Goal: Task Accomplishment & Management: Manage account settings

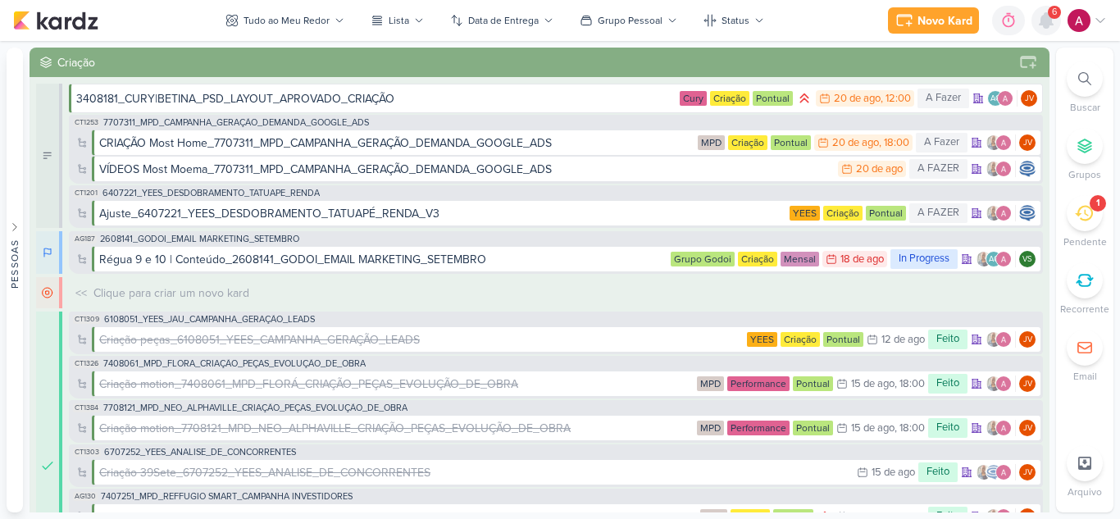
click at [1052, 25] on icon at bounding box center [1045, 20] width 13 height 15
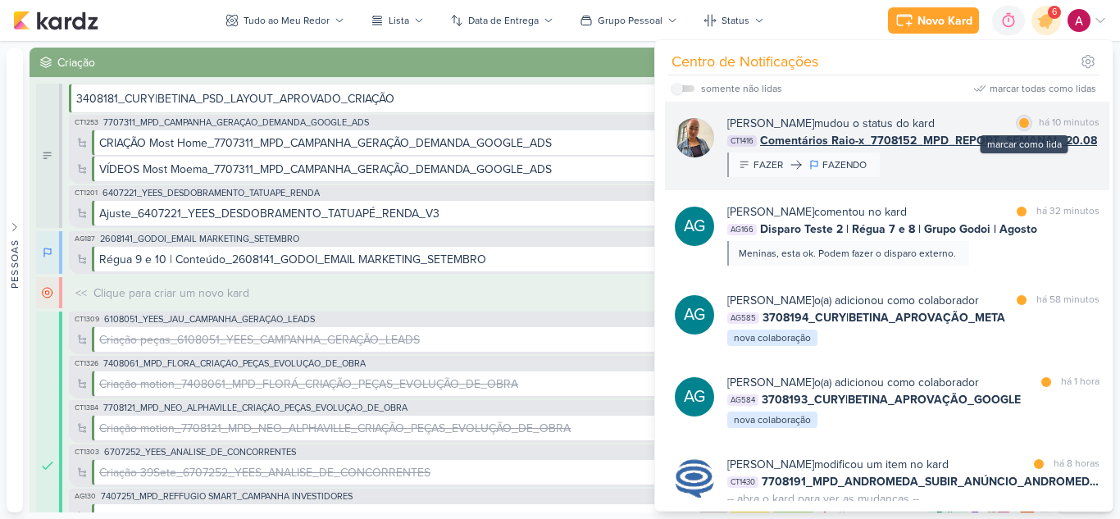
click at [1021, 125] on div at bounding box center [1024, 123] width 10 height 10
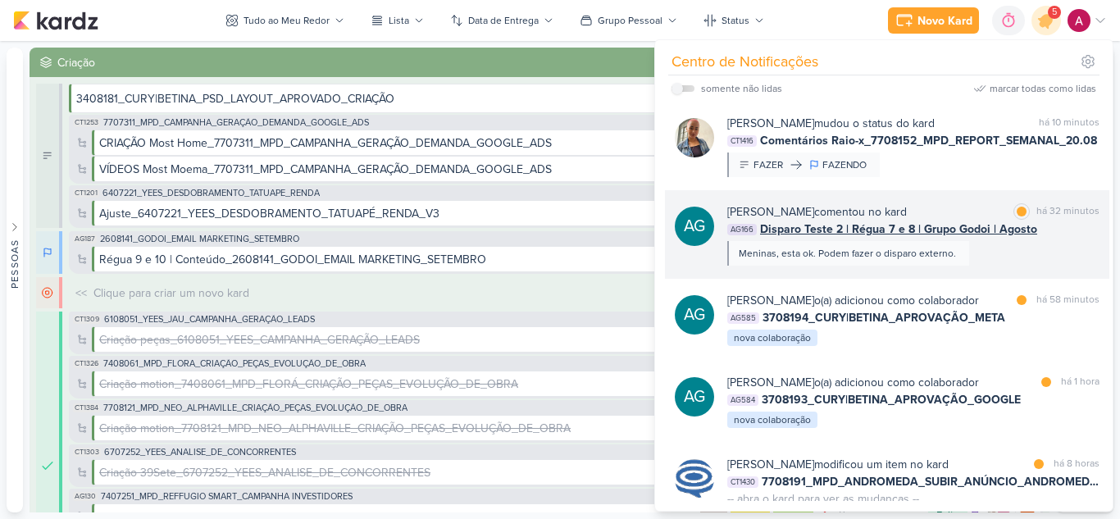
click at [1011, 256] on div "[PERSON_NAME] comentou no kard marcar como lida há 32 minutos AG166 Disparo Tes…" at bounding box center [913, 234] width 372 height 62
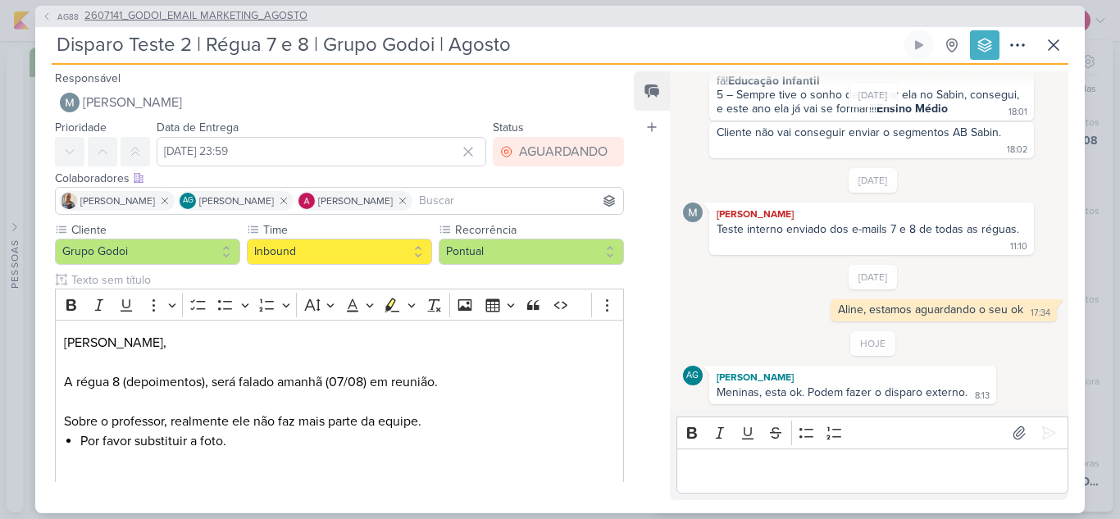
click at [57, 11] on span "AG88" at bounding box center [68, 17] width 26 height 12
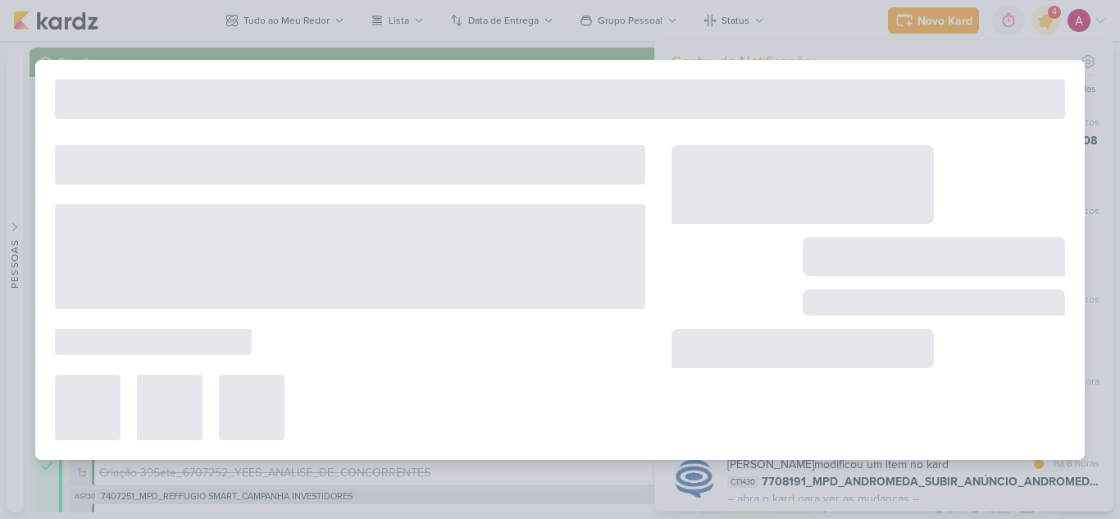
type input "2607141_GODOI_EMAIL MARKETING_AGOSTO"
type input "[DATE] 23:59"
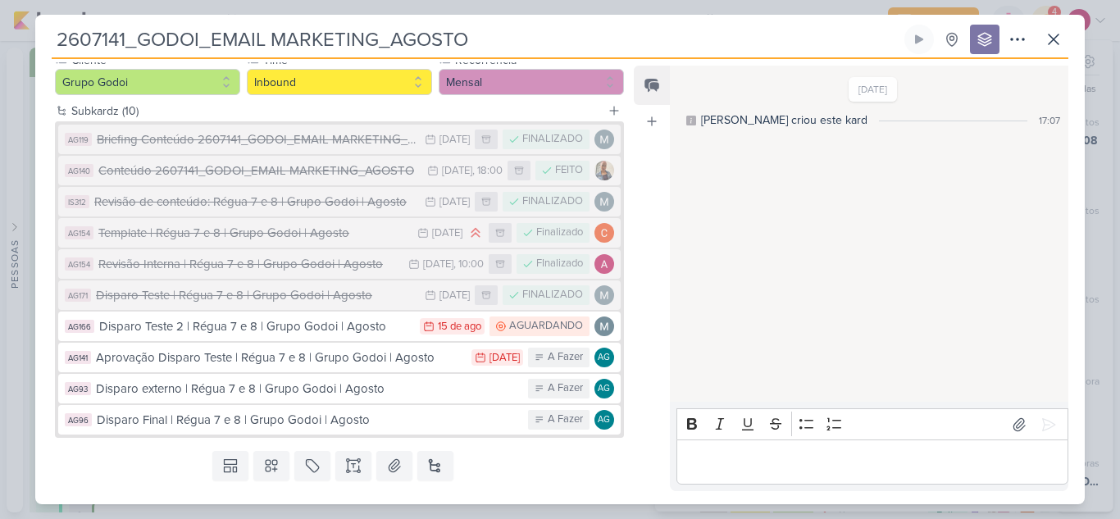
scroll to position [202, 0]
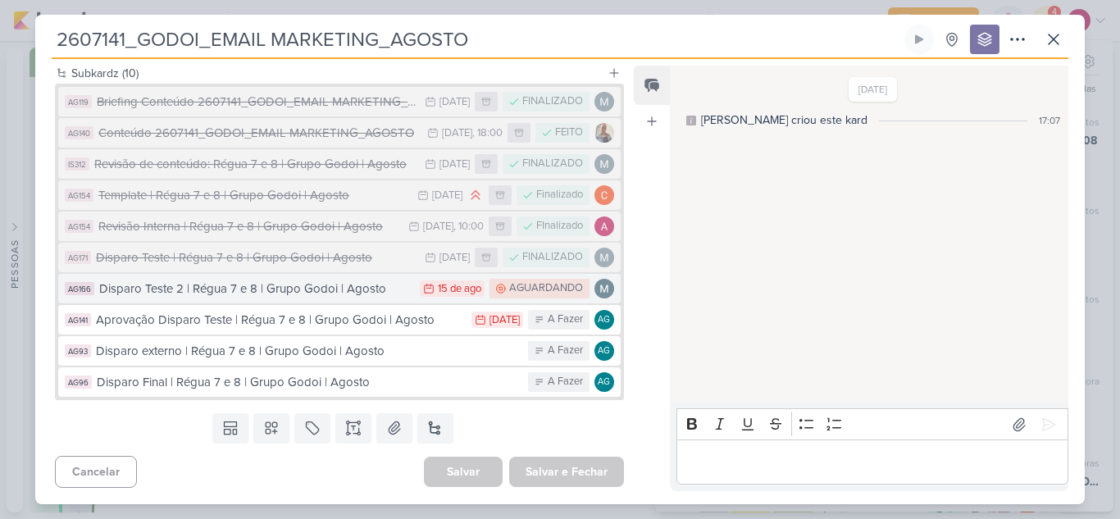
click at [352, 299] on button "AG166 Disparo Teste 2 | Régua 7 e 8 | Grupo Godoi | Agosto 15/8 [DATE] [GEOGRAP…" at bounding box center [339, 289] width 562 height 30
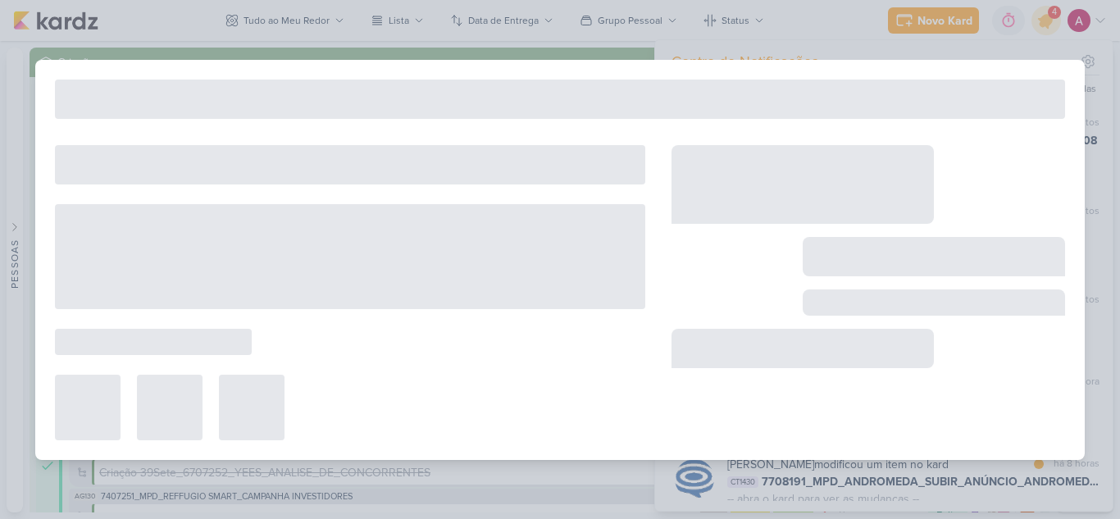
type input "Disparo Teste 2 | Régua 7 e 8 | Grupo Godoi | Agosto"
type input "[DATE] 23:59"
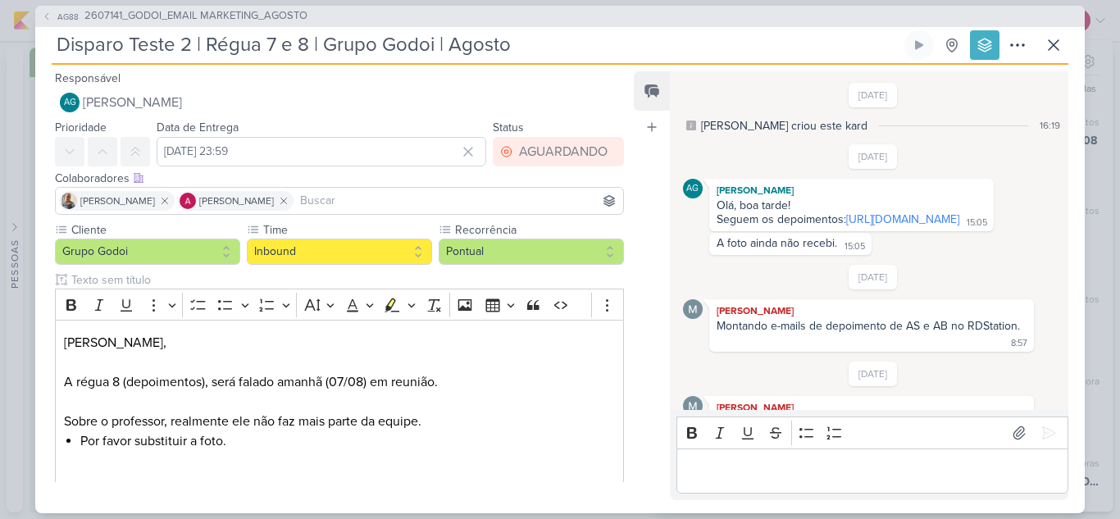
scroll to position [1407, 0]
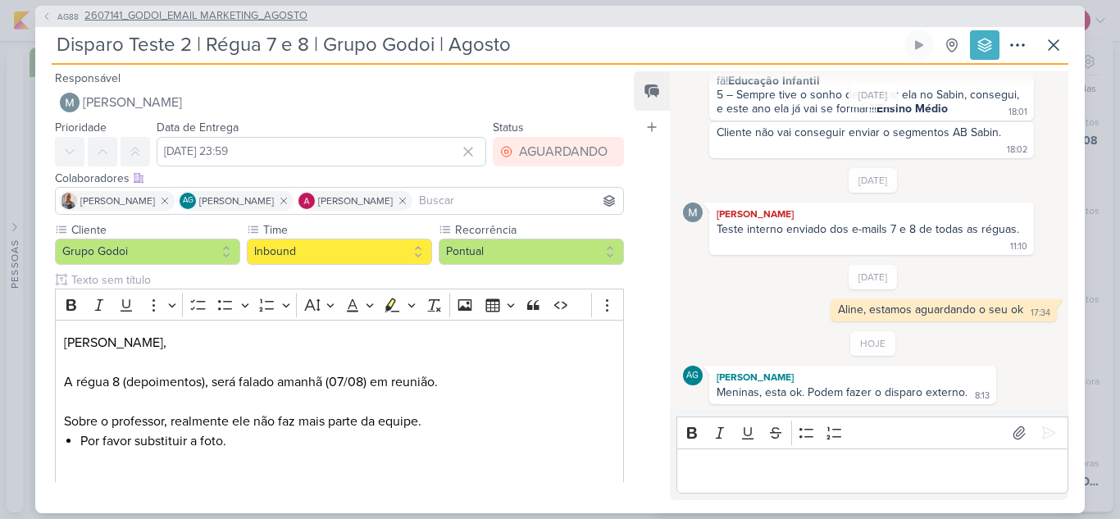
click at [56, 16] on span "AG88" at bounding box center [68, 17] width 26 height 12
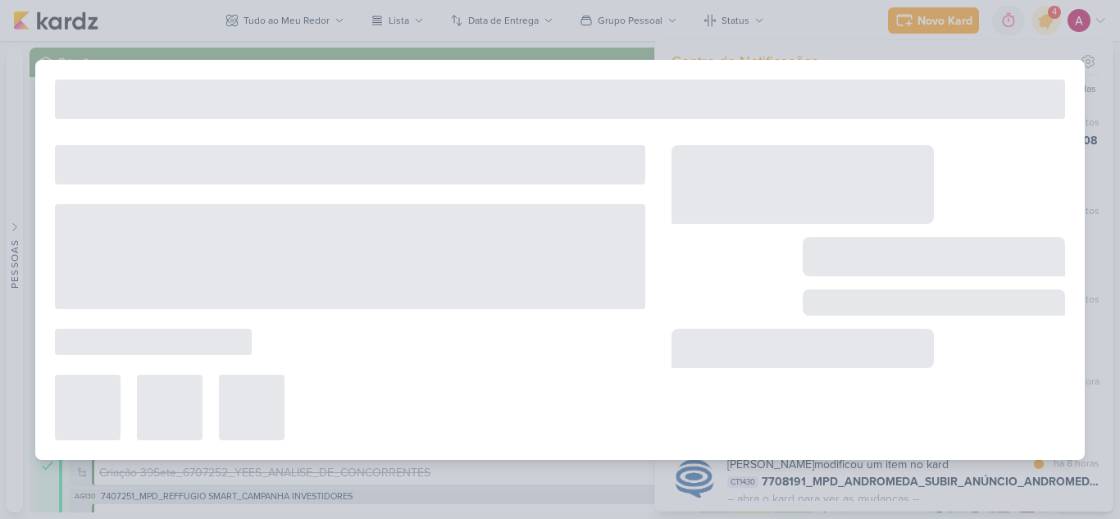
type input "2607141_GODOI_EMAIL MARKETING_AGOSTO"
type input "[DATE] 23:59"
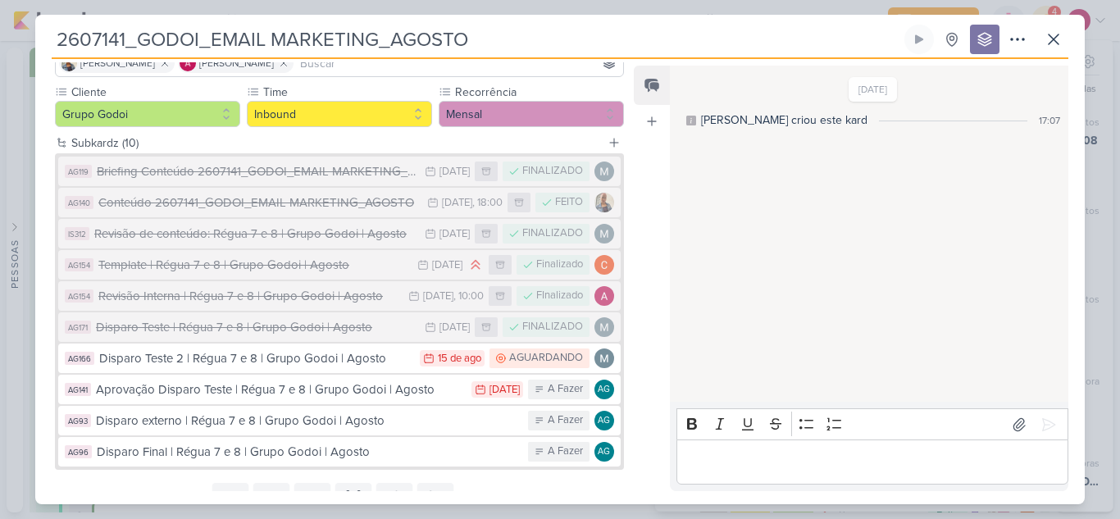
scroll to position [202, 0]
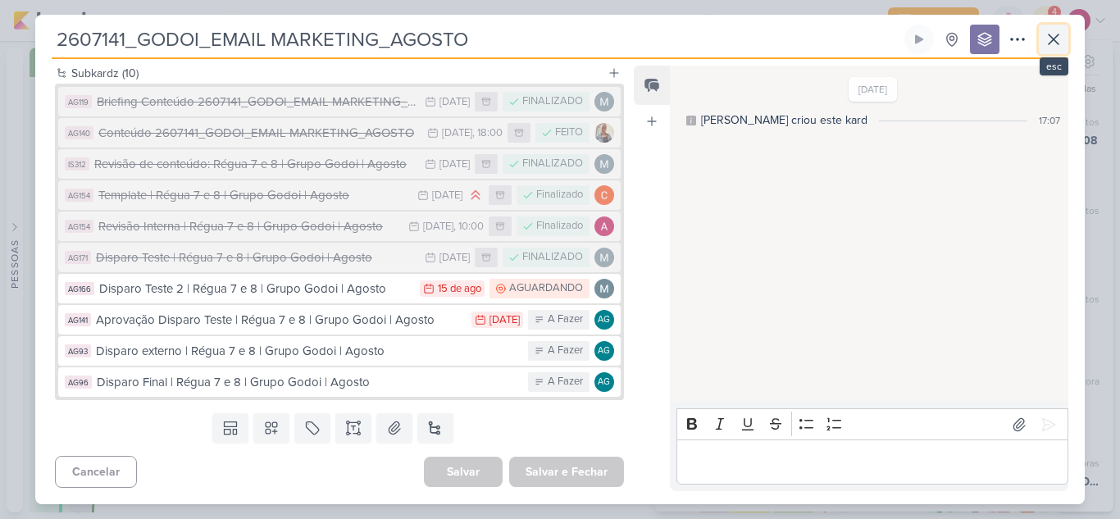
click at [1053, 40] on icon at bounding box center [1053, 39] width 10 height 10
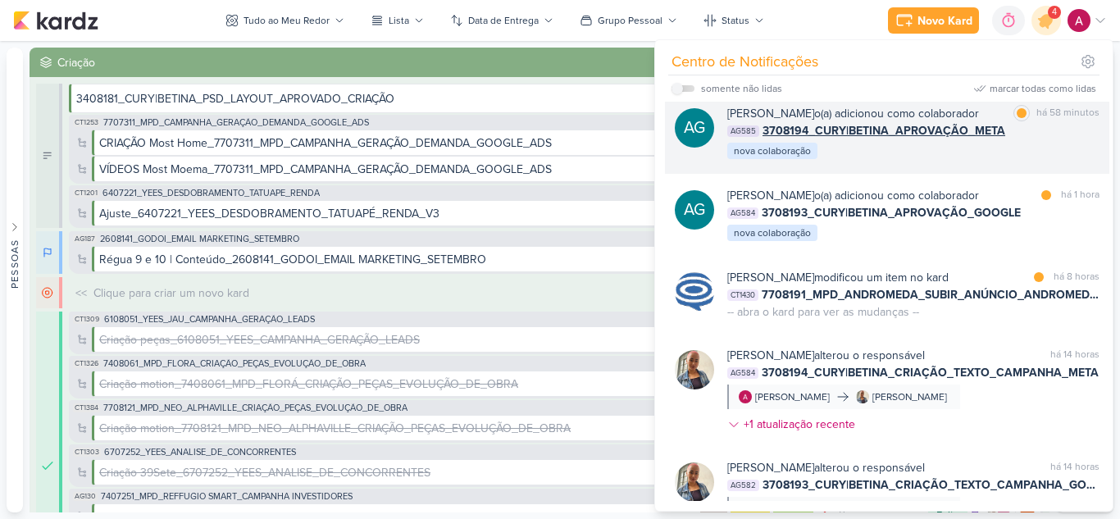
scroll to position [164, 0]
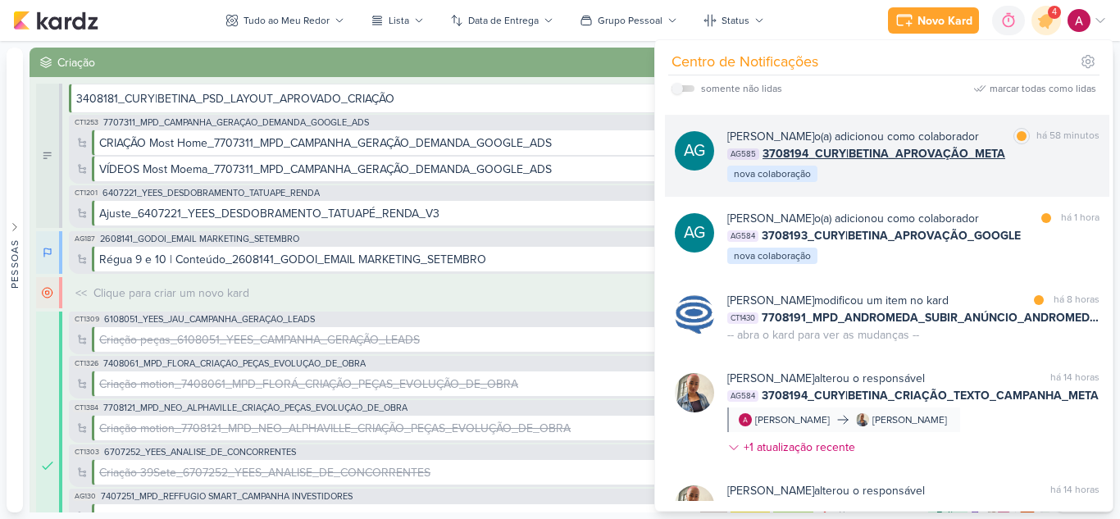
click at [950, 184] on div "[PERSON_NAME] o(a) adicionou como colaborador marcar como lida há 58 minutos AG…" at bounding box center [913, 156] width 372 height 56
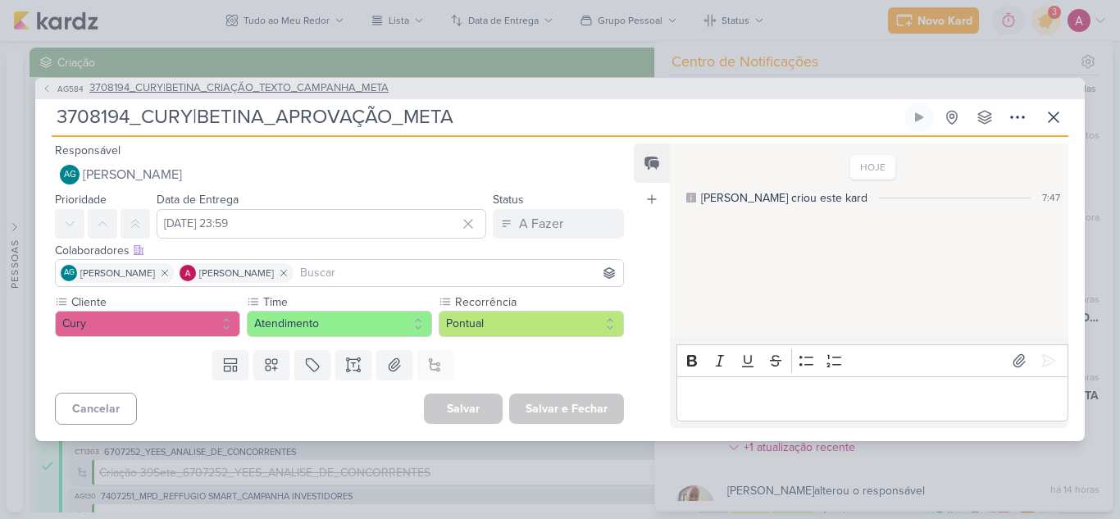
click at [56, 90] on span "AG584" at bounding box center [70, 89] width 31 height 12
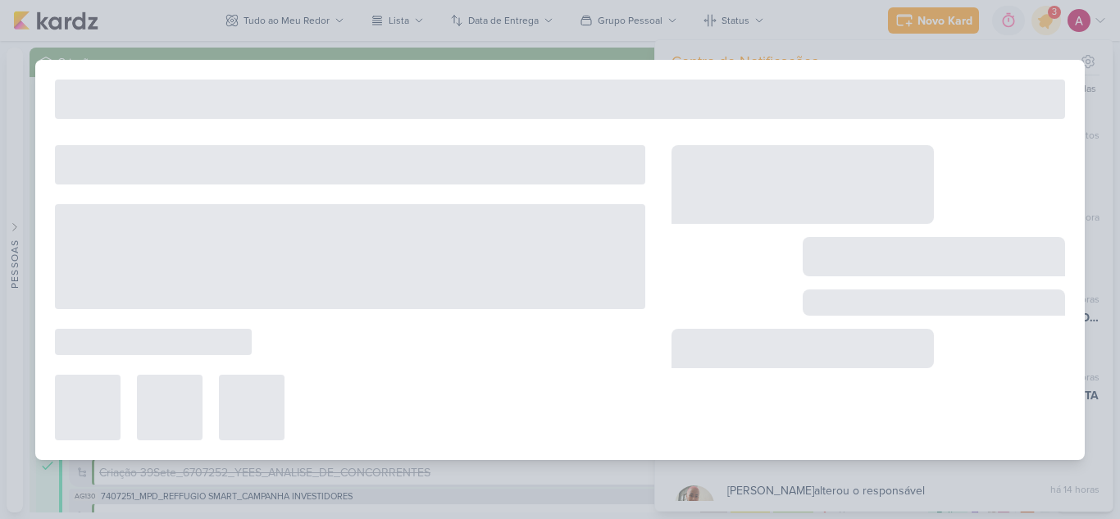
type input "3708194_CURY|BETINA_CRIAÇÃO_TEXTO_CAMPANHA_META"
type input "[DATE] 23:59"
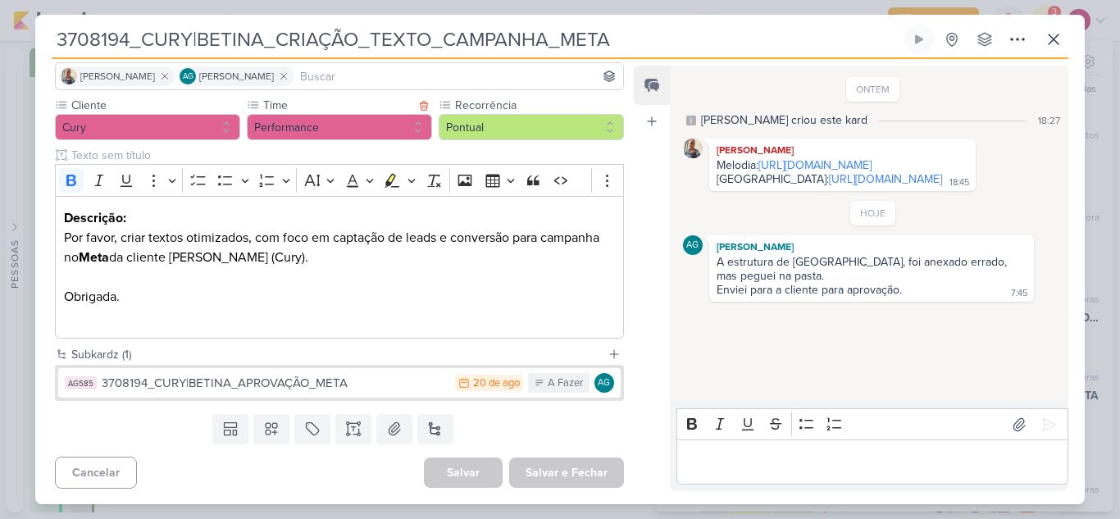
scroll to position [120, 0]
click at [1053, 39] on icon at bounding box center [1053, 39] width 10 height 10
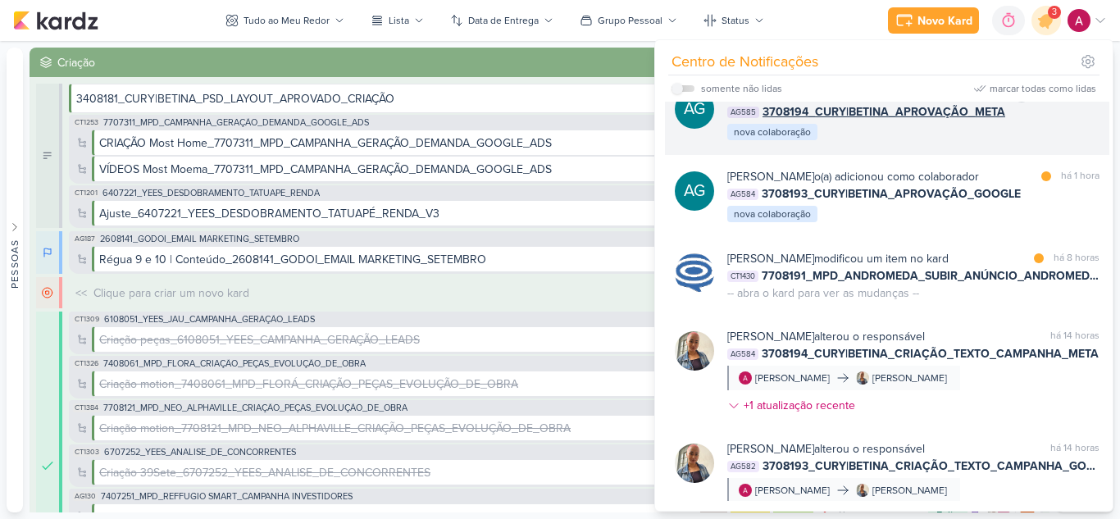
scroll to position [246, 0]
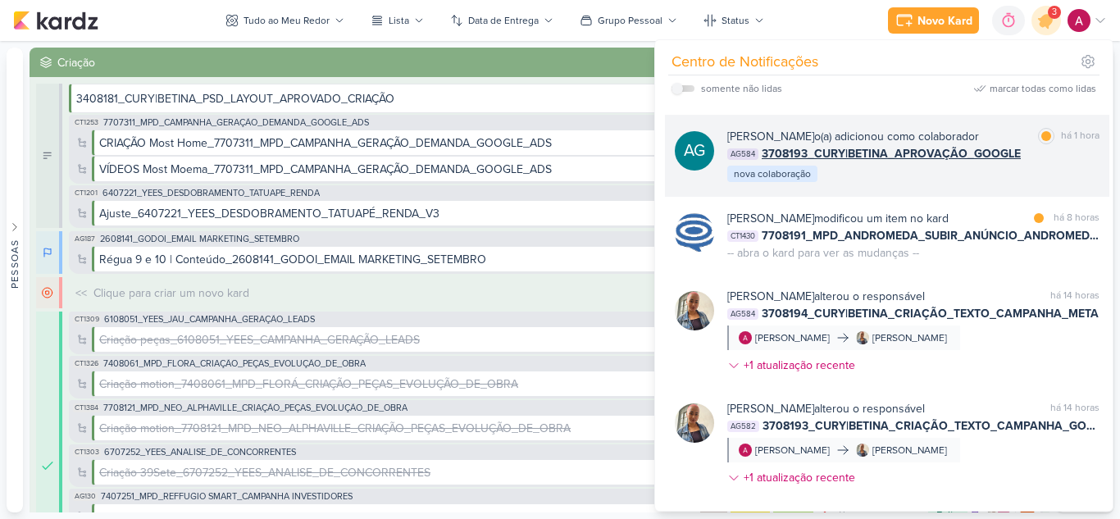
click at [963, 184] on div "[PERSON_NAME] o(a) adicionou como colaborador marcar como lida há 1 hora AG584 …" at bounding box center [913, 156] width 372 height 56
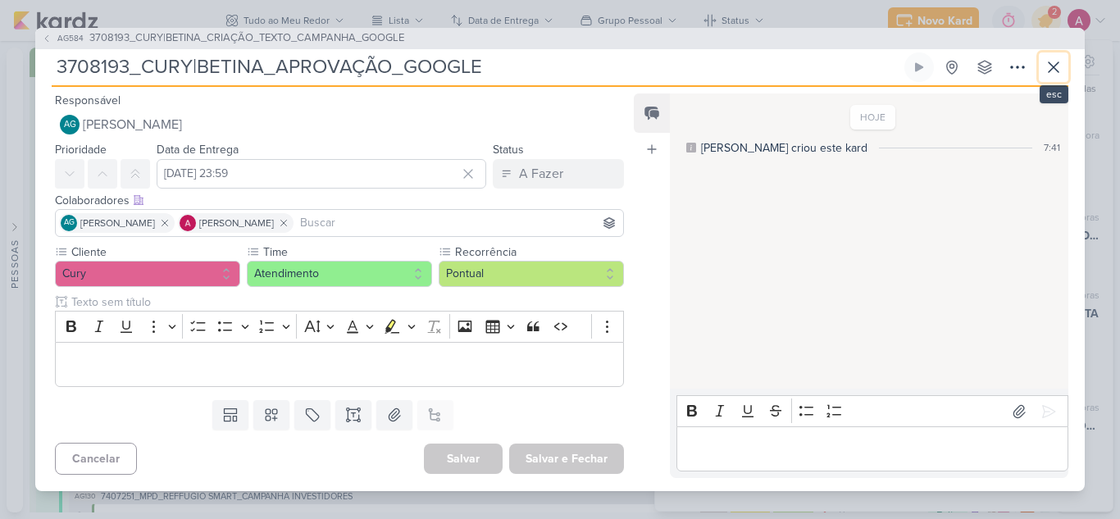
click at [1062, 70] on button at bounding box center [1054, 67] width 30 height 30
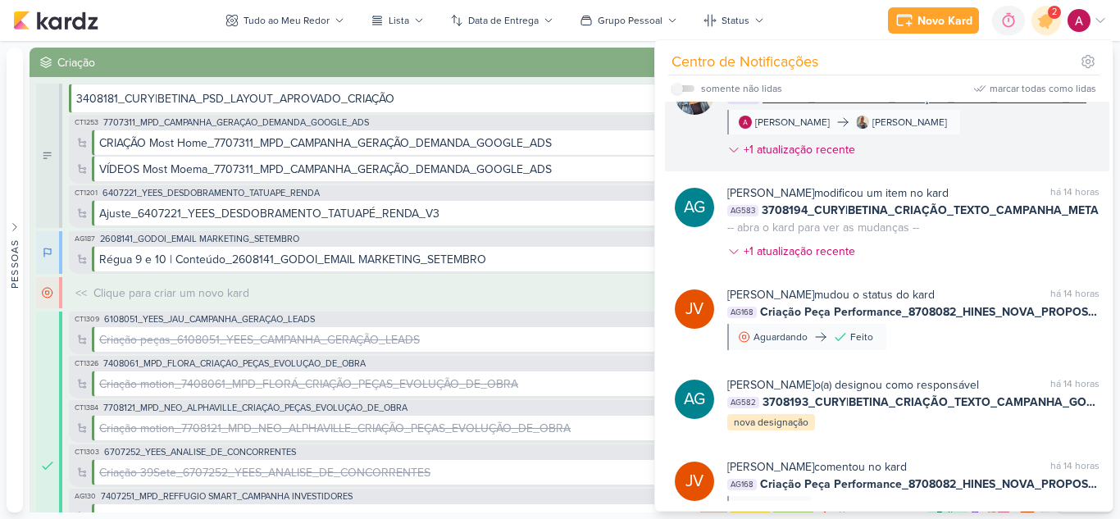
scroll to position [738, 0]
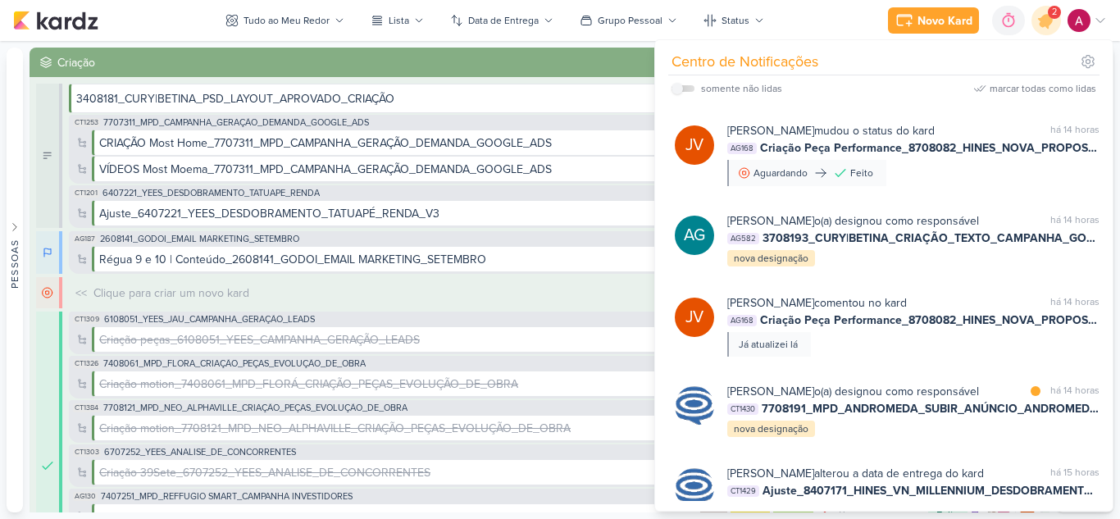
click at [684, 84] on div "somente não lidas" at bounding box center [726, 89] width 111 height 20
click at [685, 88] on label at bounding box center [682, 88] width 23 height 7
click at [683, 88] on input "checkbox" at bounding box center [676, 88] width 11 height 11
checkbox input "true"
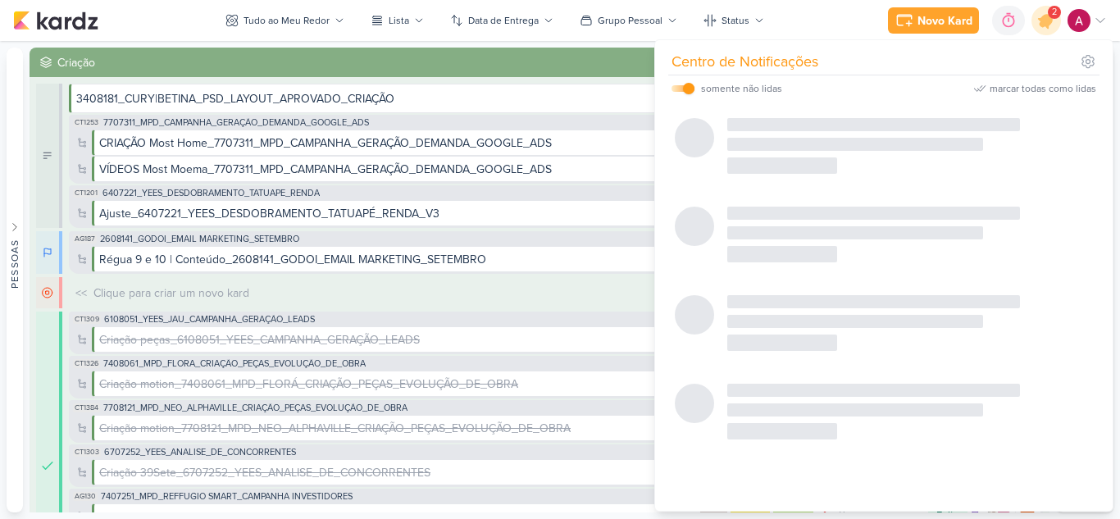
scroll to position [0, 0]
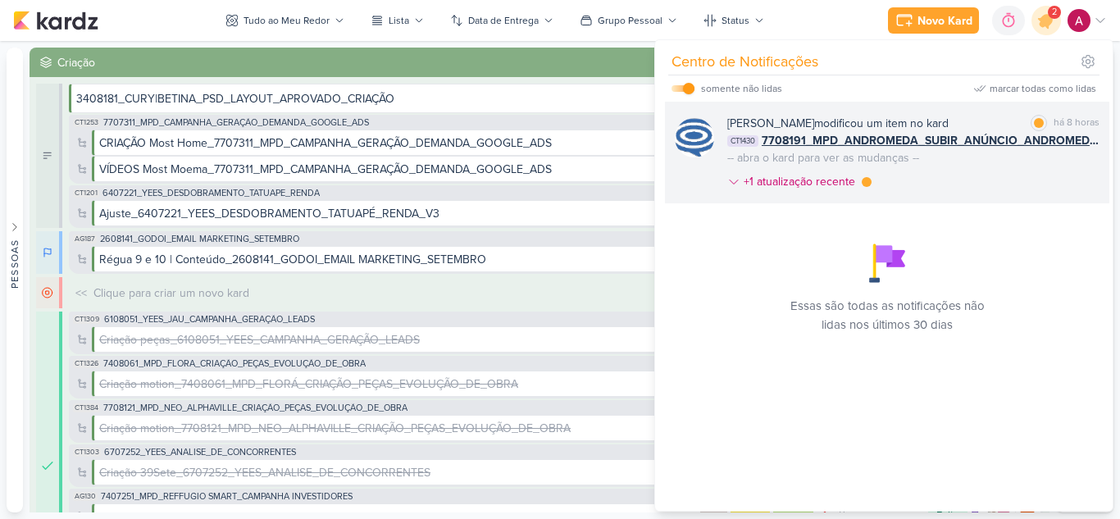
click at [985, 171] on div "[PERSON_NAME] modificou um item no kard marcar como lida há 8 horas CT1430 7708…" at bounding box center [913, 156] width 372 height 82
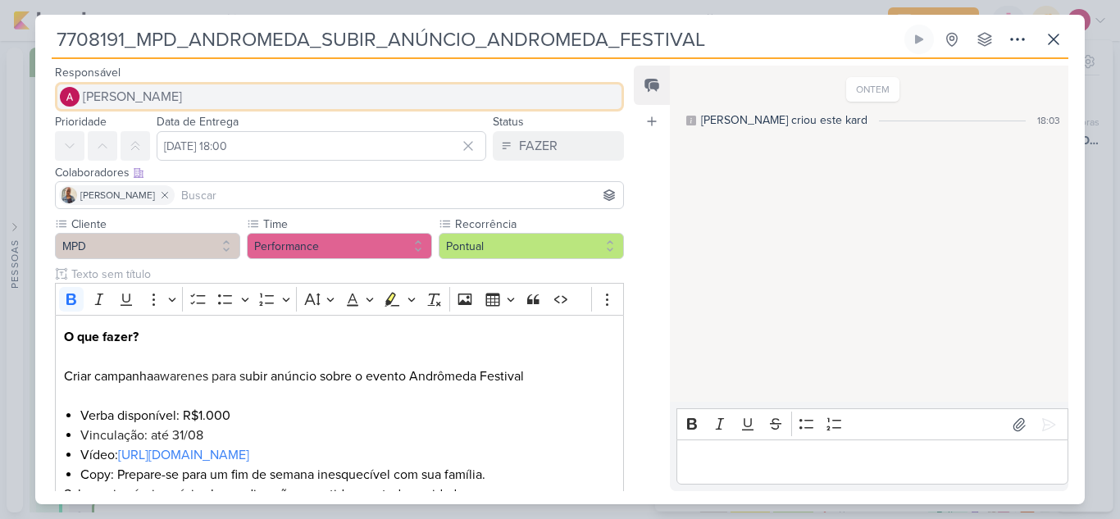
click at [170, 93] on span "[PERSON_NAME]" at bounding box center [132, 97] width 99 height 20
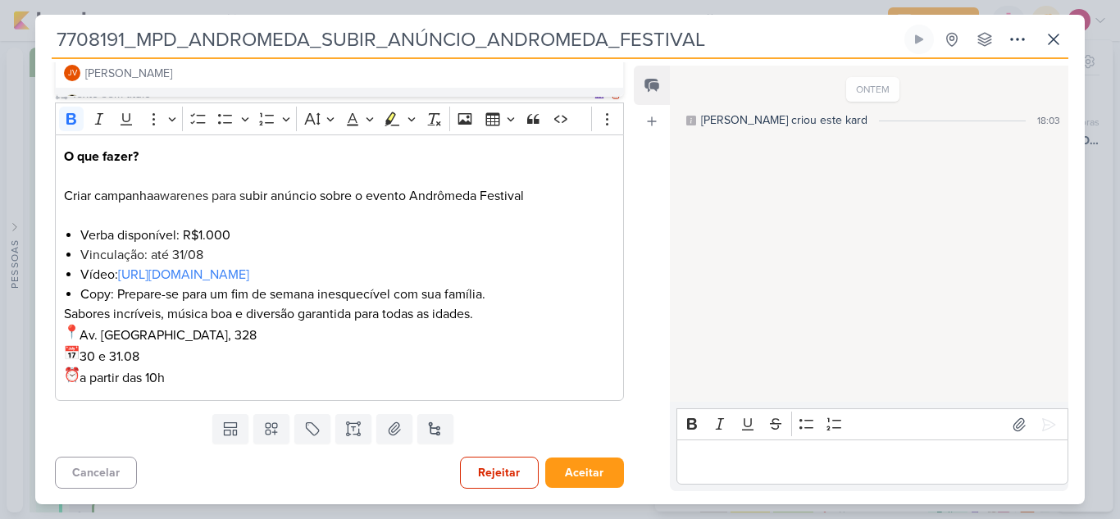
scroll to position [181, 0]
click at [651, 285] on div "Feed Atrelar email Solte o email para atrelar ao kard" at bounding box center [652, 278] width 36 height 425
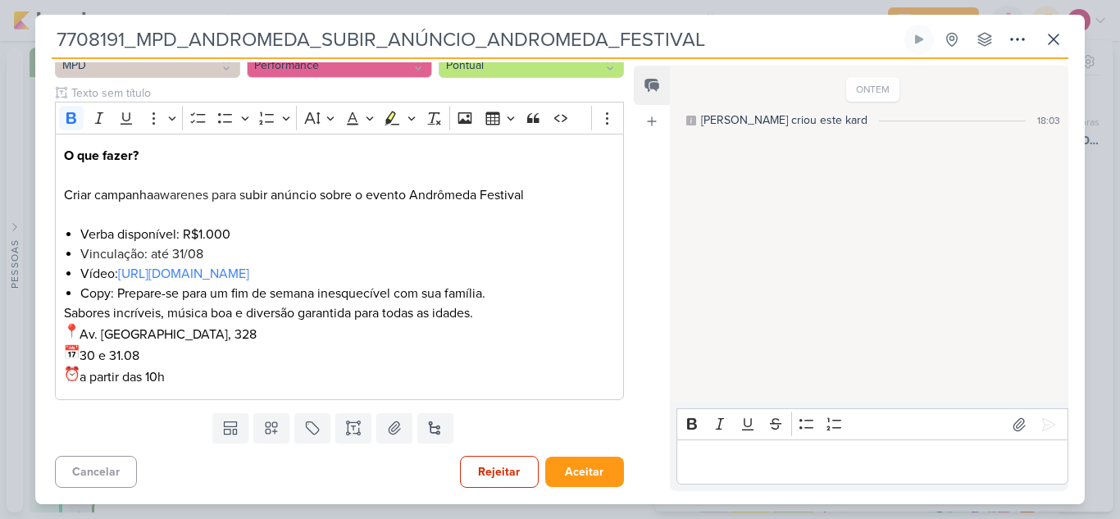
click at [793, 461] on p "Editor editing area: main" at bounding box center [871, 462] width 375 height 20
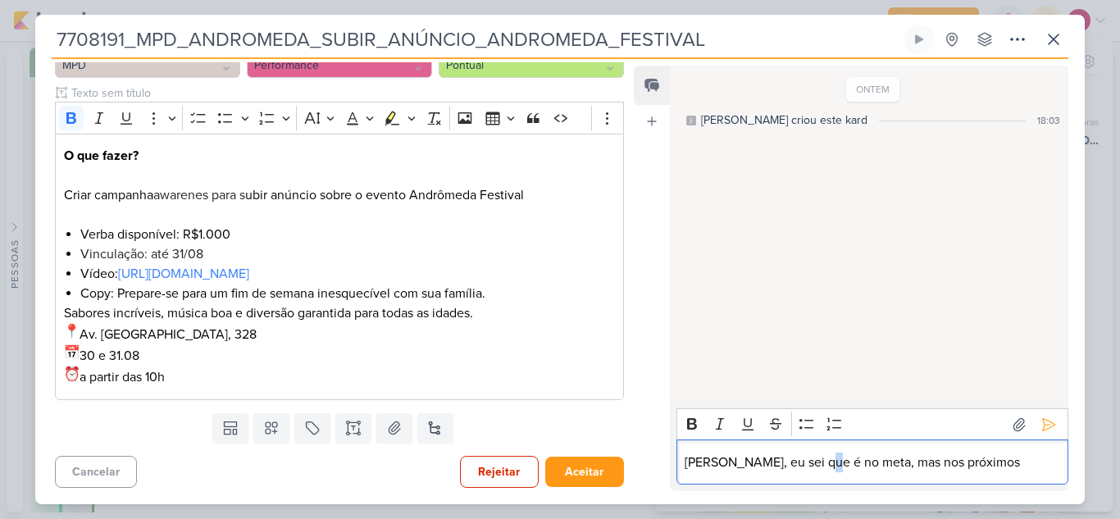
drag, startPoint x: 825, startPoint y: 466, endPoint x: 814, endPoint y: 466, distance: 10.7
click at [814, 466] on p "[PERSON_NAME], eu sei que é no meta, mas nos próximos" at bounding box center [871, 462] width 375 height 20
click at [990, 459] on p "[PERSON_NAME], eu sei que é no Meta, mas nos próximos" at bounding box center [871, 462] width 375 height 20
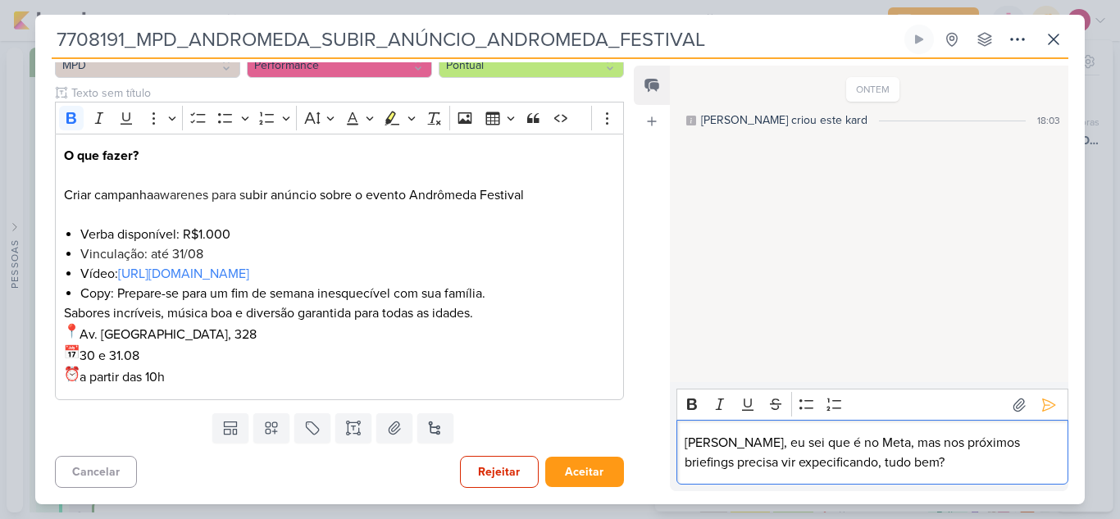
click at [734, 468] on p "[PERSON_NAME], eu sei que é no Meta, mas nos próximos briefings precisa vir exp…" at bounding box center [871, 452] width 375 height 39
click at [0, 0] on lt-span "e s pecificando" at bounding box center [0, 0] width 0 height 0
drag, startPoint x: 784, startPoint y: 468, endPoint x: 879, endPoint y: 456, distance: 95.9
click at [879, 456] on p "[PERSON_NAME], eu sei que é no Meta, mas nos próximos briefings precisa vir esp…" at bounding box center [871, 452] width 375 height 39
click at [1043, 404] on icon at bounding box center [1049, 404] width 12 height 12
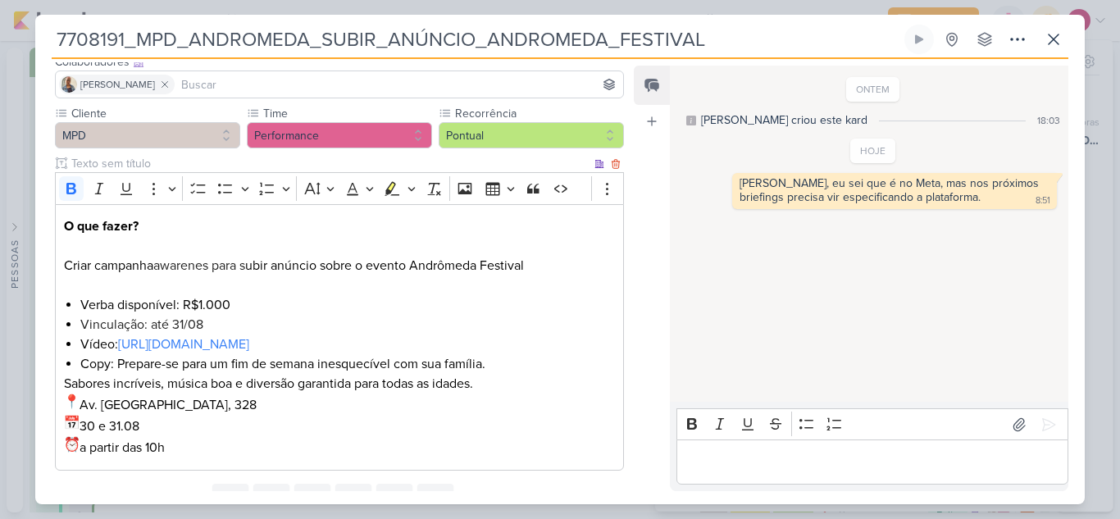
scroll to position [0, 0]
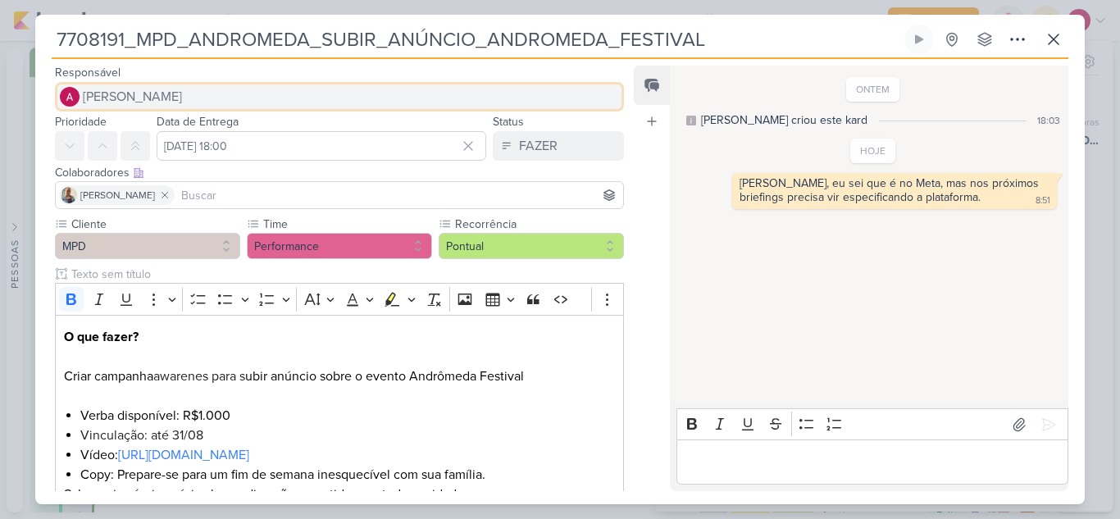
click at [136, 99] on span "[PERSON_NAME]" at bounding box center [132, 97] width 99 height 20
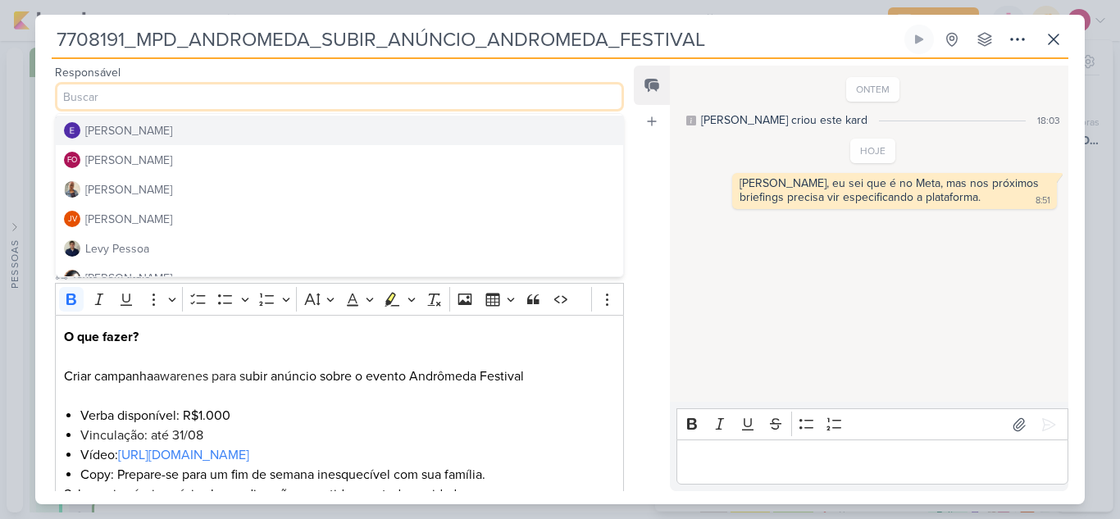
click at [153, 126] on div "[PERSON_NAME]" at bounding box center [128, 130] width 87 height 17
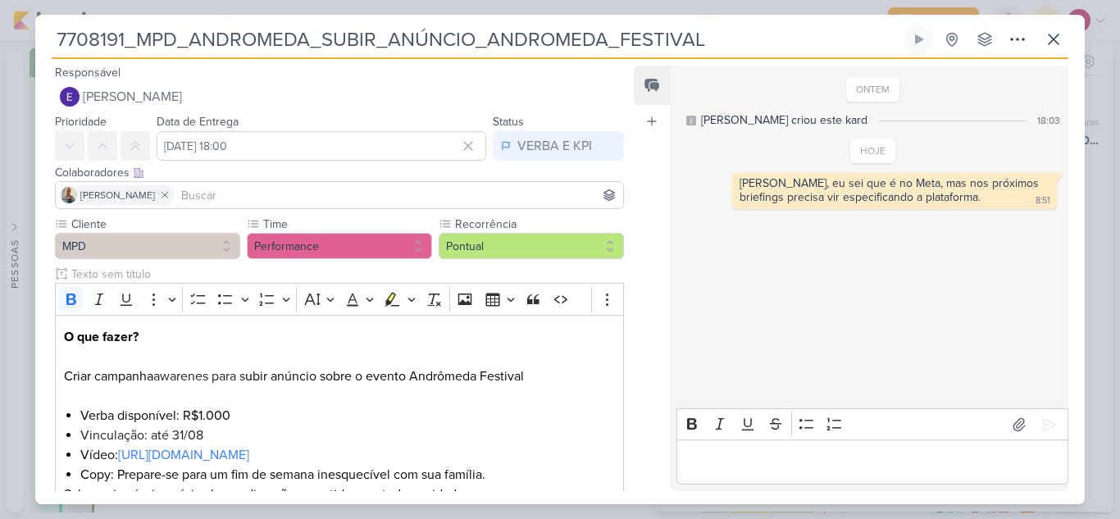
click at [195, 190] on input at bounding box center [399, 195] width 442 height 20
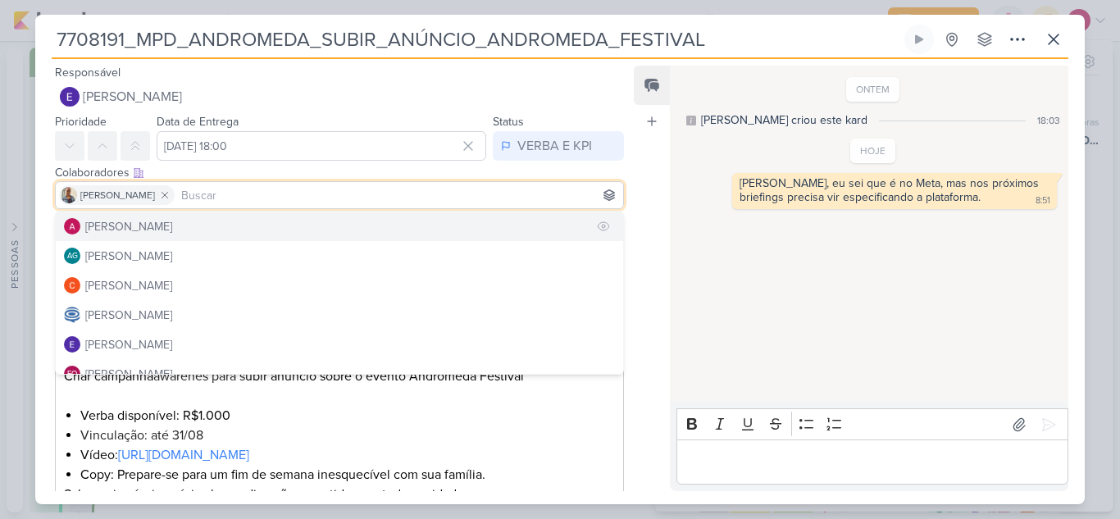
click at [140, 234] on div "[PERSON_NAME]" at bounding box center [128, 226] width 87 height 17
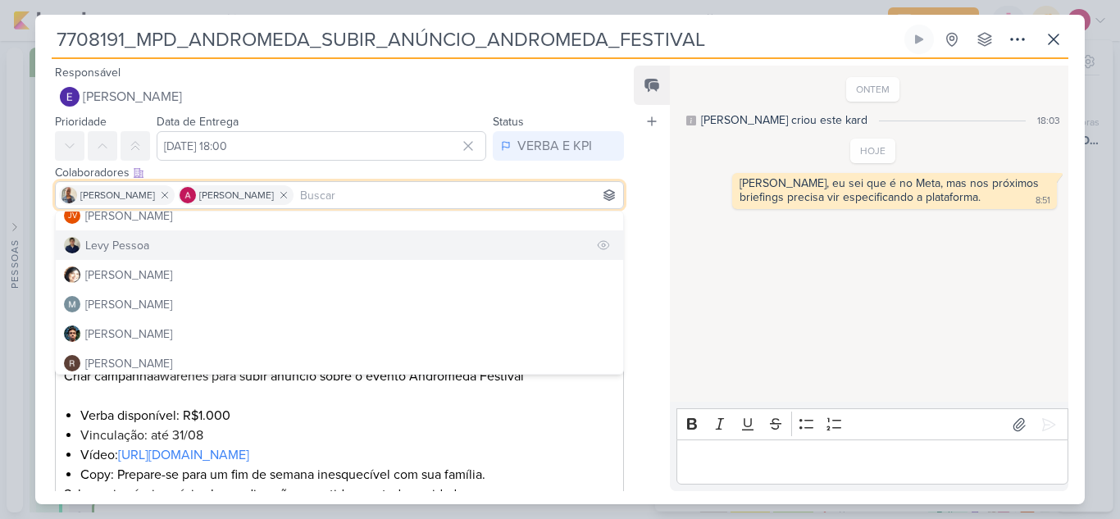
scroll to position [246, 0]
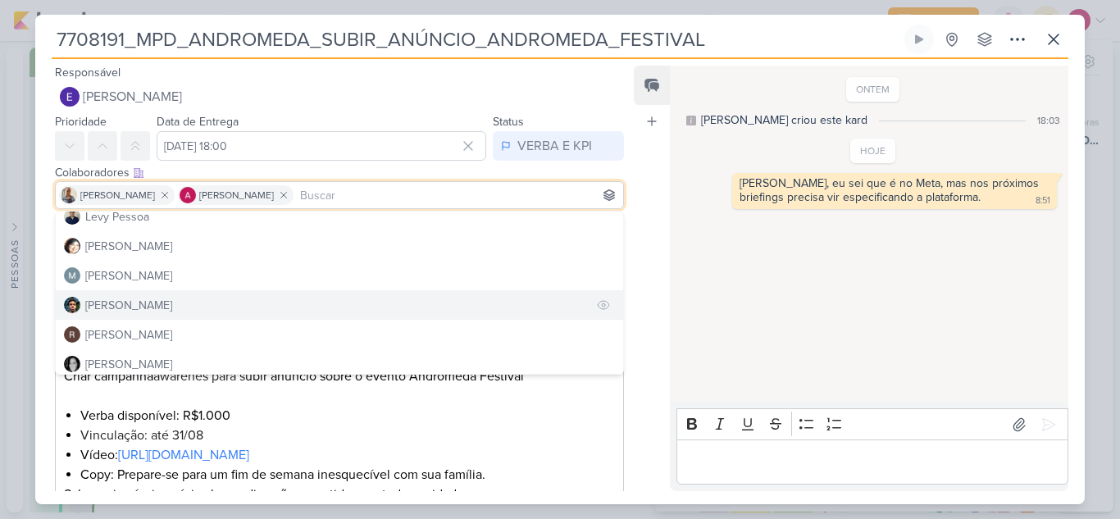
click at [131, 303] on div "[PERSON_NAME]" at bounding box center [128, 305] width 87 height 17
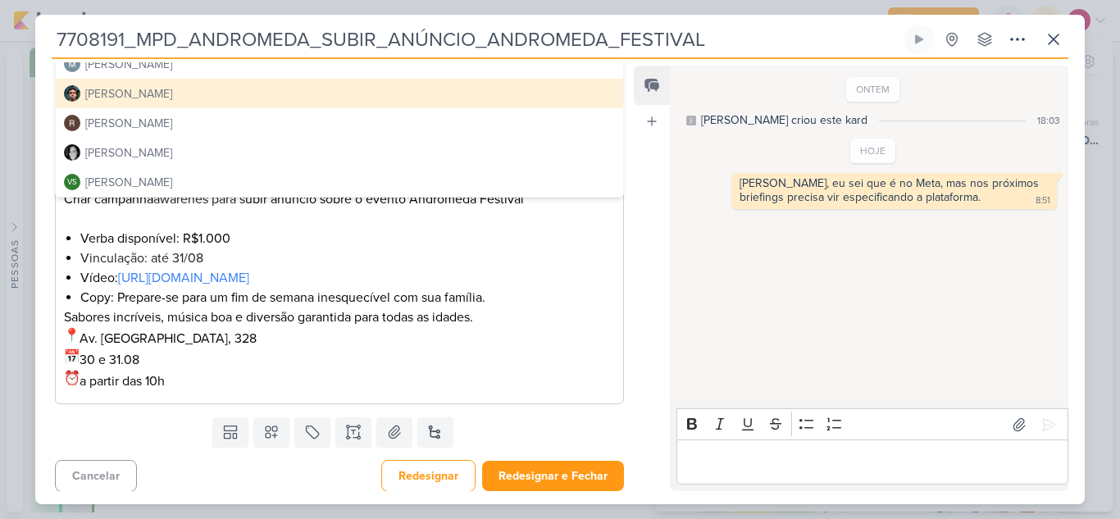
scroll to position [181, 0]
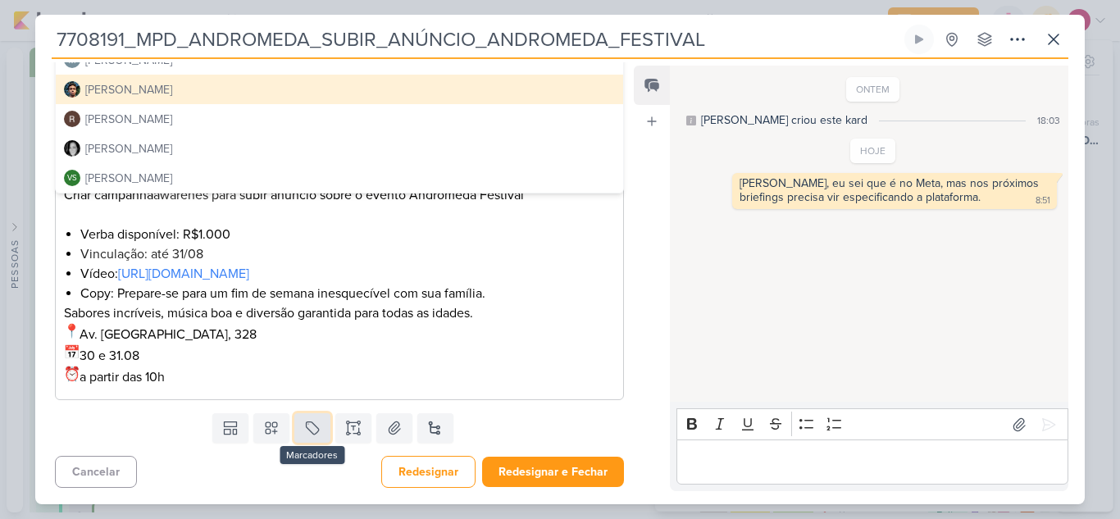
click at [316, 430] on icon at bounding box center [312, 428] width 16 height 16
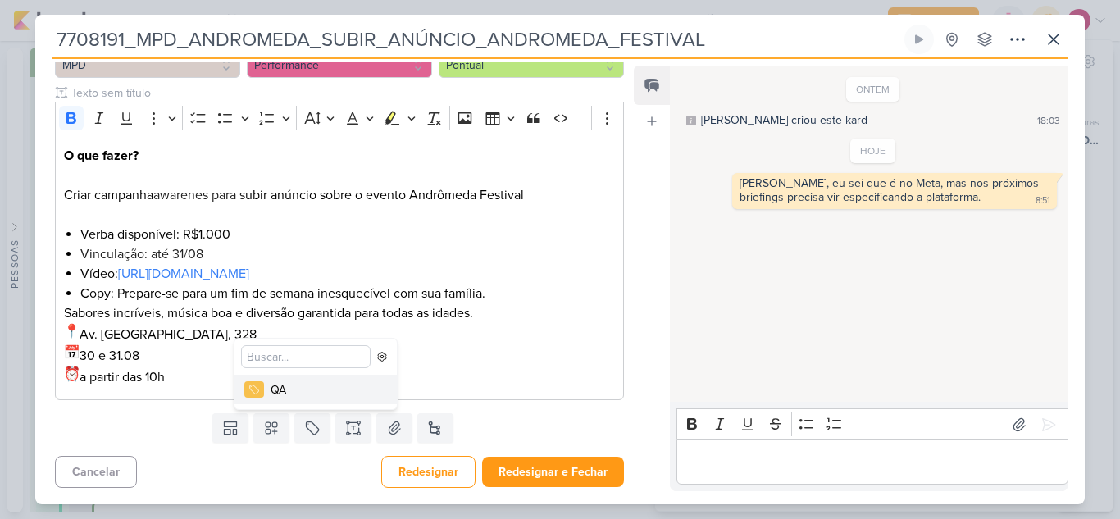
click at [295, 389] on div "QA" at bounding box center [324, 389] width 107 height 17
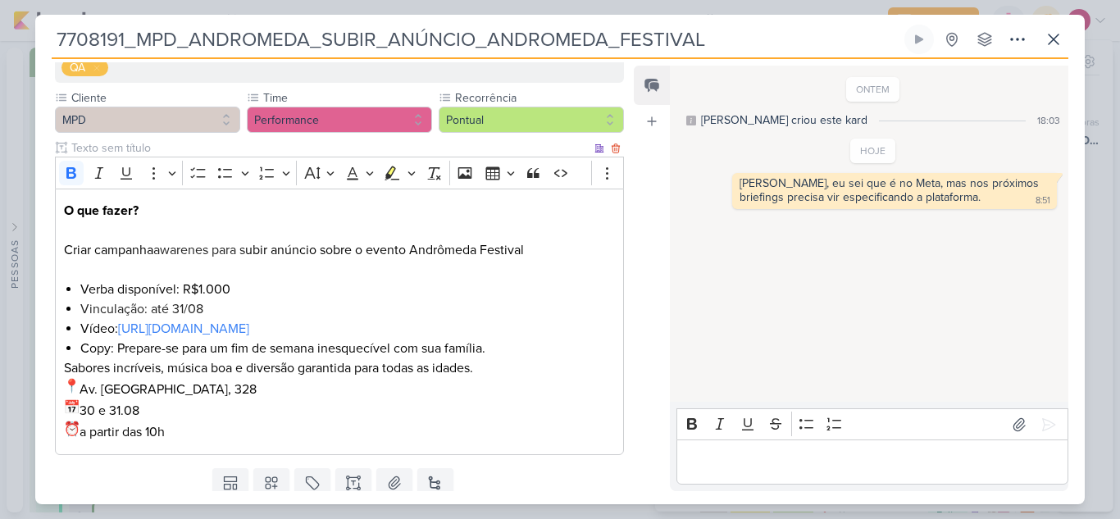
scroll to position [236, 0]
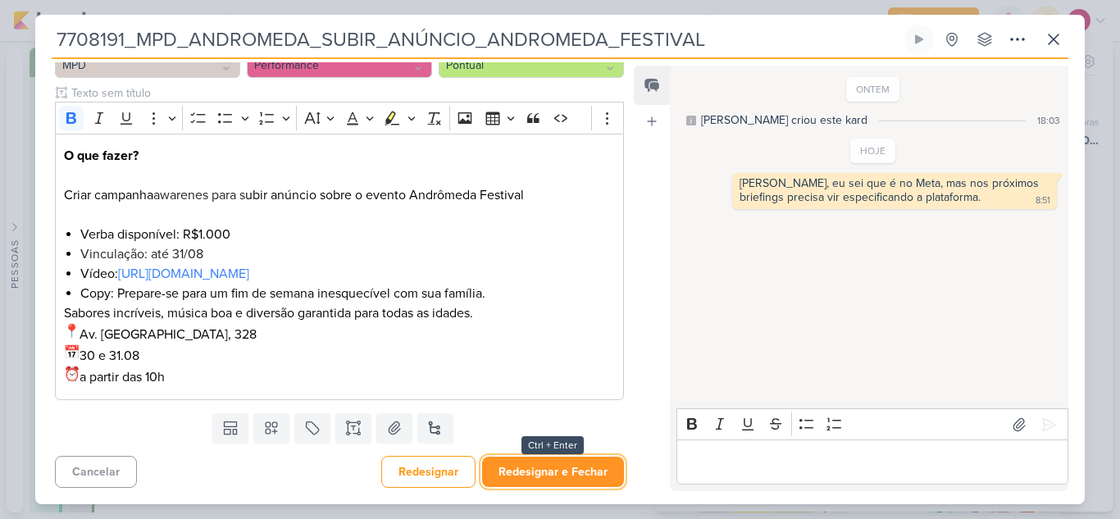
click at [534, 469] on button "Redesignar e Fechar" at bounding box center [553, 472] width 142 height 30
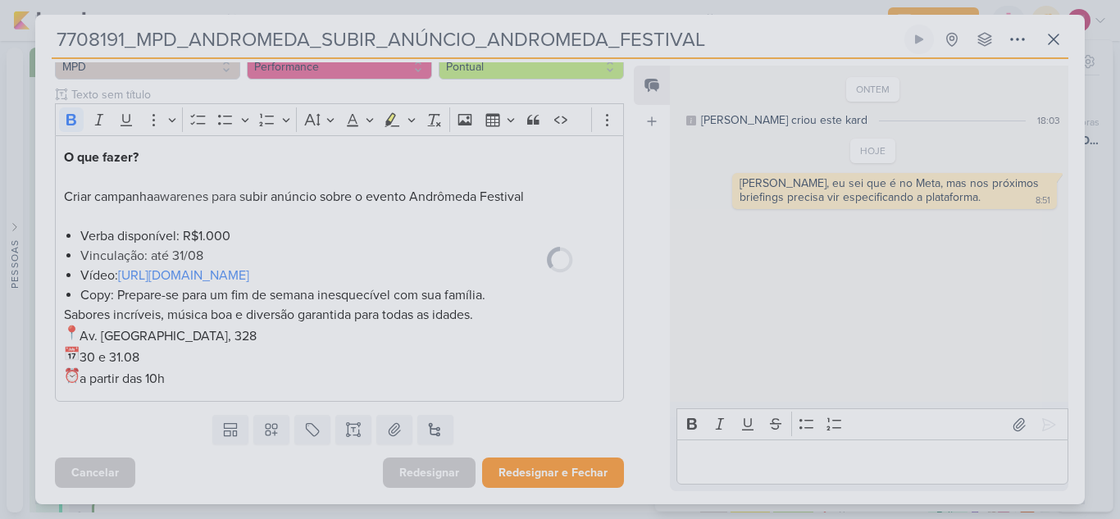
scroll to position [234, 0]
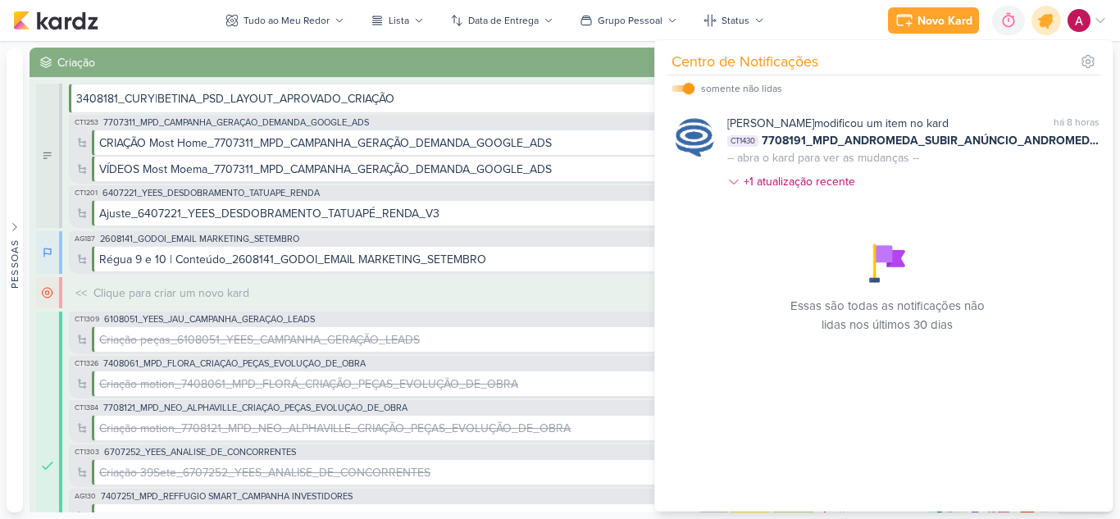
click at [1045, 25] on icon at bounding box center [1046, 21] width 20 height 20
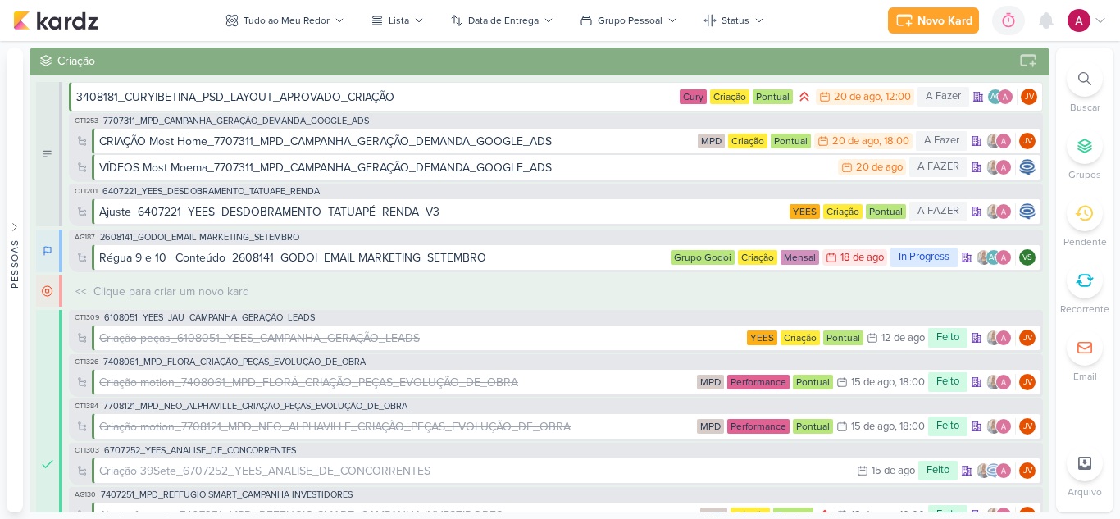
scroll to position [0, 0]
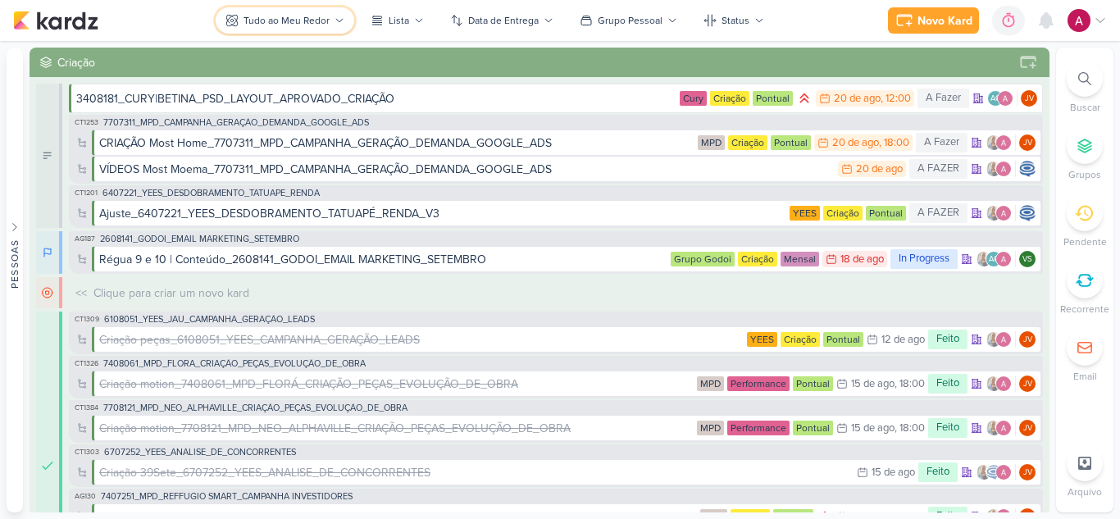
click at [303, 23] on div "Tudo ao Meu Redor" at bounding box center [286, 20] width 86 height 15
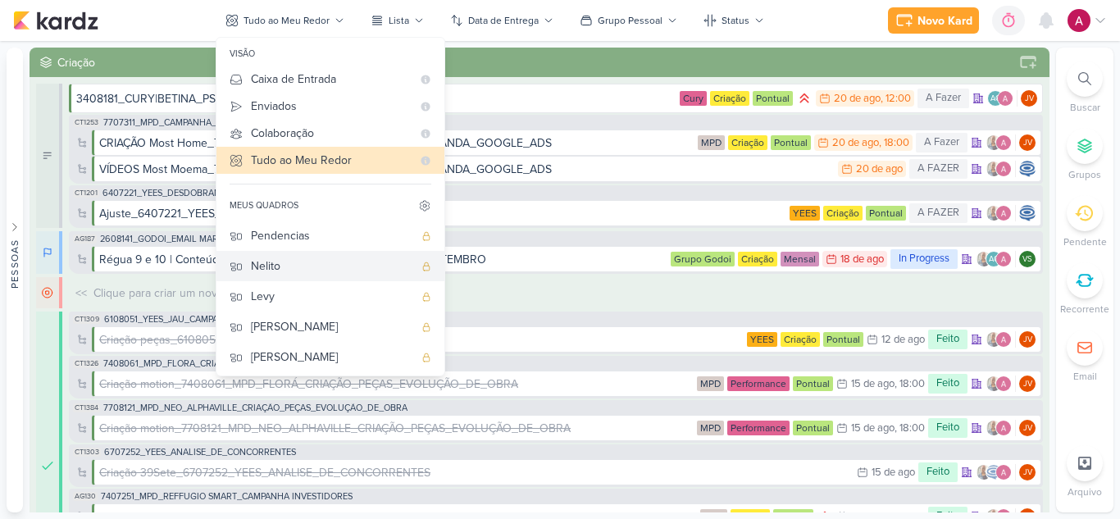
click at [313, 267] on div "Nelito" at bounding box center [332, 265] width 162 height 17
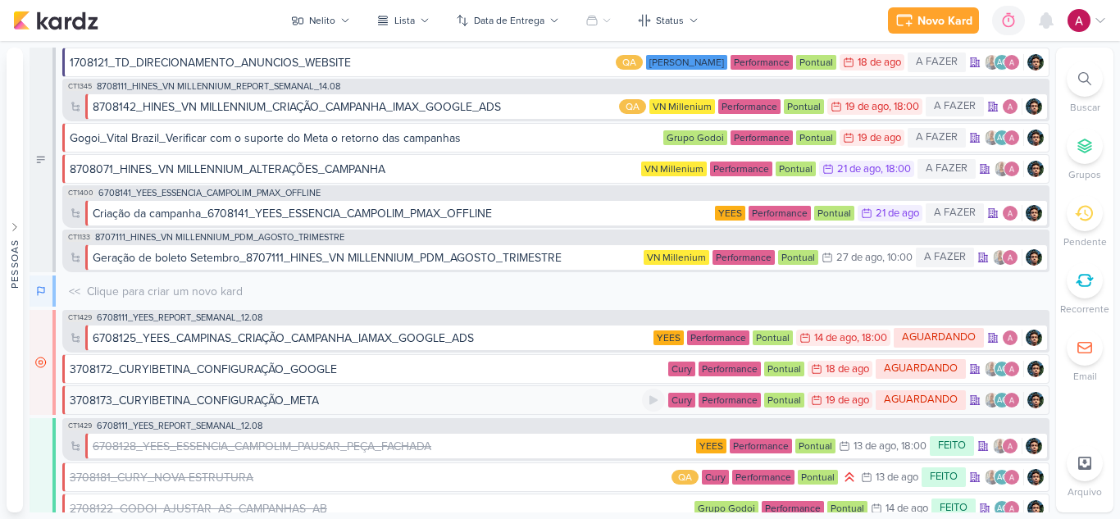
click at [838, 400] on div "19 de ago" at bounding box center [846, 400] width 43 height 11
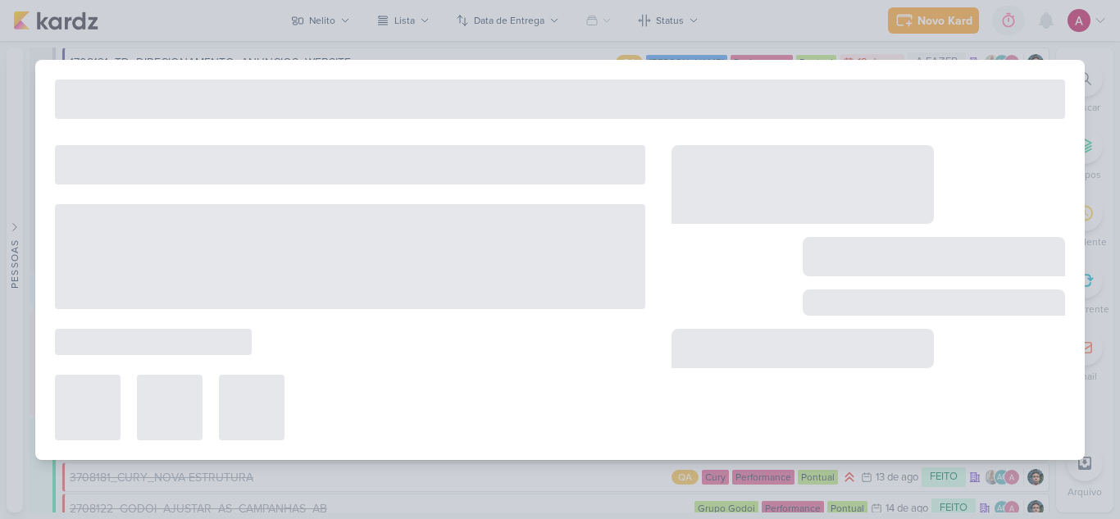
type input "3708173_CURY|BETINA_CONFIGURAÇÃO_META"
type input "[DATE] 23:59"
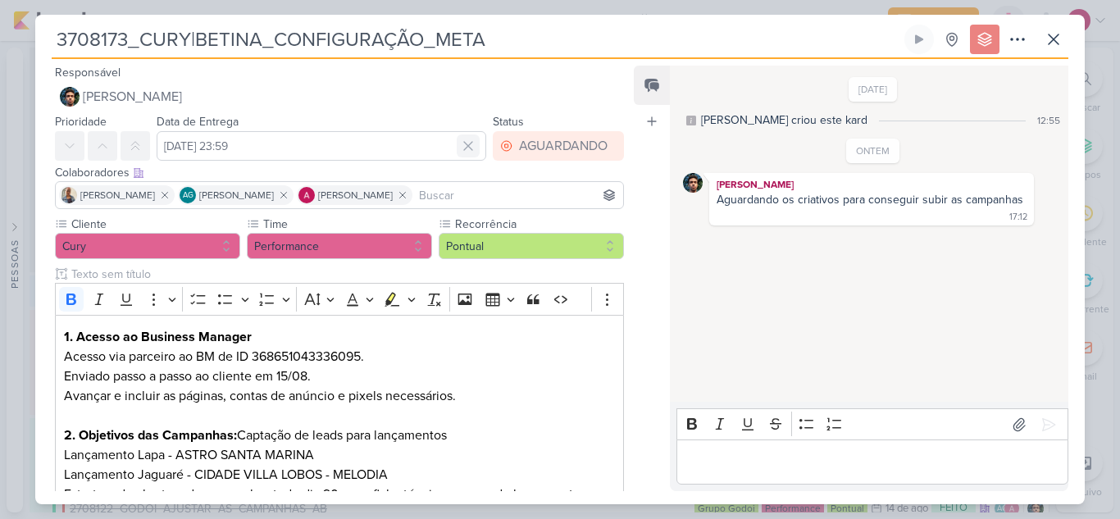
click at [461, 150] on icon at bounding box center [468, 146] width 16 height 16
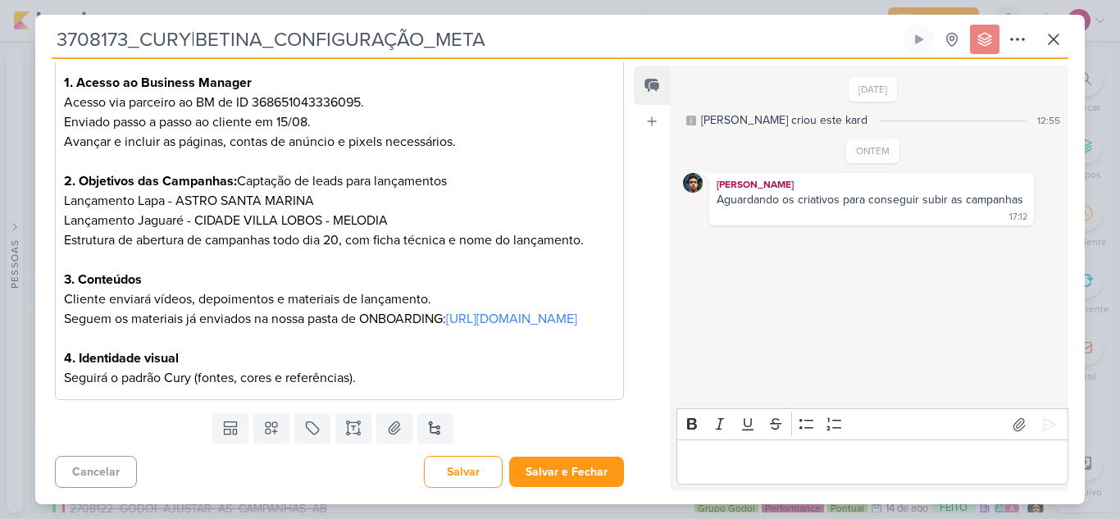
scroll to position [274, 0]
click at [815, 5] on div "3708173_CURY|BETINA_CONFIGURAÇÃO_META Criado por [PERSON_NAME]" at bounding box center [560, 259] width 1120 height 519
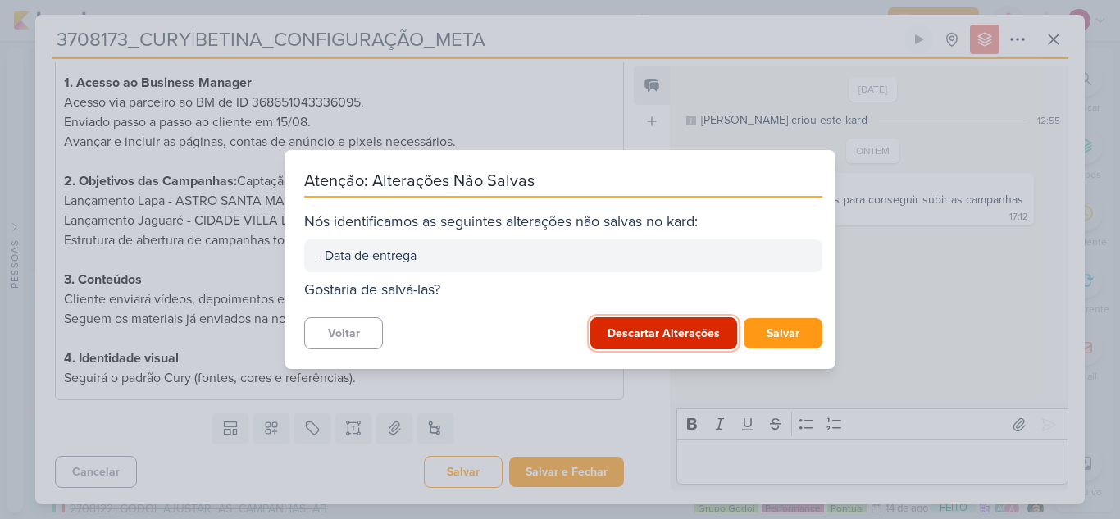
click at [681, 330] on button "Descartar Alterações" at bounding box center [663, 333] width 147 height 32
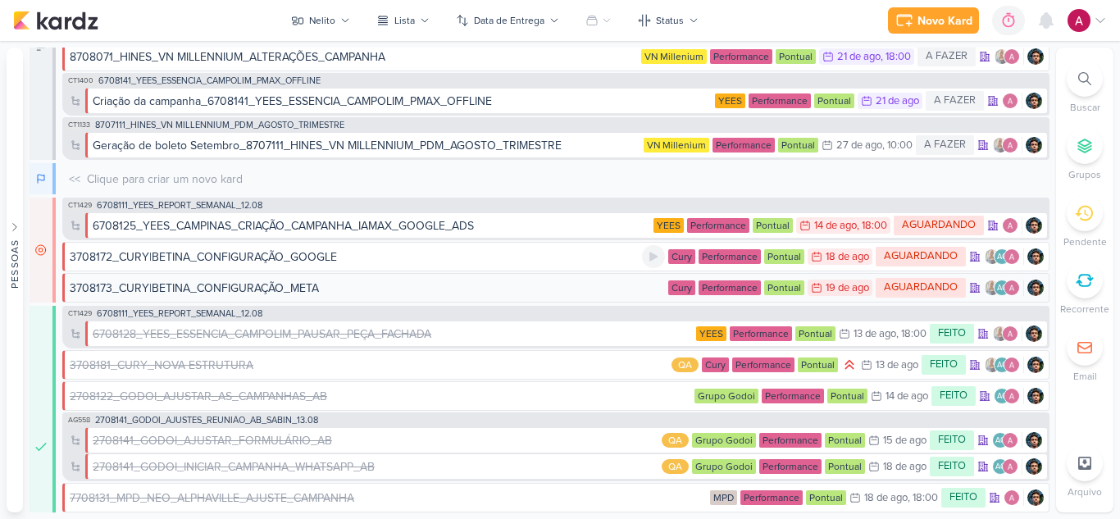
scroll to position [0, 0]
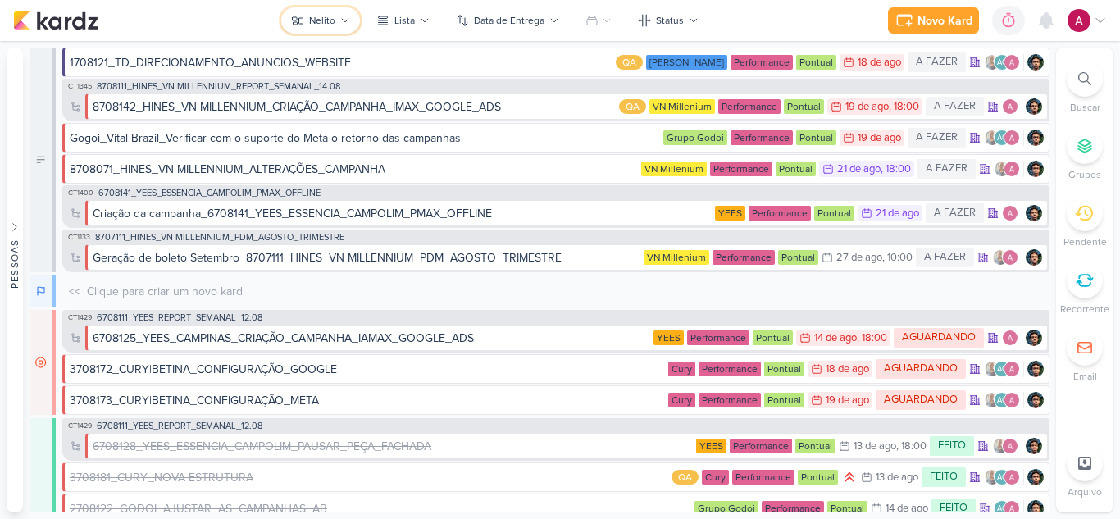
click at [301, 23] on icon at bounding box center [297, 20] width 13 height 13
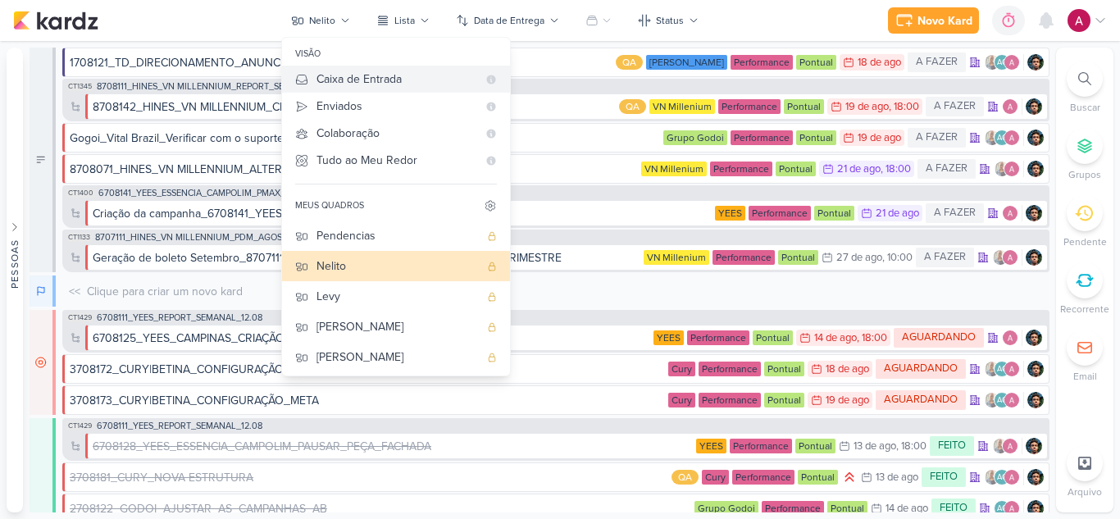
click at [334, 84] on div "Caixa de Entrada" at bounding box center [396, 78] width 161 height 17
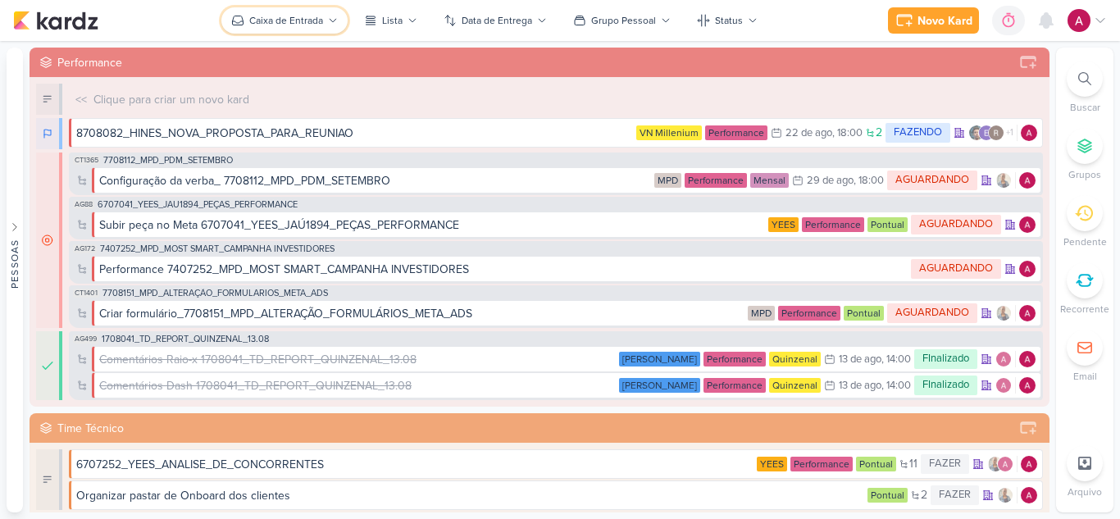
click at [291, 18] on div "Caixa de Entrada" at bounding box center [286, 20] width 74 height 15
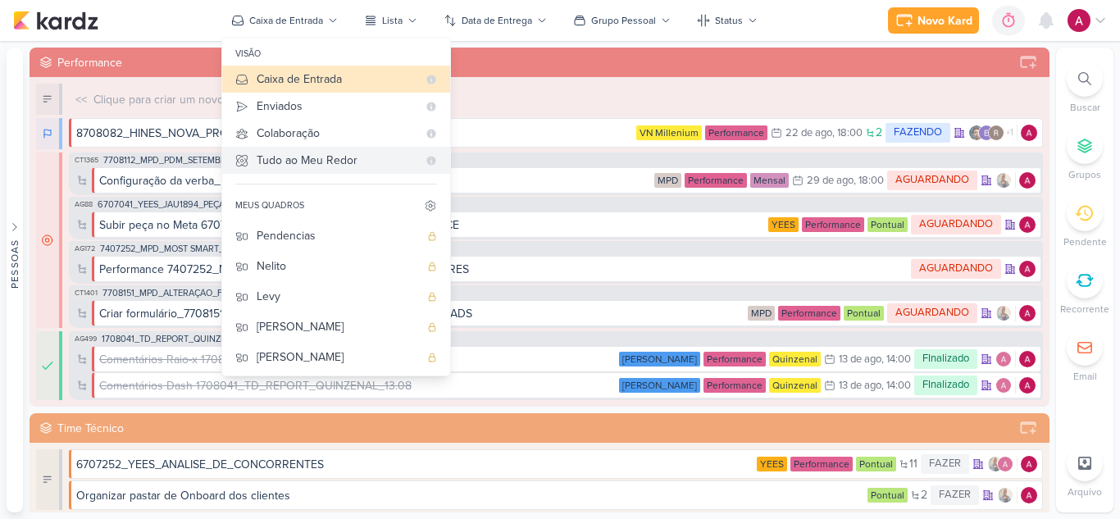
click at [339, 159] on div "Tudo ao Meu Redor" at bounding box center [337, 160] width 161 height 17
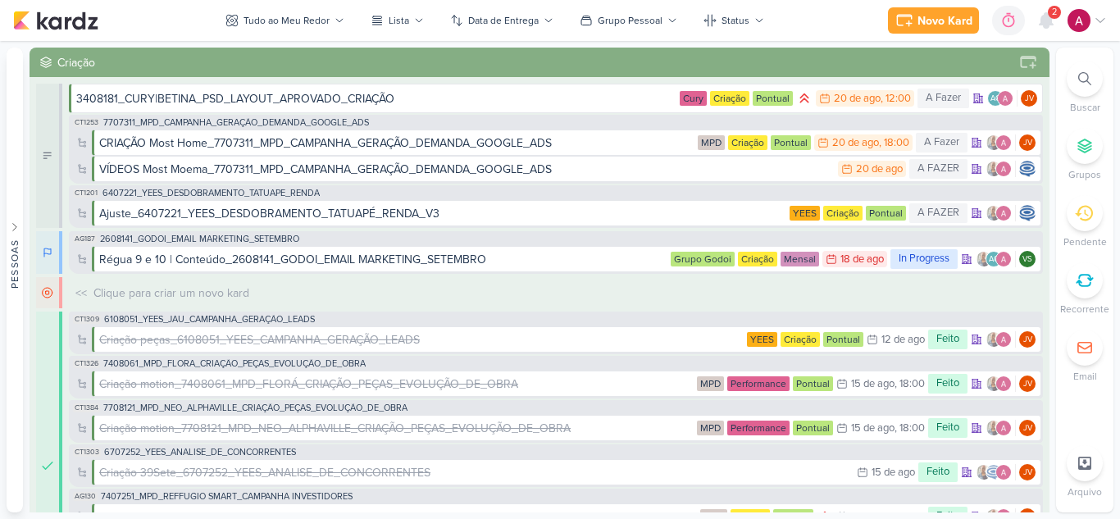
click at [1095, 81] on div at bounding box center [1084, 79] width 36 height 36
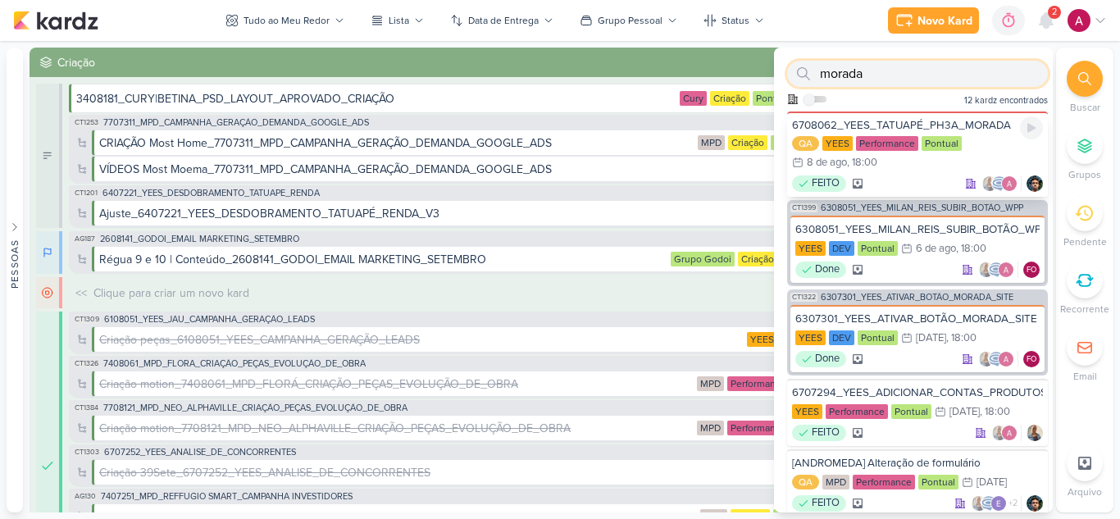
type input "morada"
click at [920, 175] on div "6708062_YEES_TATUAPÉ_PH3A_MORADA QA [GEOGRAPHIC_DATA] Performance Pontual 8/8 […" at bounding box center [917, 153] width 261 height 85
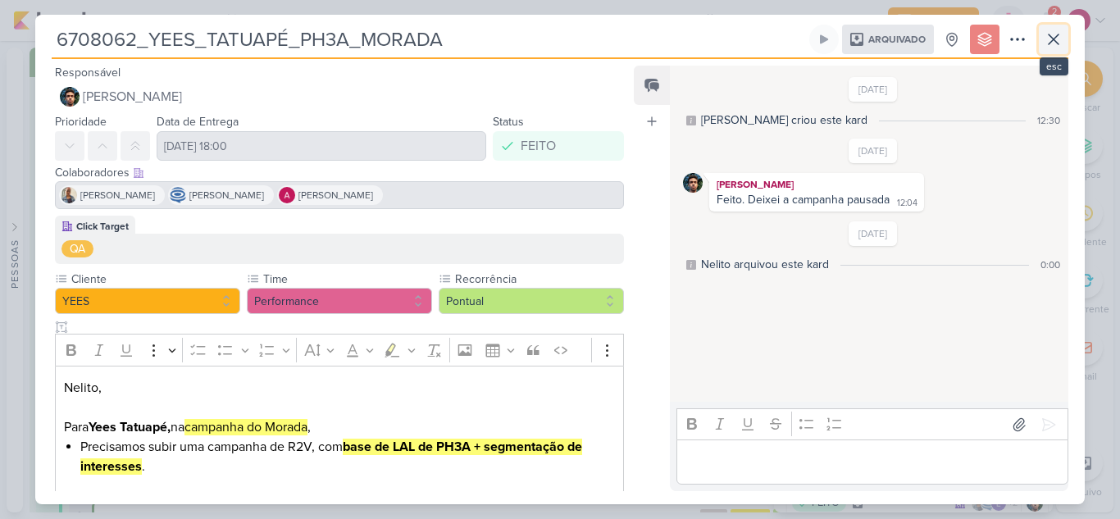
click at [1056, 44] on icon at bounding box center [1053, 40] width 20 height 20
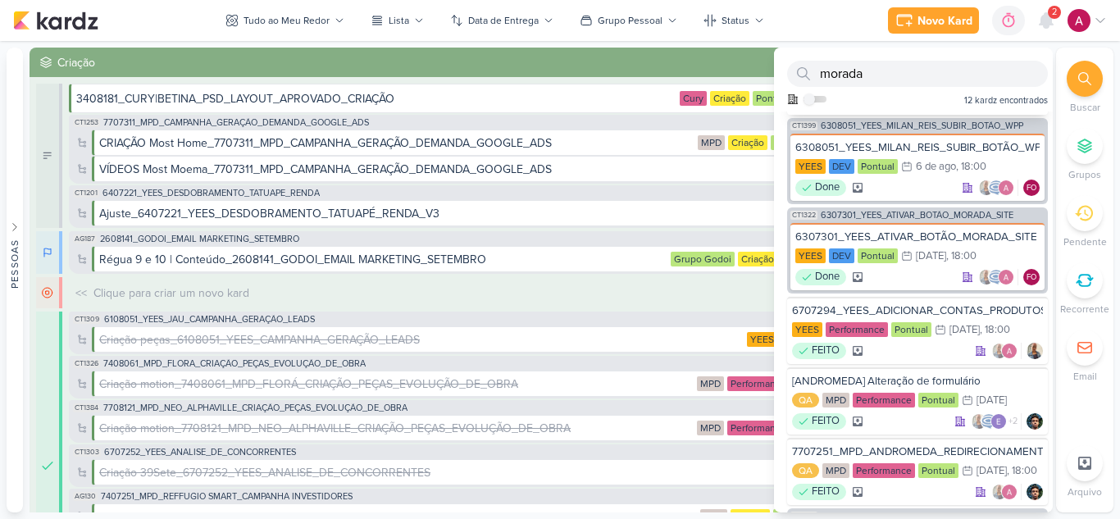
scroll to position [164, 0]
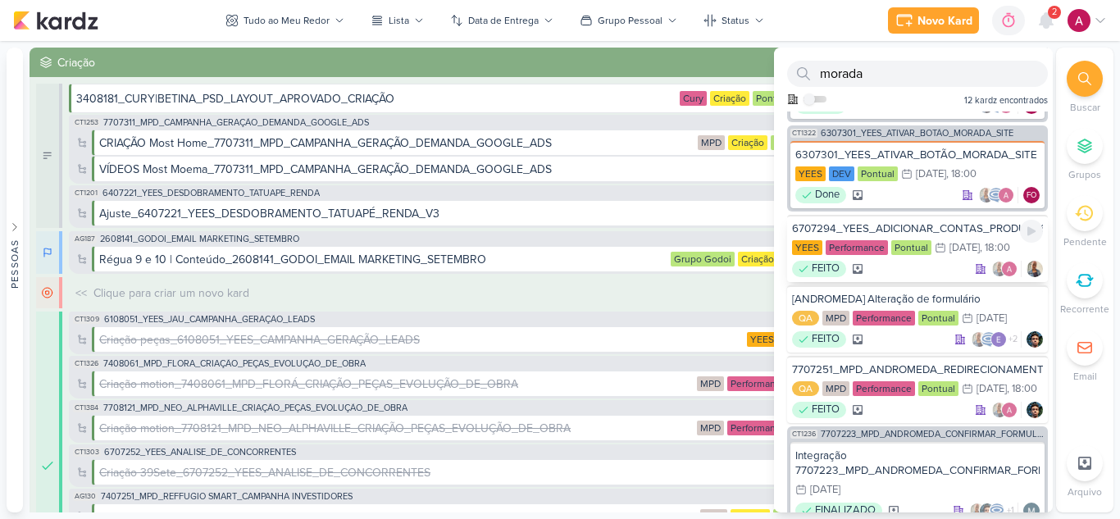
click at [936, 231] on div "6707294_YEES_ADICIONAR_CONTAS_PRODUTOS_A_NOVA_BM_MORADA" at bounding box center [917, 228] width 251 height 15
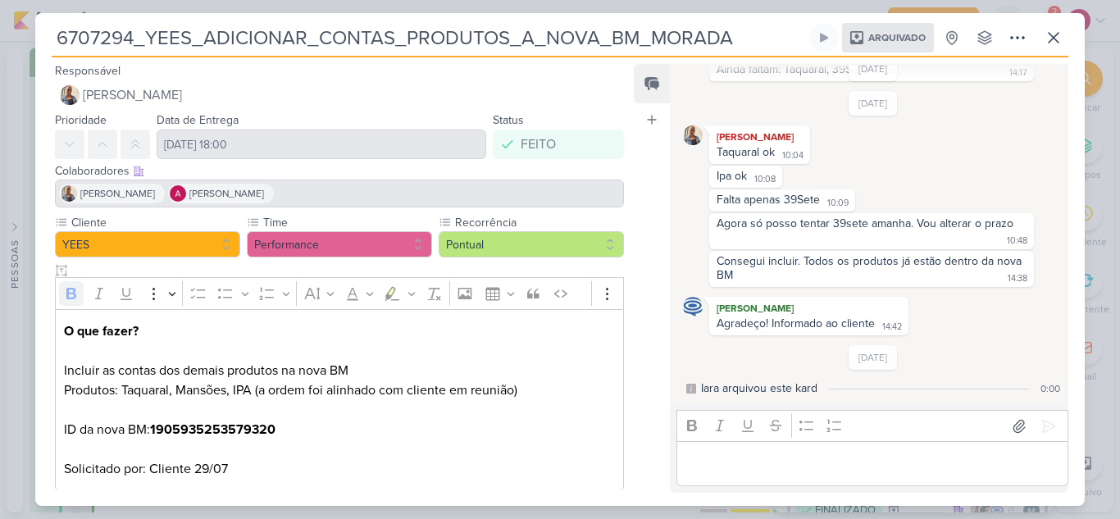
scroll to position [18, 0]
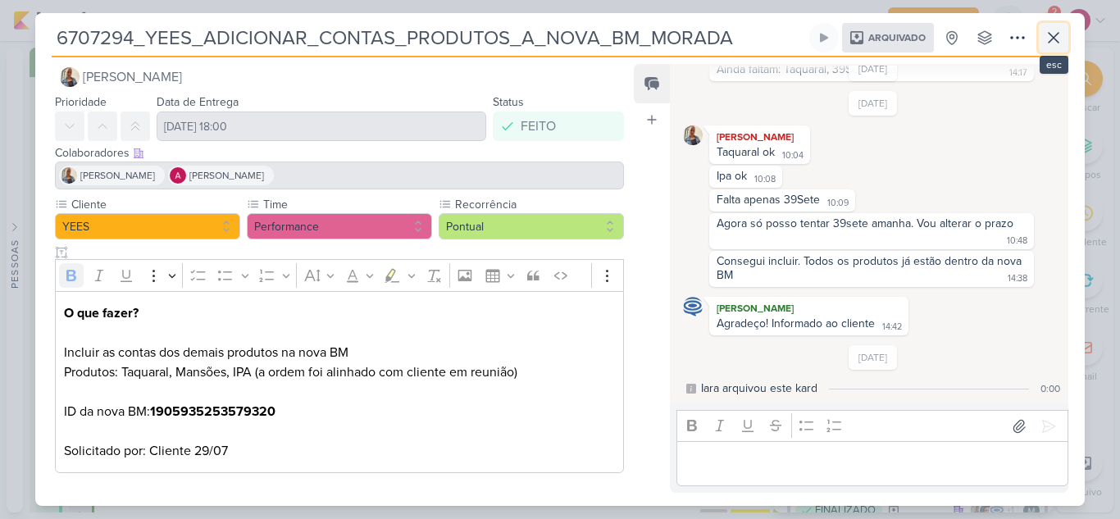
click at [1049, 42] on icon at bounding box center [1053, 38] width 10 height 10
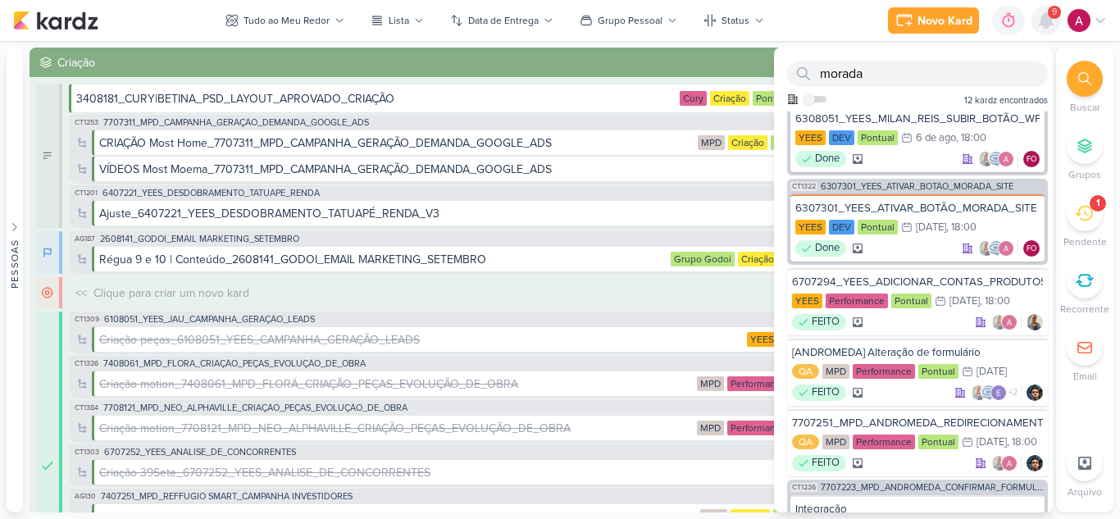
scroll to position [0, 0]
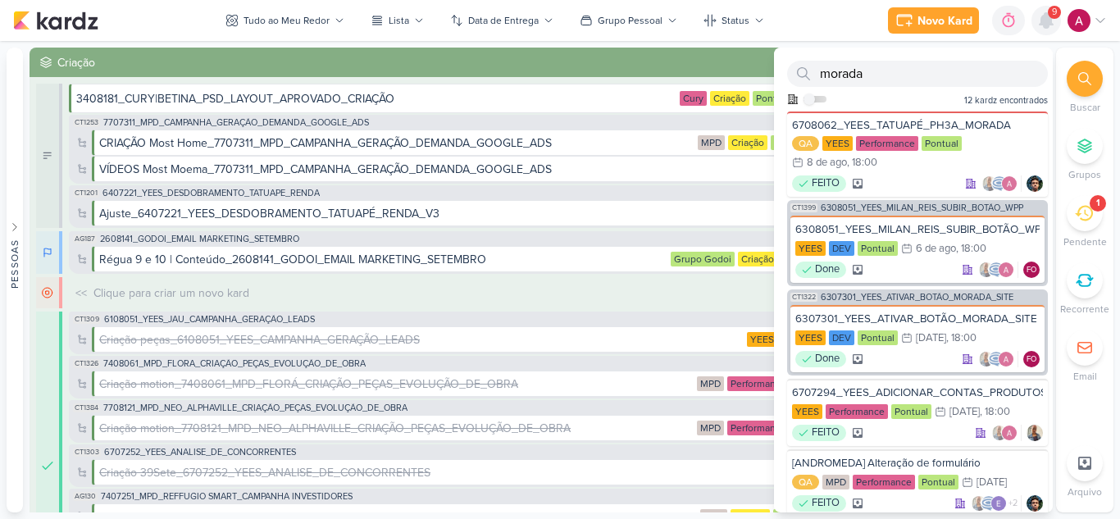
click at [1039, 20] on icon at bounding box center [1046, 21] width 20 height 20
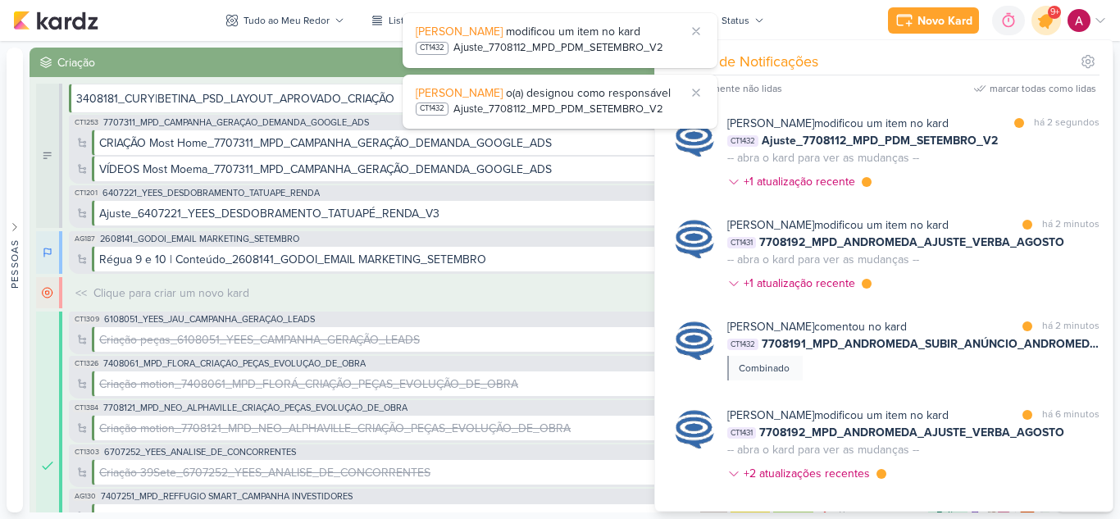
click at [1046, 25] on icon at bounding box center [1046, 21] width 20 height 20
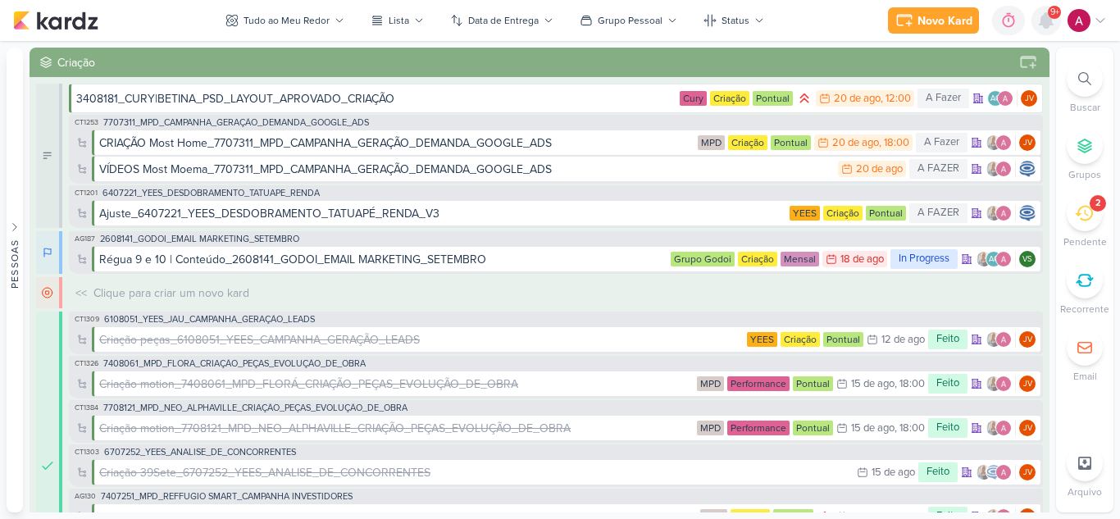
click at [1049, 32] on div at bounding box center [1046, 21] width 30 height 30
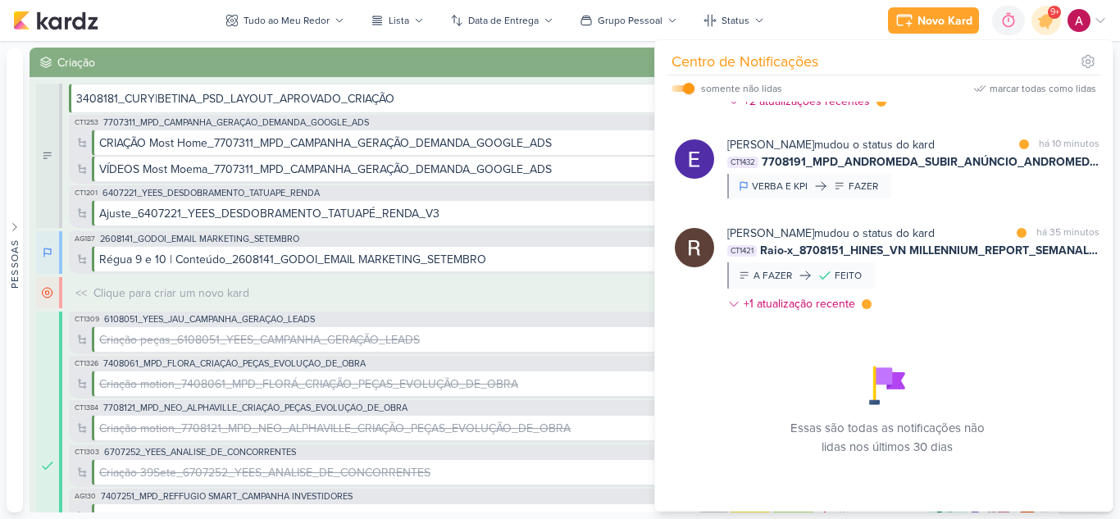
scroll to position [390, 0]
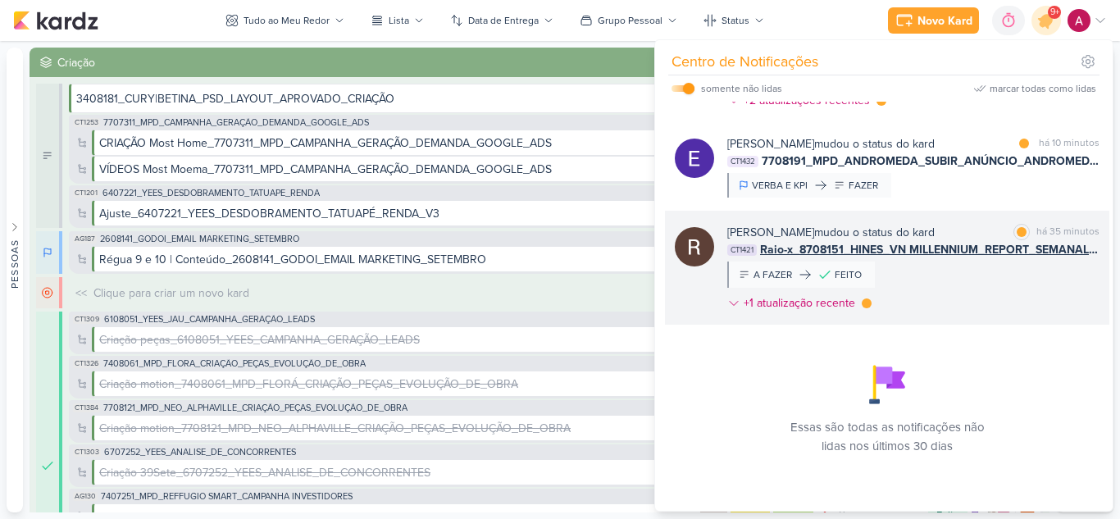
click at [920, 281] on div "[PERSON_NAME] mudou o status do kard marcar como lida há 35 minutos CT1421 Raio…" at bounding box center [913, 271] width 372 height 94
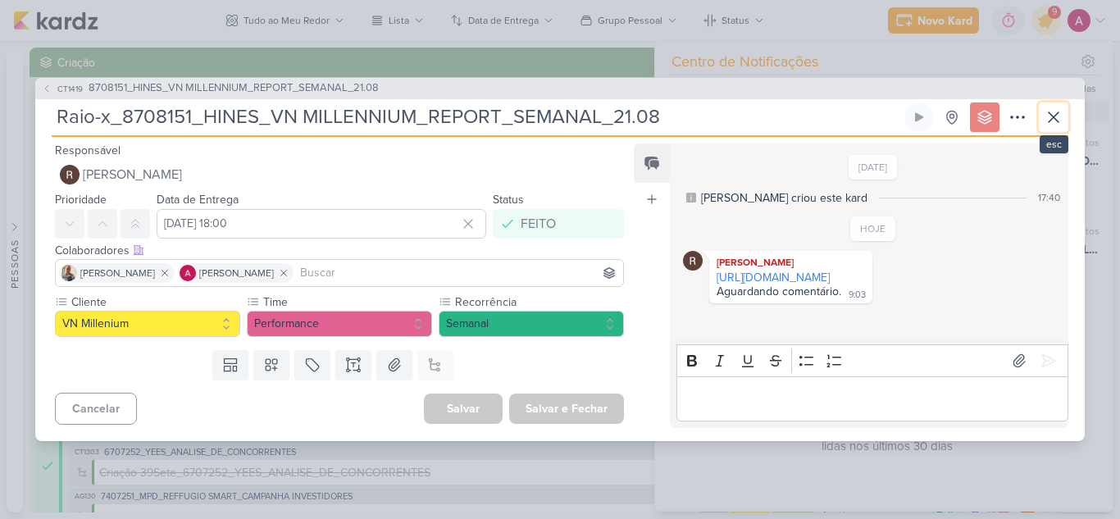
click at [1048, 114] on icon at bounding box center [1053, 117] width 20 height 20
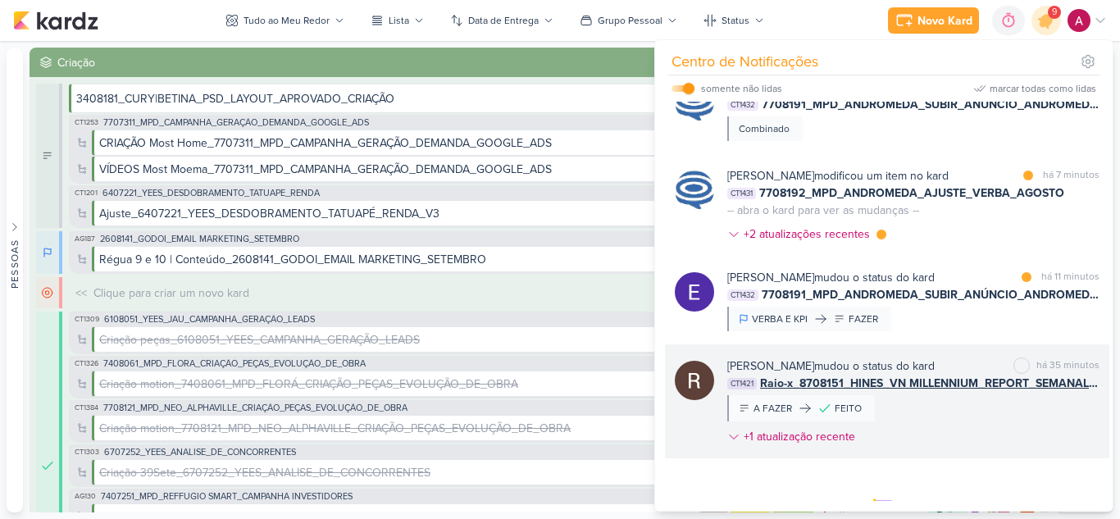
scroll to position [226, 0]
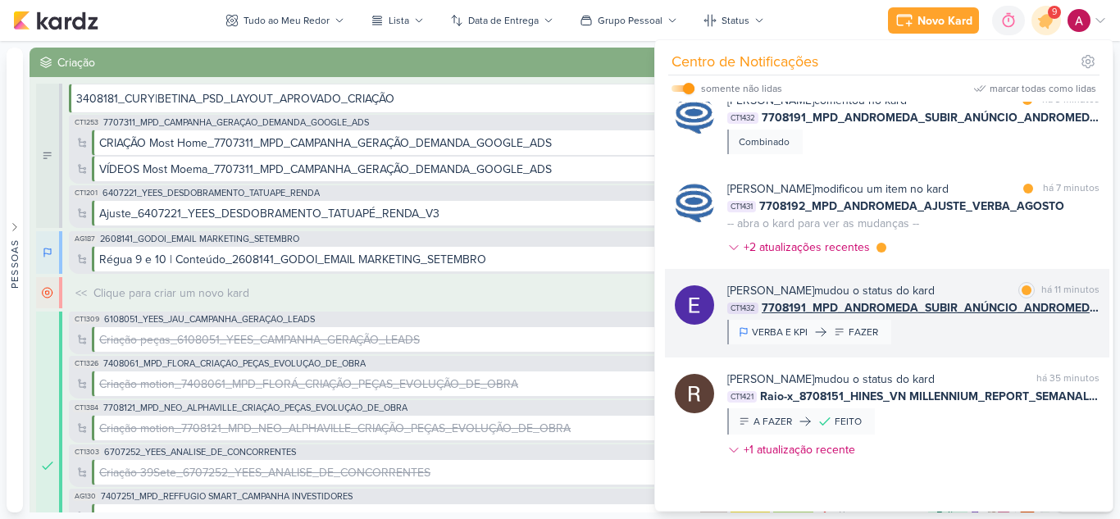
click at [961, 343] on div "[PERSON_NAME] mudou o status do kard marcar como lida há 11 minutos CT1432 7708…" at bounding box center [913, 313] width 372 height 62
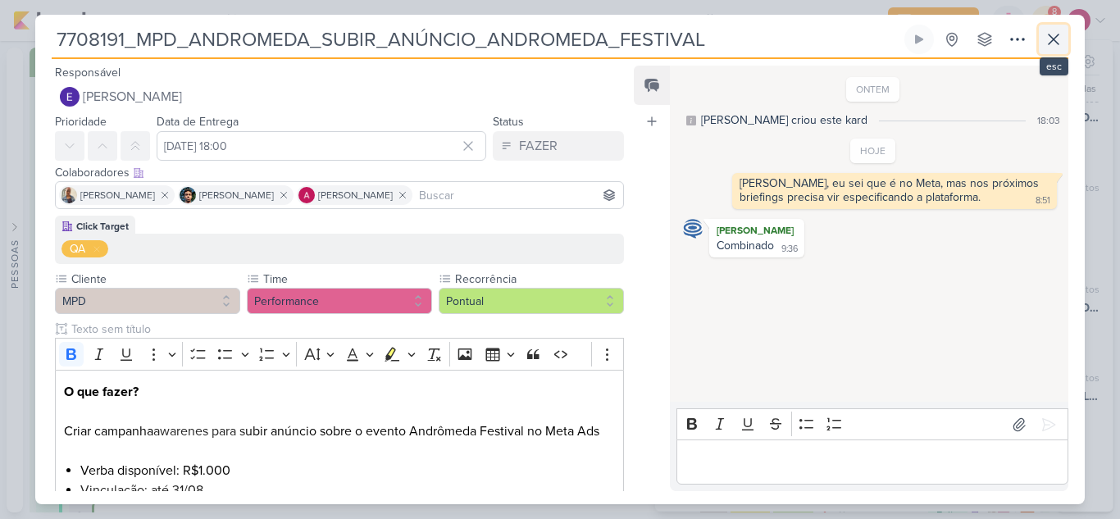
click at [1053, 38] on icon at bounding box center [1053, 40] width 20 height 20
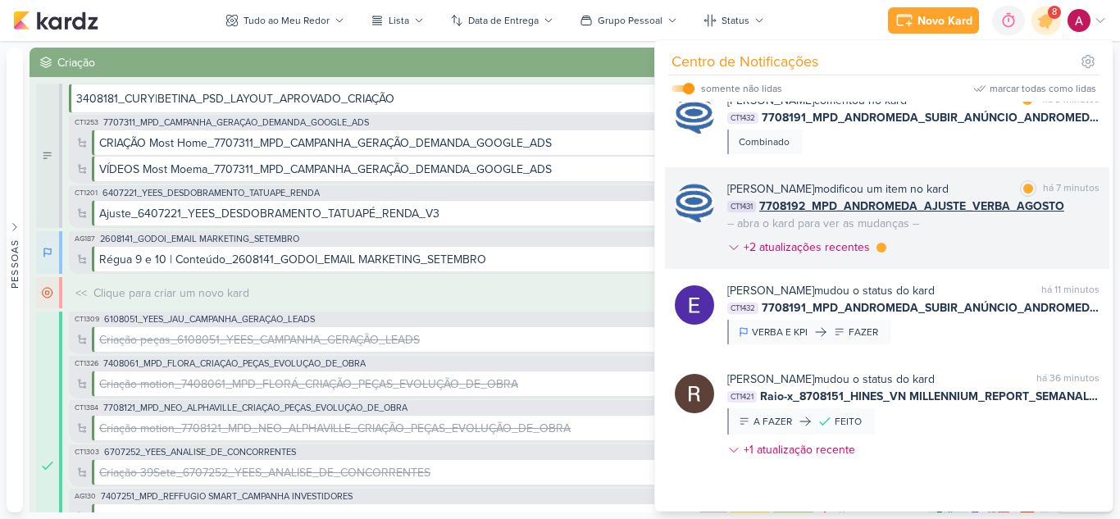
click at [987, 262] on div "[PERSON_NAME] modificou um item no kard marcar como lida há 7 minutos CT1431 77…" at bounding box center [913, 221] width 372 height 82
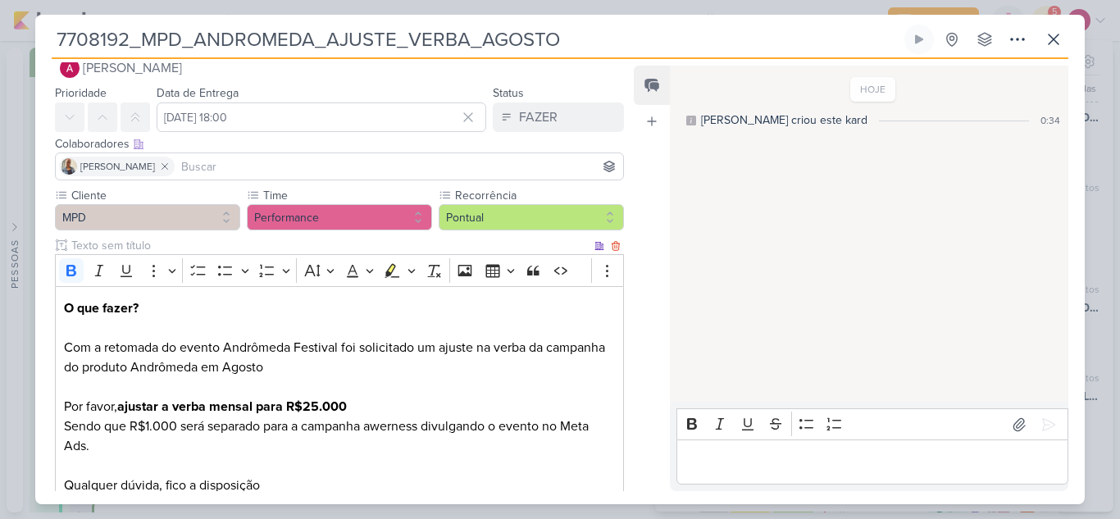
scroll to position [0, 0]
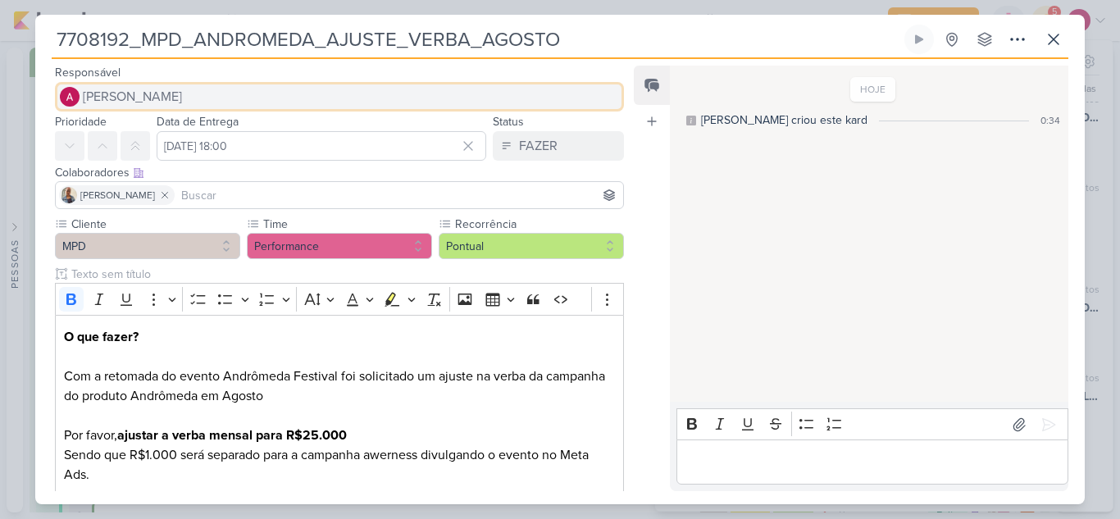
click at [142, 100] on span "[PERSON_NAME]" at bounding box center [132, 97] width 99 height 20
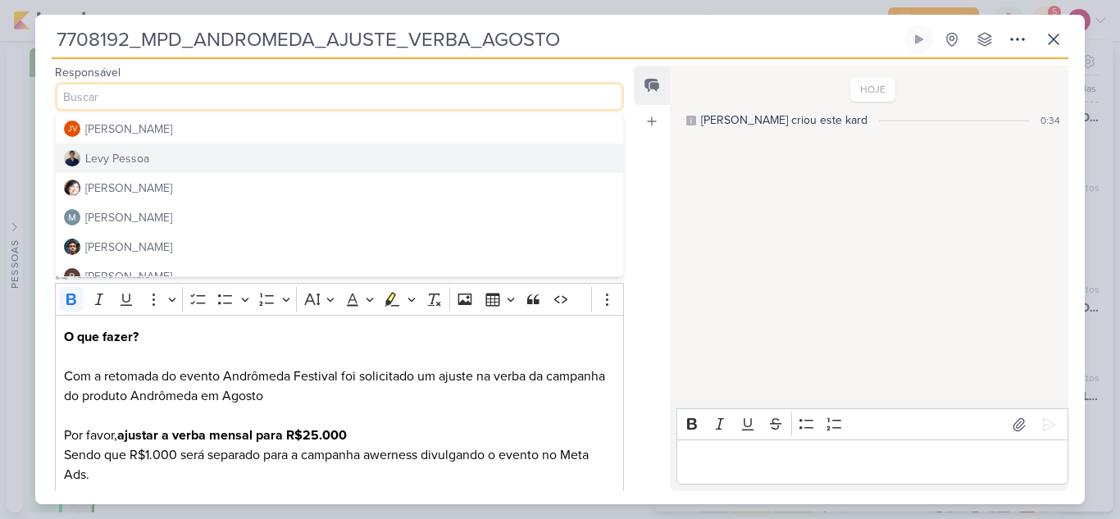
scroll to position [246, 0]
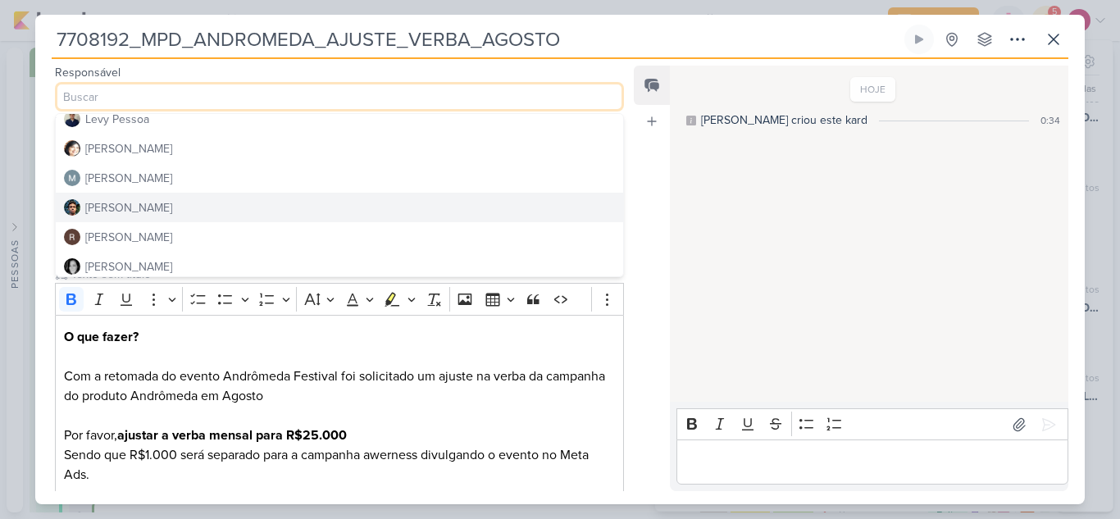
click at [134, 205] on div "[PERSON_NAME]" at bounding box center [128, 207] width 87 height 17
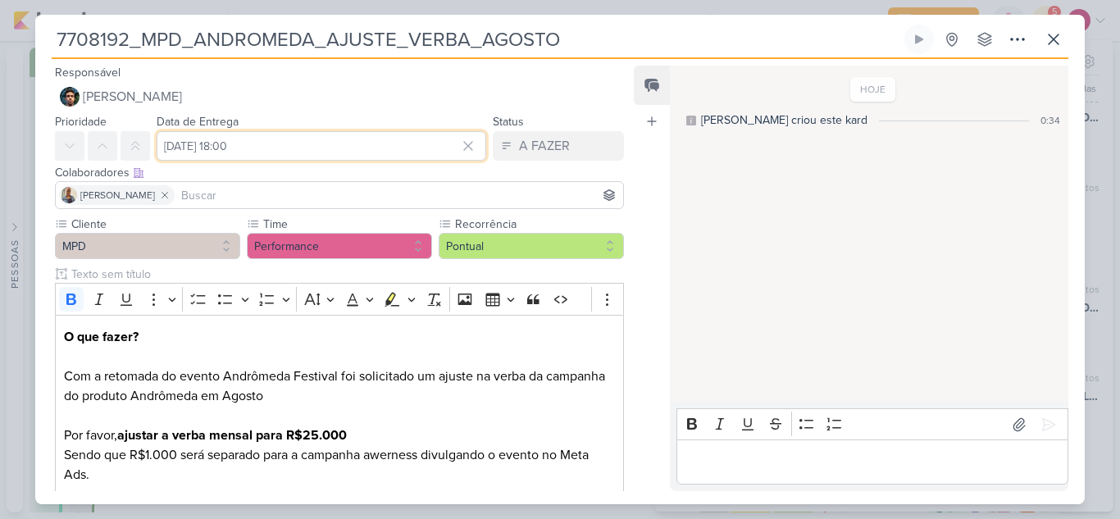
click at [239, 148] on input "[DATE] 18:00" at bounding box center [322, 146] width 330 height 30
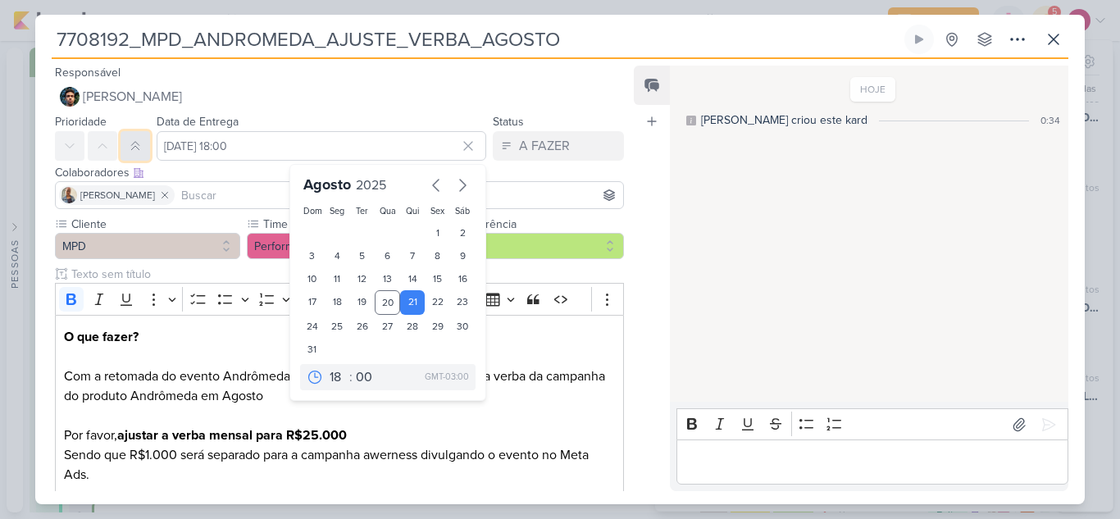
click at [141, 147] on icon at bounding box center [135, 145] width 13 height 13
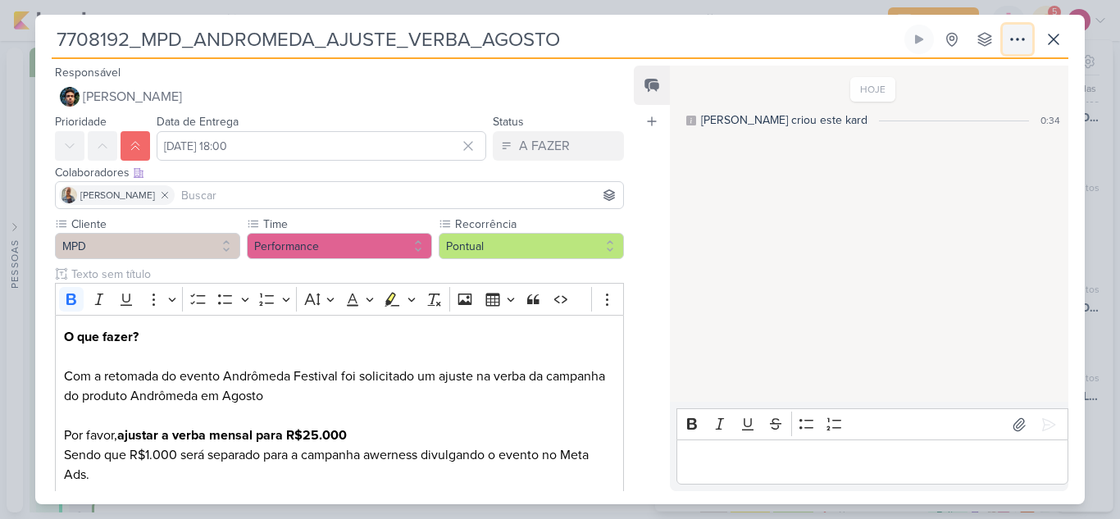
click at [1010, 39] on icon at bounding box center [1017, 40] width 20 height 20
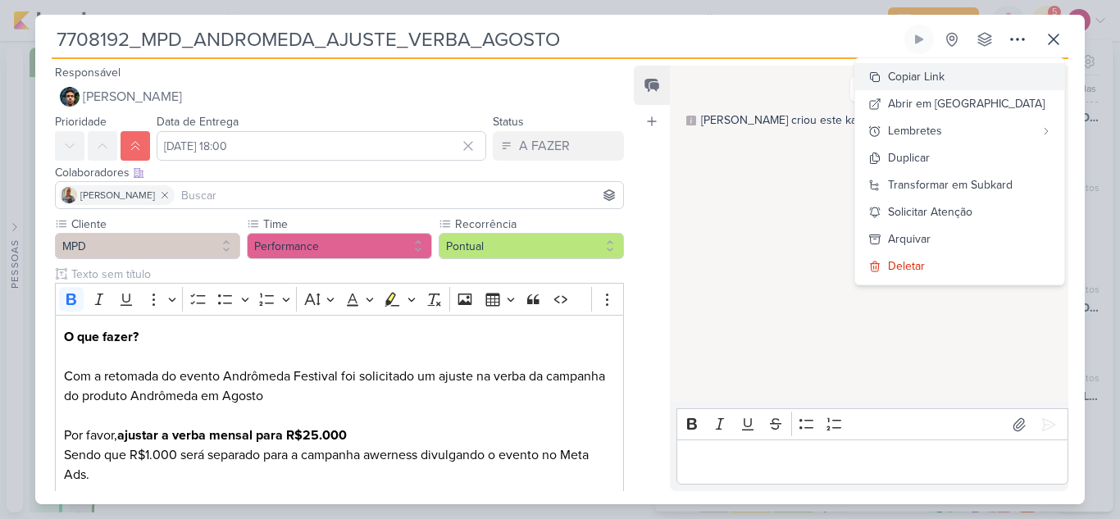
click at [944, 82] on div "Copiar Link" at bounding box center [916, 76] width 57 height 17
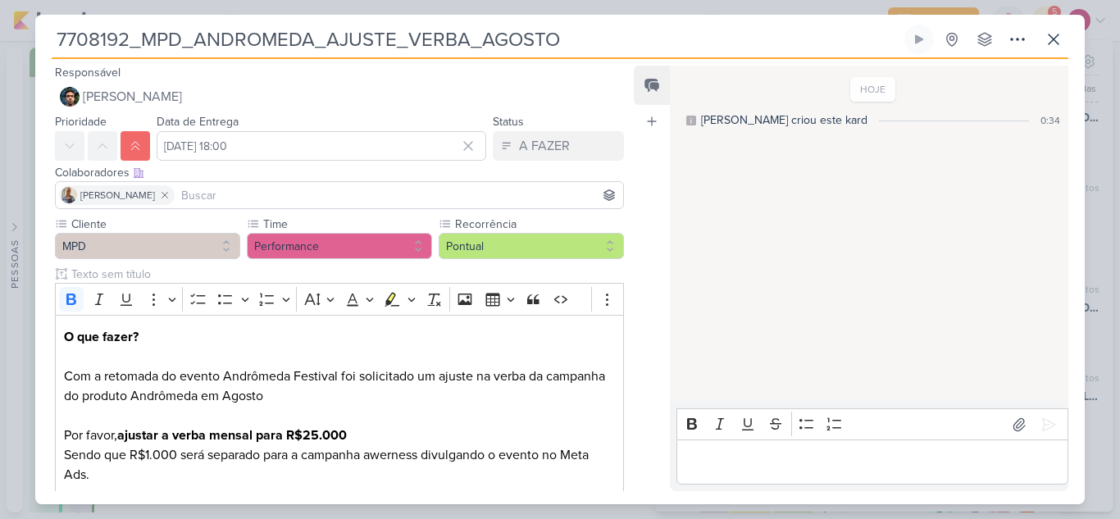
click at [425, 189] on input at bounding box center [399, 195] width 442 height 20
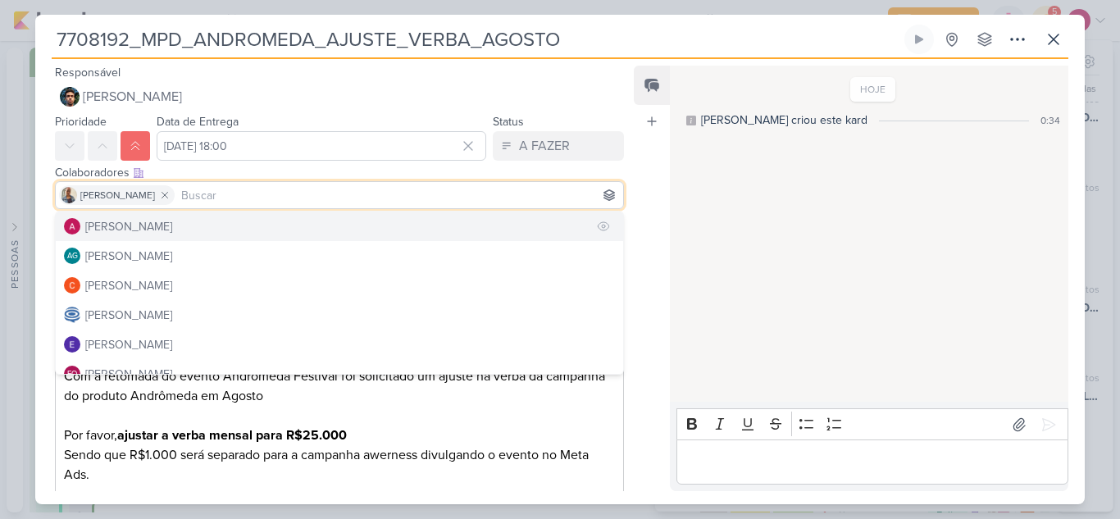
click at [371, 234] on button "[PERSON_NAME]" at bounding box center [339, 226] width 567 height 30
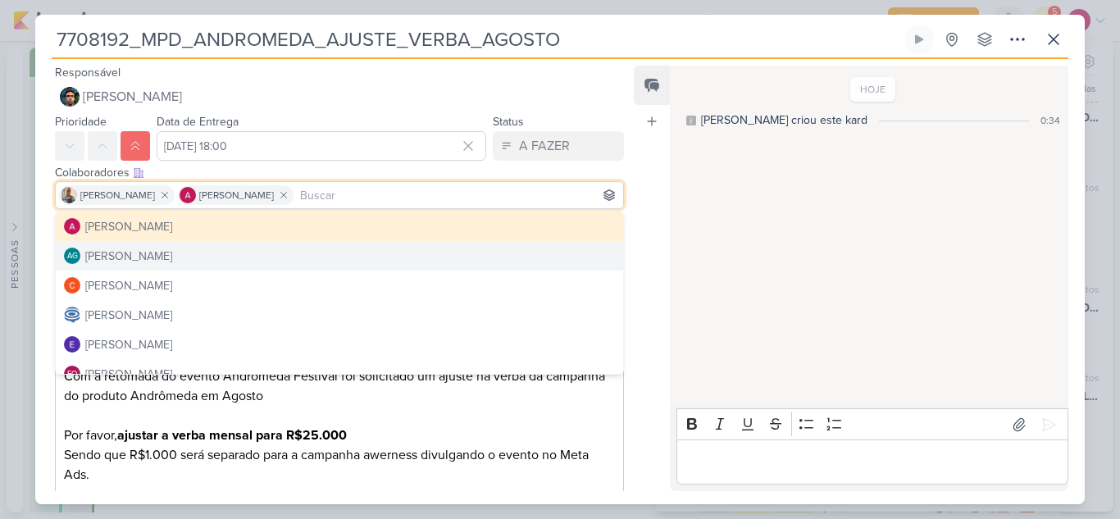
click at [643, 380] on div "Feed Atrelar email Solte o email para atrelar ao kard" at bounding box center [652, 278] width 36 height 425
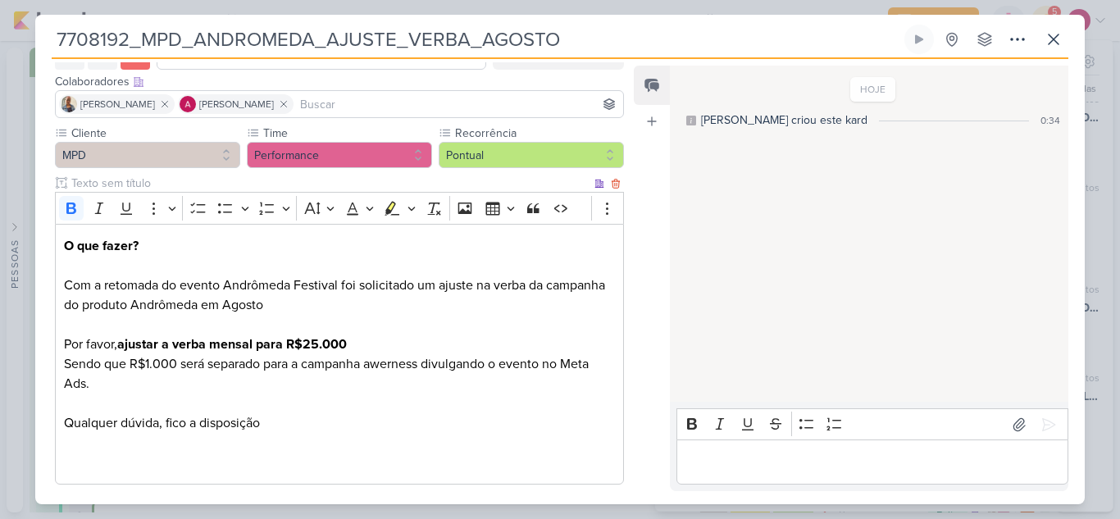
scroll to position [175, 0]
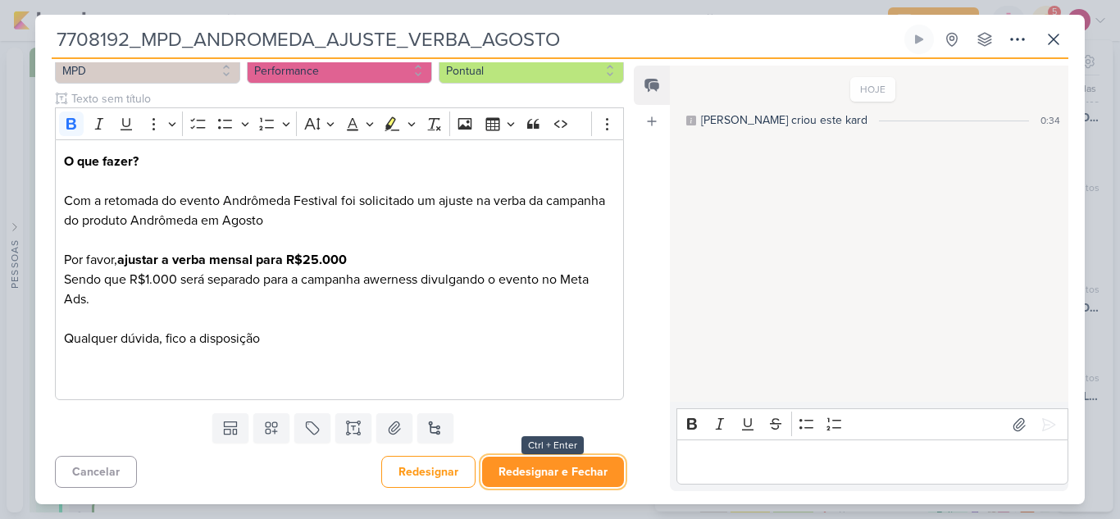
click at [570, 481] on button "Redesignar e Fechar" at bounding box center [553, 472] width 142 height 30
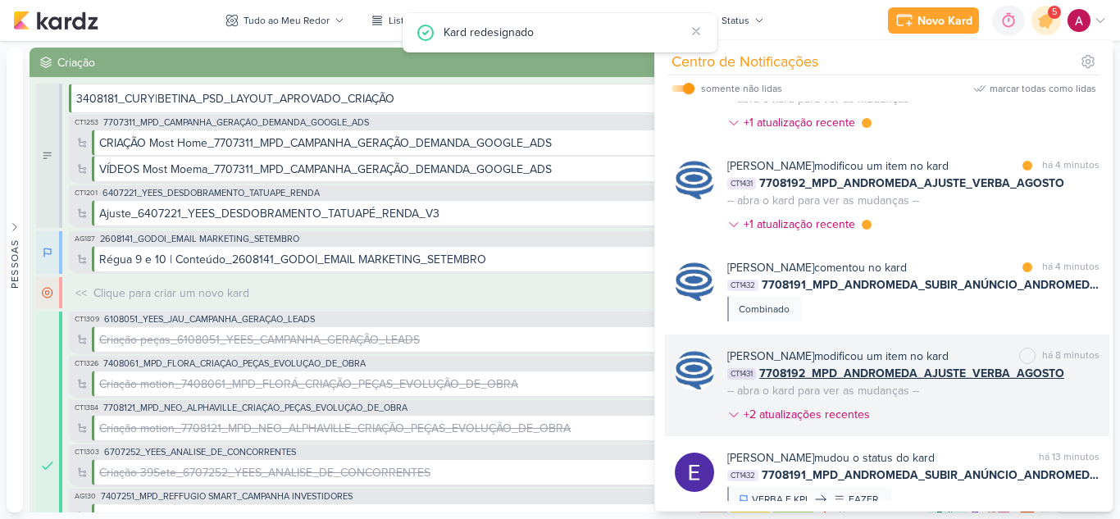
scroll to position [45, 0]
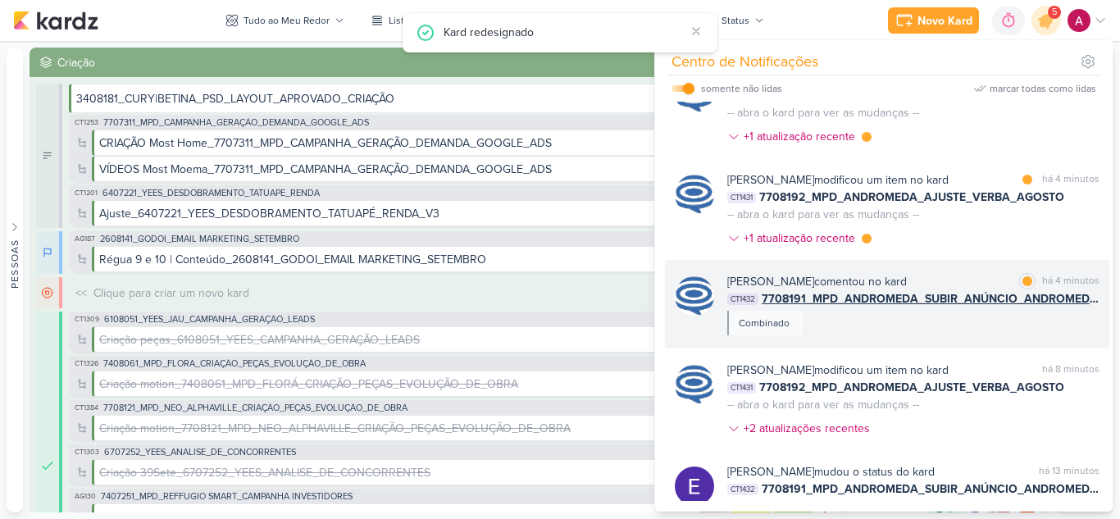
click at [936, 322] on div "[PERSON_NAME] comentou no kard marcar como lida há 4 minutos CT1432 7708191_MPD…" at bounding box center [913, 304] width 372 height 62
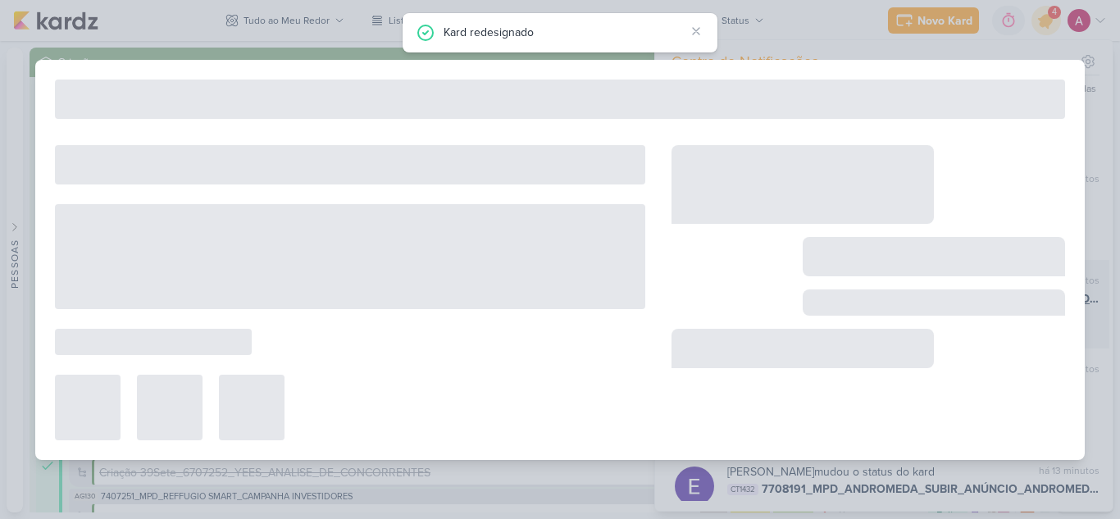
type input "7708191_MPD_ANDROMEDA_SUBIR_ANÚNCIO_ANDROMEDA_FESTIVAL"
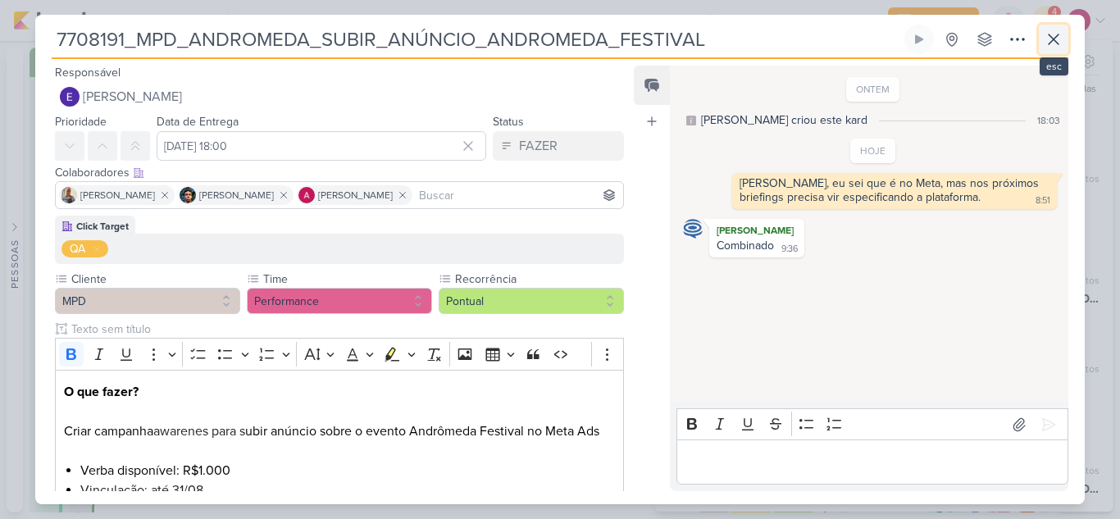
click at [1055, 41] on icon at bounding box center [1053, 39] width 10 height 10
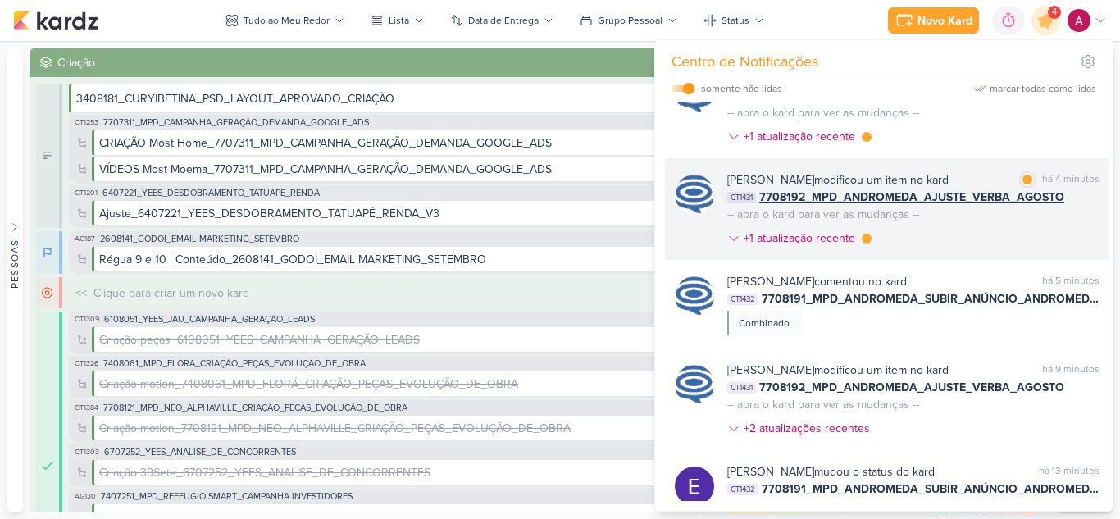
click at [983, 234] on div "[PERSON_NAME] modificou um item no kard marcar como lida há 4 minutos CT1431 77…" at bounding box center [913, 212] width 372 height 82
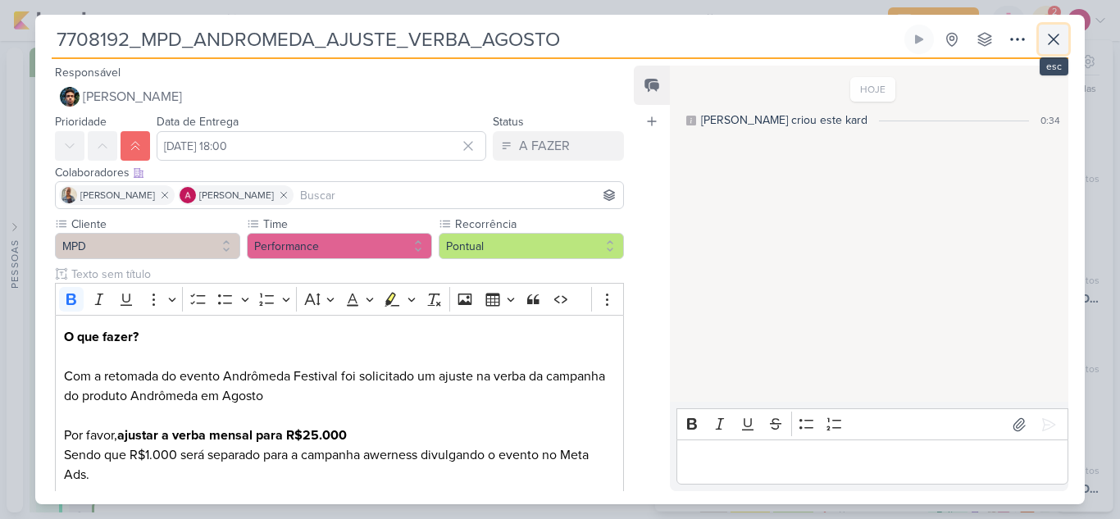
click at [1059, 44] on icon at bounding box center [1053, 40] width 20 height 20
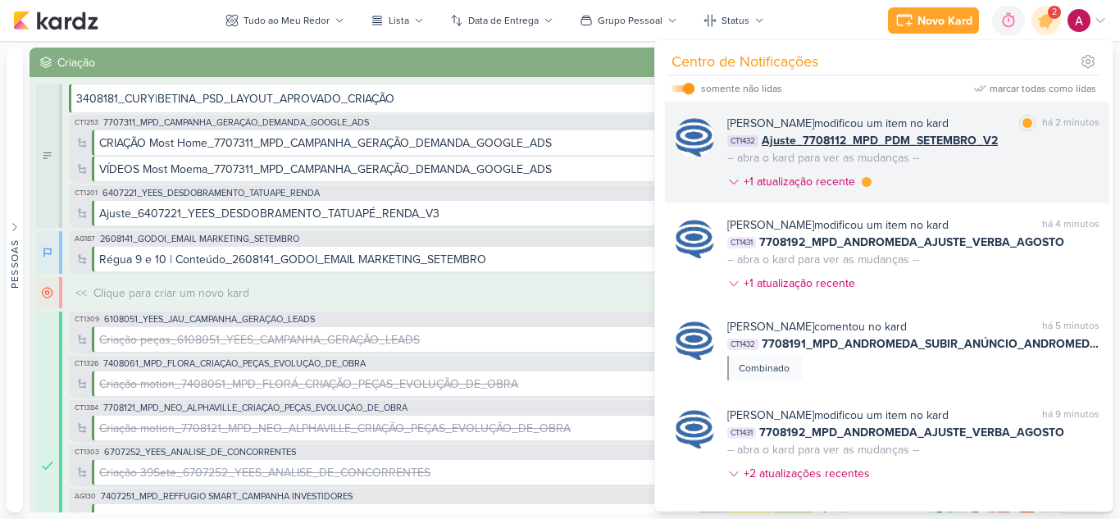
click at [975, 171] on div "[PERSON_NAME] modificou um item no kard marcar como lida há 2 minutos CT1432 Aj…" at bounding box center [913, 156] width 372 height 82
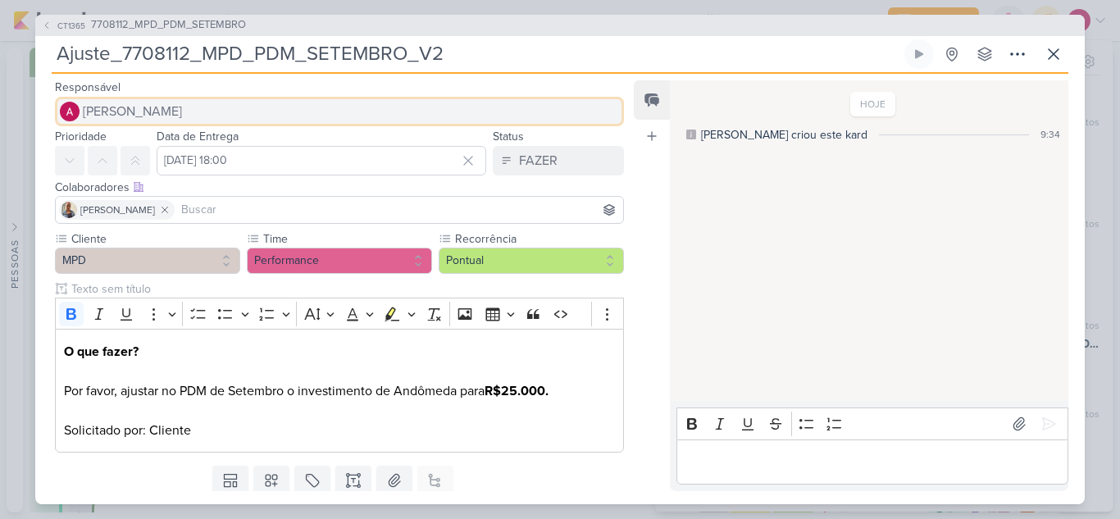
click at [164, 113] on span "[PERSON_NAME]" at bounding box center [132, 112] width 99 height 20
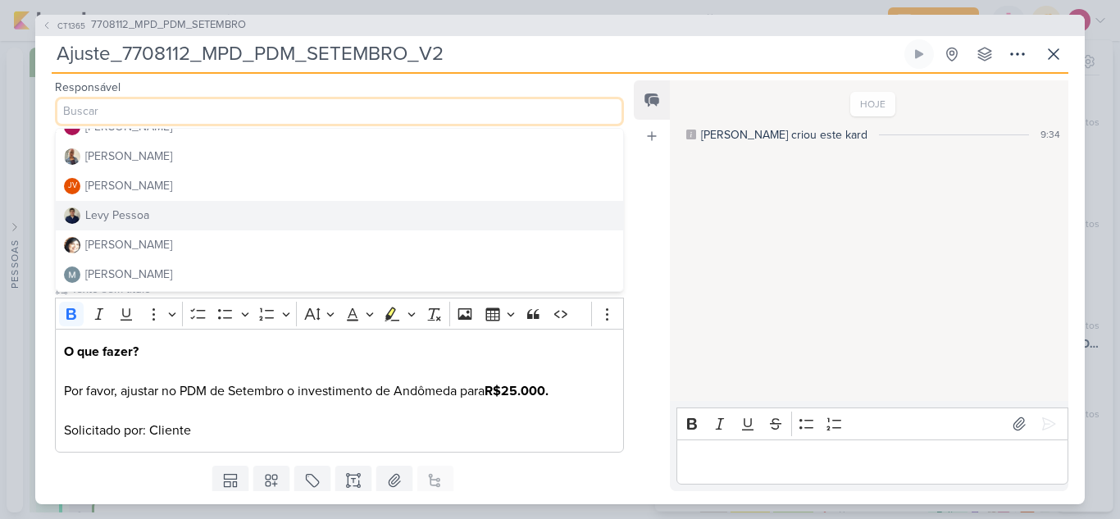
scroll to position [246, 0]
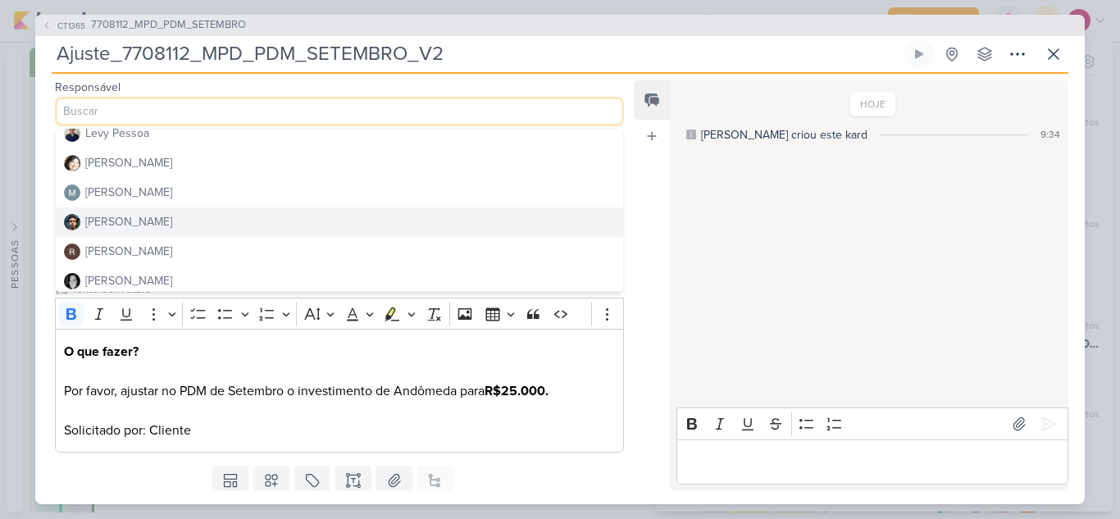
click at [157, 233] on button "[PERSON_NAME]" at bounding box center [339, 222] width 567 height 30
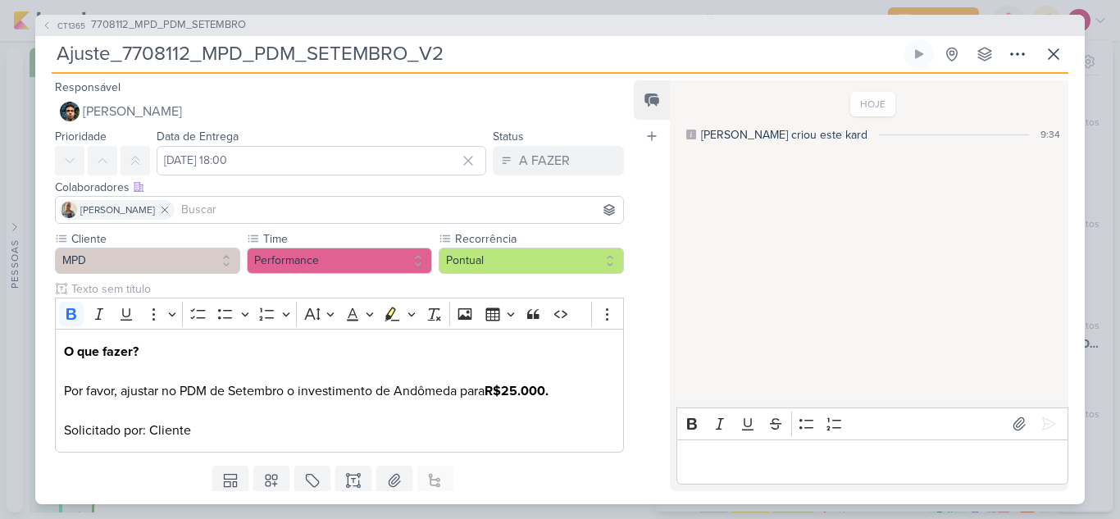
click at [270, 216] on input at bounding box center [399, 210] width 442 height 20
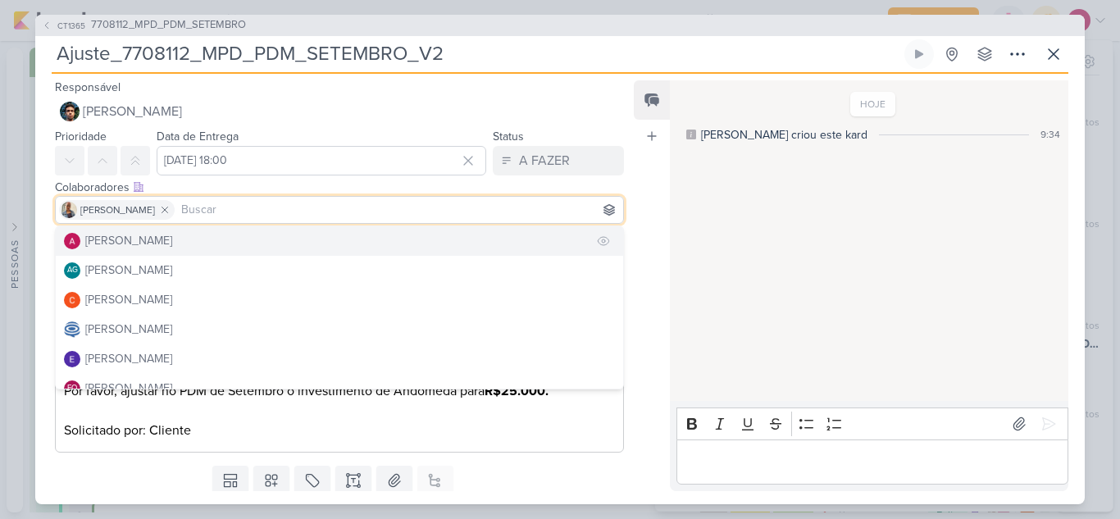
click at [225, 248] on button "[PERSON_NAME]" at bounding box center [339, 241] width 567 height 30
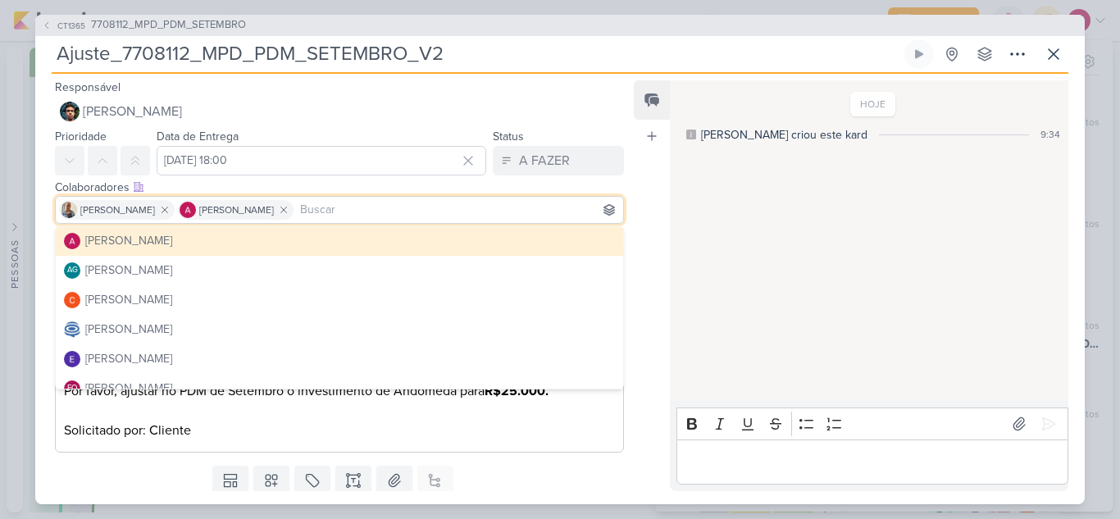
click at [489, 438] on p "O que fazer? Por favor, ajustar no PDM de Setembro o investimento de Andômeda p…" at bounding box center [339, 391] width 551 height 98
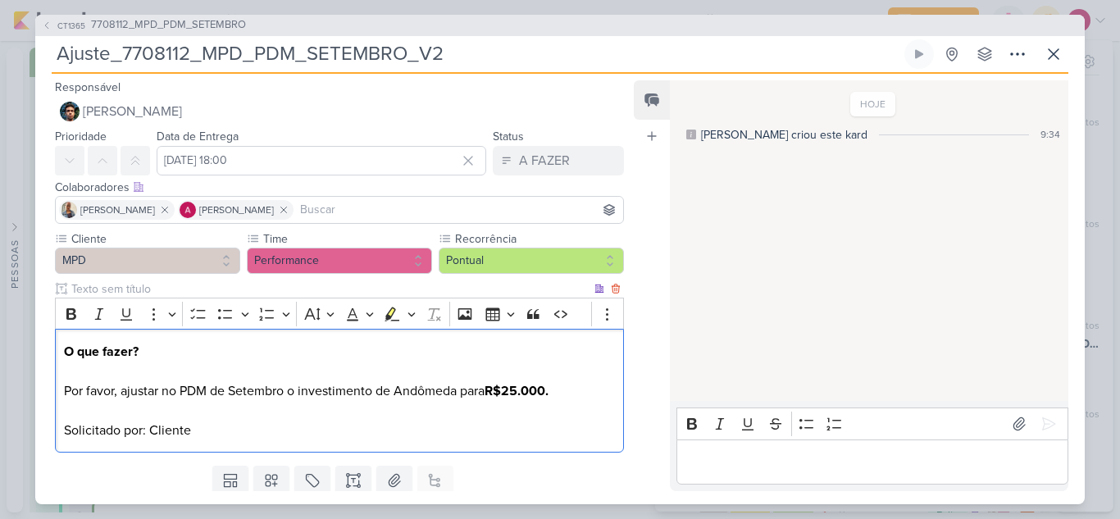
scroll to position [52, 0]
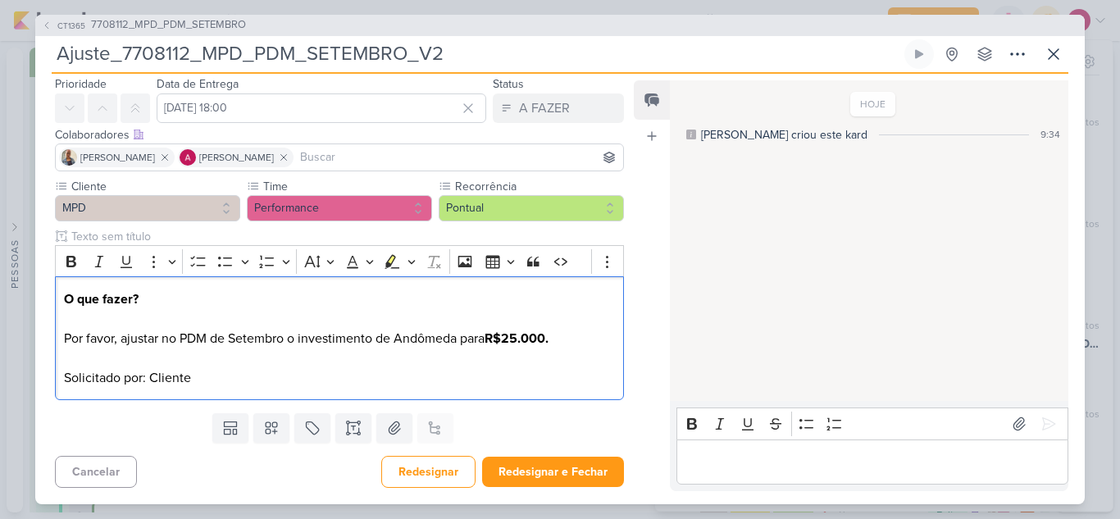
click at [538, 455] on div "Cancelar Redesignar Redesignar e Fechar Ctrl + Enter" at bounding box center [332, 470] width 595 height 42
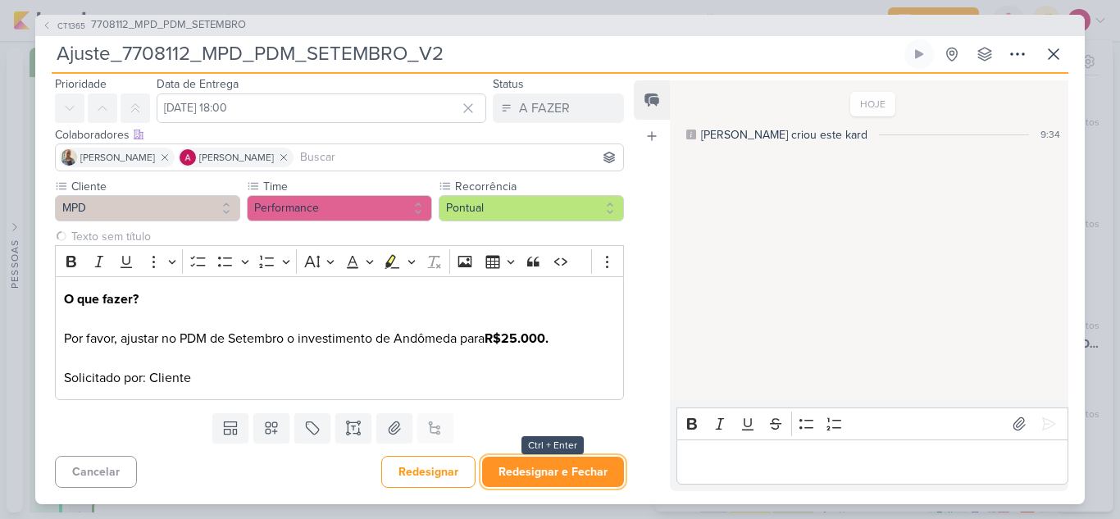
click at [543, 470] on button "Redesignar e Fechar" at bounding box center [553, 472] width 142 height 30
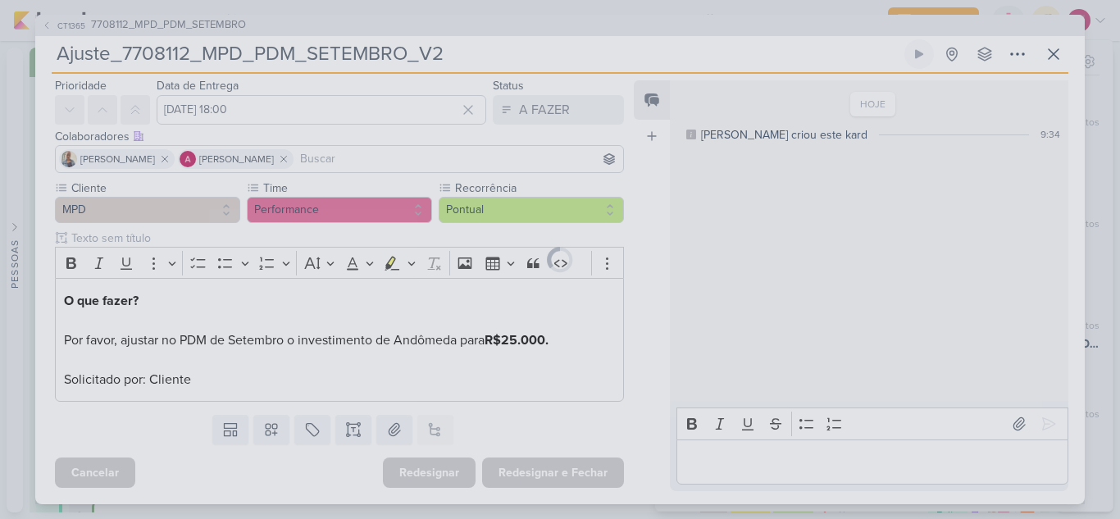
scroll to position [51, 0]
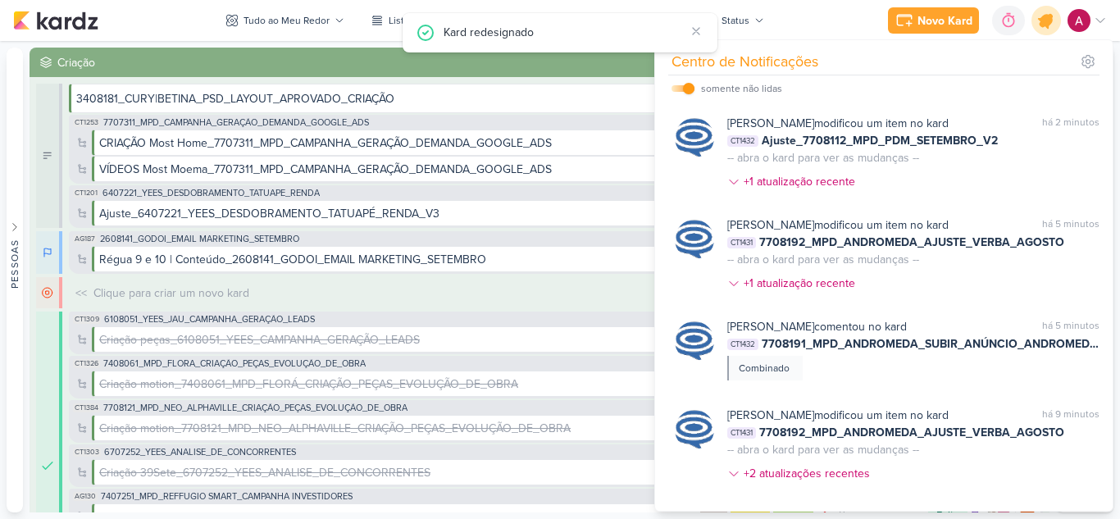
click at [1041, 28] on icon at bounding box center [1046, 21] width 28 height 28
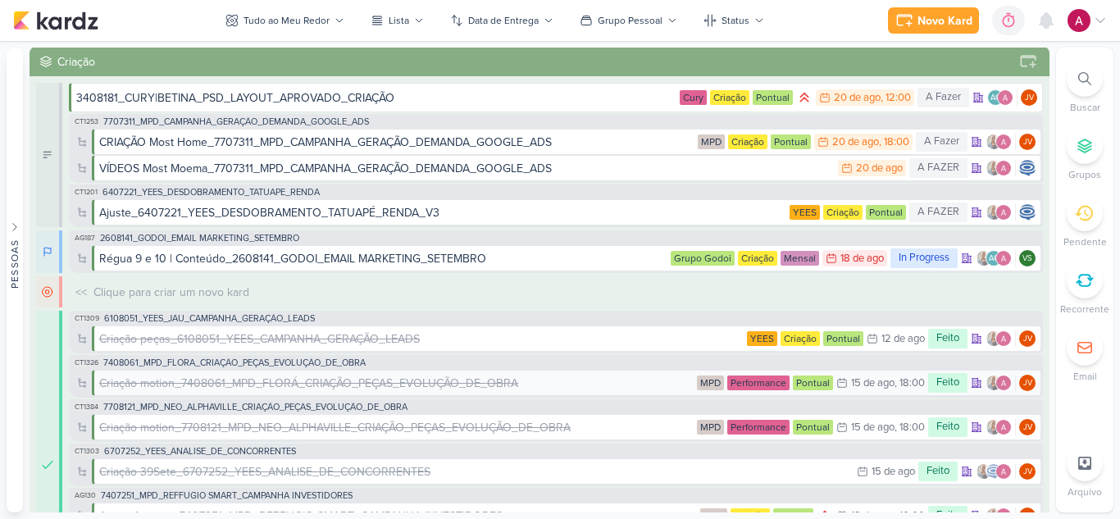
scroll to position [0, 0]
click at [1048, 24] on icon at bounding box center [1045, 20] width 13 height 15
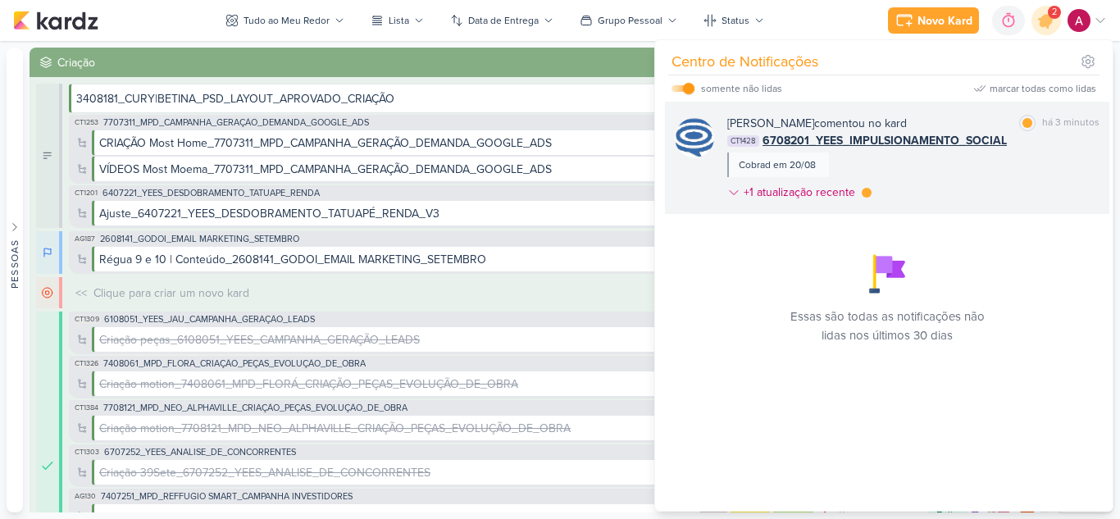
click at [959, 188] on div "[PERSON_NAME] comentou no kard marcar como lida há 3 minutos CT1428 6708201_YEE…" at bounding box center [913, 161] width 372 height 93
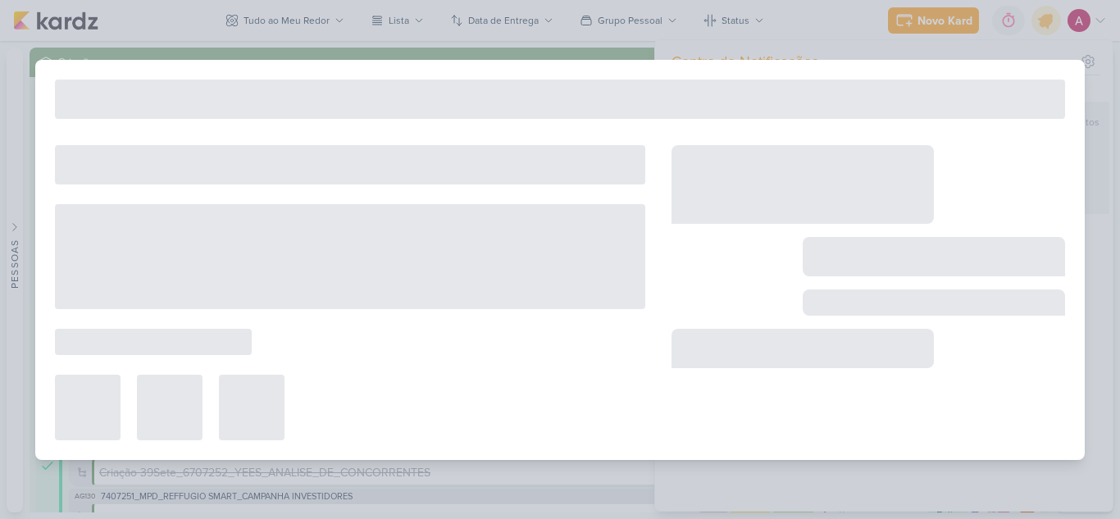
type input "6708201_YEES_IMPULSIONAMENTO_SOCIAL"
type input "[DATE] 23:59"
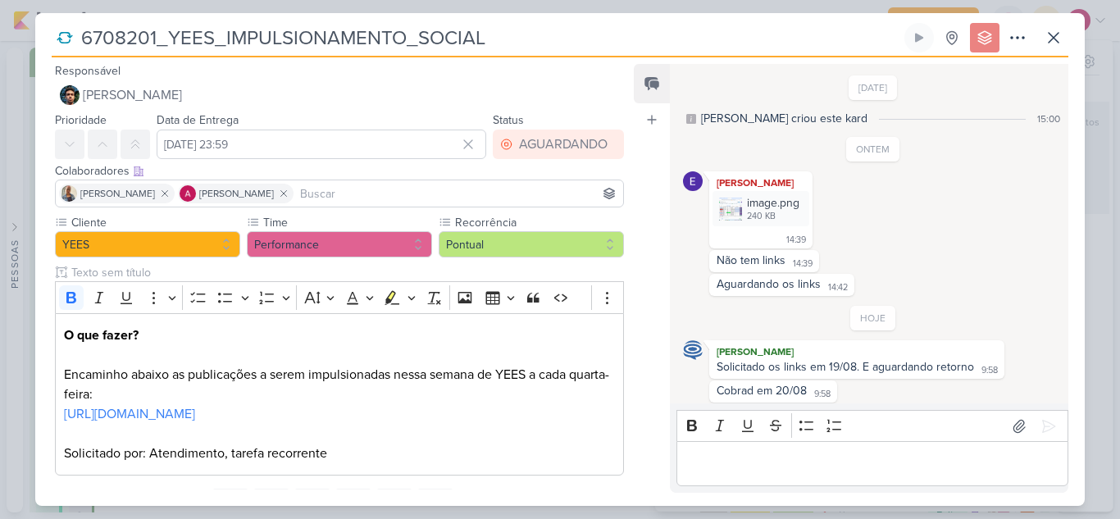
scroll to position [6, 0]
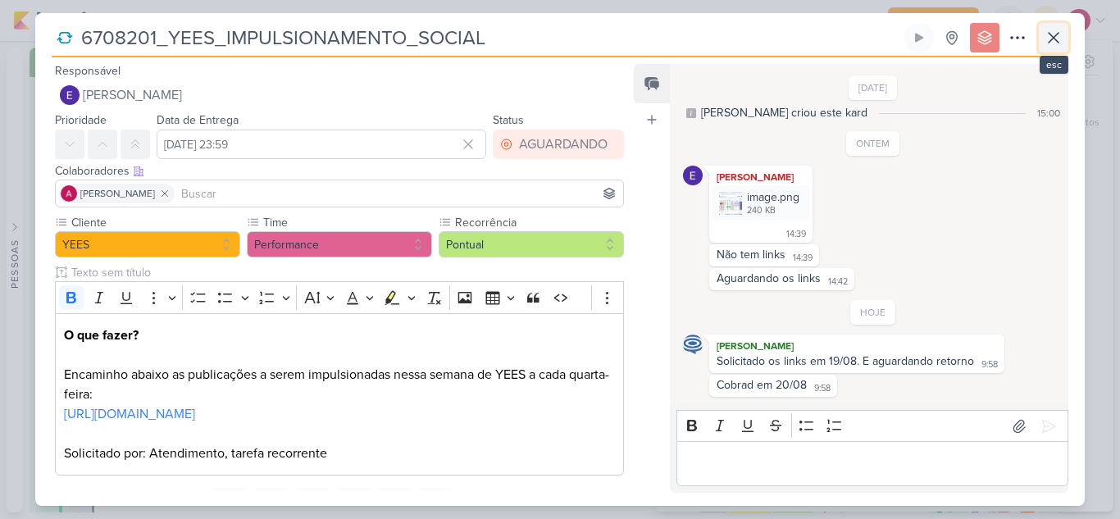
click at [1049, 42] on icon at bounding box center [1053, 38] width 10 height 10
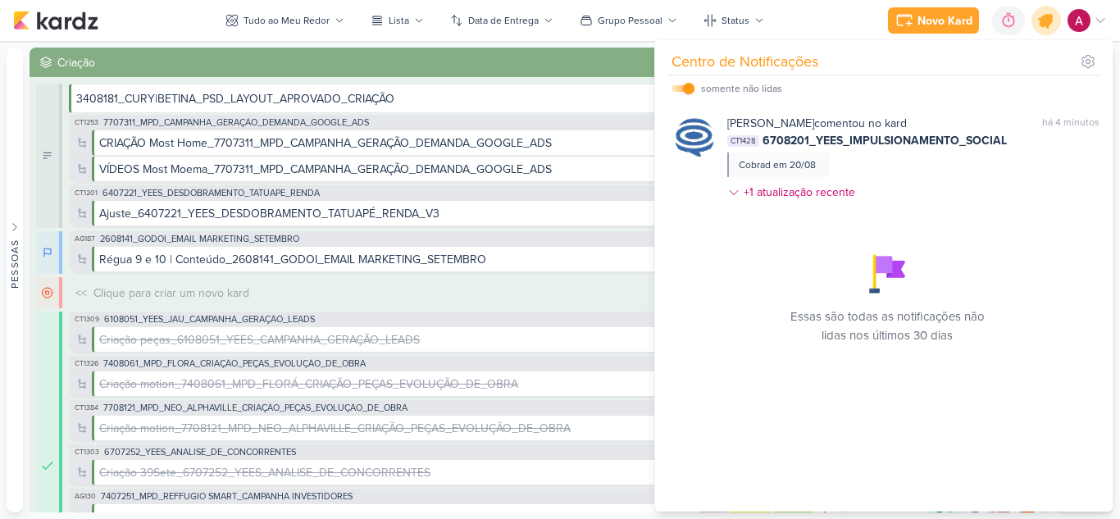
click at [1048, 31] on icon at bounding box center [1046, 21] width 28 height 28
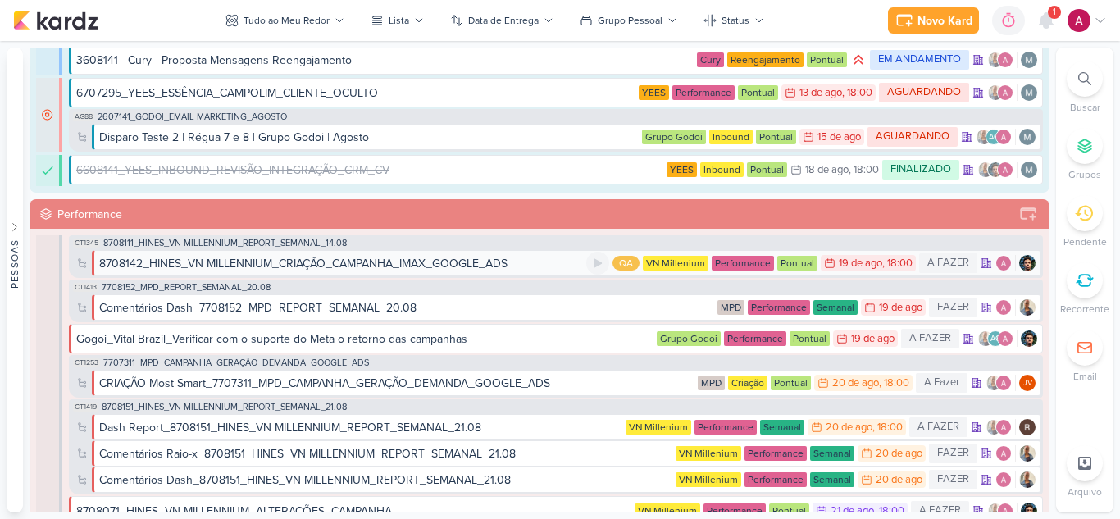
scroll to position [902, 0]
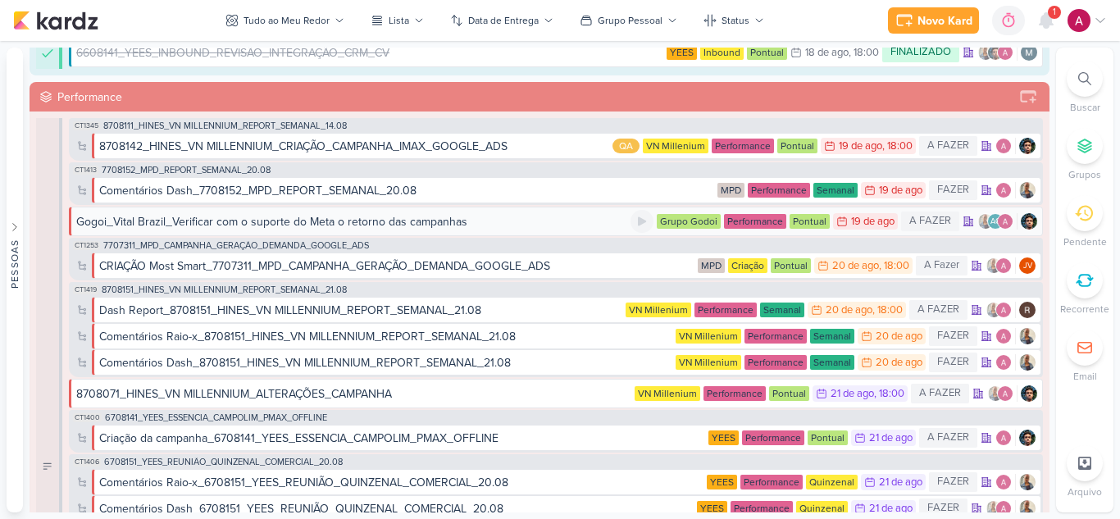
click at [295, 221] on div "Gogoi_Vital Brazil_Verificar com o suporte do Meta o retorno das campanhas" at bounding box center [271, 221] width 391 height 17
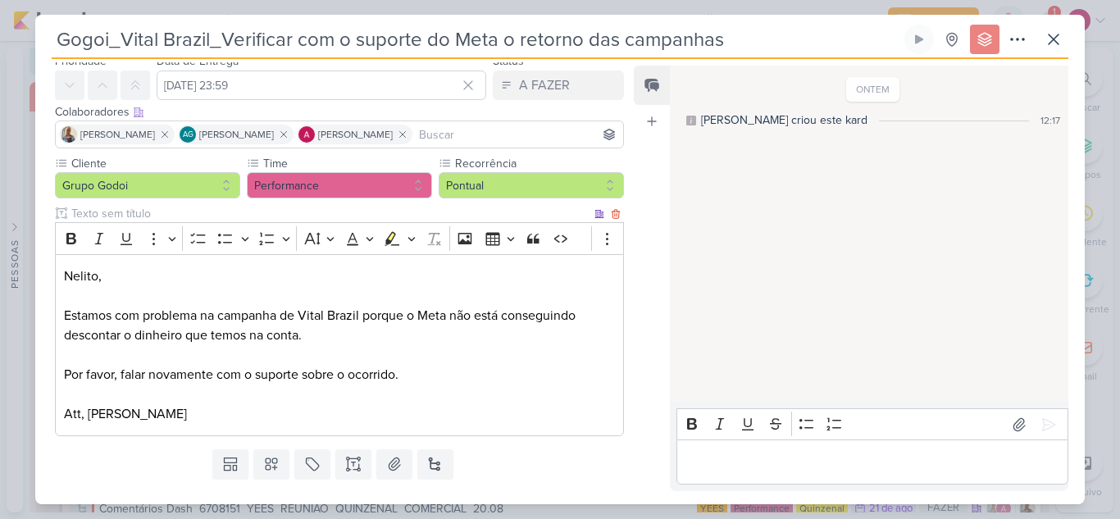
scroll to position [97, 0]
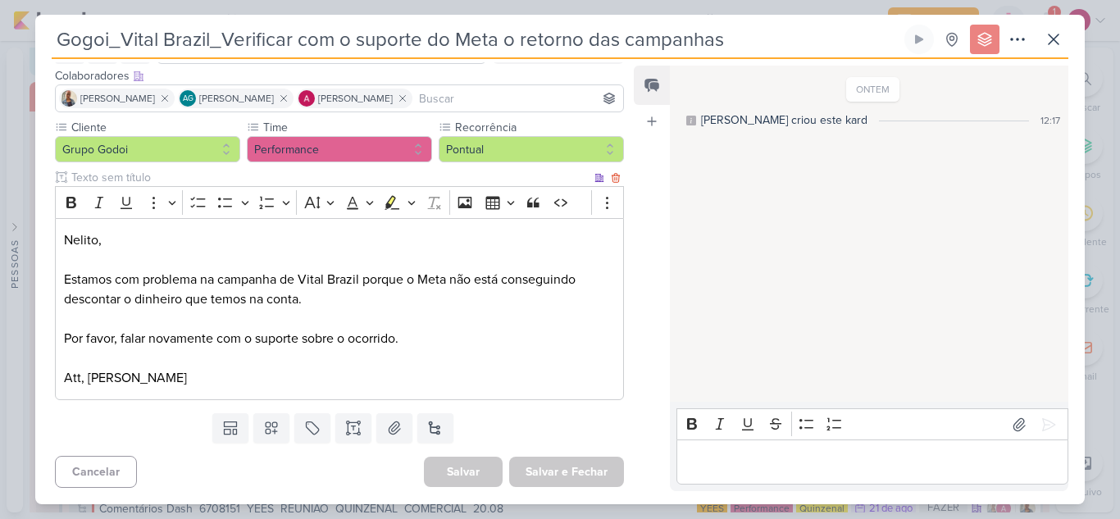
click at [228, 312] on p "[PERSON_NAME], Estamos com problema na campanha de Vital Brazil porque o Meta n…" at bounding box center [339, 289] width 551 height 118
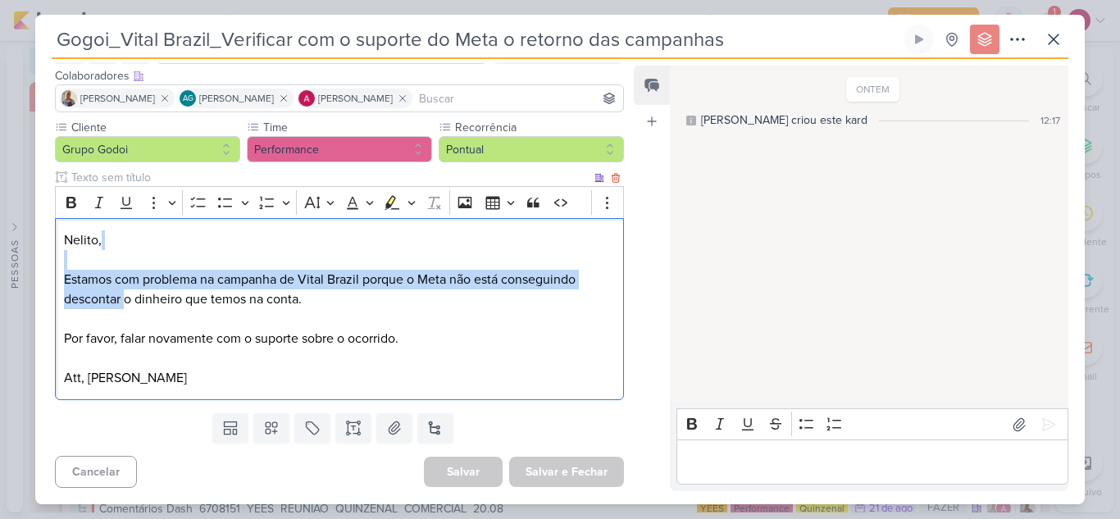
drag, startPoint x: 68, startPoint y: 260, endPoint x: 131, endPoint y: 304, distance: 77.1
click at [123, 301] on p "[PERSON_NAME], Estamos com problema na campanha de Vital Brazil porque o Meta n…" at bounding box center [339, 289] width 551 height 118
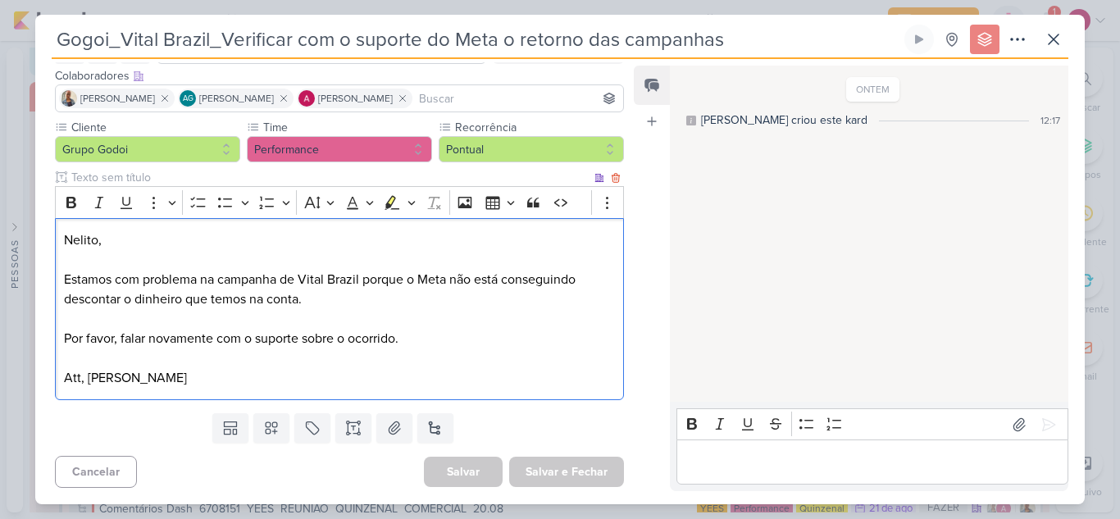
click at [199, 322] on p "[PERSON_NAME], Estamos com problema na campanha de Vital Brazil porque o Meta n…" at bounding box center [339, 289] width 551 height 118
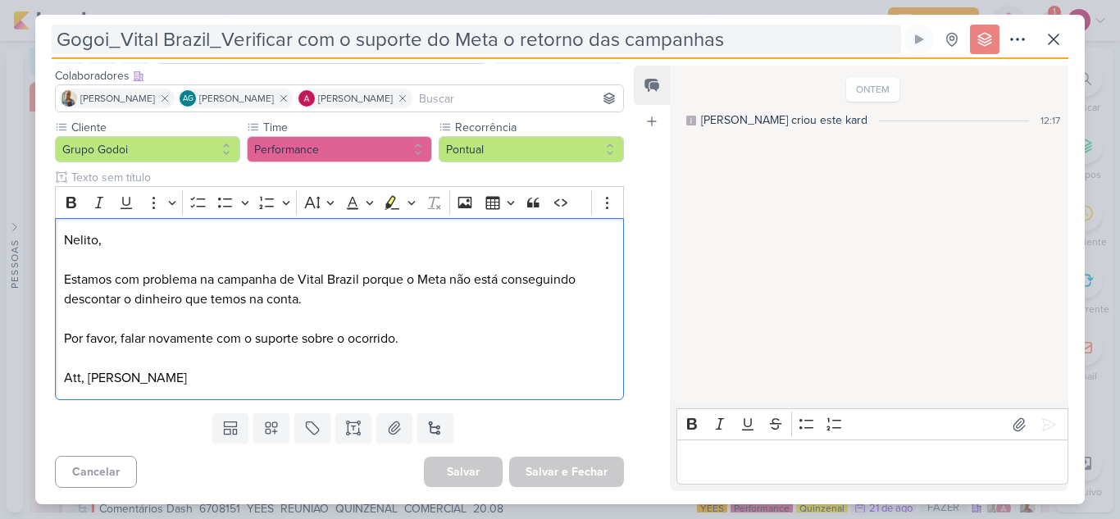
click at [146, 38] on input "Gogoi_Vital Brazil_Verificar com o suporte do Meta o retorno das campanhas" at bounding box center [476, 40] width 849 height 30
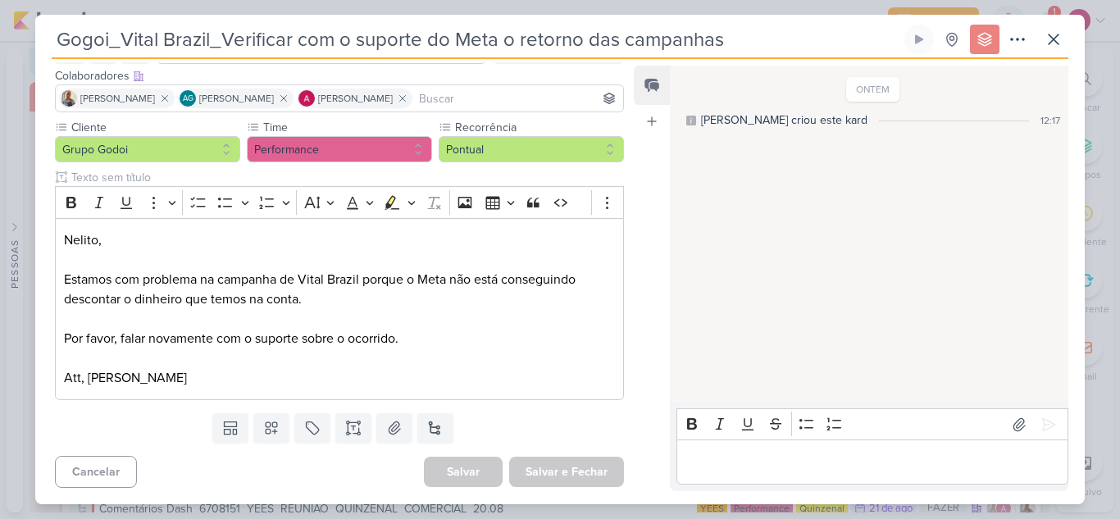
click at [59, 36] on input "Gogoi_Vital Brazil_Verificar com o suporte do Meta o retorno das campanhas" at bounding box center [476, 40] width 849 height 30
paste input "2708201"
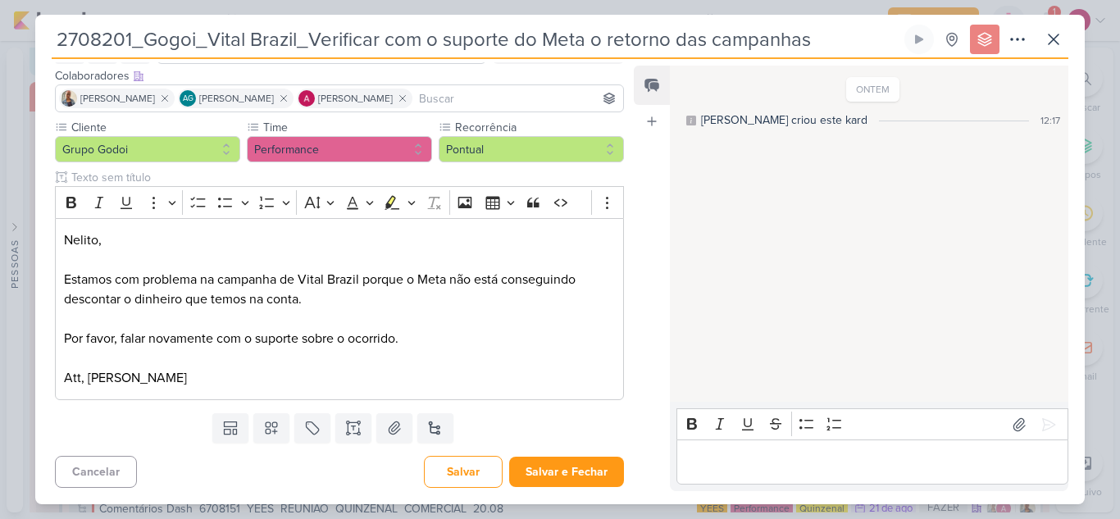
drag, startPoint x: 311, startPoint y: 36, endPoint x: 816, endPoint y: 41, distance: 505.0
click at [818, 39] on input "2708201_Gogoi_Vital Brazil_Verificar com o suporte do Meta o retorno das campan…" at bounding box center [476, 40] width 849 height 30
type input "2708201_Gogoi_Vital Brazil_RETORNO CAMPANHA META"
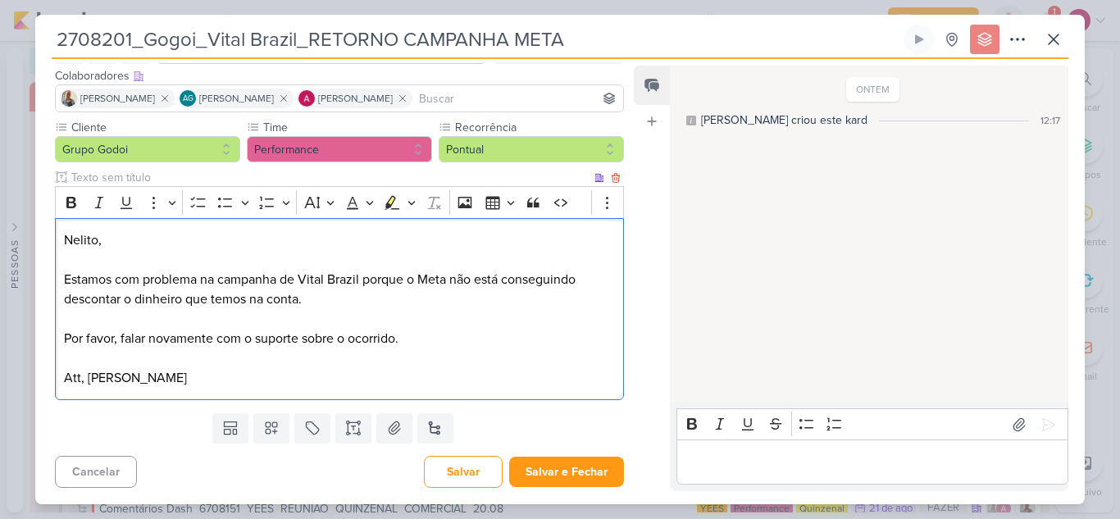
click at [242, 293] on p "[PERSON_NAME], Estamos com problema na campanha de Vital Brazil porque o Meta n…" at bounding box center [339, 289] width 551 height 118
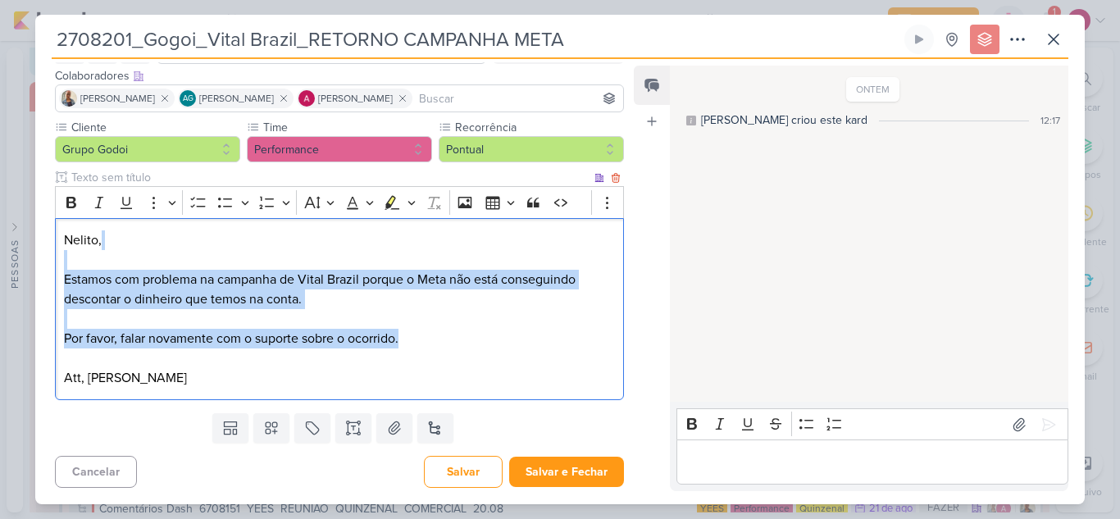
drag, startPoint x: 61, startPoint y: 270, endPoint x: 407, endPoint y: 343, distance: 354.5
click at [407, 343] on div "[PERSON_NAME], Estamos com problema na campanha de Vital Brazil porque o Meta n…" at bounding box center [339, 309] width 569 height 183
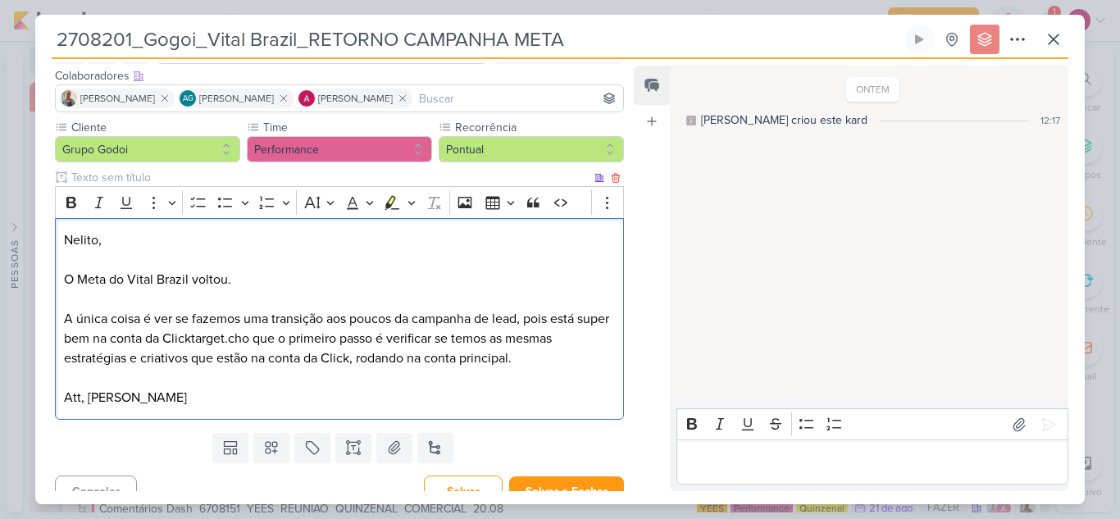
click at [85, 302] on p "O Meta do Vital Brazil voltou." at bounding box center [339, 289] width 551 height 39
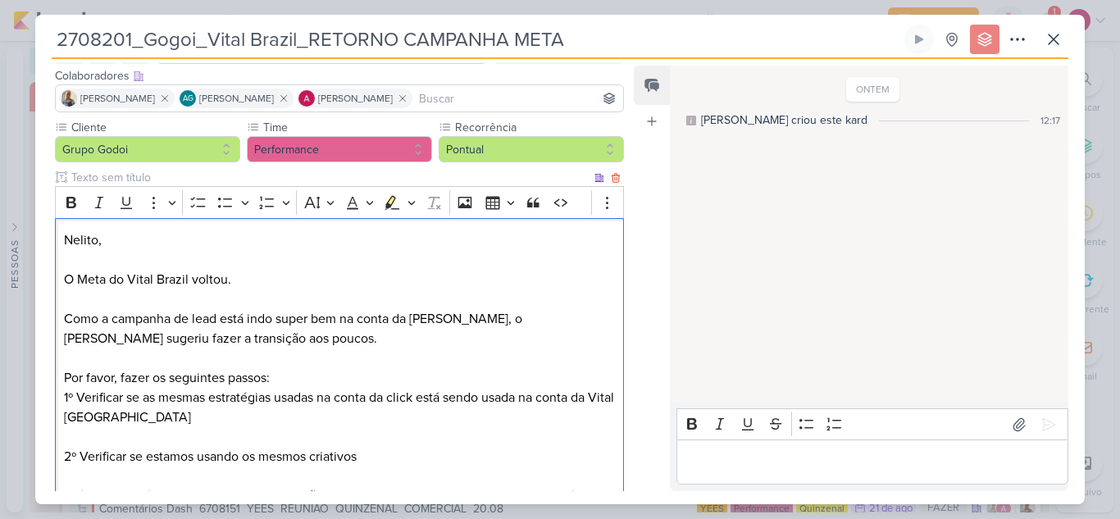
click at [145, 423] on p "1º Verificar se as mesmas estratégias usadas na conta da click está sendo usada…" at bounding box center [339, 407] width 551 height 39
click at [269, 378] on p "Por favor, fazer os seguintes passos:" at bounding box center [339, 378] width 551 height 20
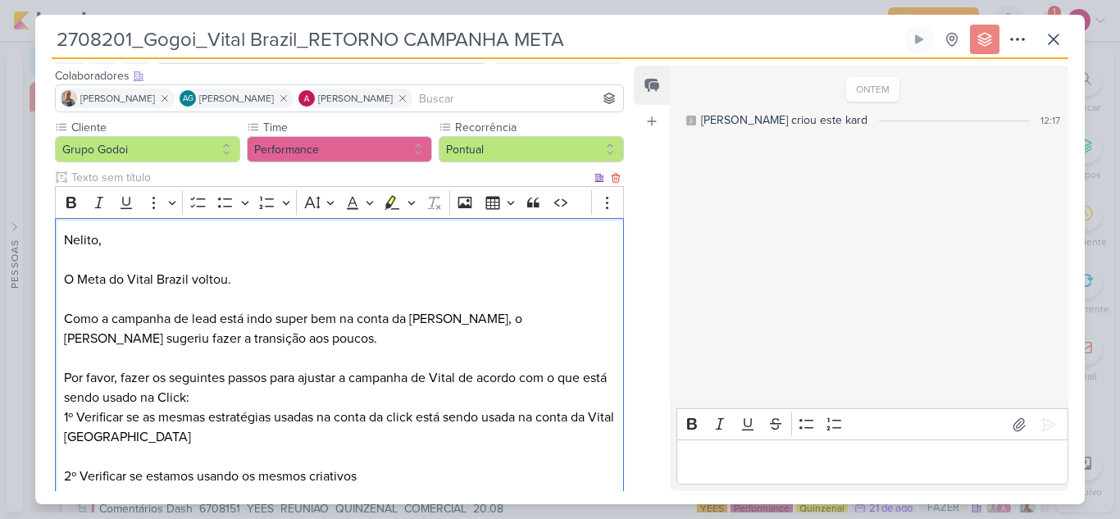
click at [265, 397] on p "Por favor, fazer os seguintes passos para ajustar a campanha de Vital de acordo…" at bounding box center [339, 387] width 551 height 39
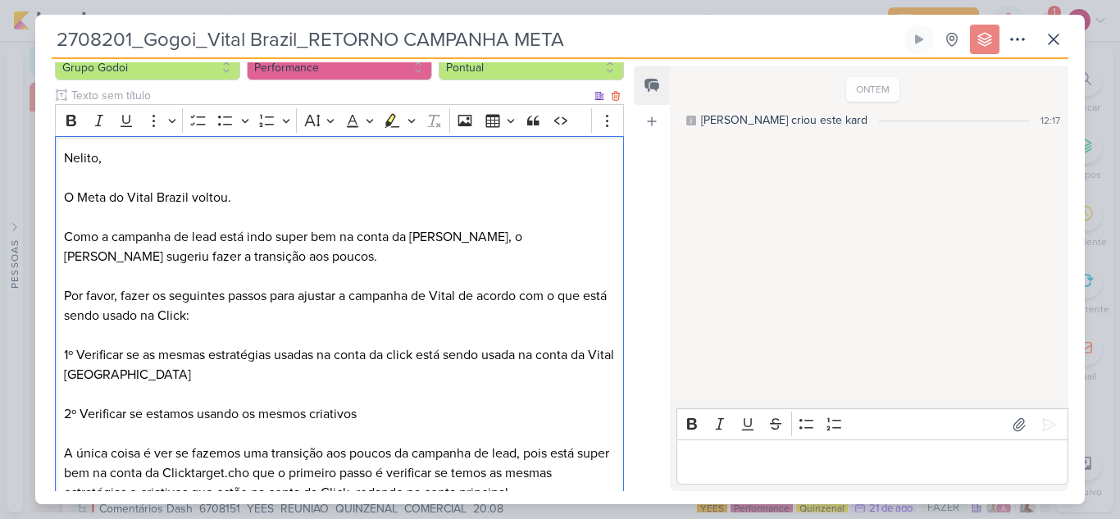
scroll to position [261, 0]
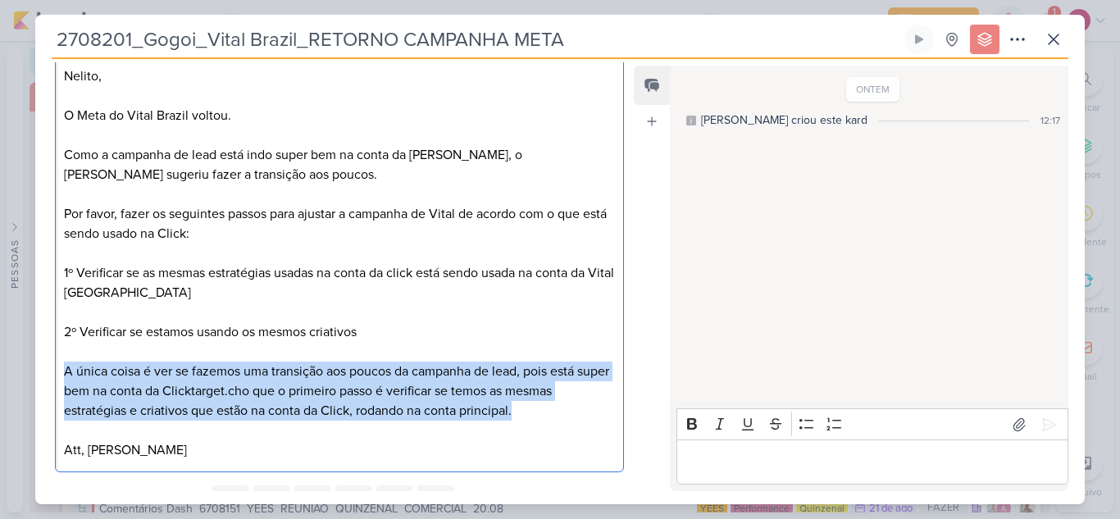
drag, startPoint x: 521, startPoint y: 407, endPoint x: 66, endPoint y: 378, distance: 455.1
click at [66, 378] on p "A única coisa é ver se fazemos uma transição aos poucos da campanha de lead, po…" at bounding box center [339, 390] width 551 height 59
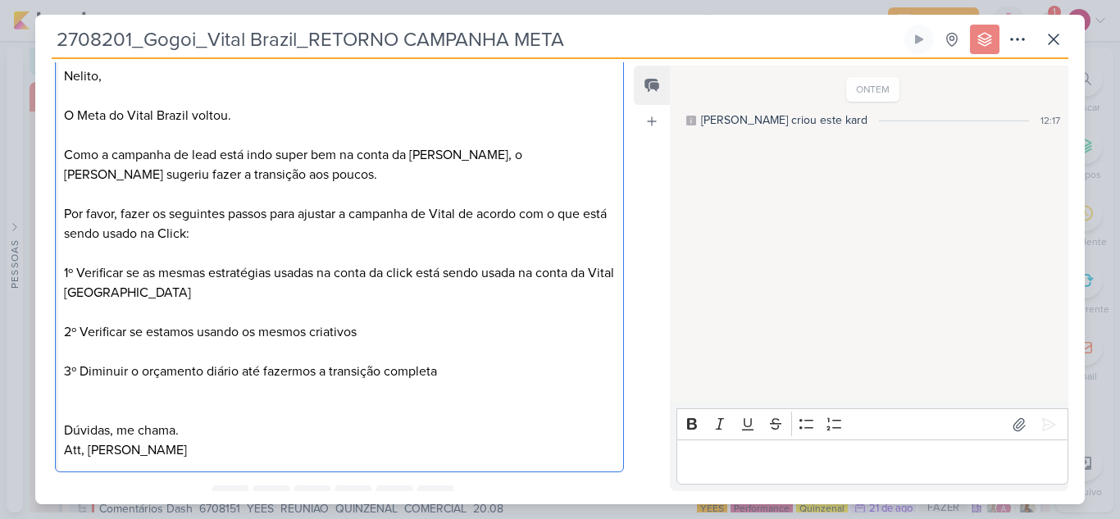
click at [66, 267] on p "1º Verificar se as mesmas estratégias usadas na conta da click está sendo usada…" at bounding box center [339, 282] width 551 height 39
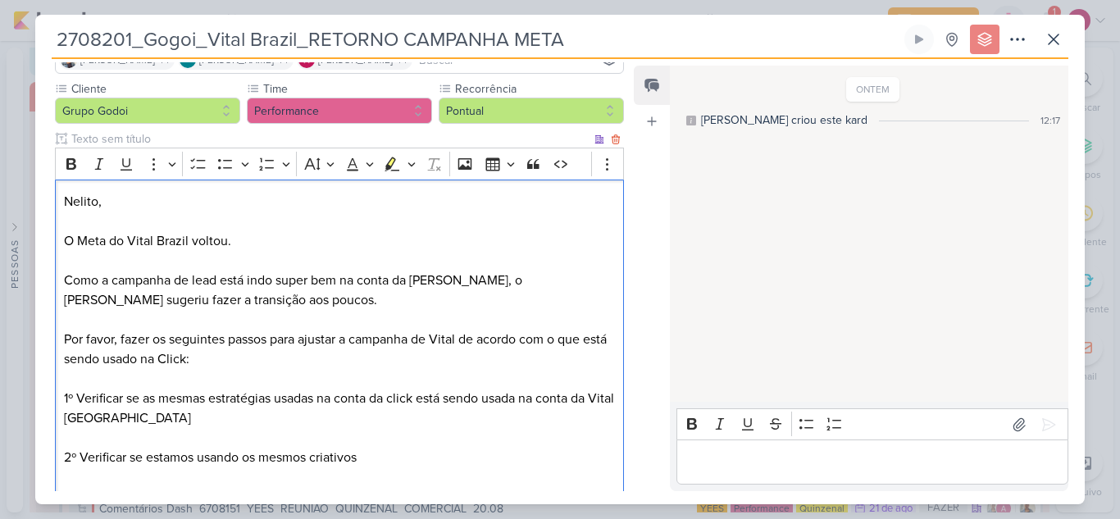
scroll to position [179, 0]
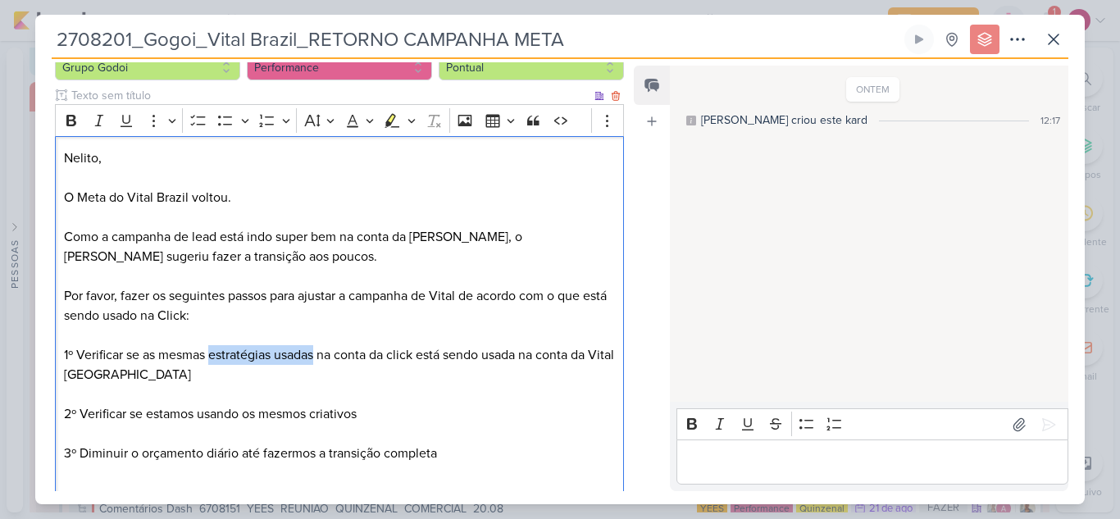
drag, startPoint x: 212, startPoint y: 356, endPoint x: 314, endPoint y: 335, distance: 103.7
click at [321, 355] on p "1º Verificar se as mesmas estratégias usadas na conta da click está sendo usada…" at bounding box center [339, 364] width 551 height 39
click at [75, 117] on icon "Editor toolbar" at bounding box center [71, 120] width 10 height 11
drag, startPoint x: 315, startPoint y: 414, endPoint x: 361, endPoint y: 410, distance: 46.9
click at [361, 410] on p "2º Verificar se estamos usando os mesmos criativos" at bounding box center [339, 414] width 551 height 20
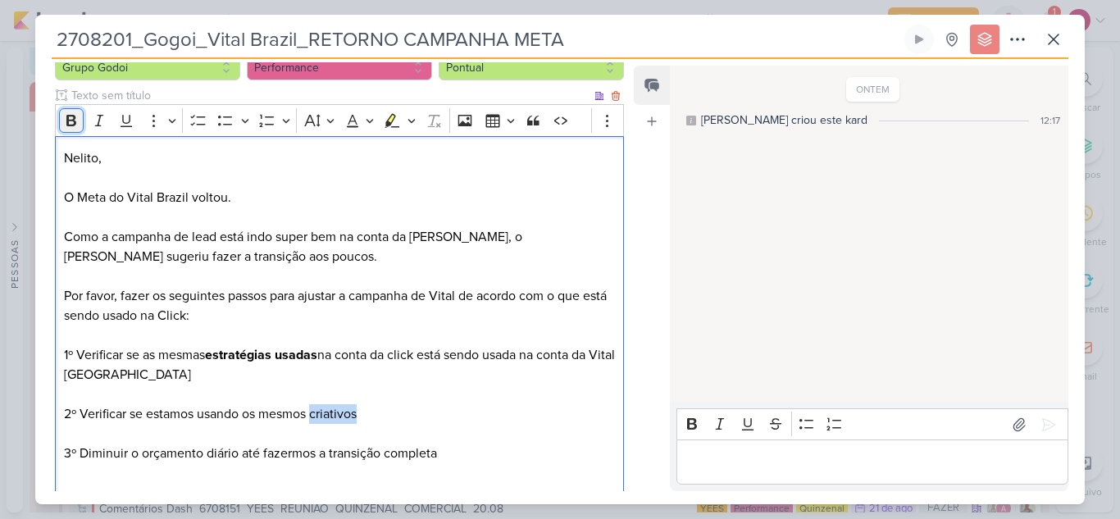
click at [72, 117] on icon "Editor toolbar" at bounding box center [71, 120] width 16 height 16
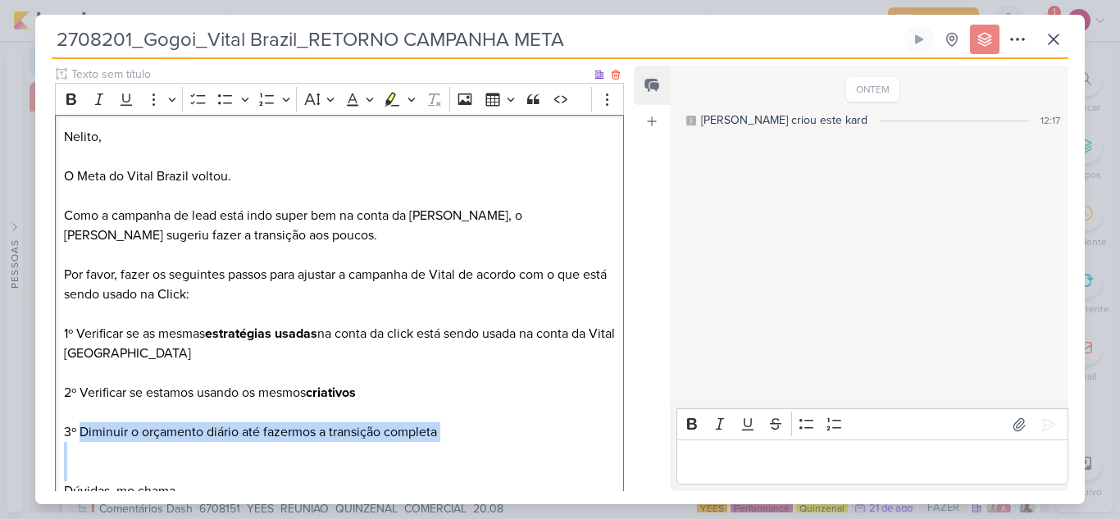
scroll to position [207, 0]
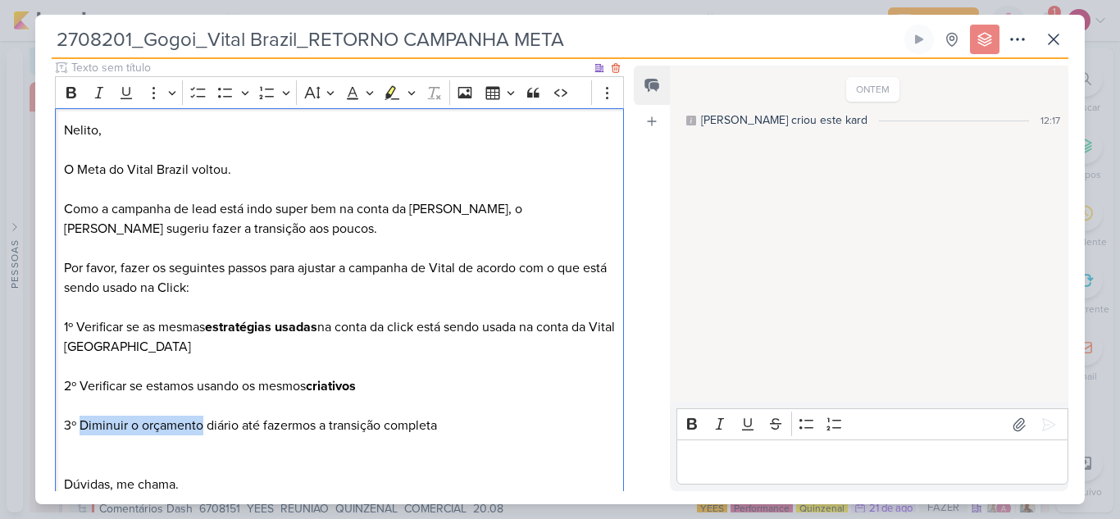
drag, startPoint x: 82, startPoint y: 452, endPoint x: 202, endPoint y: 433, distance: 122.0
click at [202, 433] on p "3º Diminuir o orçamento diário até fazermos a transição completa" at bounding box center [339, 426] width 551 height 20
click at [75, 90] on icon "Editor toolbar" at bounding box center [71, 92] width 10 height 11
click at [282, 445] on p "Editor editing area: main" at bounding box center [339, 445] width 551 height 20
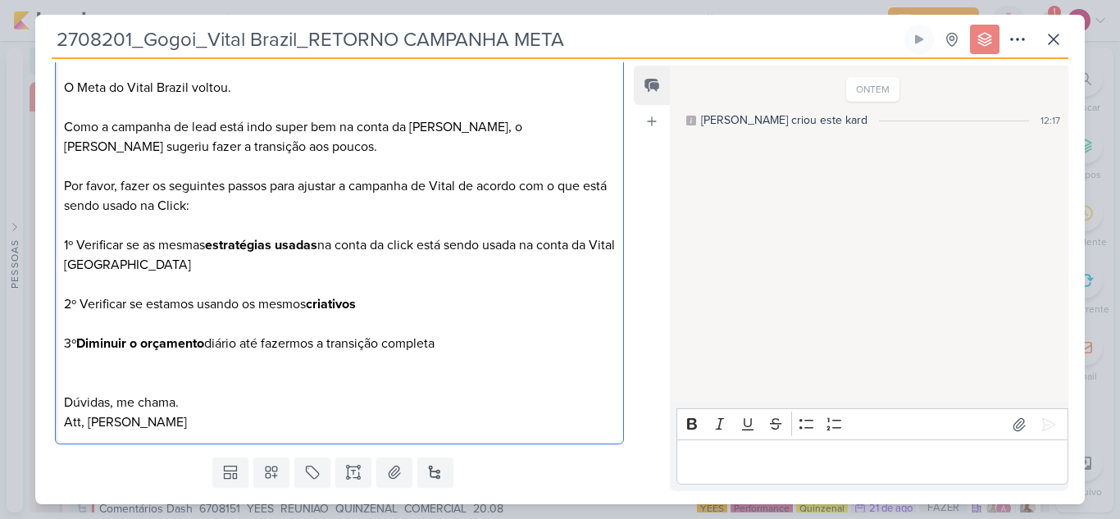
click at [520, 189] on p "Por favor, fazer os seguintes passos para ajustar a campanha de Vital de acordo…" at bounding box center [339, 195] width 551 height 39
click at [493, 416] on p "Att, [PERSON_NAME]" at bounding box center [339, 422] width 551 height 20
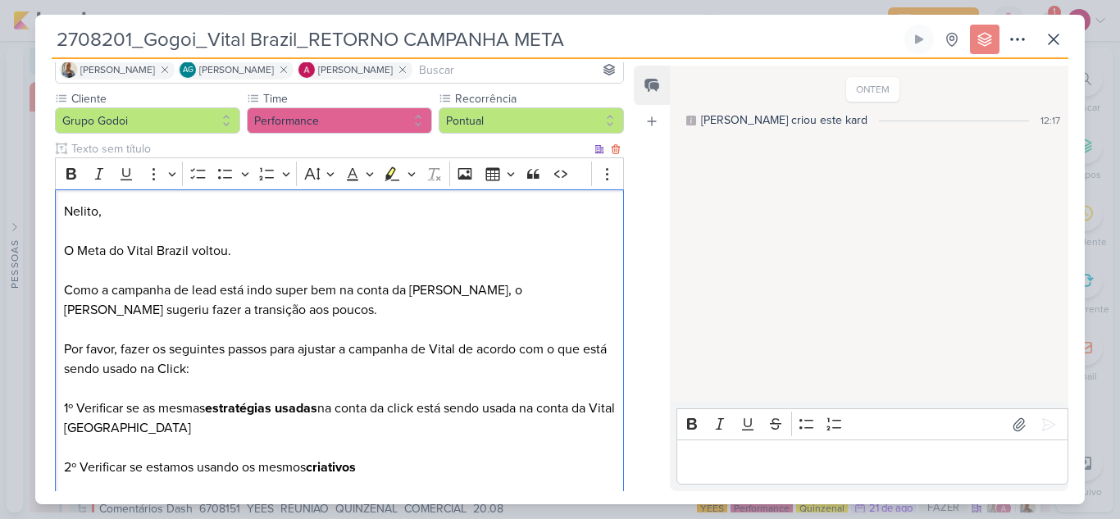
scroll to position [0, 0]
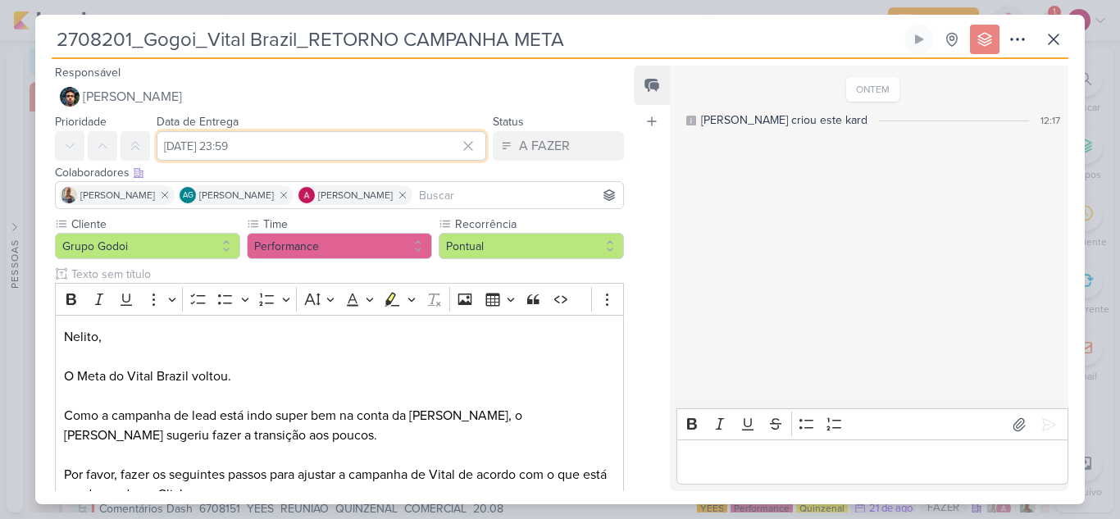
click at [294, 143] on input "[DATE] 23:59" at bounding box center [322, 146] width 330 height 30
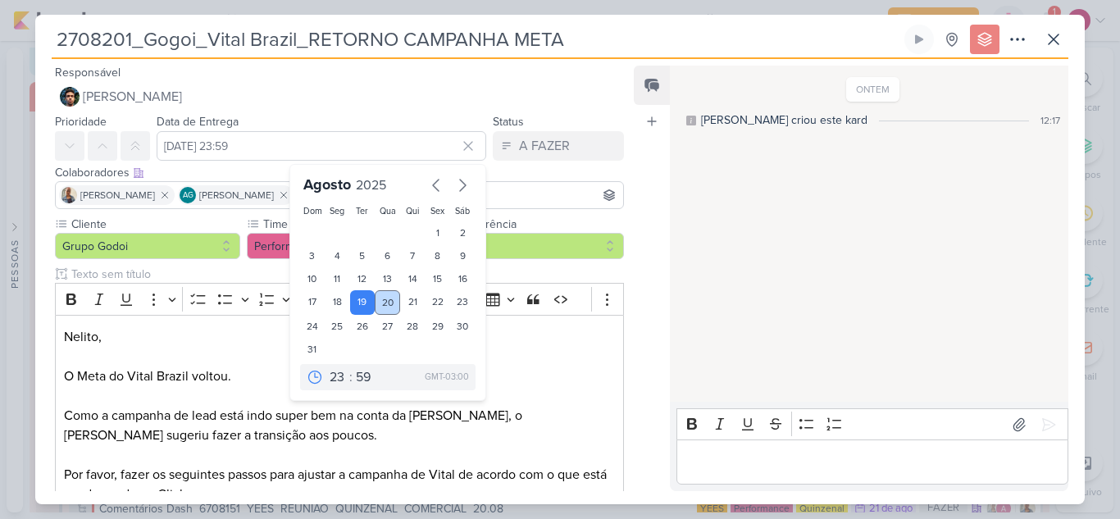
click at [381, 298] on div "20" at bounding box center [387, 302] width 25 height 25
click at [402, 306] on div "21" at bounding box center [412, 302] width 25 height 25
type input "[DATE] 23:59"
click at [516, 361] on p "Nelito," at bounding box center [339, 346] width 551 height 39
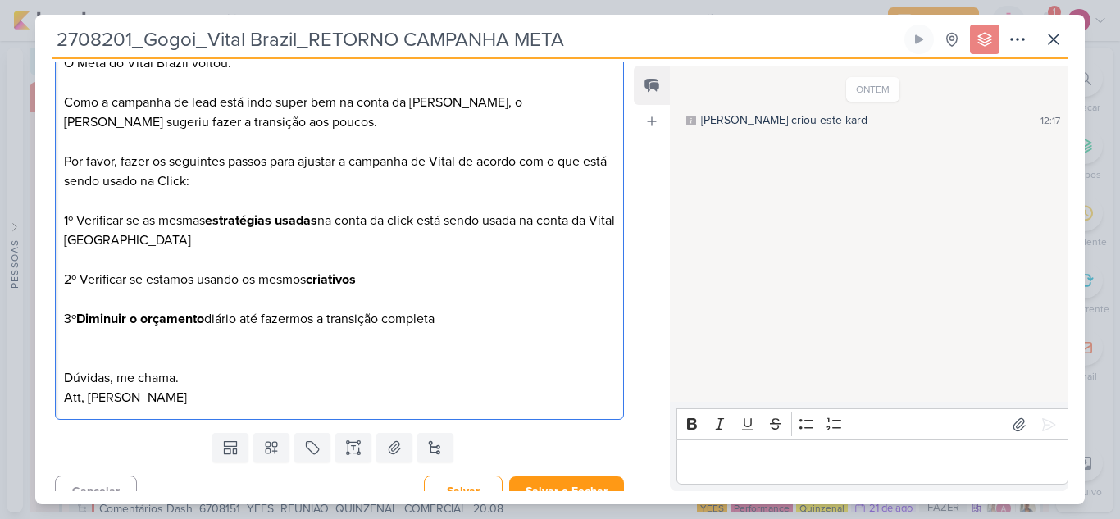
scroll to position [333, 0]
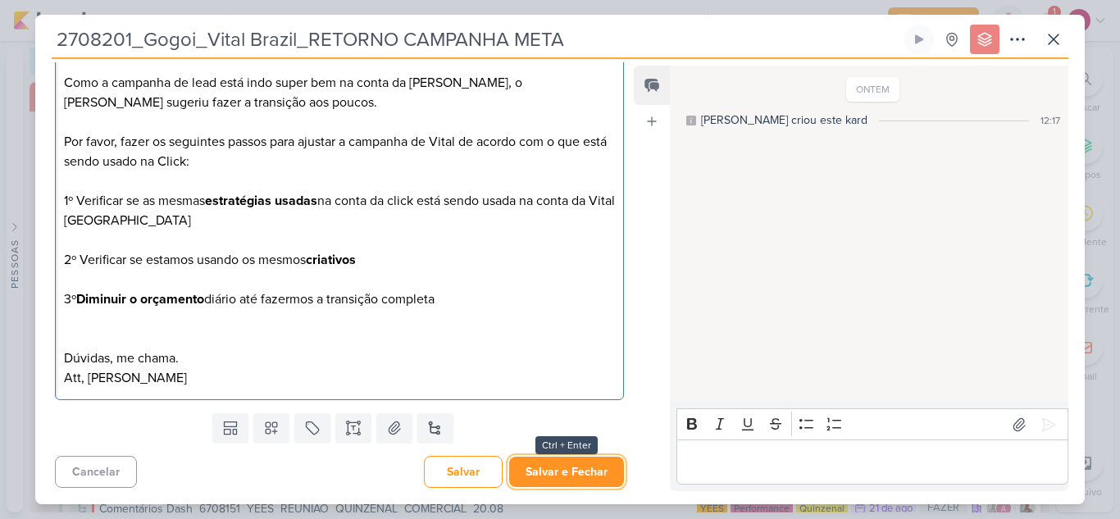
click at [542, 468] on button "Salvar e Fechar" at bounding box center [566, 472] width 115 height 30
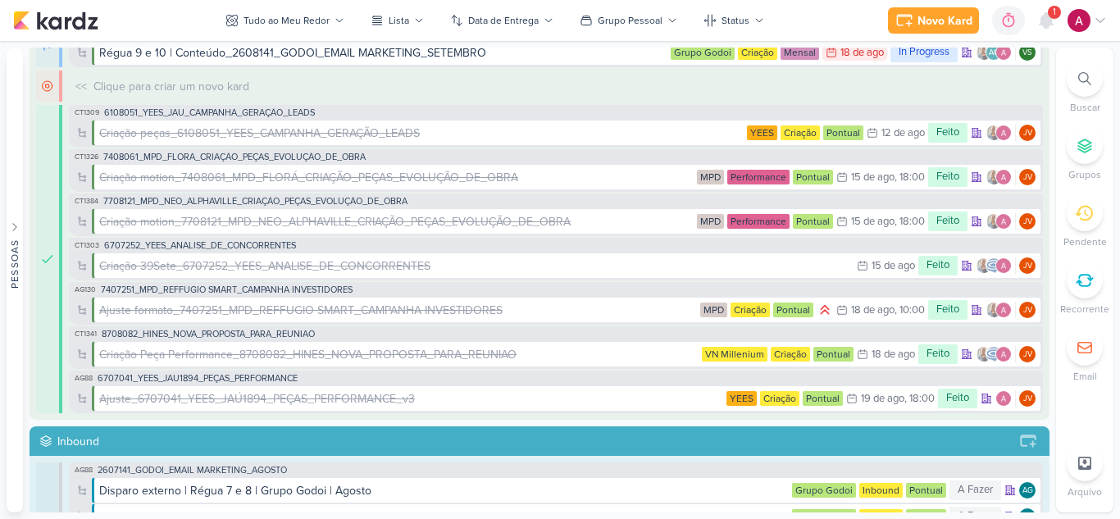
scroll to position [0, 0]
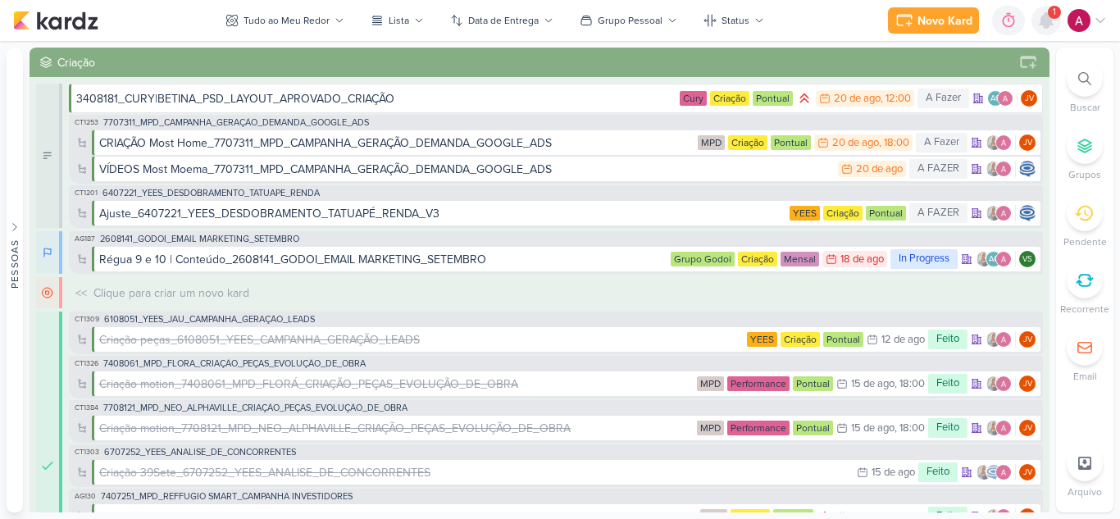
click at [1040, 30] on div at bounding box center [1046, 21] width 30 height 30
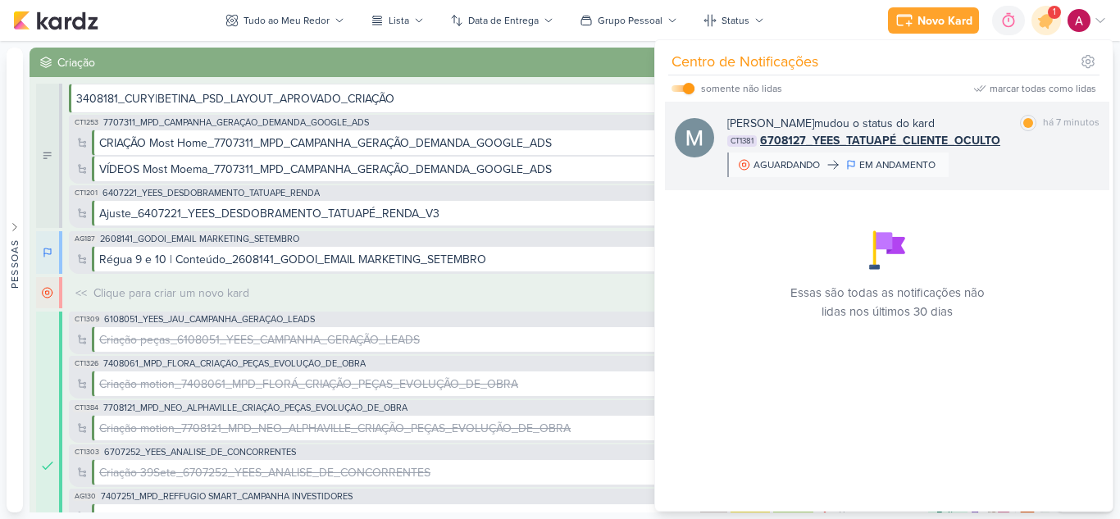
click at [1002, 175] on div "[PERSON_NAME] mudou o status do kard marcar como lida há 7 minutos CT1381 67081…" at bounding box center [913, 146] width 372 height 62
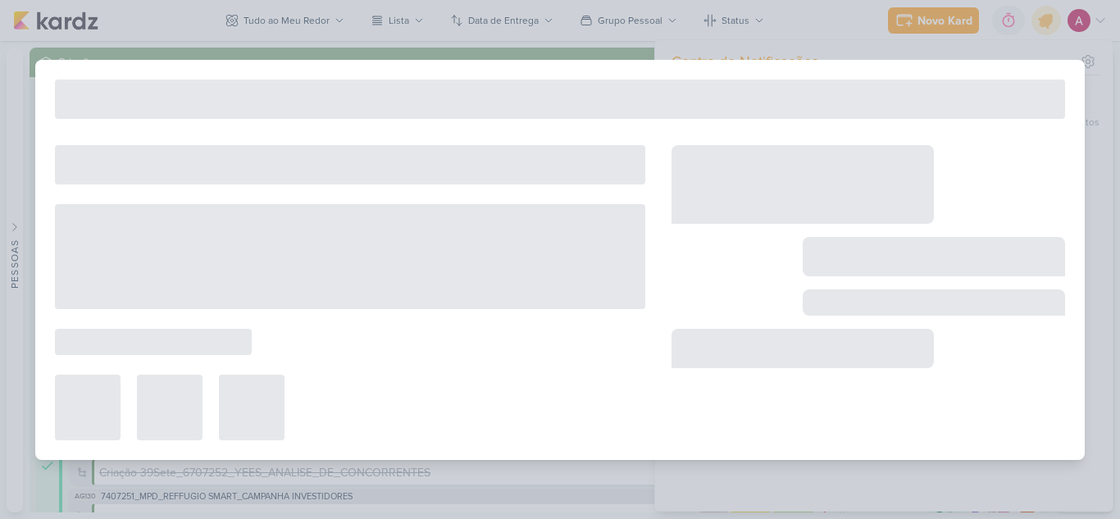
type input "6708127_YEES_TATUAPÉ_CLIENTE_OCULTO"
type input "[DATE] 18:00"
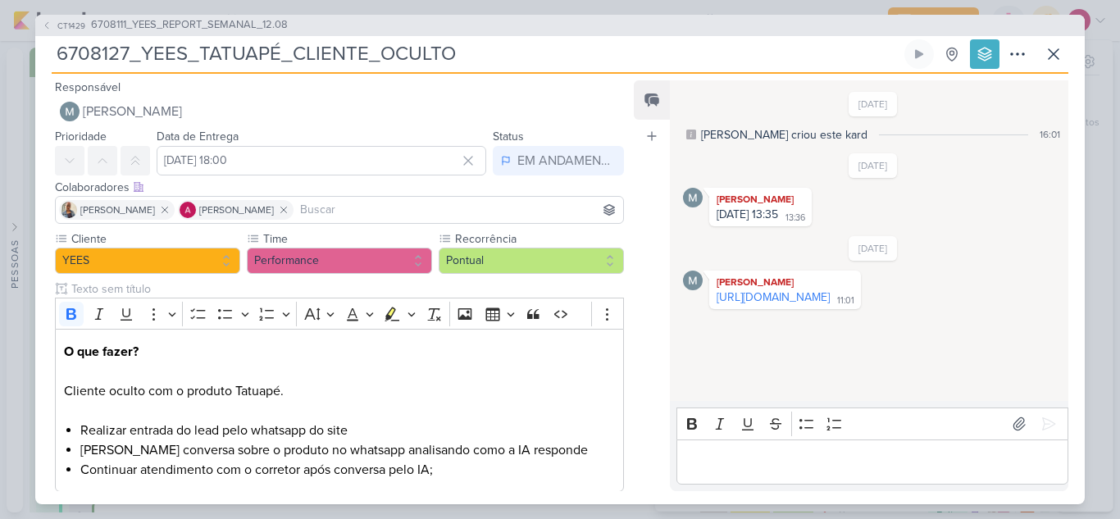
click at [1054, 31] on div "CT1429 6708111_YEES_REPORT_SEMANAL_12.08" at bounding box center [559, 25] width 1049 height 21
click at [798, 8] on div "CT1429 6708111_YEES_REPORT_SEMANAL_12.08 6708127_YEES_TATUAPÉ_CLIENTE_OCULTO" at bounding box center [560, 259] width 1120 height 519
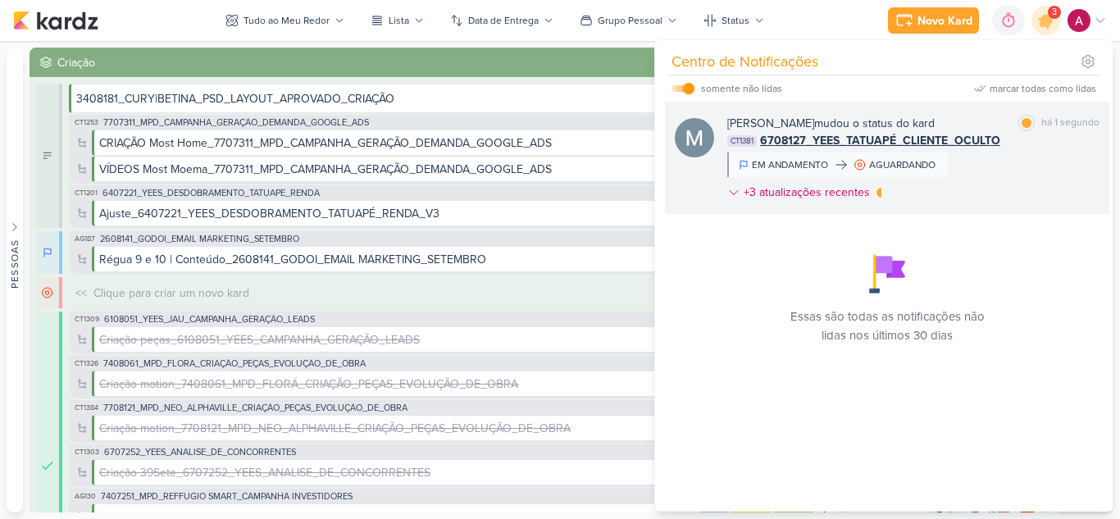
click at [1009, 147] on div "CT1381 6708127_YEES_TATUAPÉ_CLIENTE_OCULTO" at bounding box center [913, 140] width 372 height 17
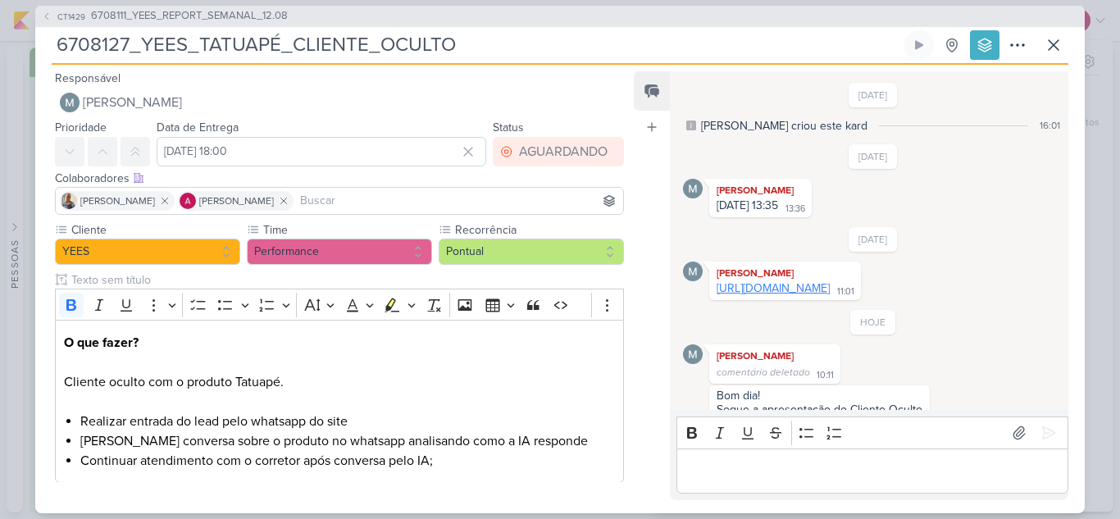
scroll to position [73, 0]
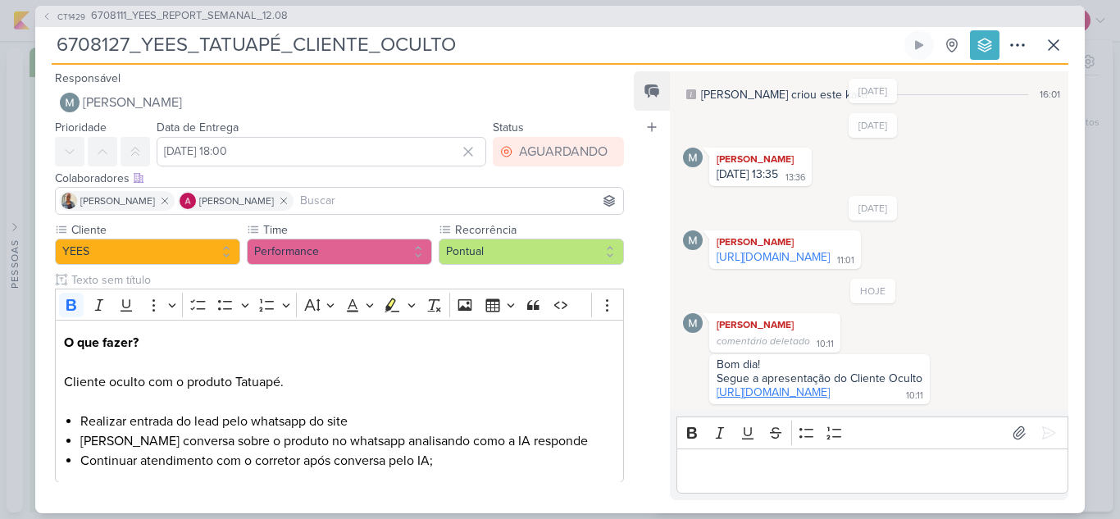
click at [780, 386] on link "[URL][DOMAIN_NAME]" at bounding box center [772, 392] width 113 height 14
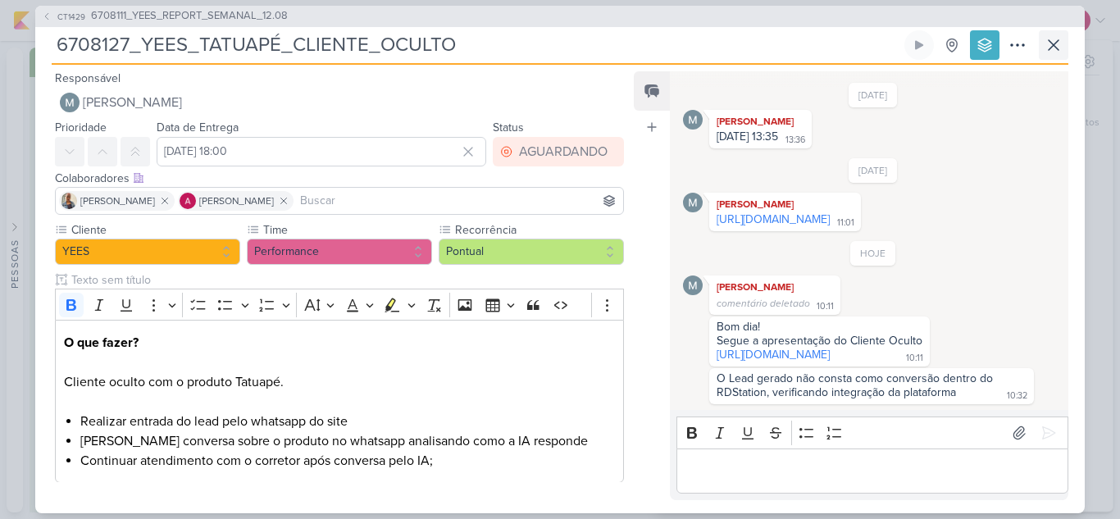
scroll to position [111, 0]
click at [1063, 45] on button at bounding box center [1054, 45] width 30 height 30
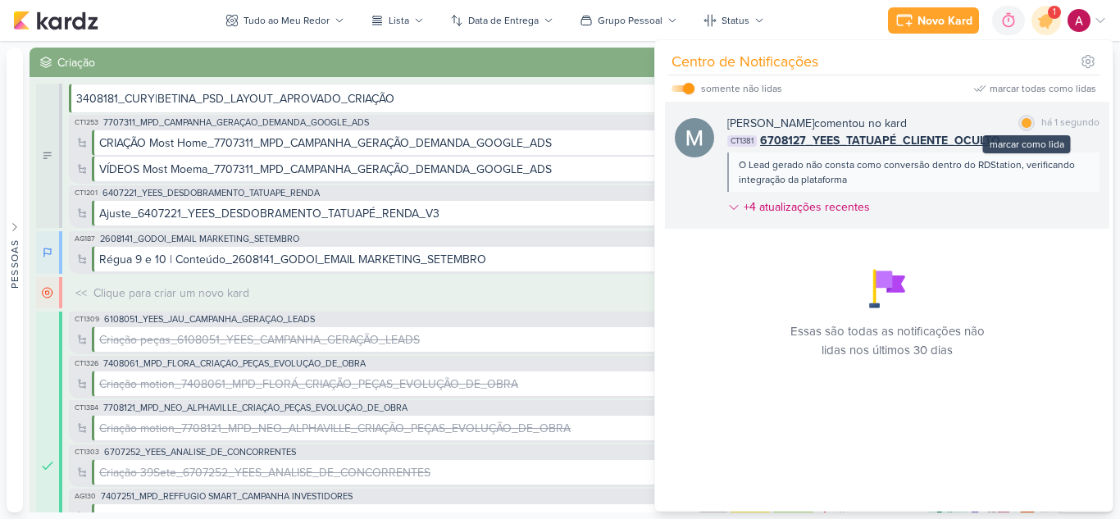
click at [1025, 125] on div at bounding box center [1026, 123] width 10 height 10
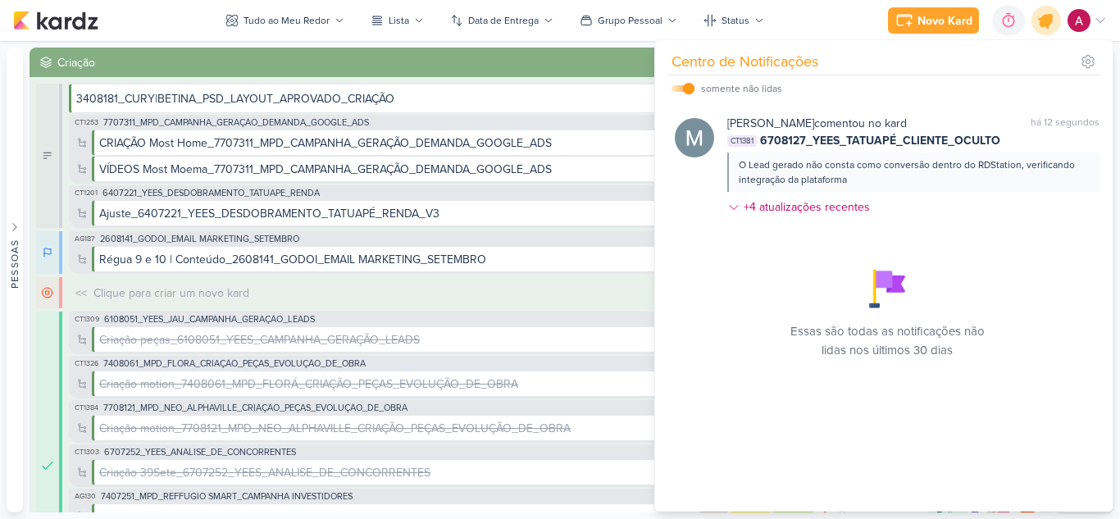
click at [1046, 27] on icon at bounding box center [1046, 21] width 20 height 20
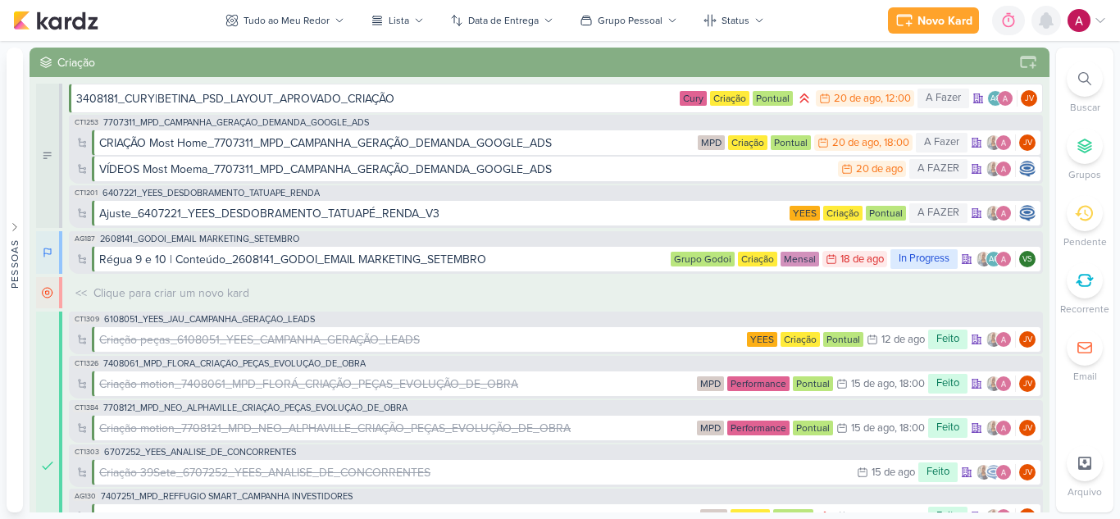
click at [1039, 29] on icon at bounding box center [1046, 21] width 20 height 20
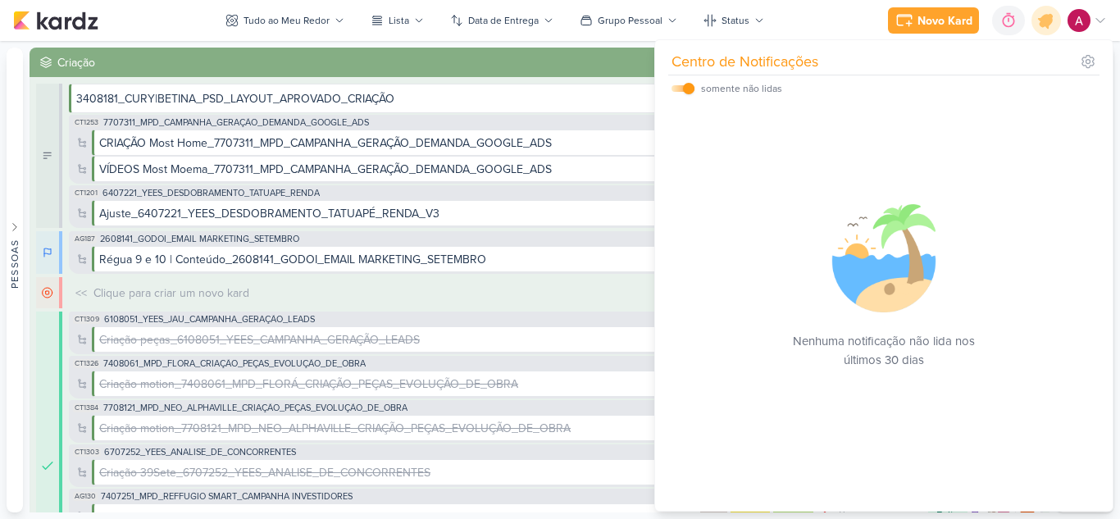
click at [695, 89] on div "somente não lidas" at bounding box center [726, 89] width 111 height 20
click at [689, 87] on input "checkbox" at bounding box center [688, 88] width 11 height 11
checkbox input "false"
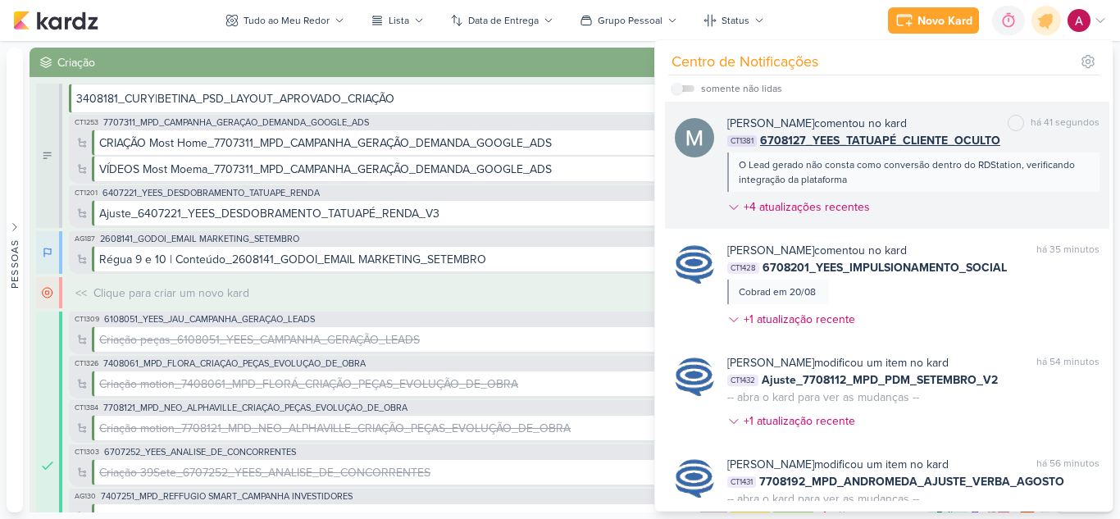
click at [942, 202] on div "[PERSON_NAME] comentou no kard marcar como não lida há 41 segundos CT1381 67081…" at bounding box center [913, 168] width 372 height 107
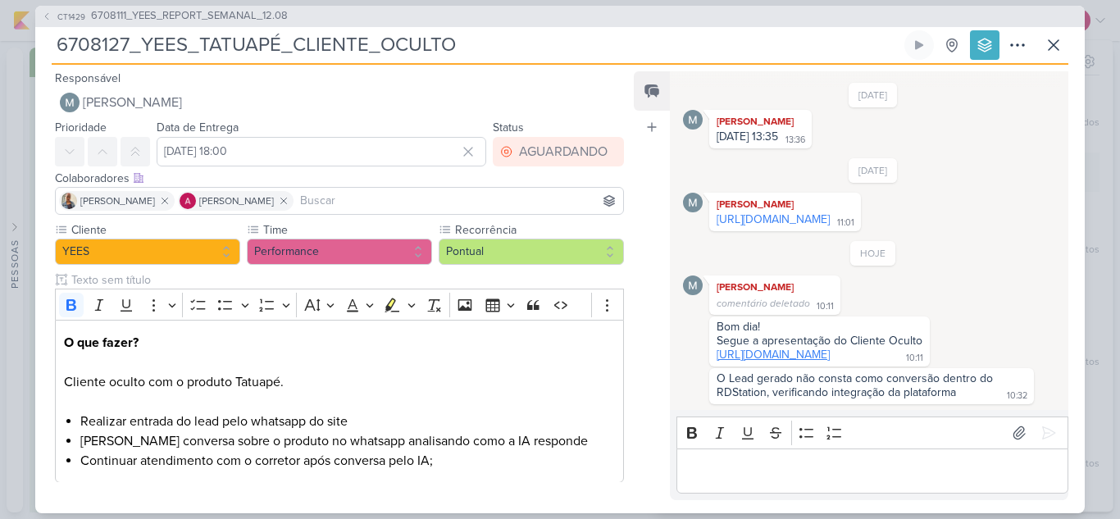
click at [817, 348] on link "[URL][DOMAIN_NAME]" at bounding box center [772, 355] width 113 height 14
click at [1014, 48] on icon at bounding box center [1017, 45] width 20 height 20
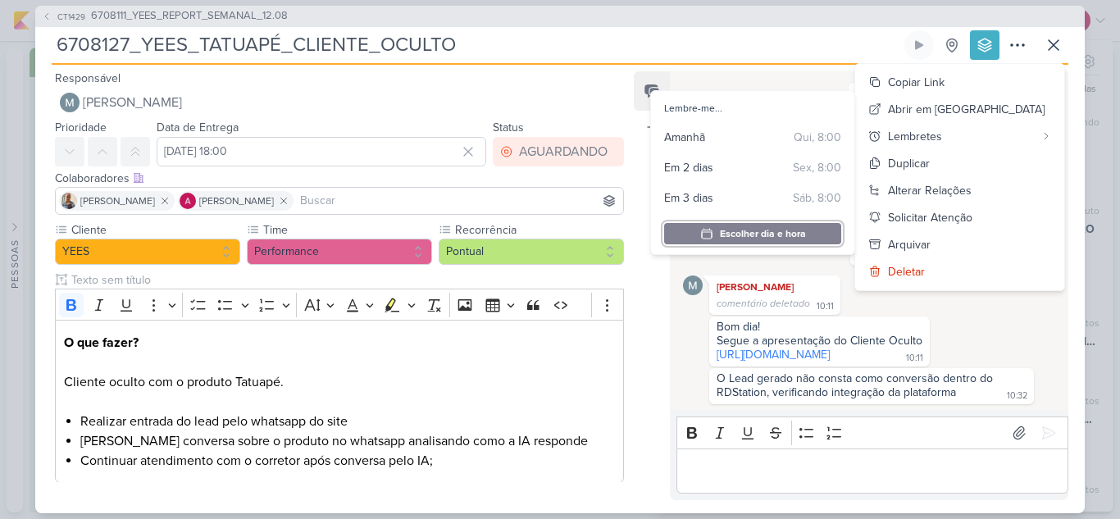
click at [798, 233] on div "Escolher dia e hora" at bounding box center [763, 233] width 86 height 15
type input "08:00"
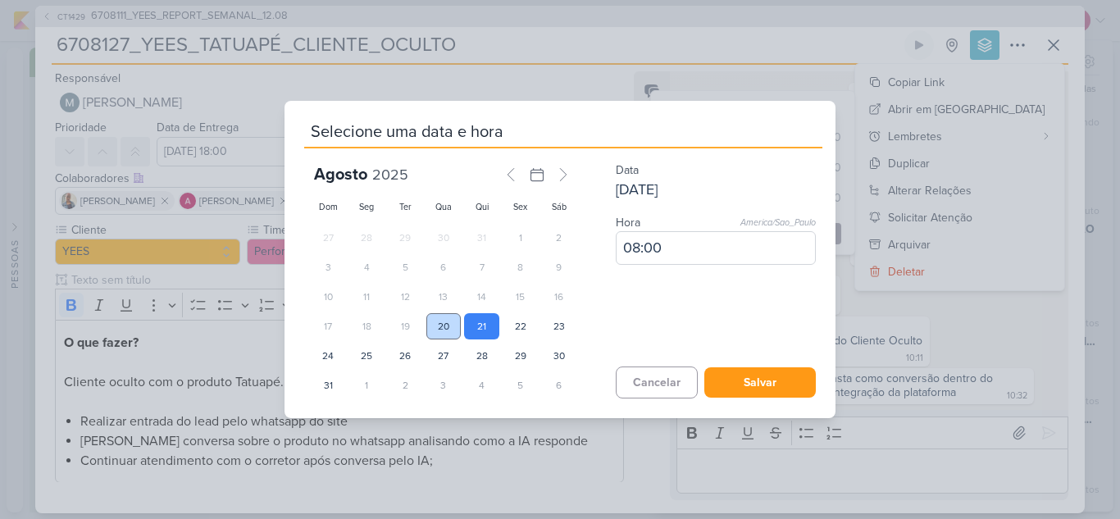
click at [445, 325] on div "20" at bounding box center [443, 326] width 35 height 26
click at [630, 250] on input "08:00" at bounding box center [716, 248] width 200 height 34
drag, startPoint x: 675, startPoint y: 252, endPoint x: 619, endPoint y: 261, distance: 57.3
click at [619, 261] on input "08:00" at bounding box center [716, 248] width 200 height 34
click at [641, 386] on button "Cancelar" at bounding box center [657, 382] width 82 height 32
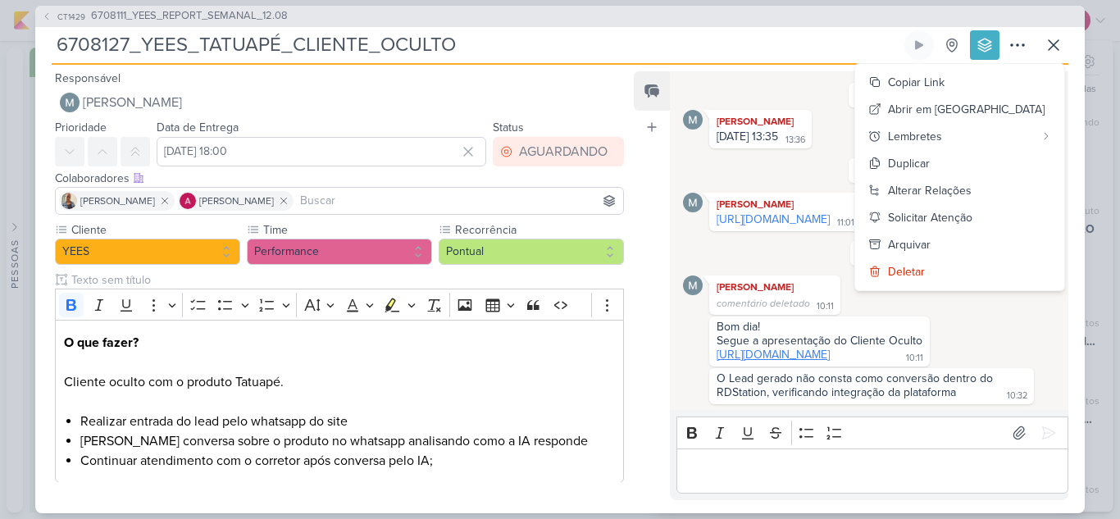
click at [803, 351] on link "[URL][DOMAIN_NAME]" at bounding box center [772, 355] width 113 height 14
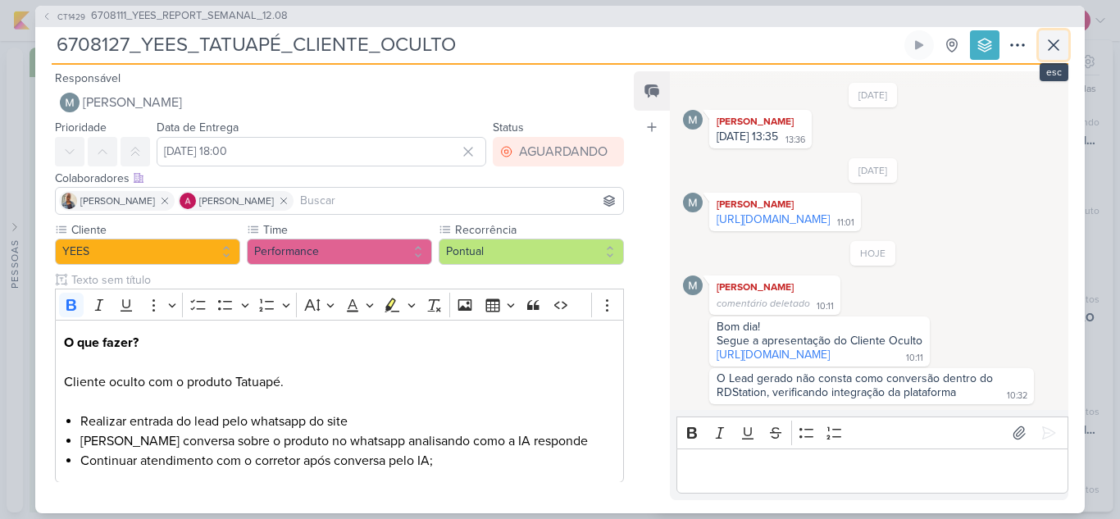
click at [1059, 51] on icon at bounding box center [1053, 45] width 20 height 20
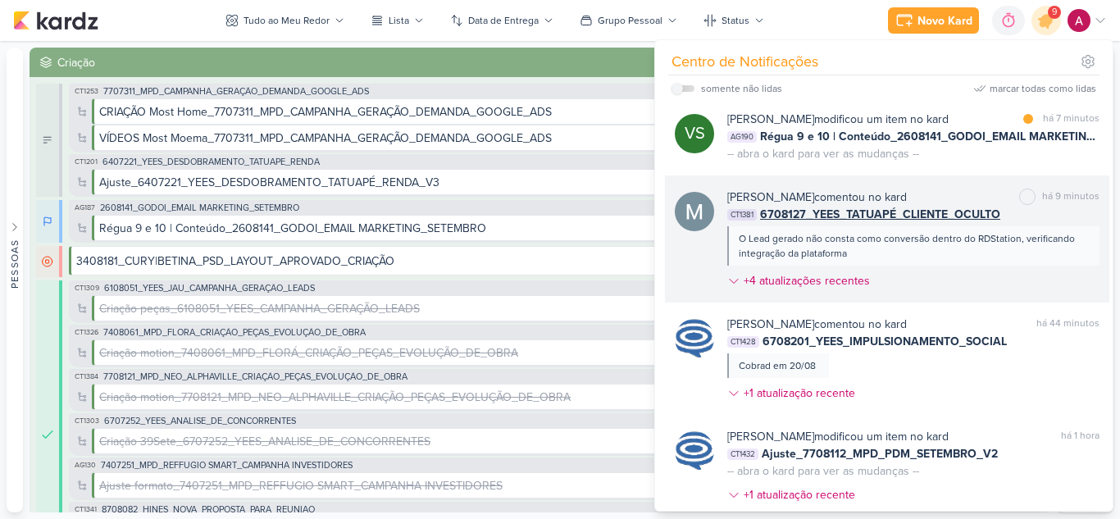
scroll to position [410, 0]
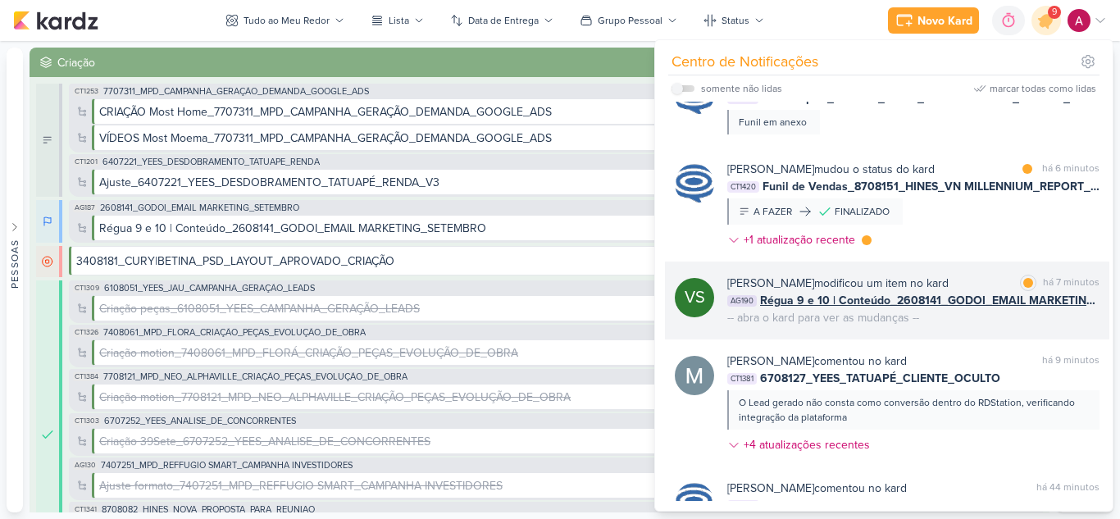
click at [984, 323] on div "[PERSON_NAME] modificou um item no kard marcar como lida há 7 minutos AG190 Rég…" at bounding box center [913, 301] width 372 height 52
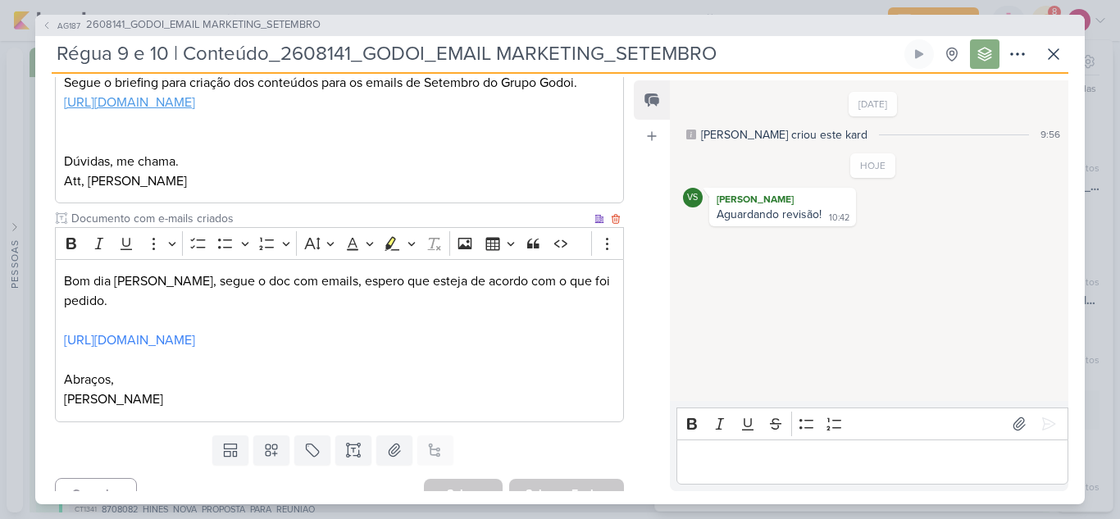
scroll to position [389, 0]
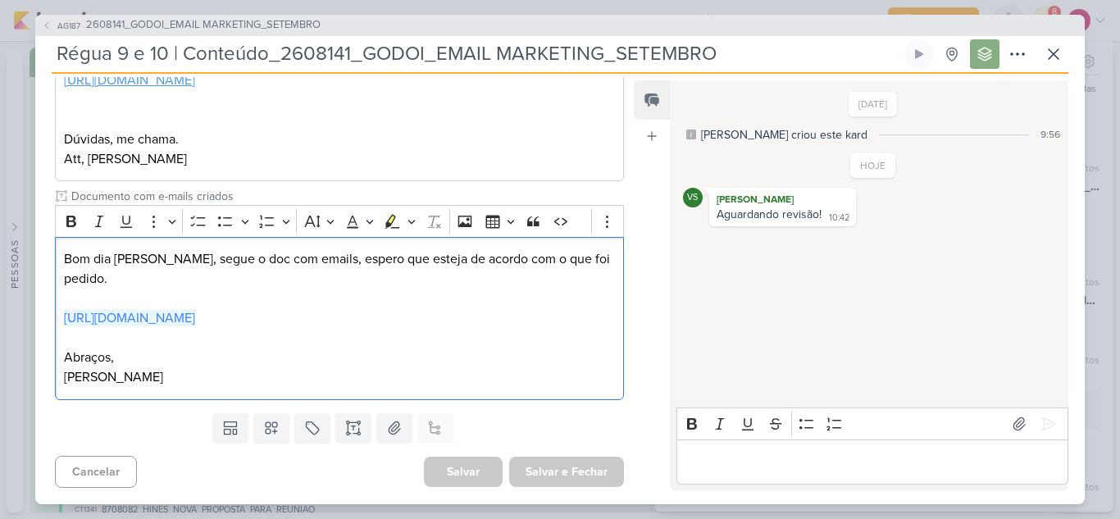
drag, startPoint x: 258, startPoint y: 324, endPoint x: 54, endPoint y: 300, distance: 205.5
click at [54, 300] on div "Cliente Grupo Godoi Time" at bounding box center [332, 143] width 595 height 526
copy link "[URL][DOMAIN_NAME]"
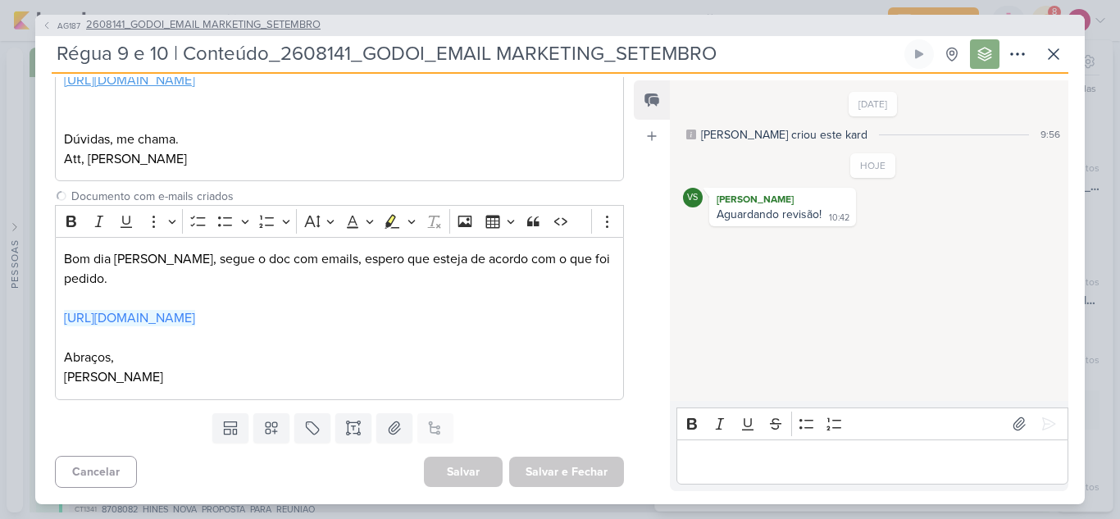
click at [53, 18] on button "AG187 2608141_GODOI_EMAIL MARKETING_SETEMBRO" at bounding box center [181, 25] width 279 height 16
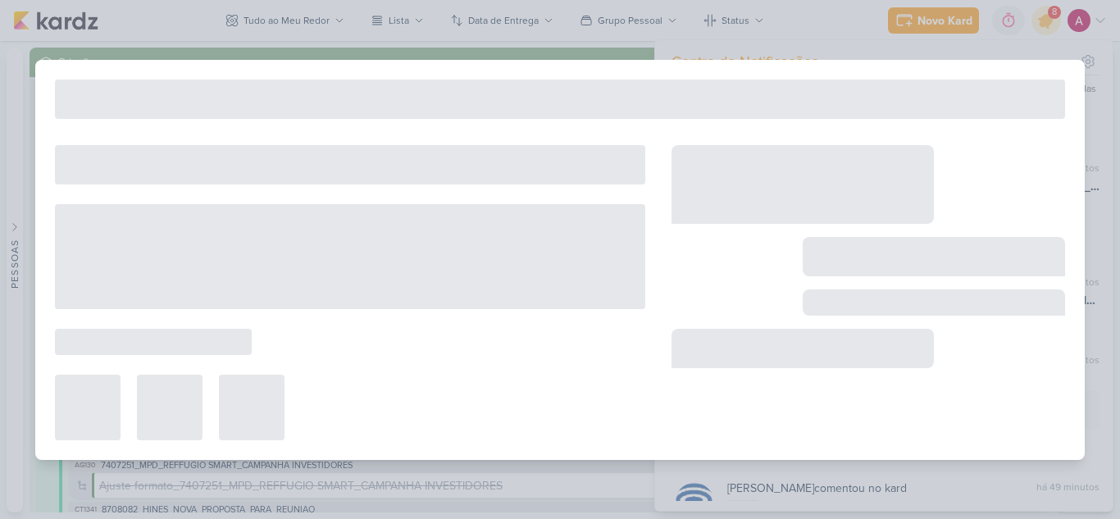
type input "2608141_GODOI_EMAIL MARKETING_SETEMBRO"
type input "[DATE] 18:00"
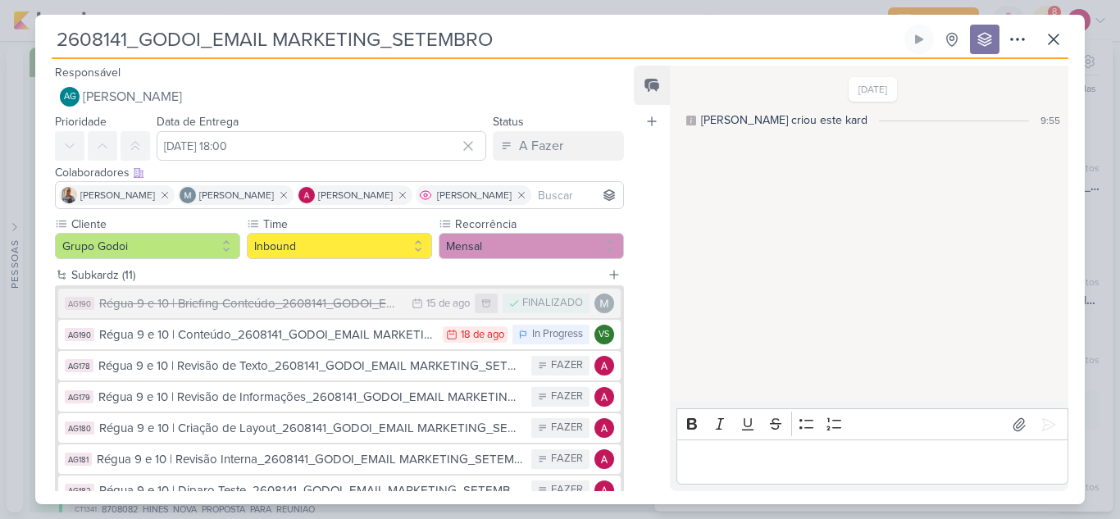
scroll to position [82, 0]
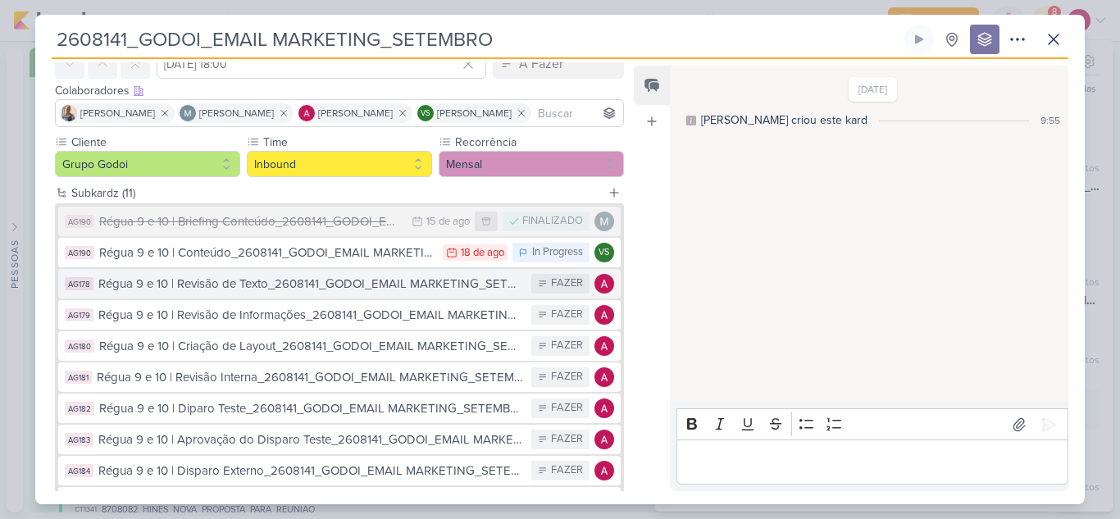
click at [344, 284] on div "Régua 9 e 10 | Revisão de Texto_2608141_GODOI_EMAIL MARKETING_SETEMBRO" at bounding box center [310, 284] width 425 height 19
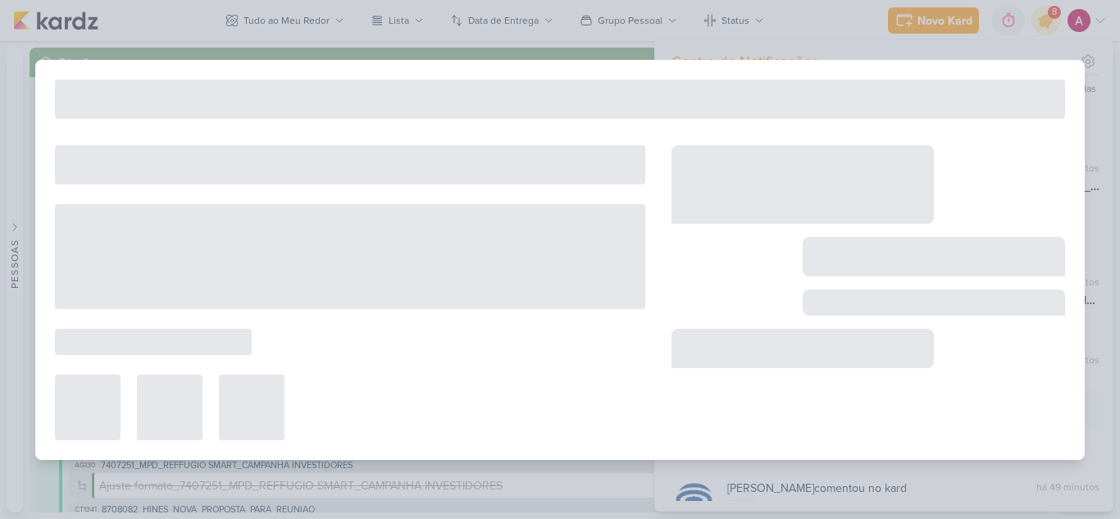
type input "Régua 9 e 10 | Revisão de Texto_2608141_GODOI_EMAIL MARKETING_SETEMBRO"
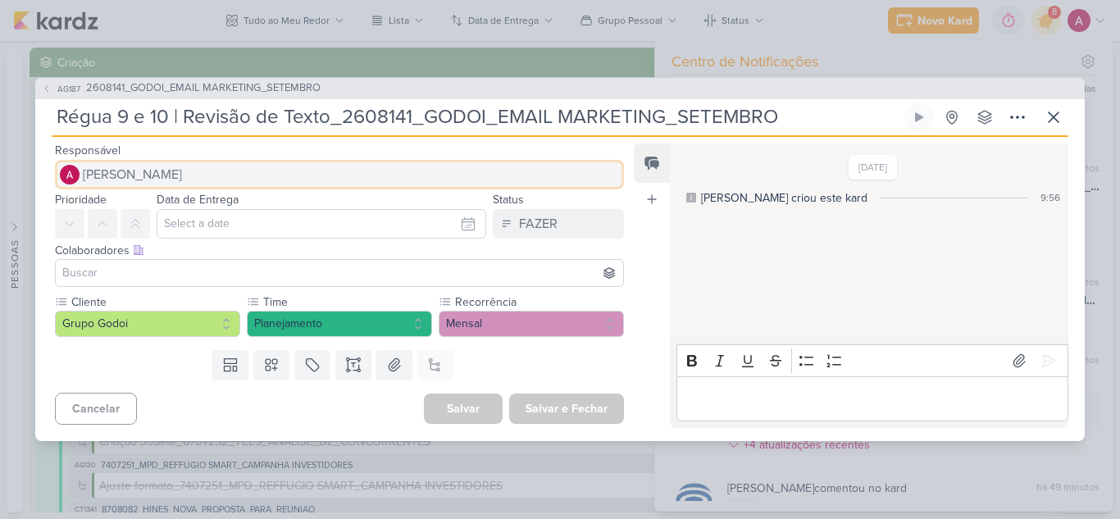
click at [108, 180] on span "[PERSON_NAME]" at bounding box center [132, 175] width 99 height 20
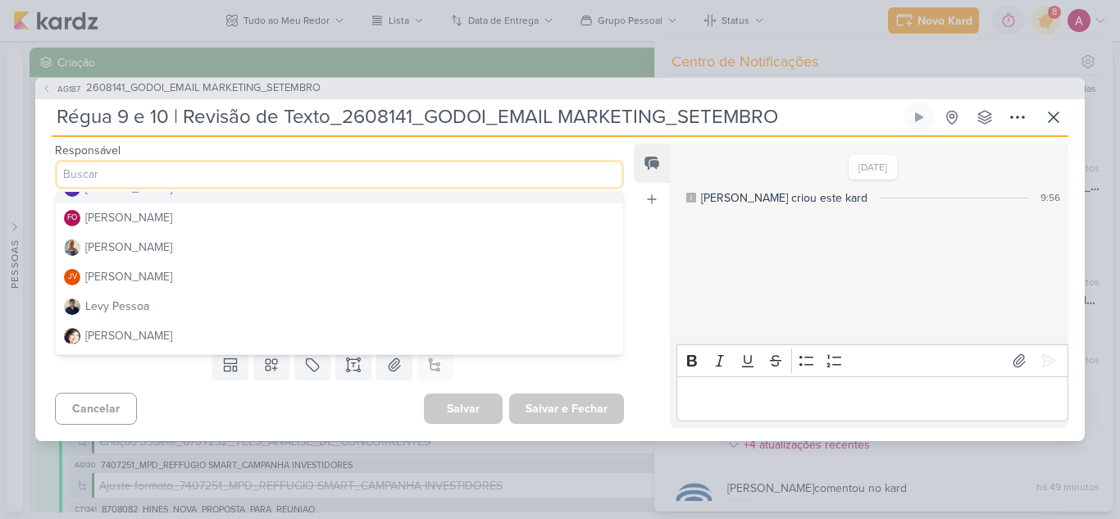
scroll to position [164, 0]
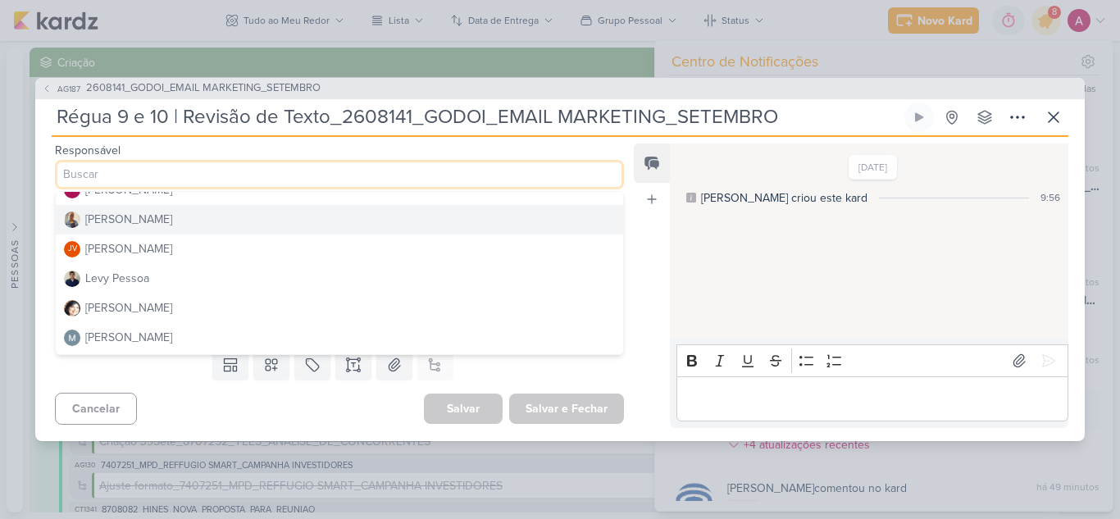
click at [135, 222] on div "[PERSON_NAME]" at bounding box center [128, 219] width 87 height 17
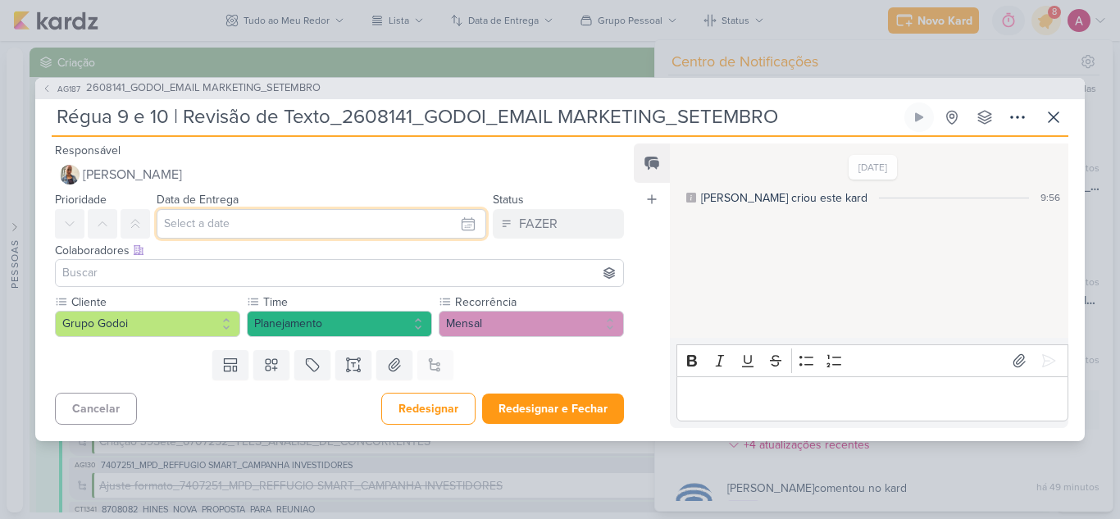
click at [284, 227] on input "text" at bounding box center [322, 224] width 330 height 30
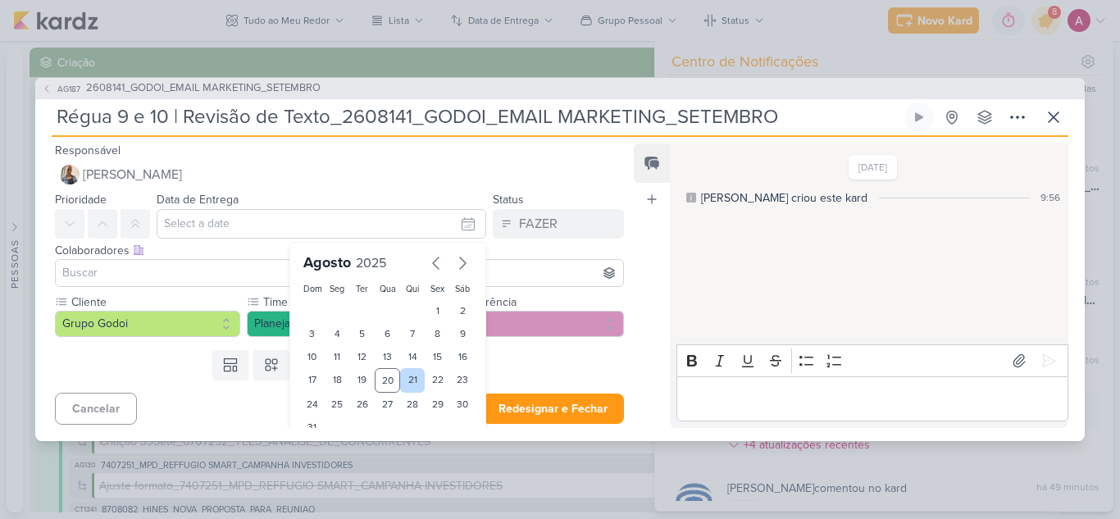
click at [402, 381] on div "21" at bounding box center [412, 380] width 25 height 25
type input "[DATE] 23:59"
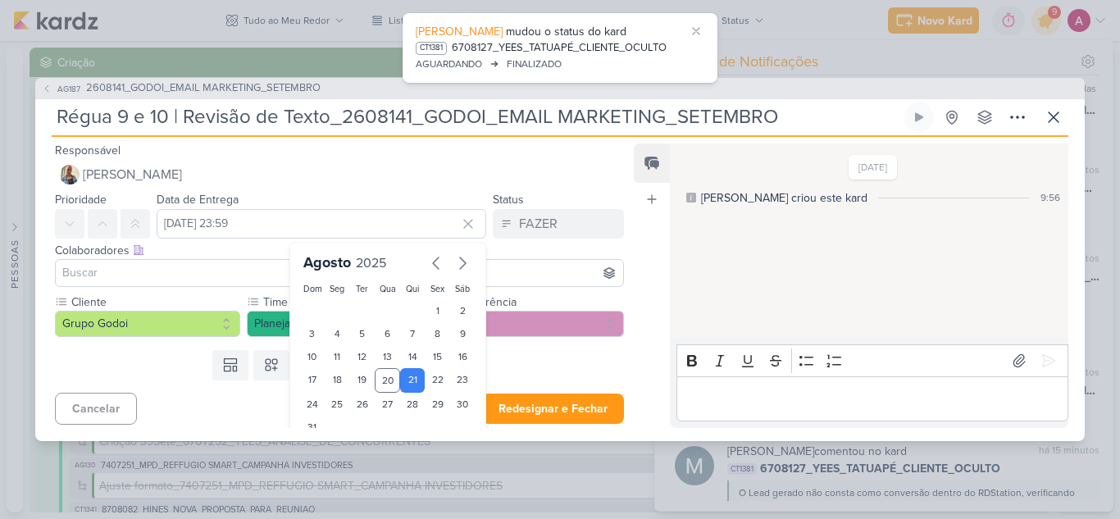
click at [135, 272] on input at bounding box center [339, 273] width 561 height 20
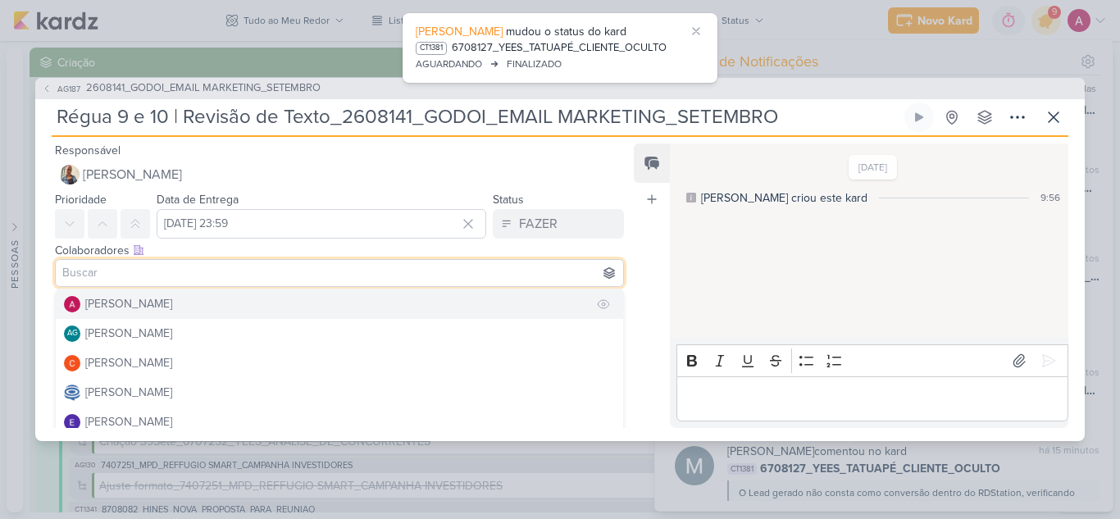
click at [143, 302] on div "[PERSON_NAME]" at bounding box center [128, 303] width 87 height 17
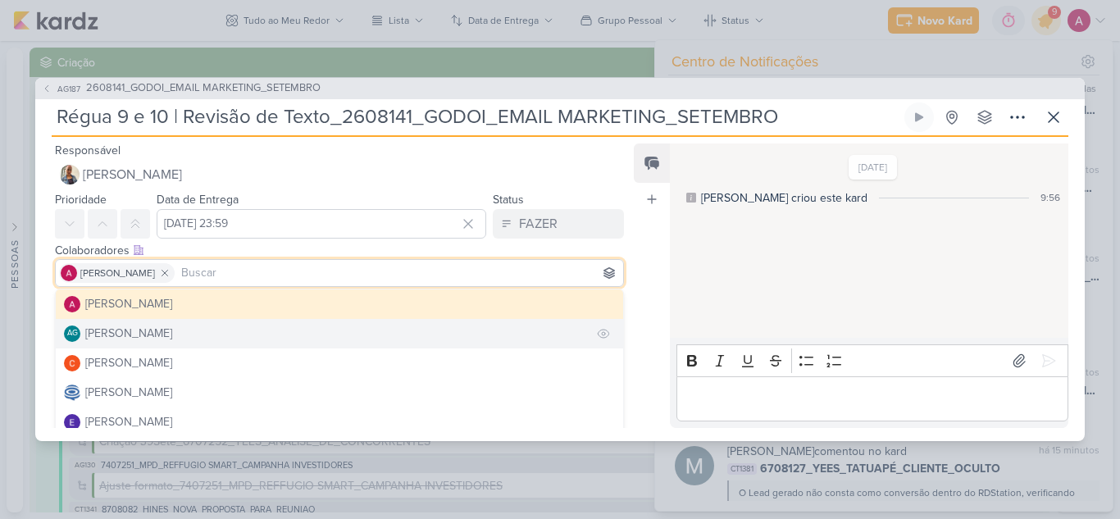
click at [172, 331] on div "[PERSON_NAME]" at bounding box center [128, 333] width 87 height 17
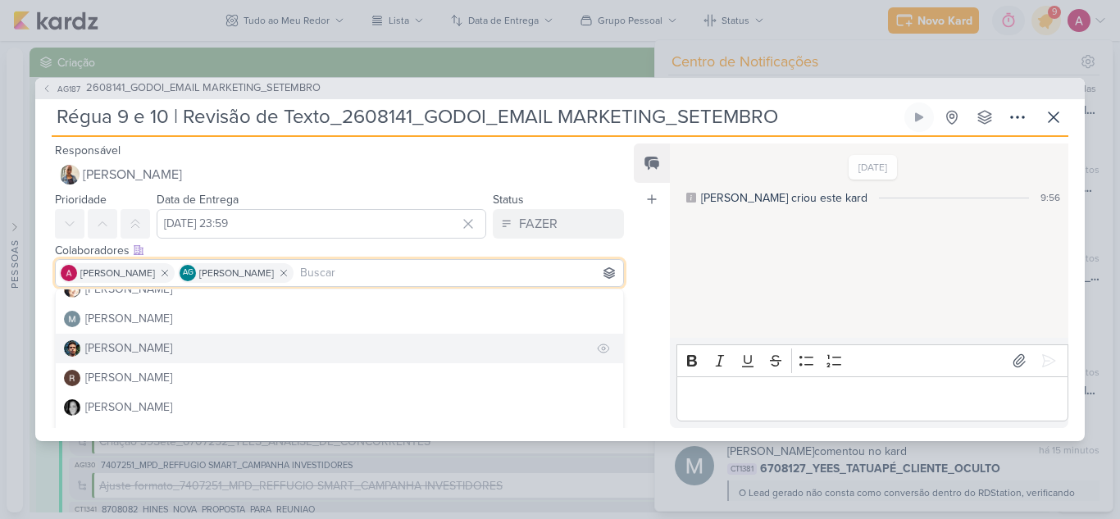
scroll to position [25, 0]
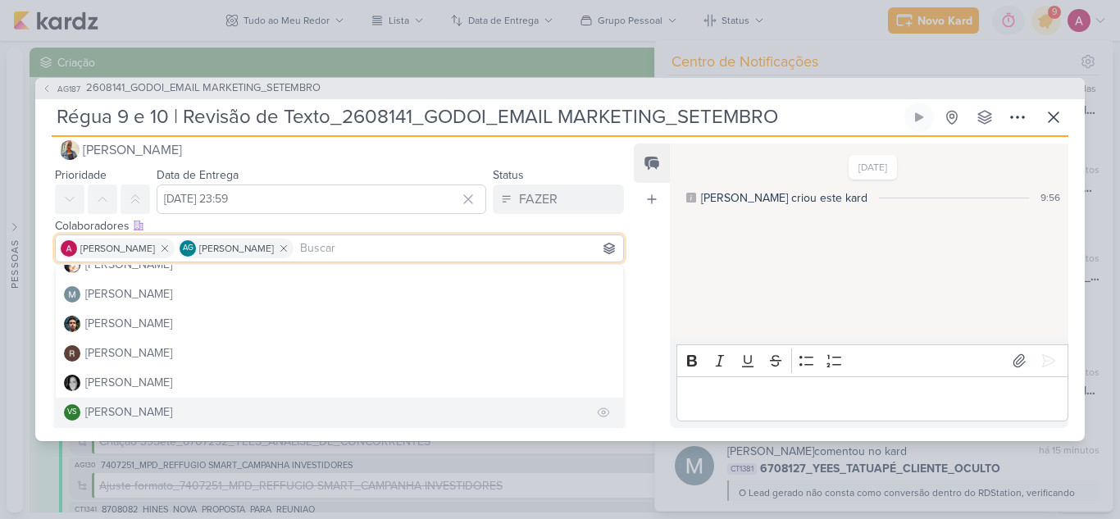
click at [150, 418] on div "[PERSON_NAME]" at bounding box center [128, 411] width 87 height 17
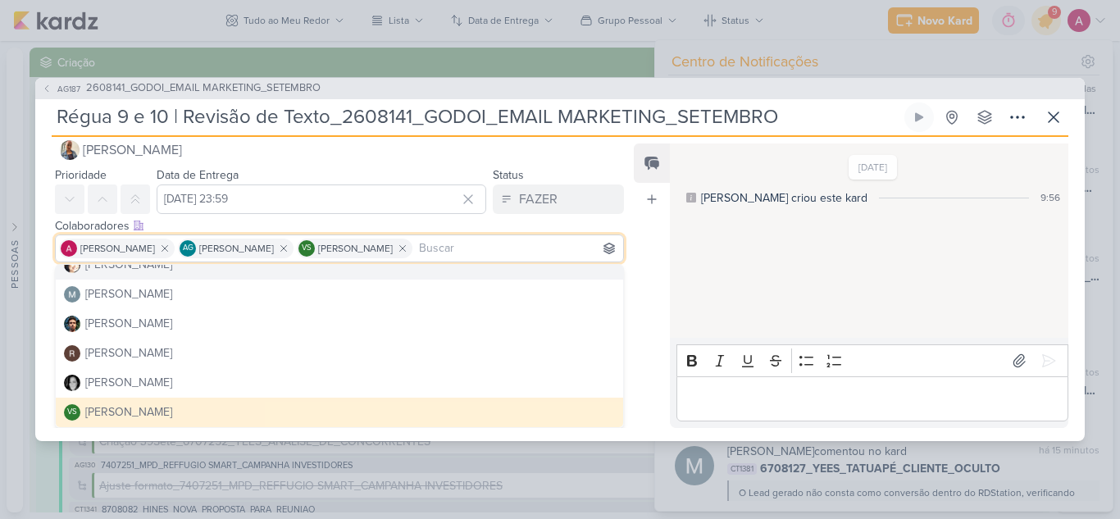
click at [630, 260] on div "Responsável [PERSON_NAME] [PERSON_NAME] AG [PERSON_NAME] [PERSON_NAME] [PERSON_…" at bounding box center [559, 289] width 1049 height 304
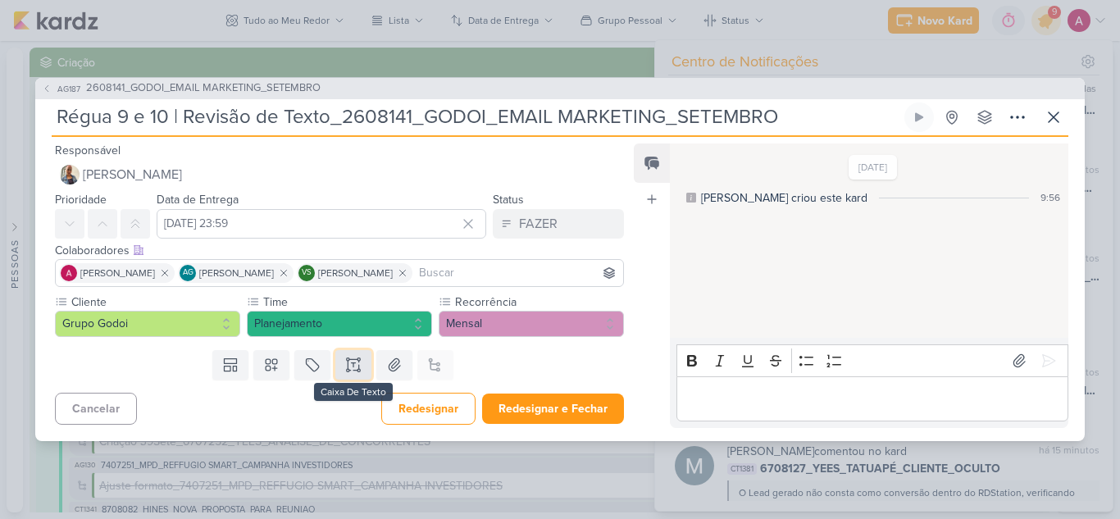
click at [357, 368] on icon at bounding box center [353, 365] width 16 height 16
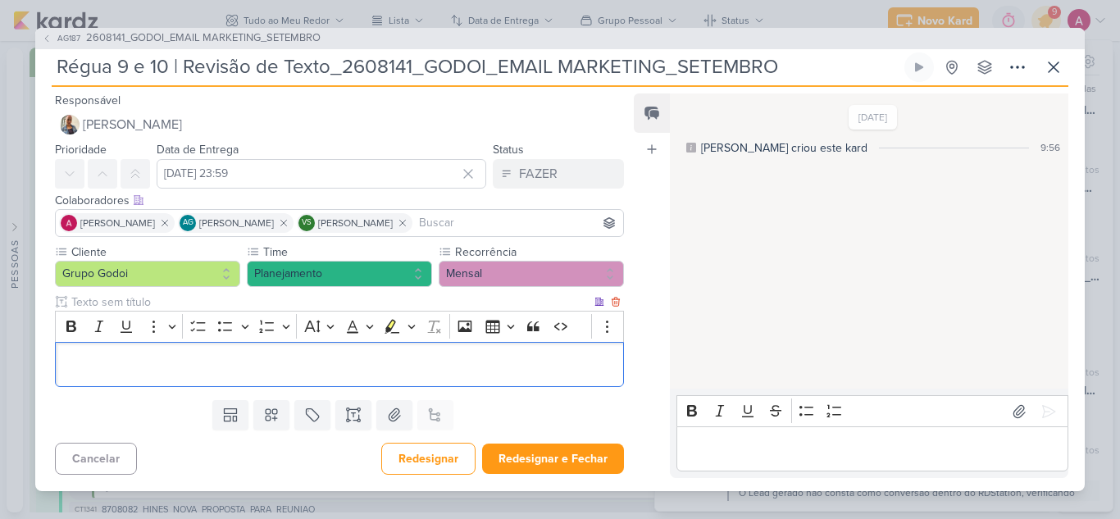
click at [236, 361] on p "Editor editing area: main" at bounding box center [339, 365] width 551 height 20
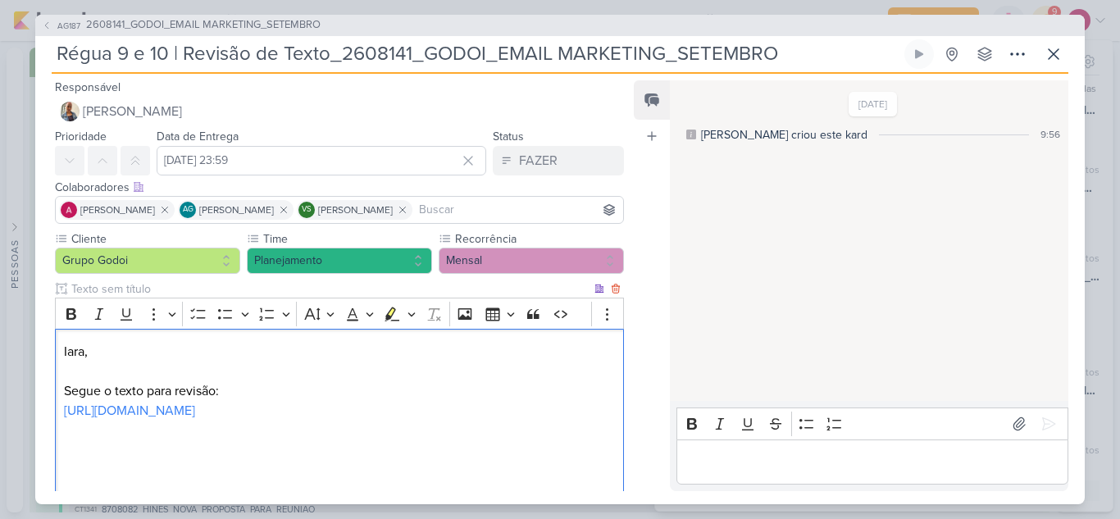
scroll to position [28, 0]
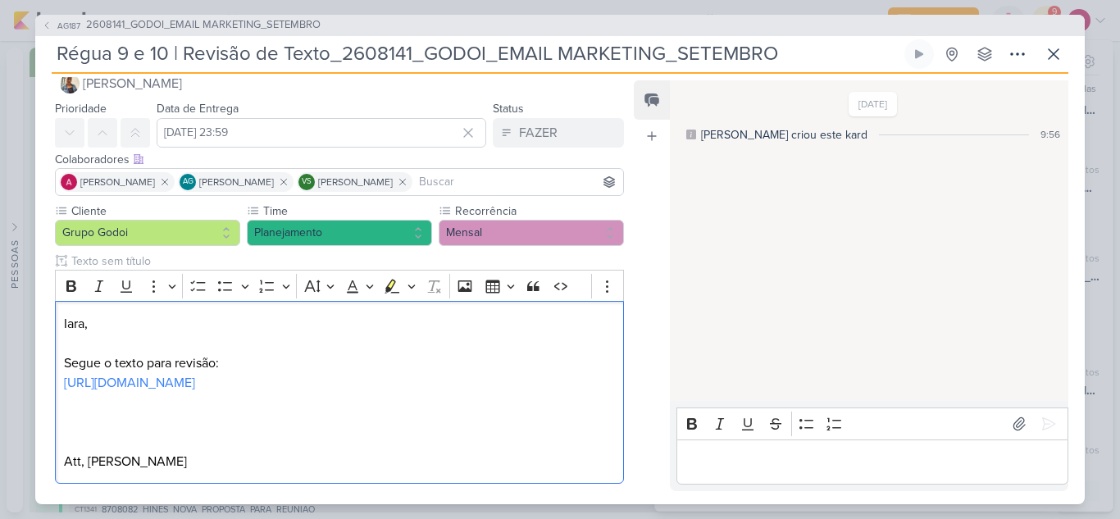
click at [511, 180] on input at bounding box center [518, 182] width 204 height 20
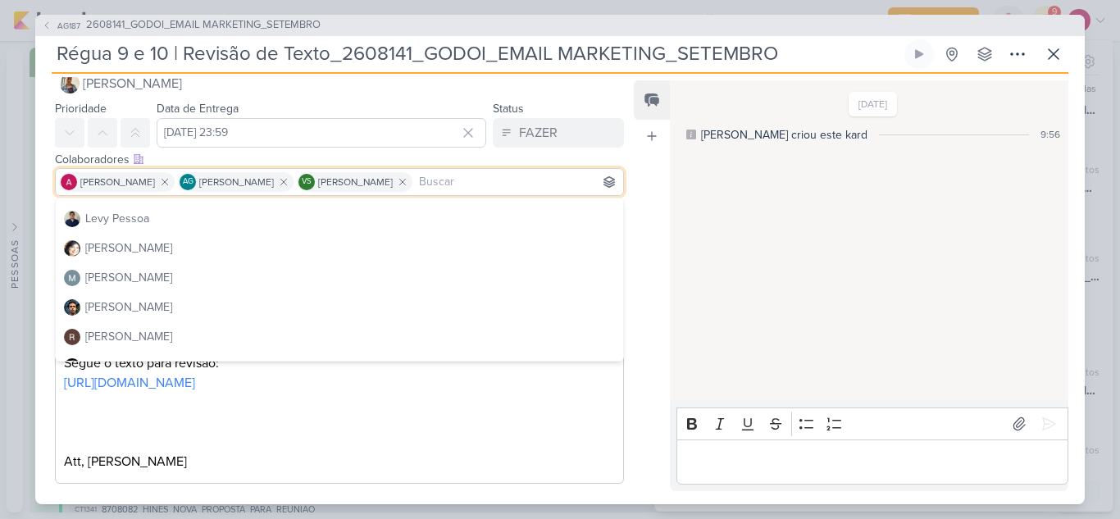
scroll to position [246, 0]
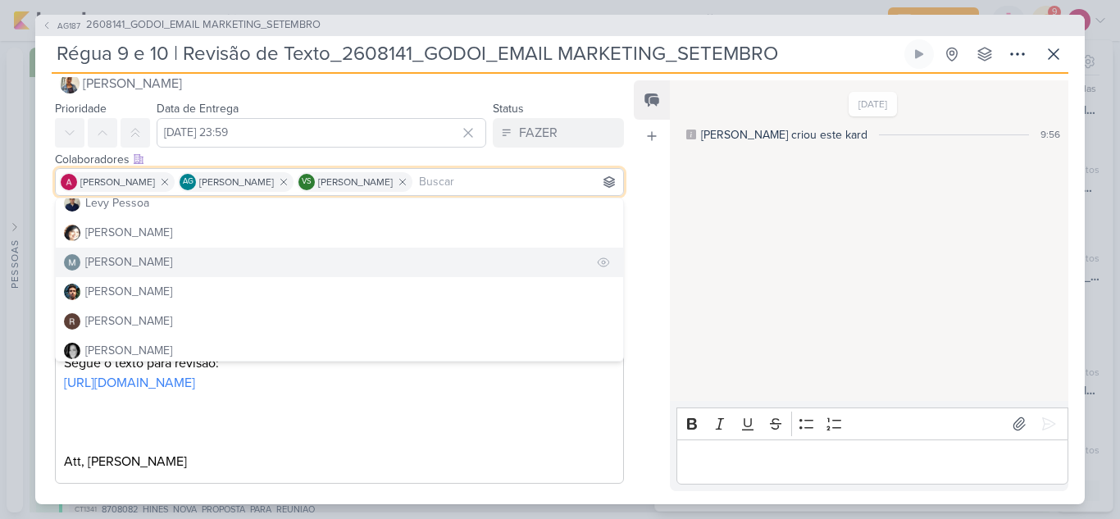
click at [139, 271] on button "[PERSON_NAME]" at bounding box center [339, 263] width 567 height 30
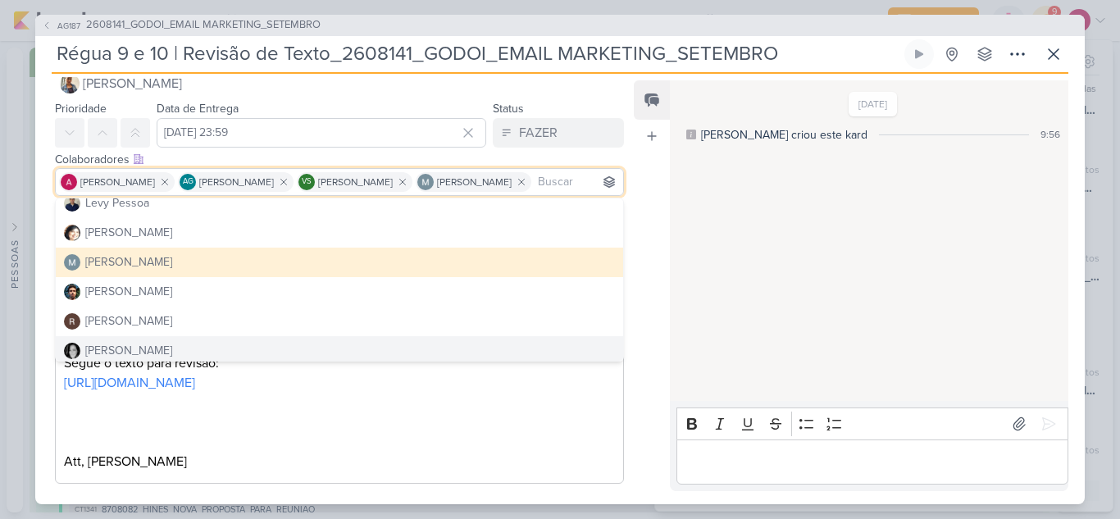
click at [366, 453] on p "Segue o texto para revisão: [URL][DOMAIN_NAME] Att, [PERSON_NAME]" at bounding box center [339, 412] width 551 height 118
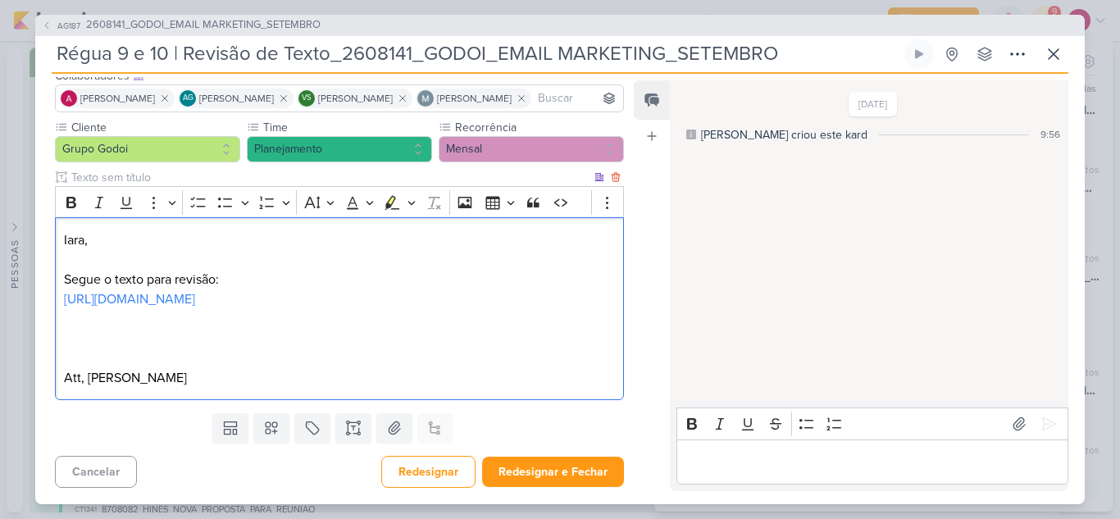
scroll to position [131, 0]
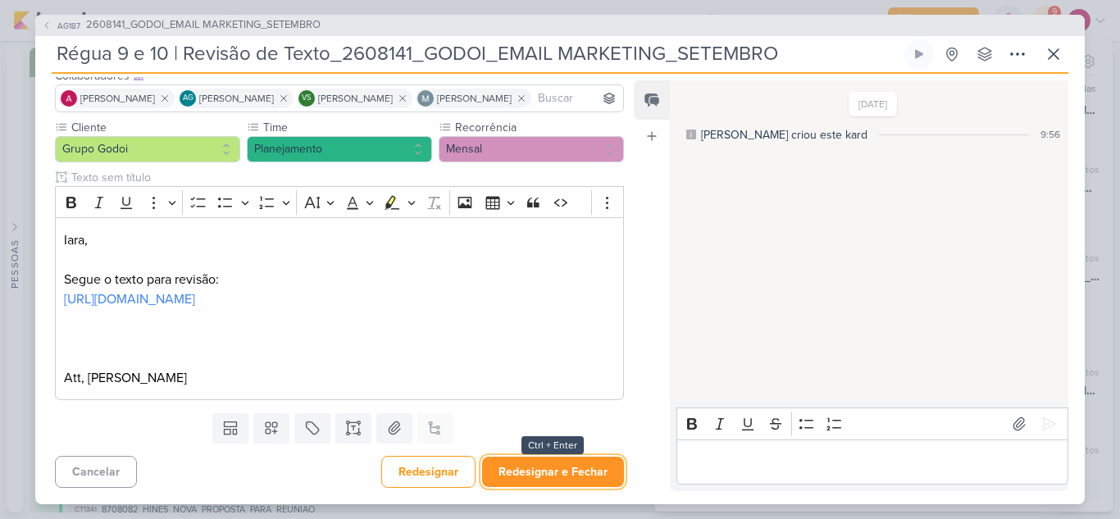
click at [539, 475] on button "Redesignar e Fechar" at bounding box center [553, 472] width 142 height 30
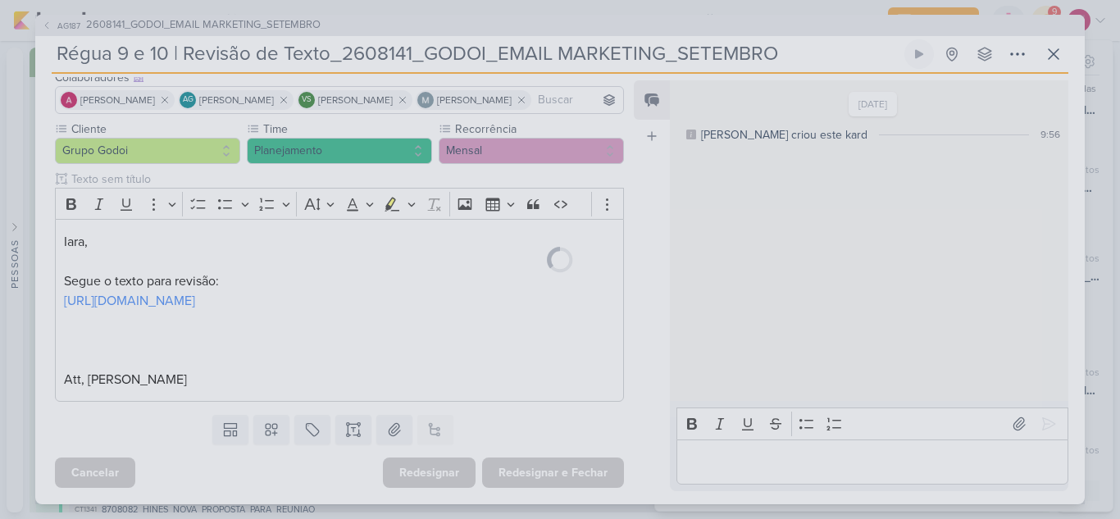
scroll to position [130, 0]
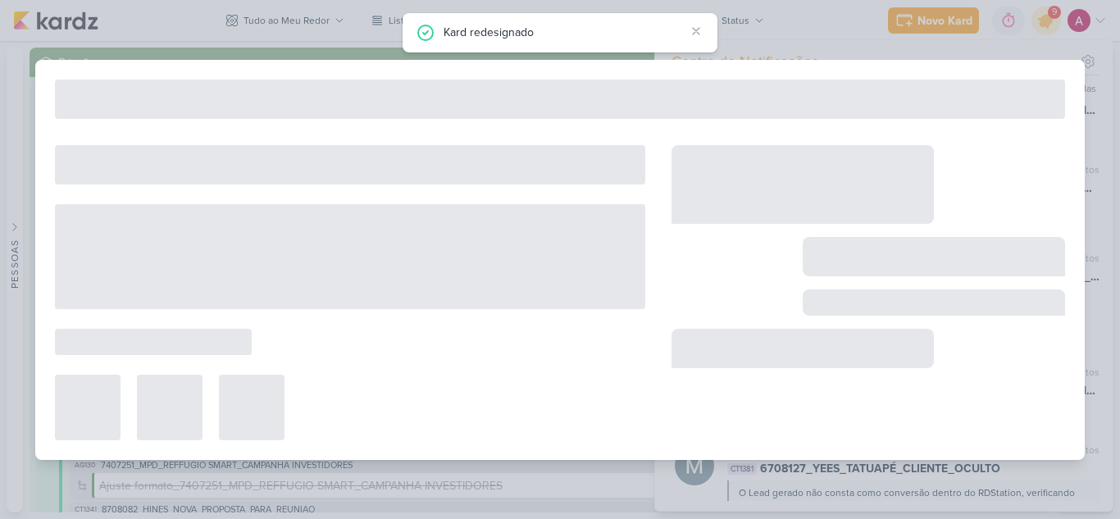
type input "2608141_GODOI_EMAIL MARKETING_SETEMBRO"
type input "[DATE] 18:00"
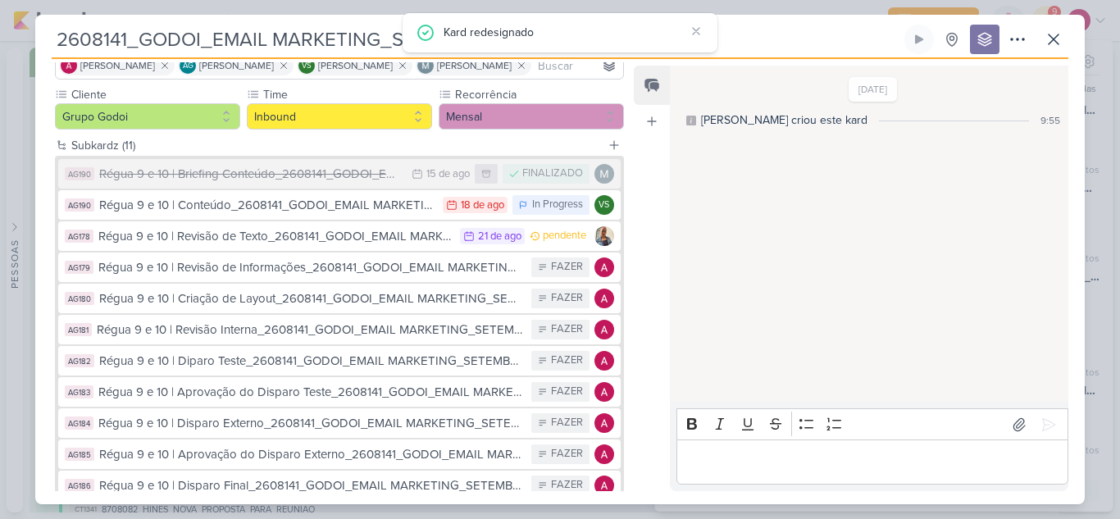
scroll to position [0, 0]
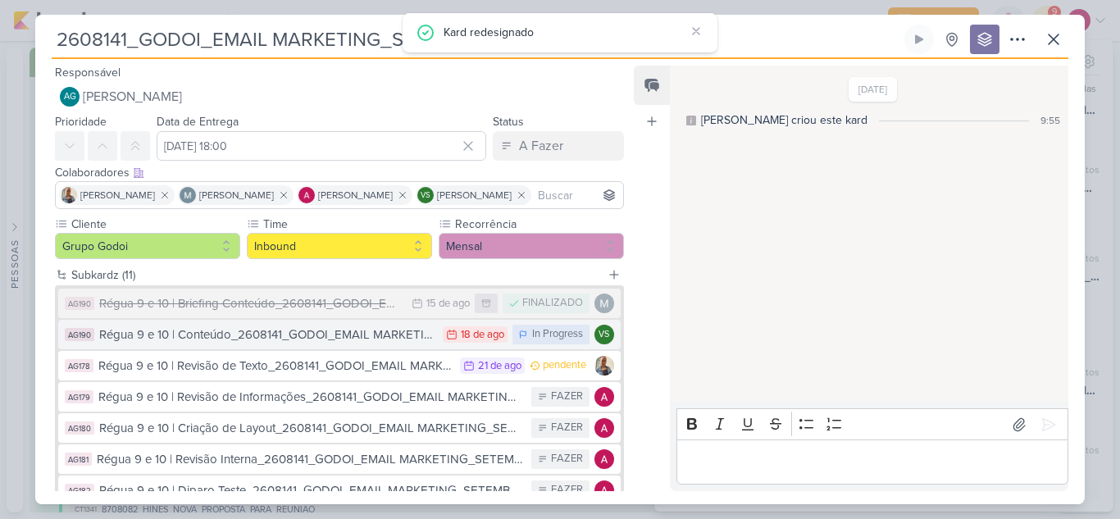
click at [316, 336] on div "Régua 9 e 10 | Conteúdo_2608141_GODOI_EMAIL MARKETING_SETEMBRO" at bounding box center [266, 334] width 335 height 19
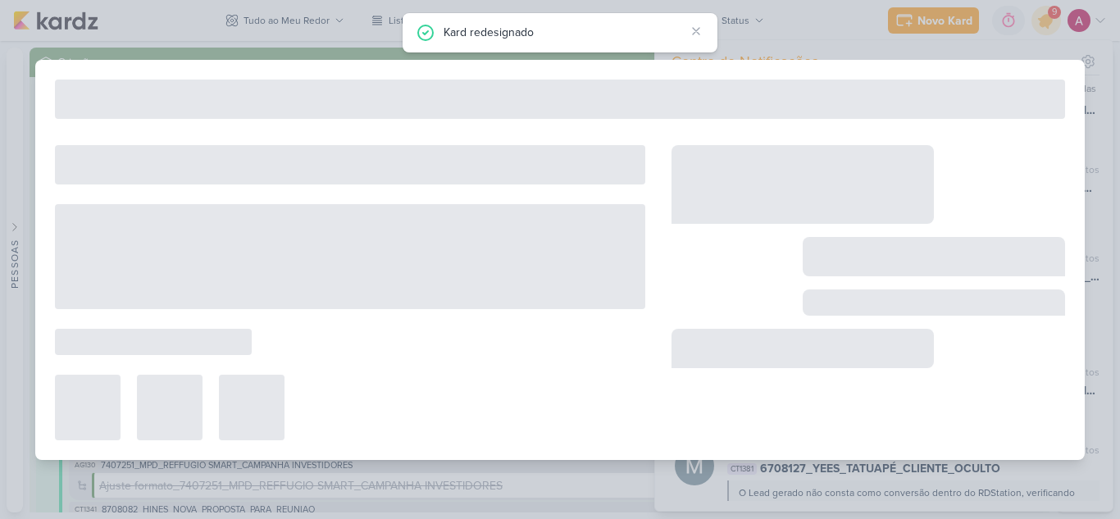
type input "Régua 9 e 10 | Conteúdo_2608141_GODOI_EMAIL MARKETING_SETEMBRO"
type input "[DATE] 23:59"
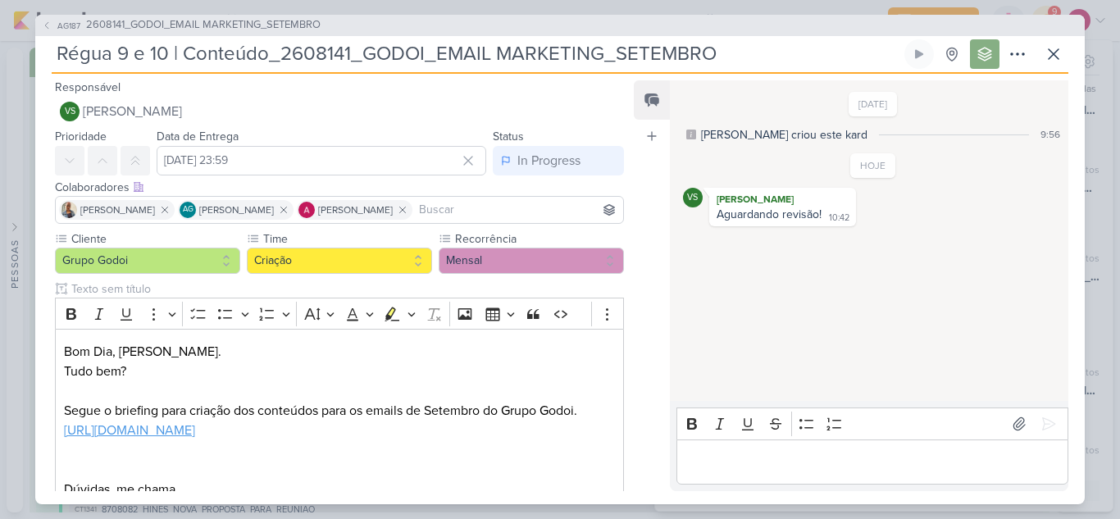
click at [705, 450] on div "Editor editing area: main" at bounding box center [872, 461] width 392 height 45
click at [52, 30] on button "AG187 2608141_GODOI_EMAIL MARKETING_SETEMBRO" at bounding box center [181, 25] width 279 height 16
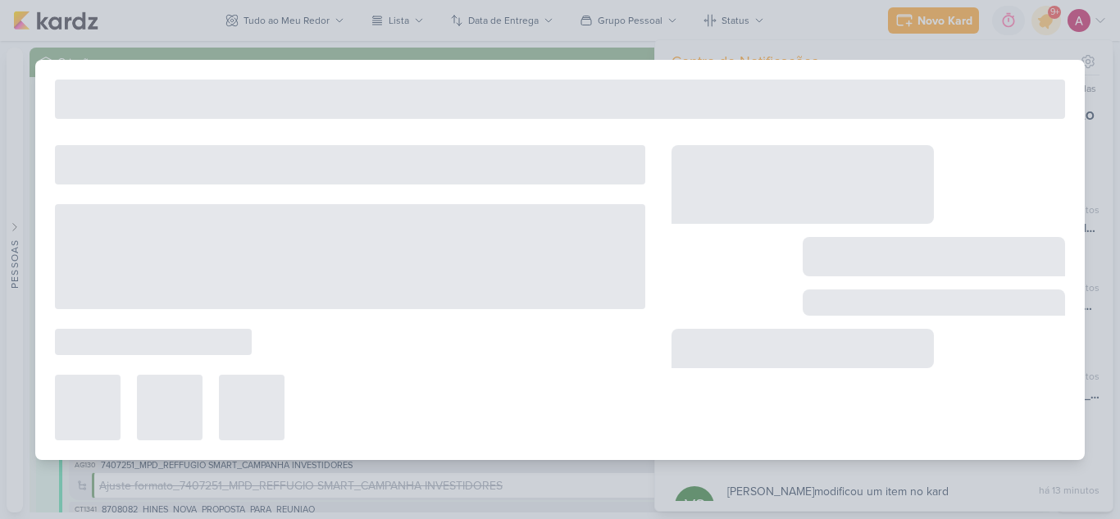
type input "2608141_GODOI_EMAIL MARKETING_SETEMBRO"
type input "[DATE] 18:00"
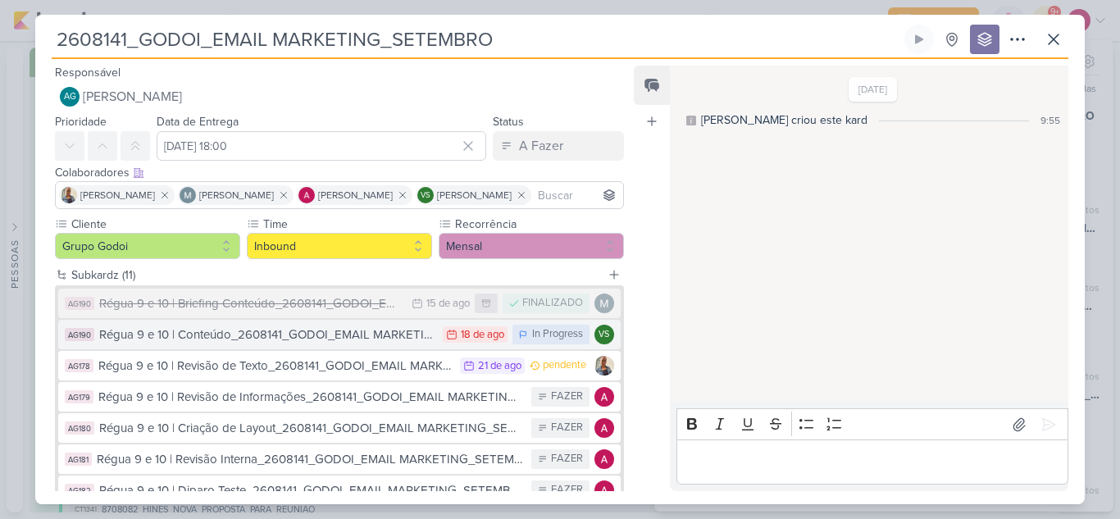
click at [361, 340] on div "Régua 9 e 10 | Conteúdo_2608141_GODOI_EMAIL MARKETING_SETEMBRO" at bounding box center [266, 334] width 335 height 19
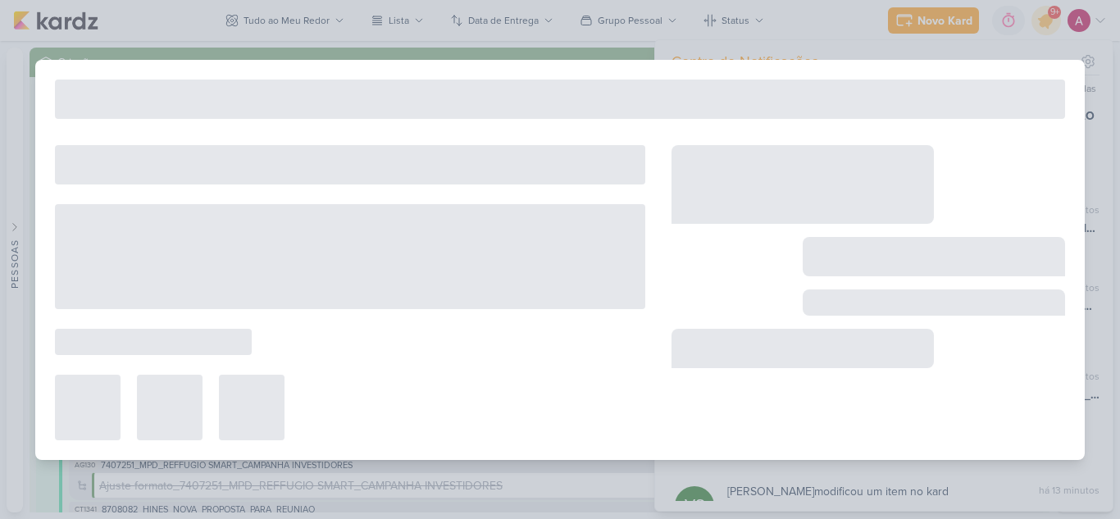
type input "Régua 9 e 10 | Conteúdo_2608141_GODOI_EMAIL MARKETING_SETEMBRO"
type input "[DATE] 23:59"
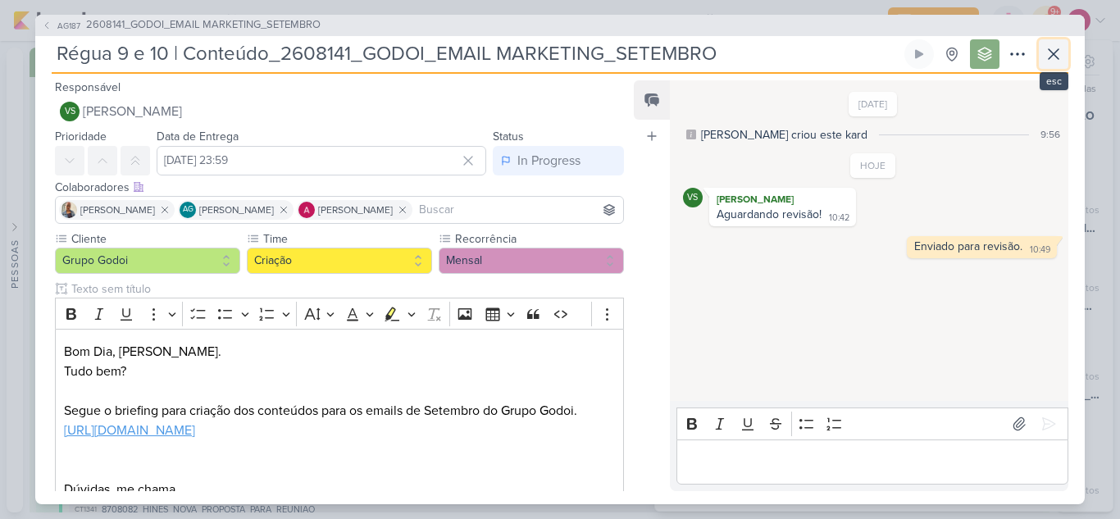
click at [1052, 59] on icon at bounding box center [1053, 54] width 20 height 20
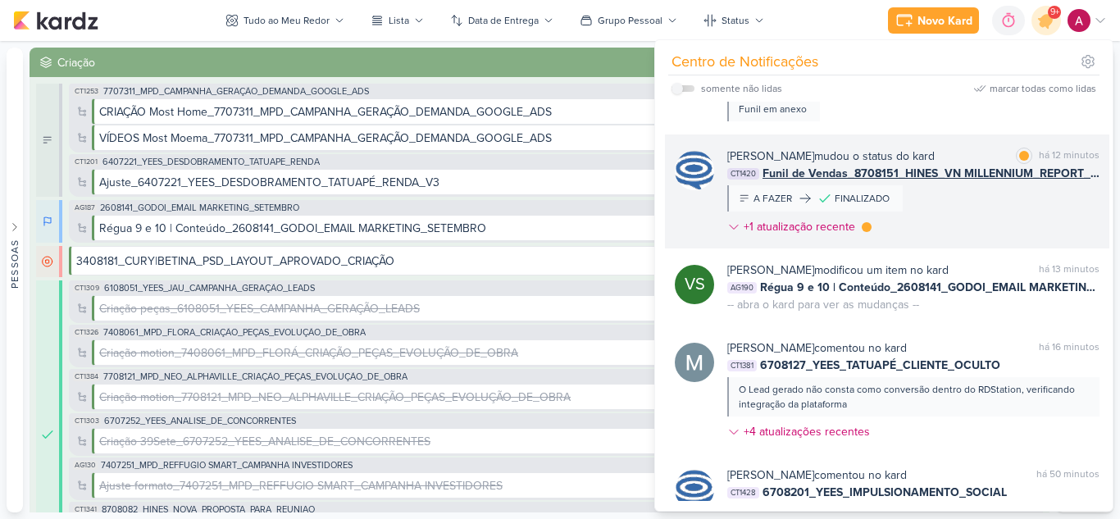
scroll to position [656, 0]
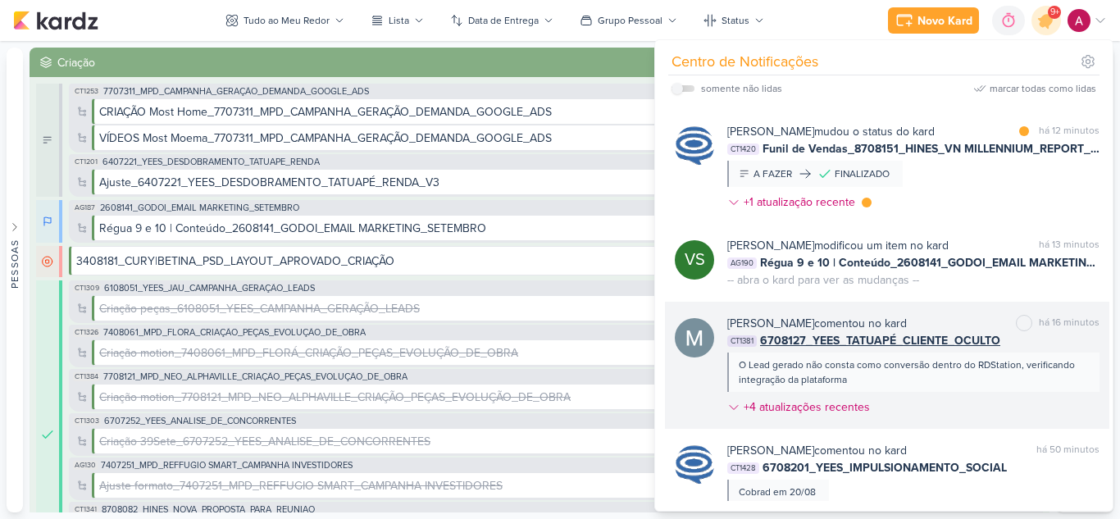
click at [931, 400] on div "[PERSON_NAME] comentou no kard marcar como não lida há 16 minutos CT1381 670812…" at bounding box center [913, 368] width 372 height 107
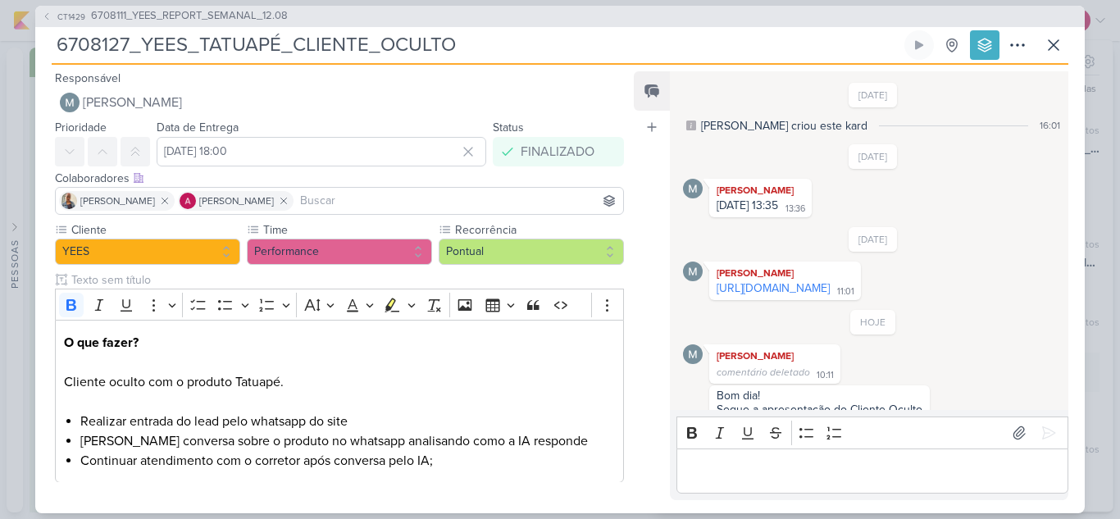
scroll to position [111, 0]
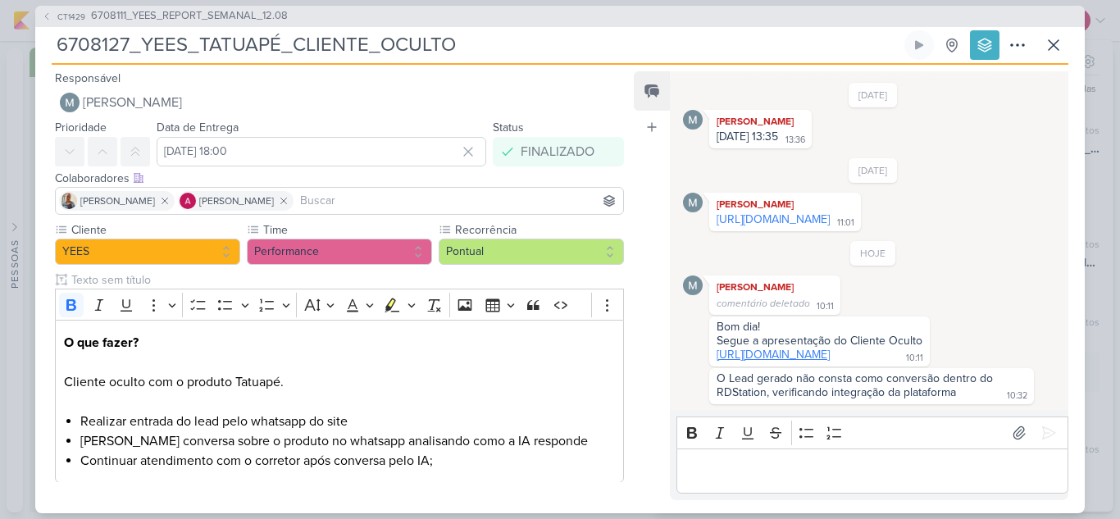
click at [830, 348] on link "[URL][DOMAIN_NAME]" at bounding box center [772, 355] width 113 height 14
click at [1052, 52] on icon at bounding box center [1053, 45] width 20 height 20
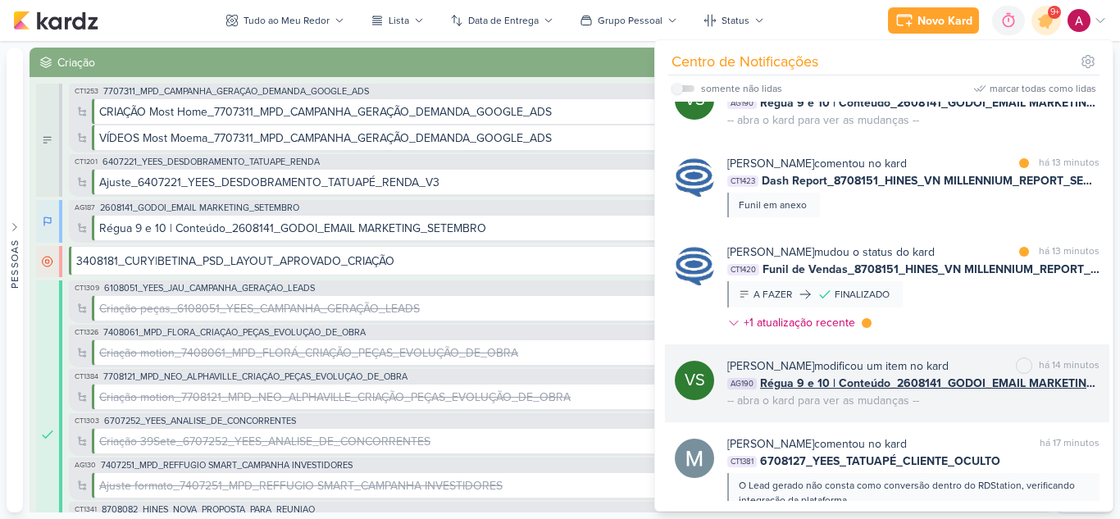
scroll to position [492, 0]
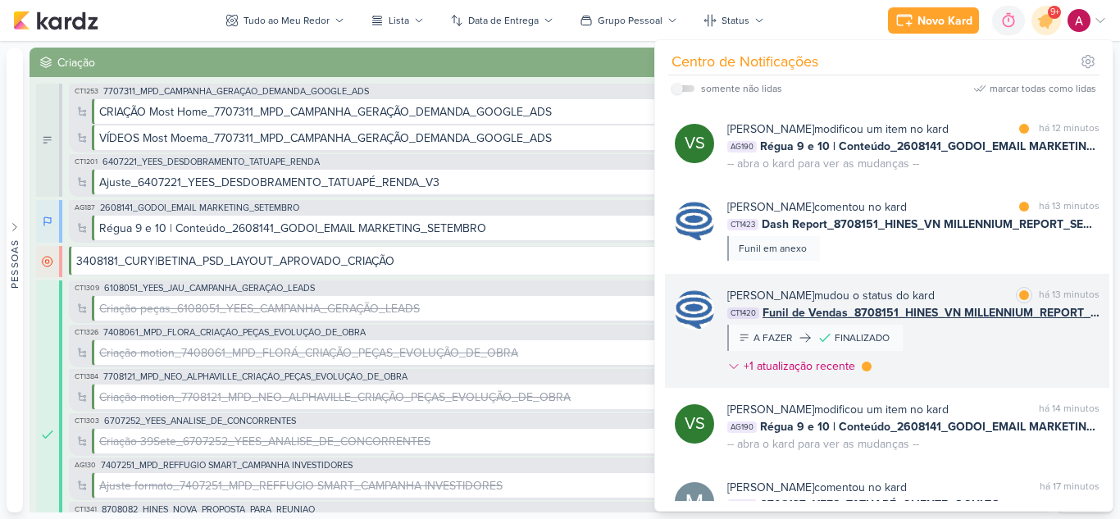
click at [971, 357] on div "[PERSON_NAME] mudou o status do kard marcar como lida há 13 minutos CT1420 Funi…" at bounding box center [913, 334] width 372 height 94
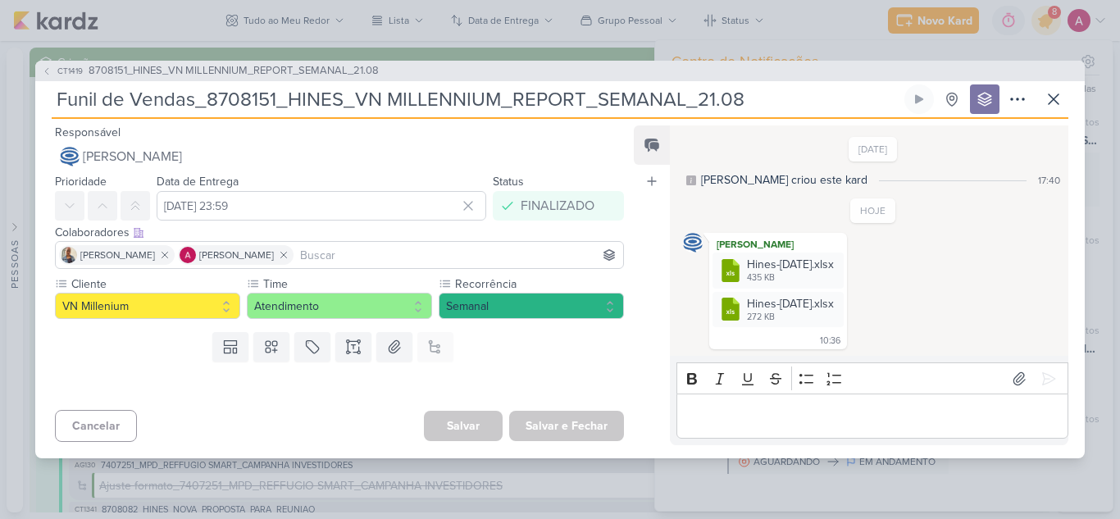
scroll to position [492, 0]
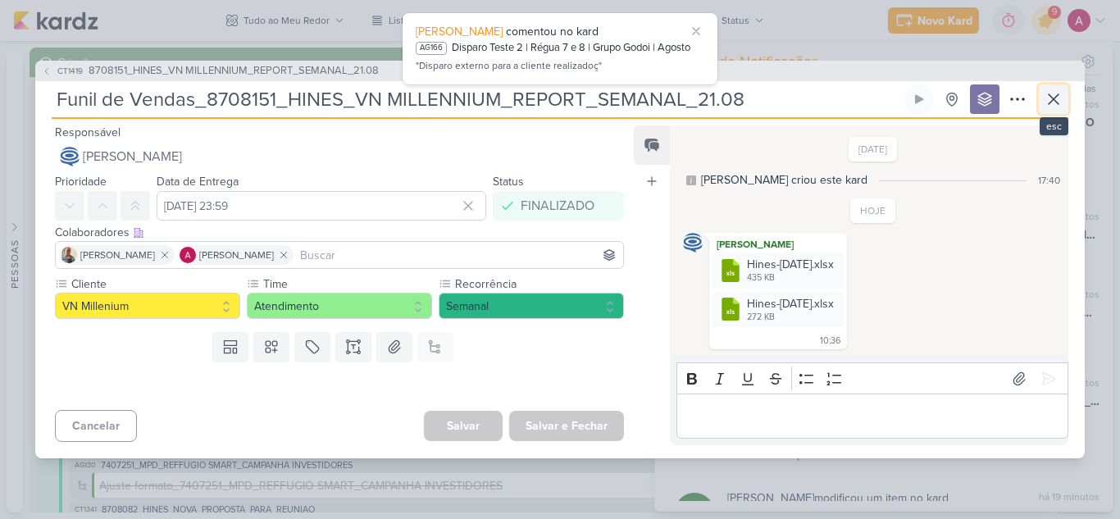
click at [1057, 102] on icon at bounding box center [1053, 99] width 20 height 20
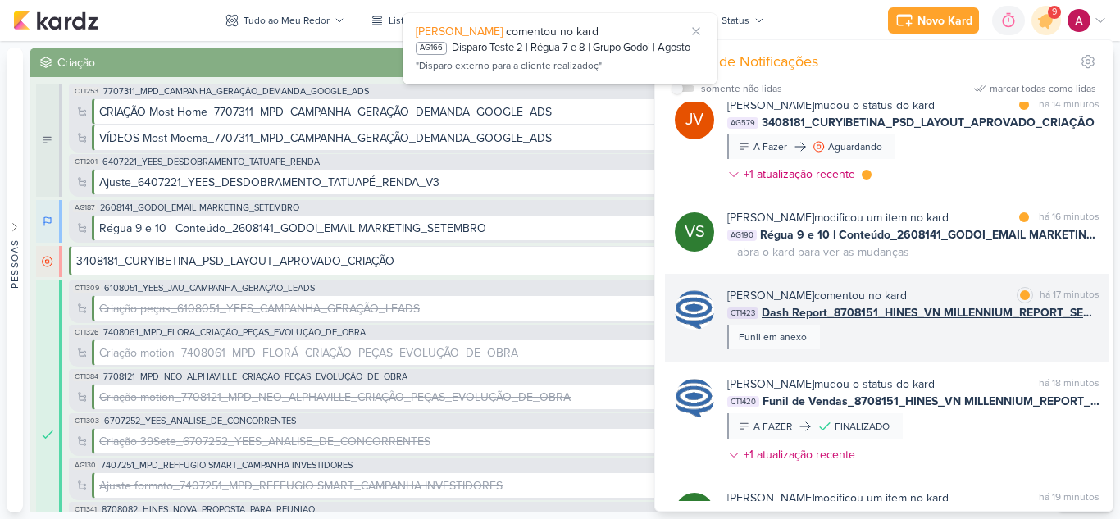
click at [988, 337] on div "Caroline Traven De Andrade comentou no kard marcar como lida há 17 minutos CT14…" at bounding box center [913, 318] width 372 height 62
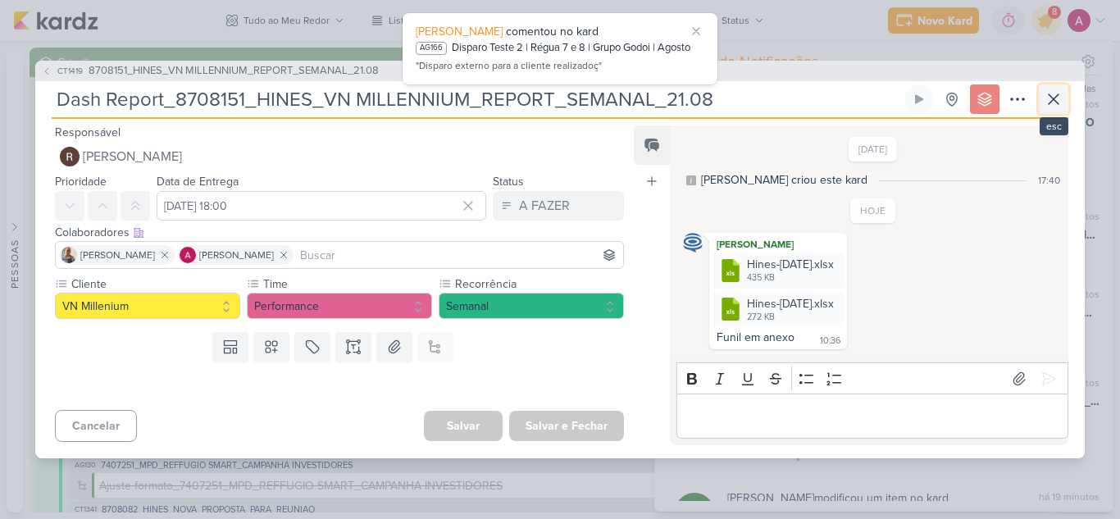
click at [1056, 109] on icon at bounding box center [1053, 99] width 20 height 20
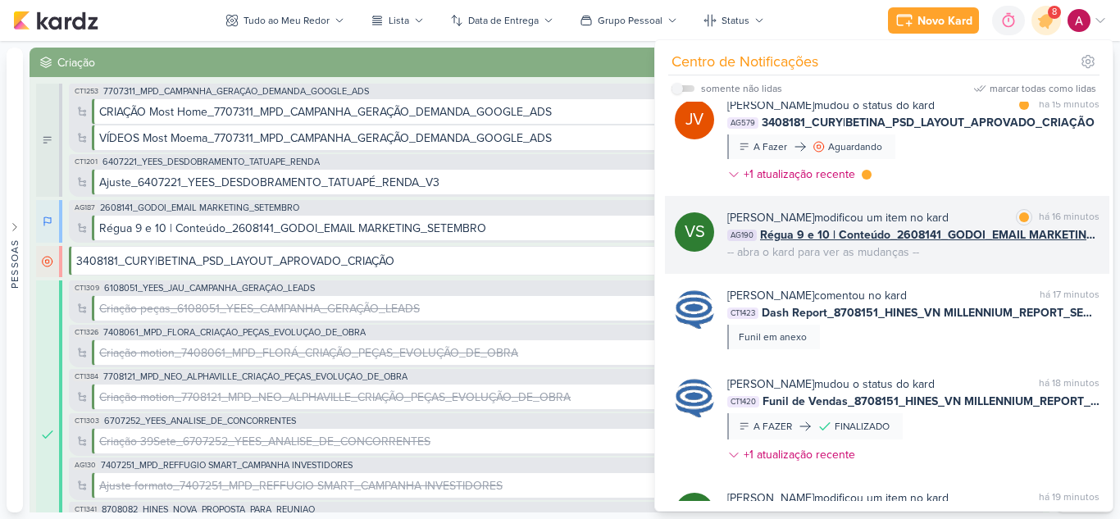
click at [993, 260] on div "Viviane Sousa modificou um item no kard marcar como lida há 16 minutos AG190 Ré…" at bounding box center [913, 235] width 372 height 52
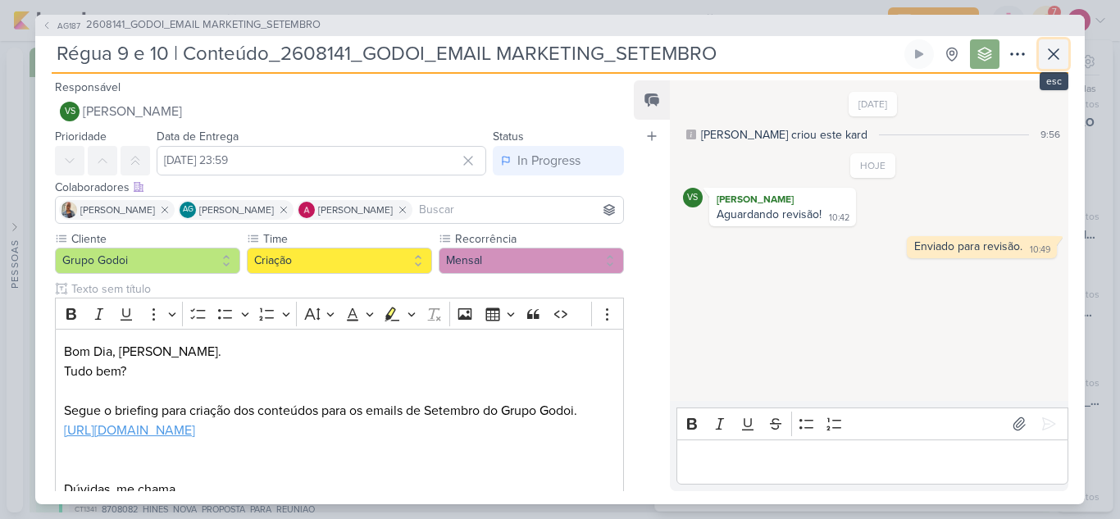
click at [1049, 44] on icon at bounding box center [1053, 54] width 20 height 20
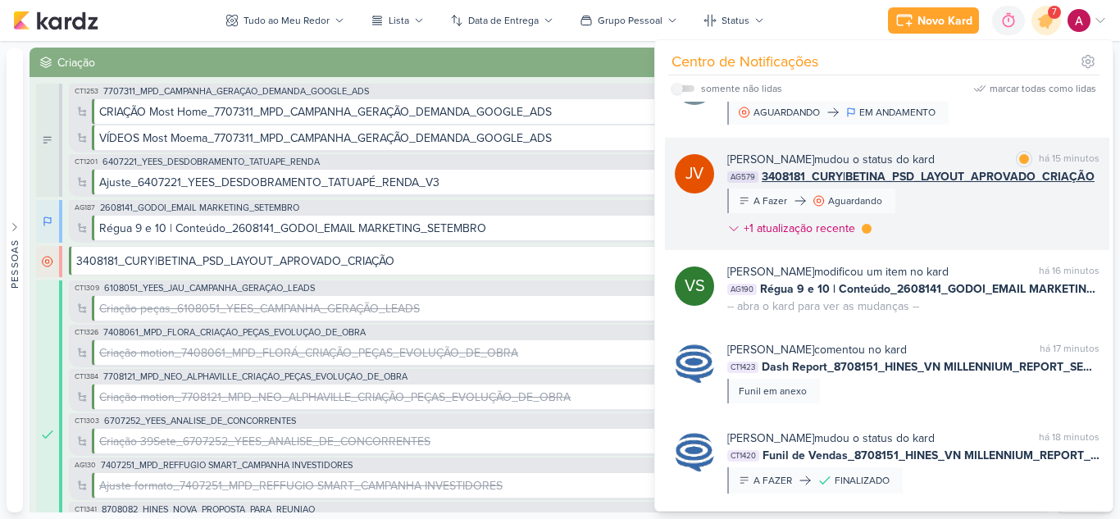
scroll to position [410, 0]
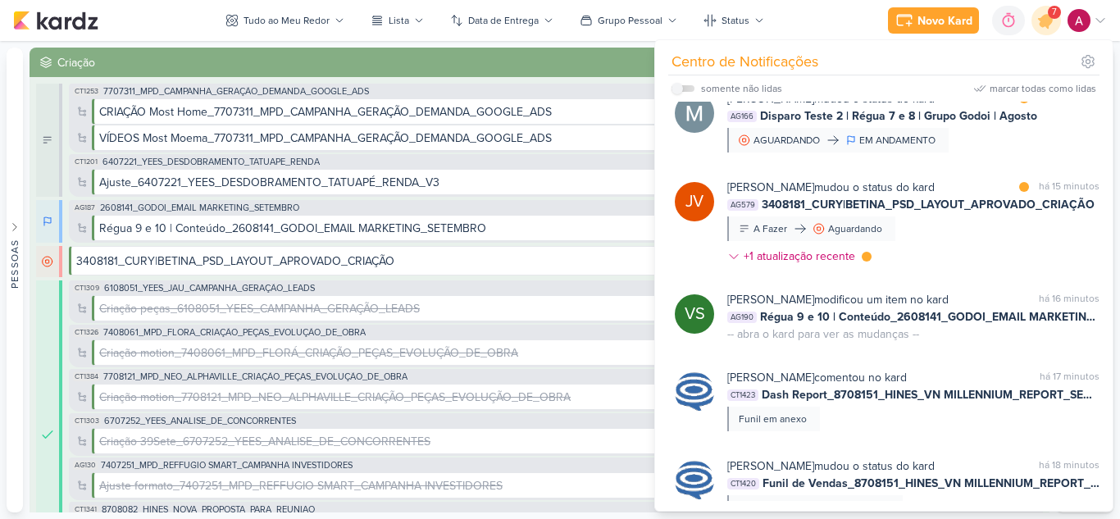
click at [968, 250] on div "Joney Viana mudou o status do kard marcar como lida há 15 minutos AG579 3408181…" at bounding box center [913, 225] width 372 height 93
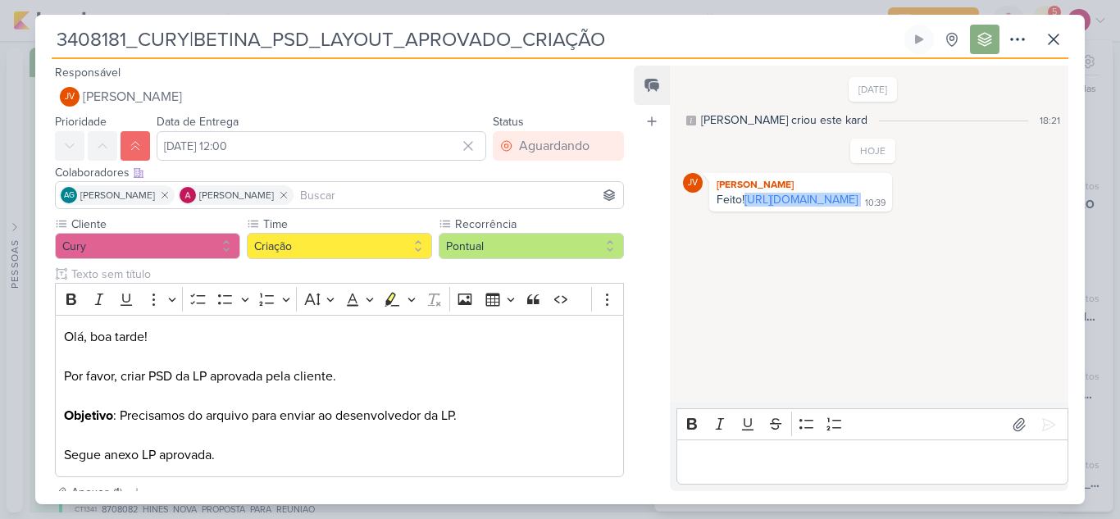
drag, startPoint x: 910, startPoint y: 228, endPoint x: 711, endPoint y: 210, distance: 199.2
click at [712, 208] on div "Feito! https://drive.google.com/drive/folders/110Akc53j52T6qbfUKRA-CJ-VNrahz2XM…" at bounding box center [800, 201] width 176 height 16
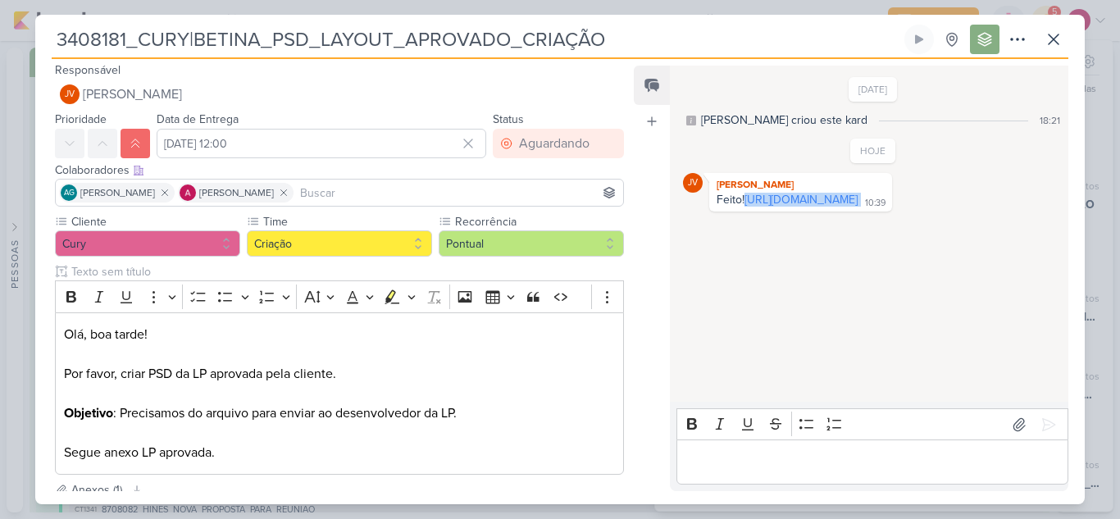
scroll to position [0, 0]
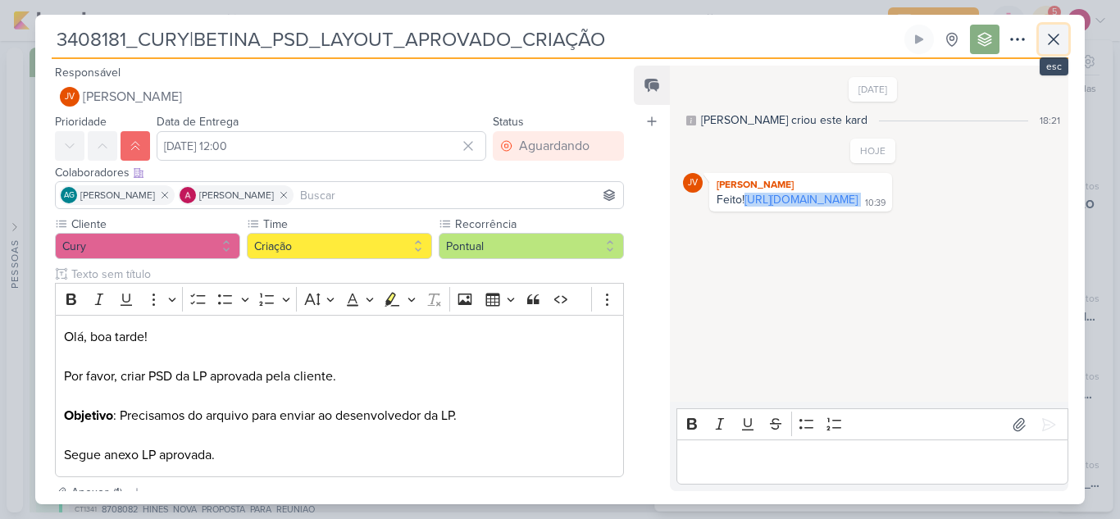
click at [1062, 48] on icon at bounding box center [1053, 40] width 20 height 20
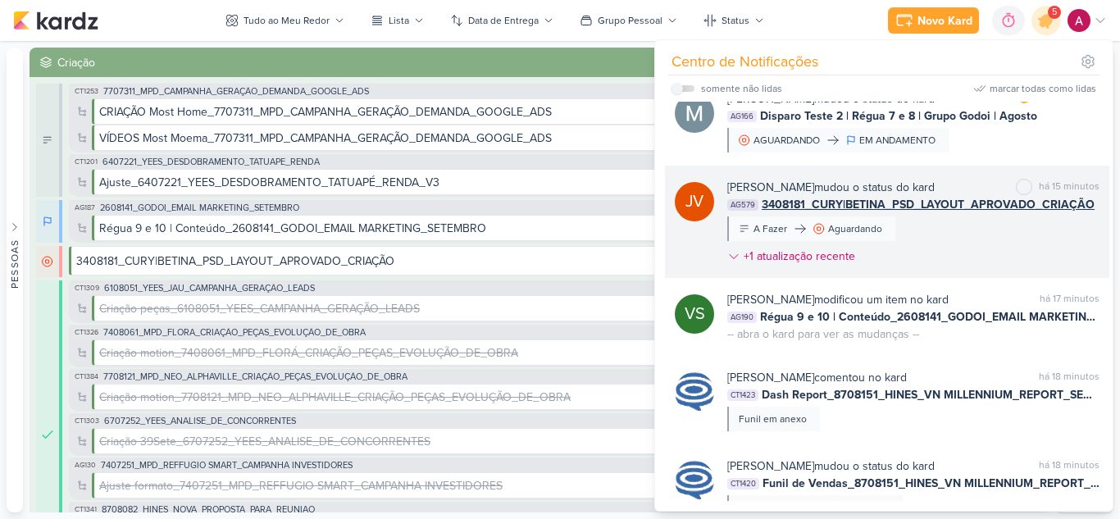
scroll to position [328, 0]
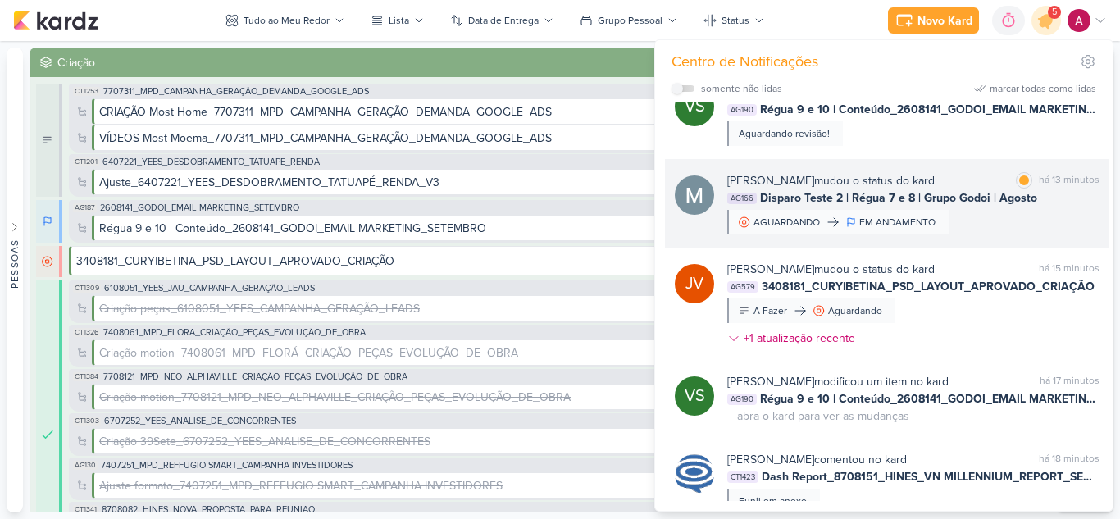
click at [1001, 222] on div "Mariana Amorim mudou o status do kard marcar como lida há 13 minutos AG166 Disp…" at bounding box center [913, 203] width 372 height 62
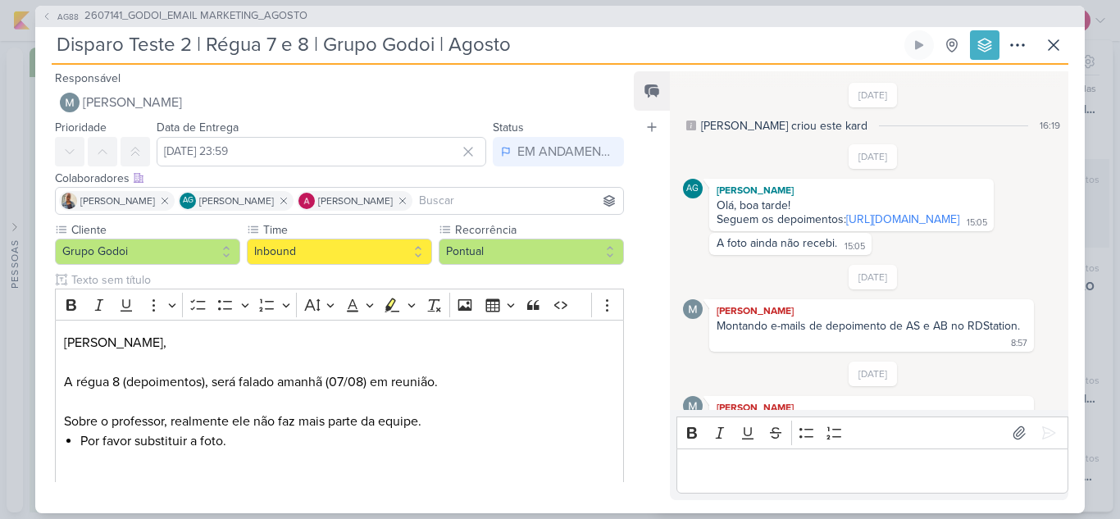
scroll to position [1455, 0]
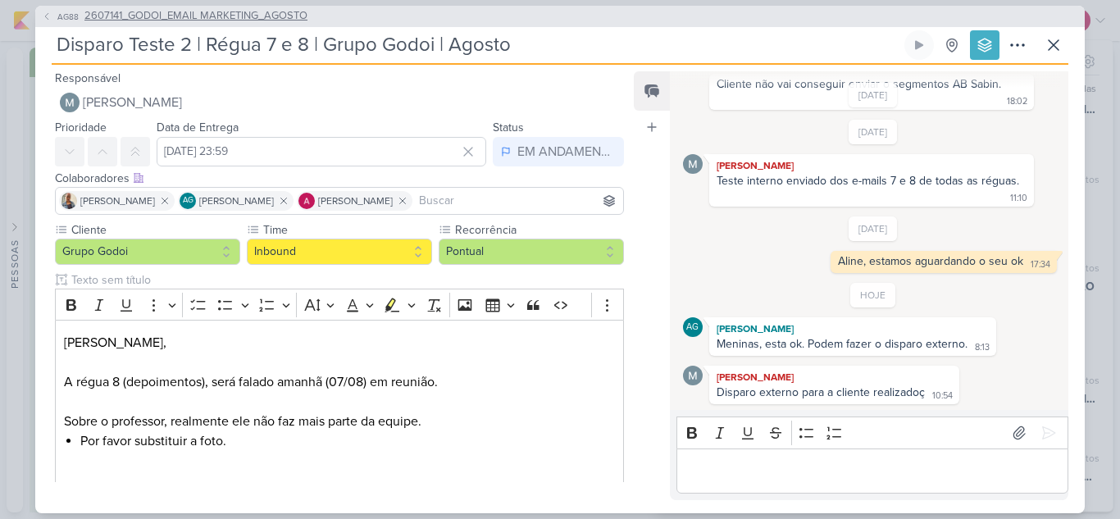
click at [56, 11] on span "AG88" at bounding box center [68, 17] width 26 height 12
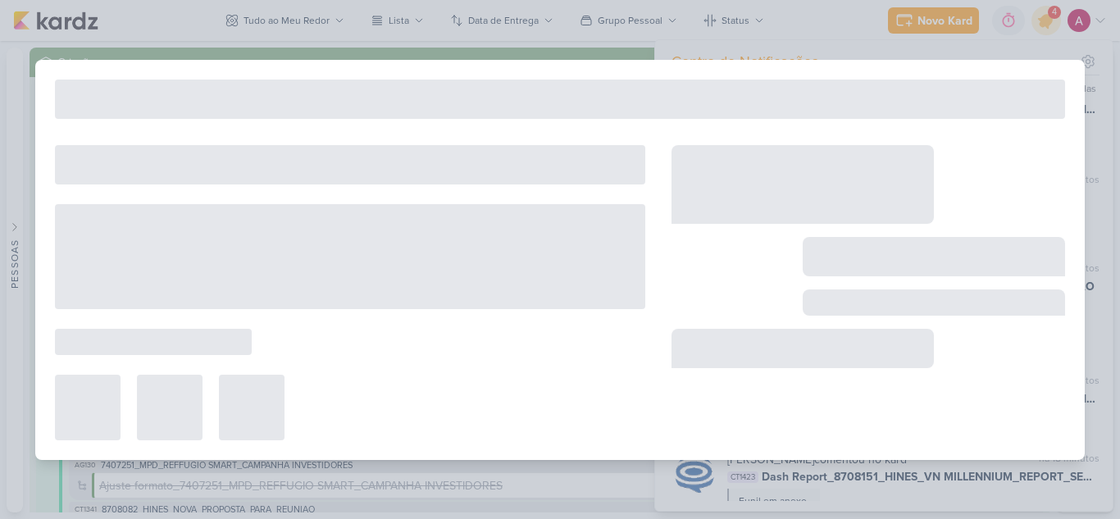
type input "2607141_GODOI_EMAIL MARKETING_AGOSTO"
type input "[DATE] 23:59"
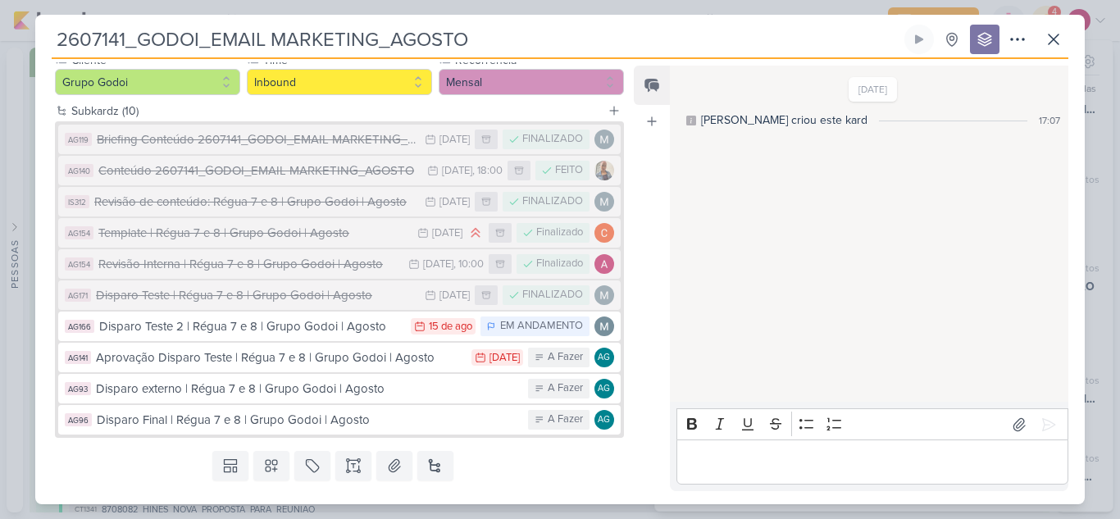
scroll to position [202, 0]
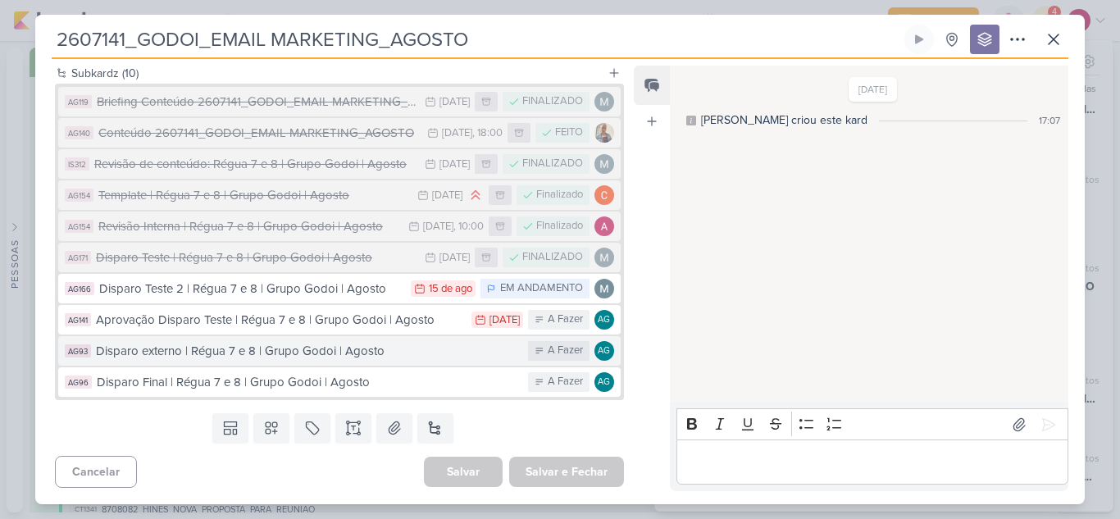
click at [407, 358] on div "Disparo externo | Régua 7 e 8 | Grupo Godoi | Agosto" at bounding box center [308, 351] width 424 height 19
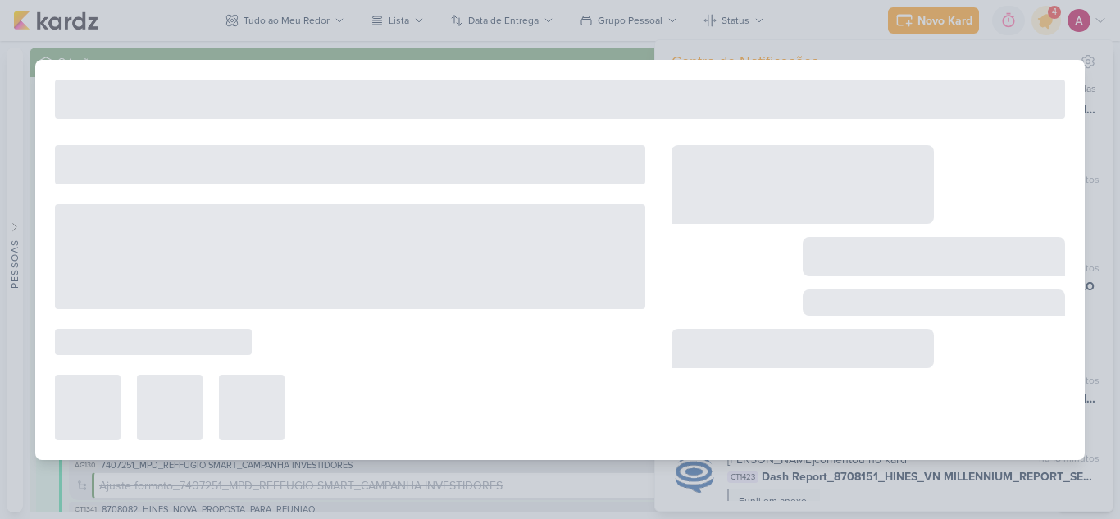
type input "Disparo externo | Régua 7 e 8 | Grupo Godoi | Agosto"
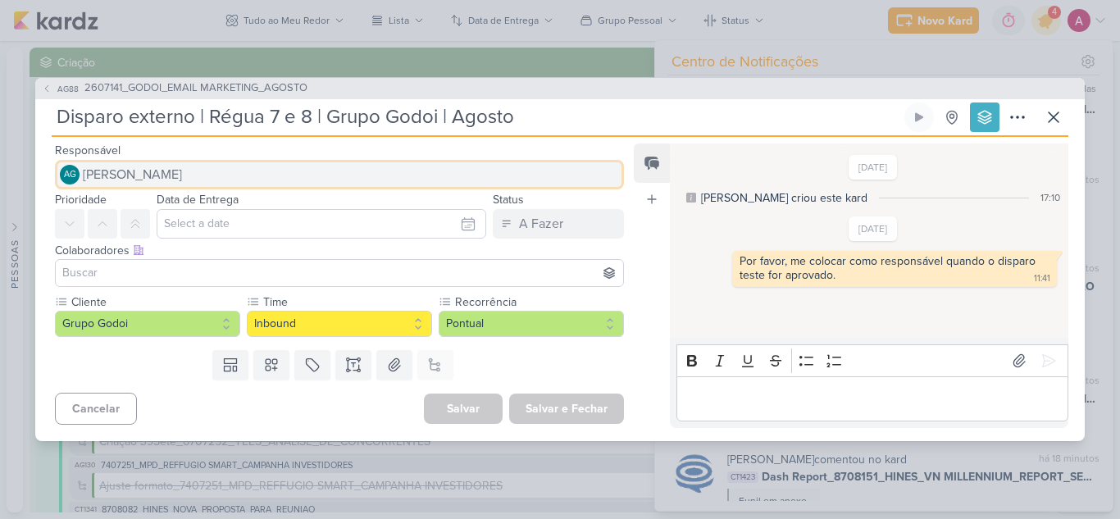
click at [102, 165] on span "[PERSON_NAME]" at bounding box center [132, 175] width 99 height 20
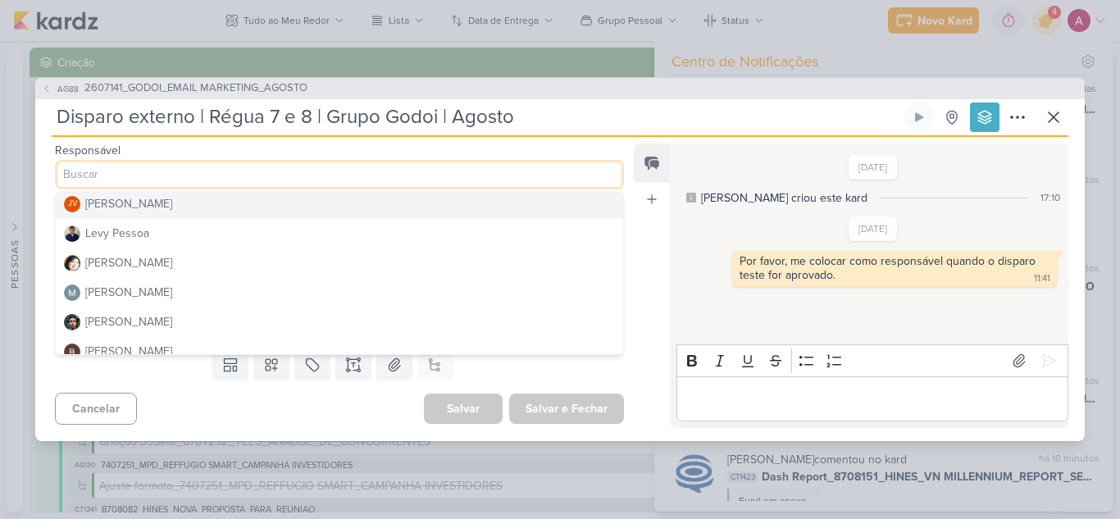
scroll to position [246, 0]
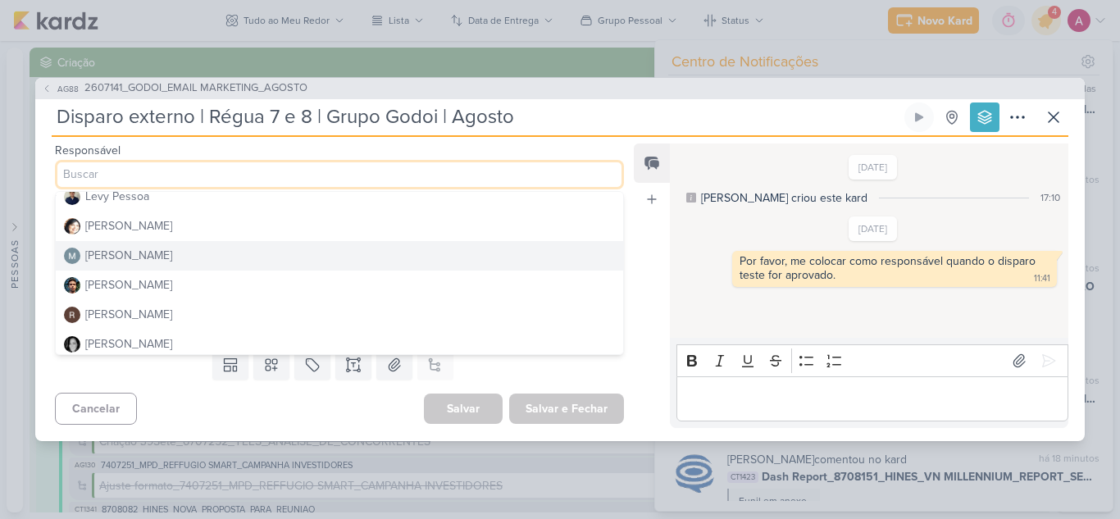
click at [143, 252] on div "[PERSON_NAME]" at bounding box center [128, 255] width 87 height 17
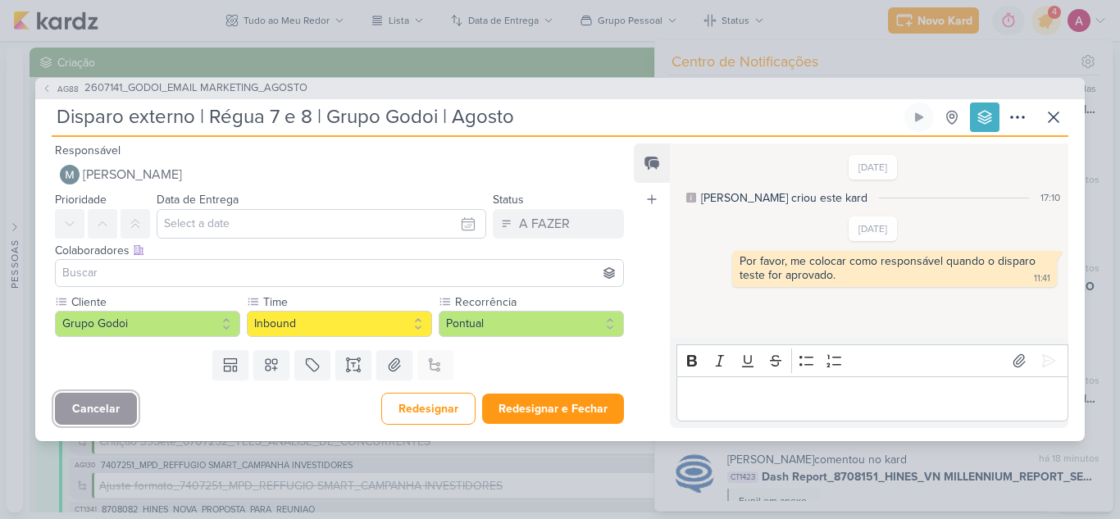
click at [106, 402] on button "Cancelar" at bounding box center [96, 409] width 82 height 32
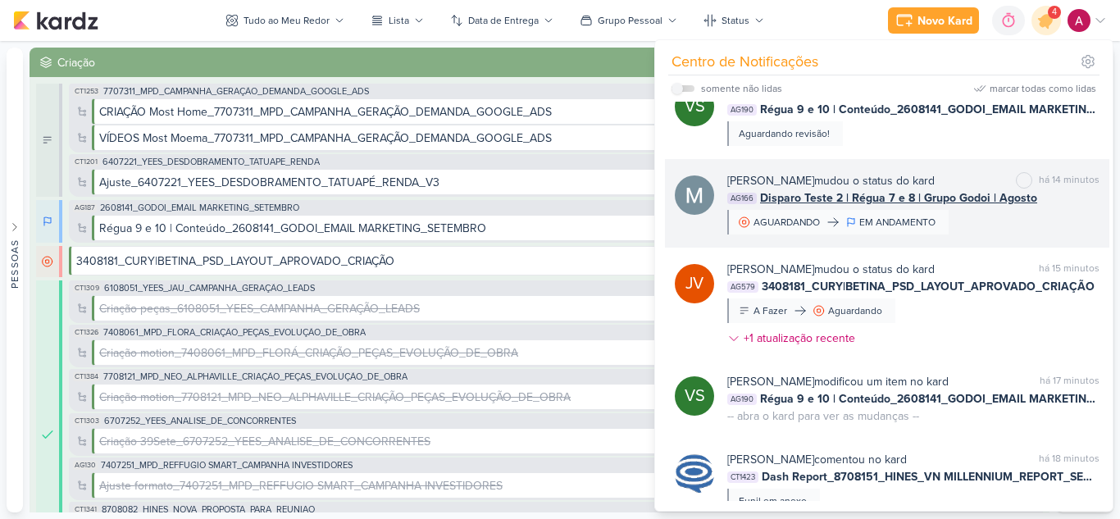
click at [990, 206] on span "Disparo Teste 2 | Régua 7 e 8 | Grupo Godoi | Agosto" at bounding box center [898, 197] width 277 height 17
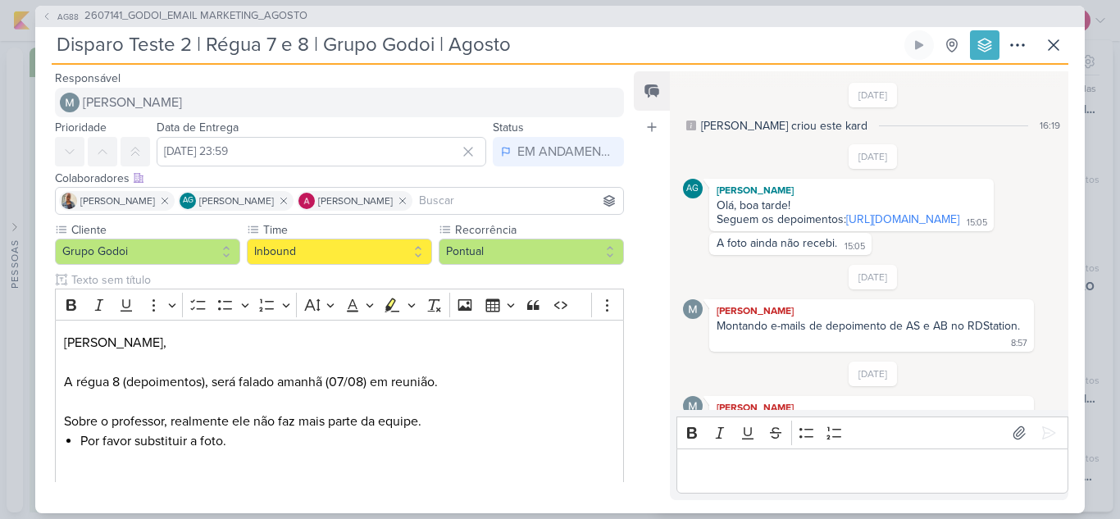
scroll to position [1455, 0]
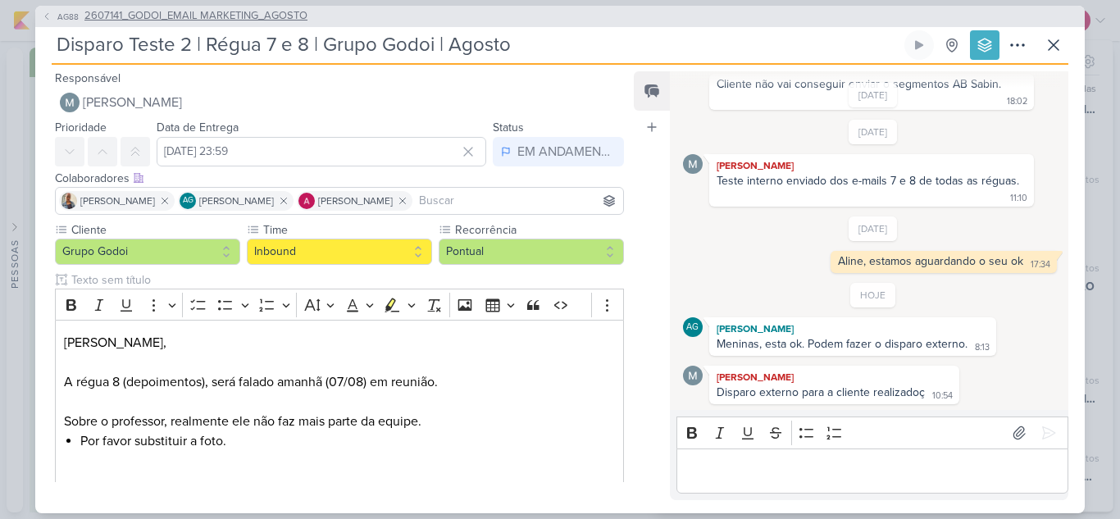
click at [181, 15] on span "2607141_GODOI_EMAIL MARKETING_AGOSTO" at bounding box center [195, 16] width 223 height 16
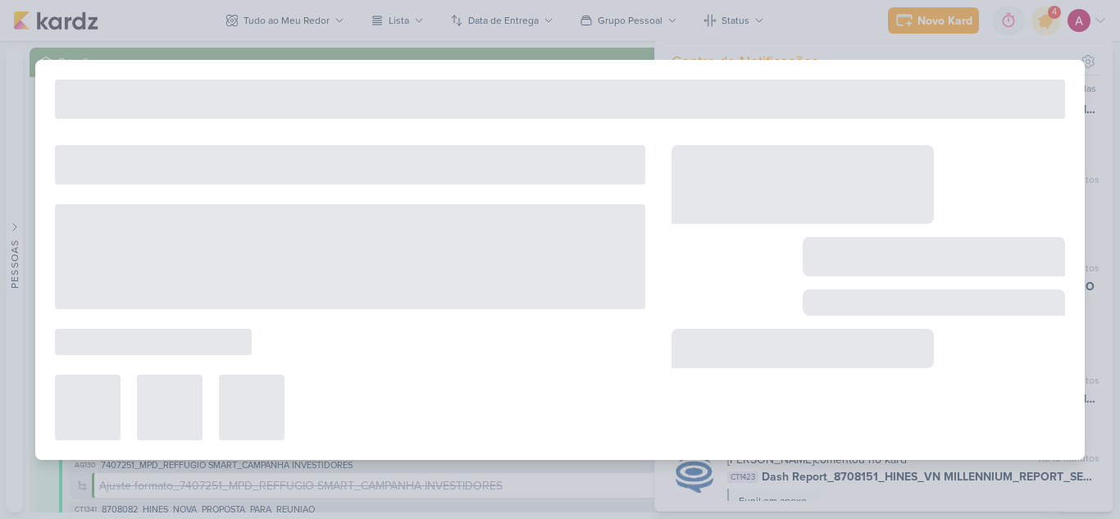
type input "2607141_GODOI_EMAIL MARKETING_AGOSTO"
type input "[DATE] 23:59"
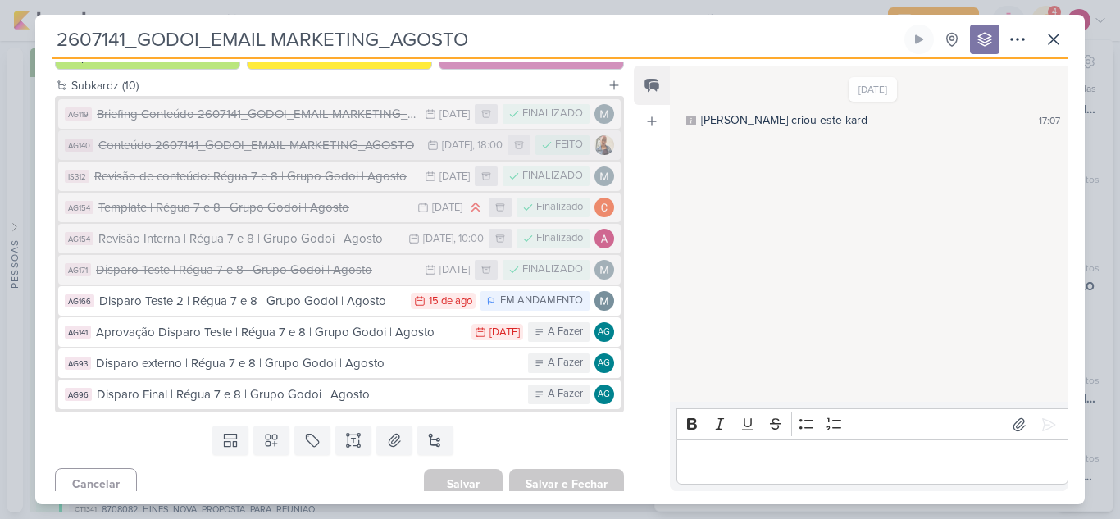
scroll to position [202, 0]
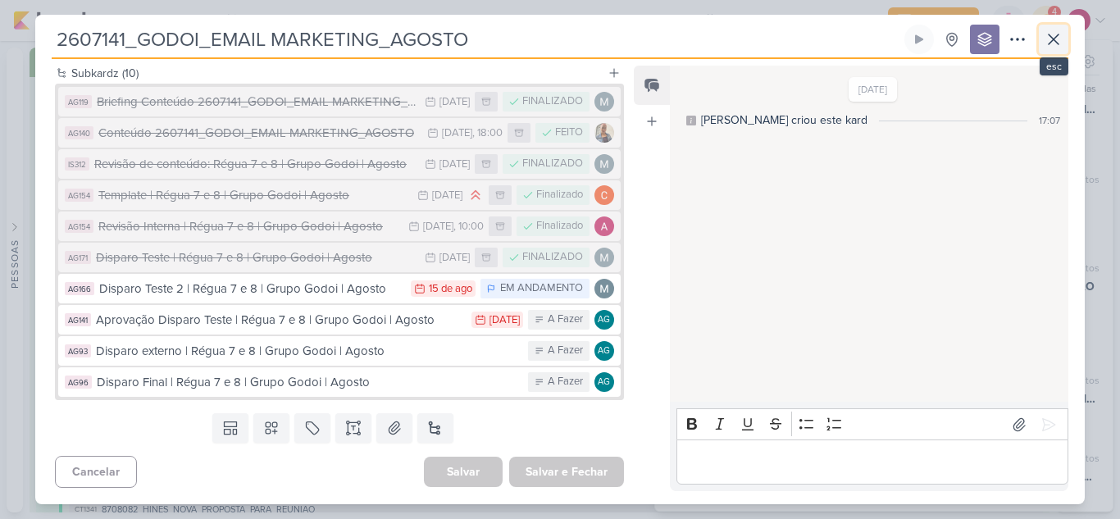
click at [1064, 46] on button at bounding box center [1054, 40] width 30 height 30
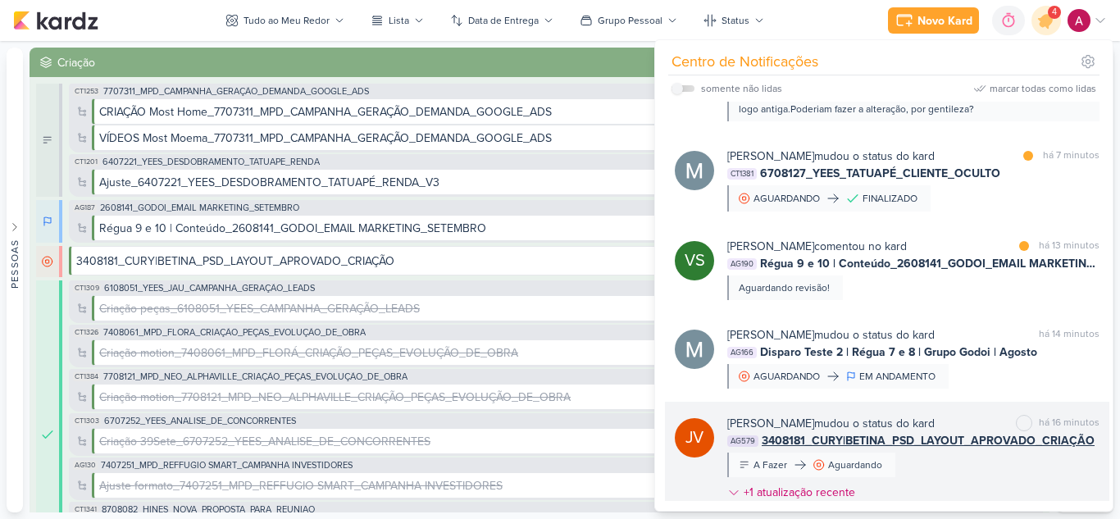
scroll to position [164, 0]
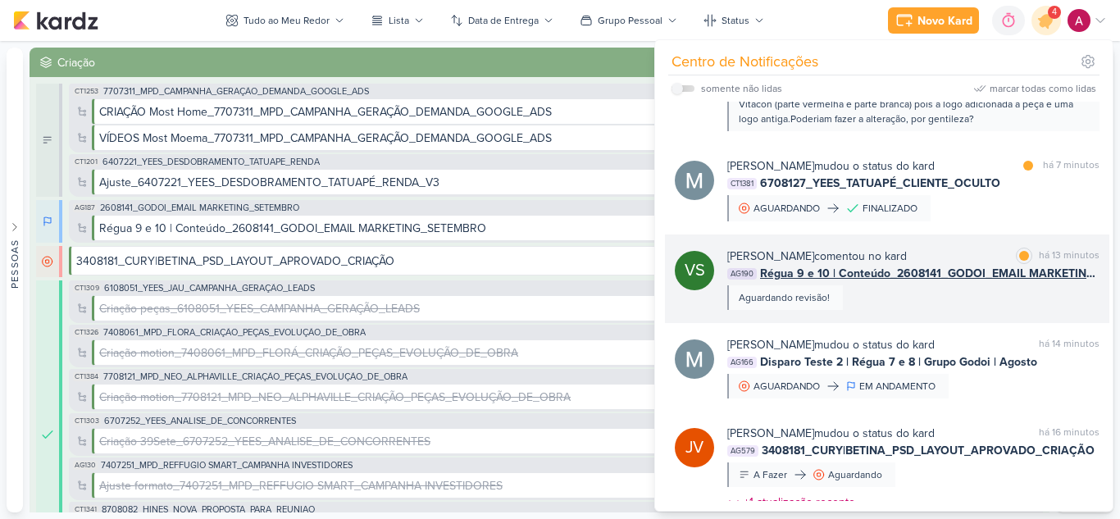
click at [954, 303] on div "Viviane Sousa comentou no kard marcar como lida há 13 minutos AG190 Régua 9 e 1…" at bounding box center [913, 279] width 372 height 62
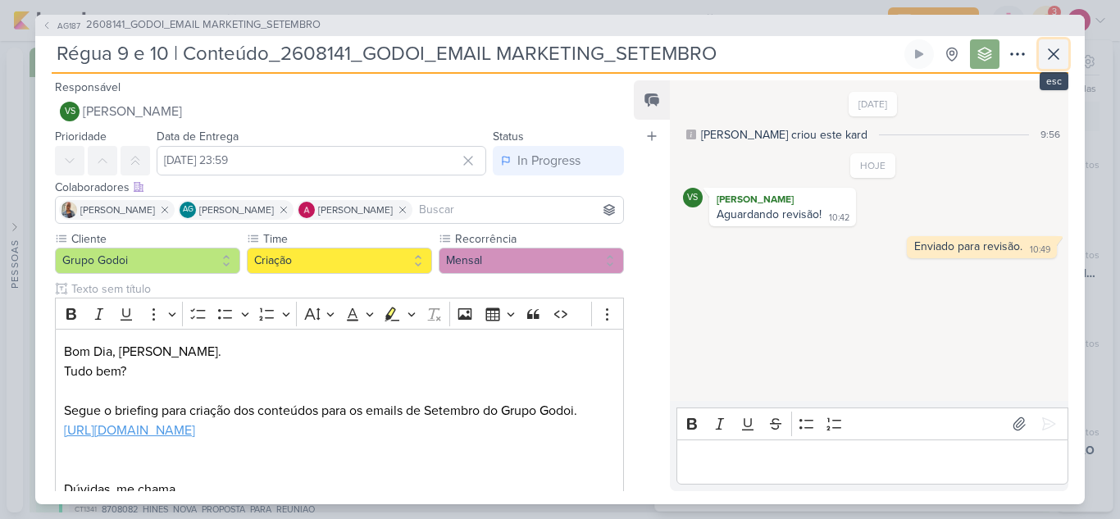
click at [1056, 57] on icon at bounding box center [1053, 54] width 10 height 10
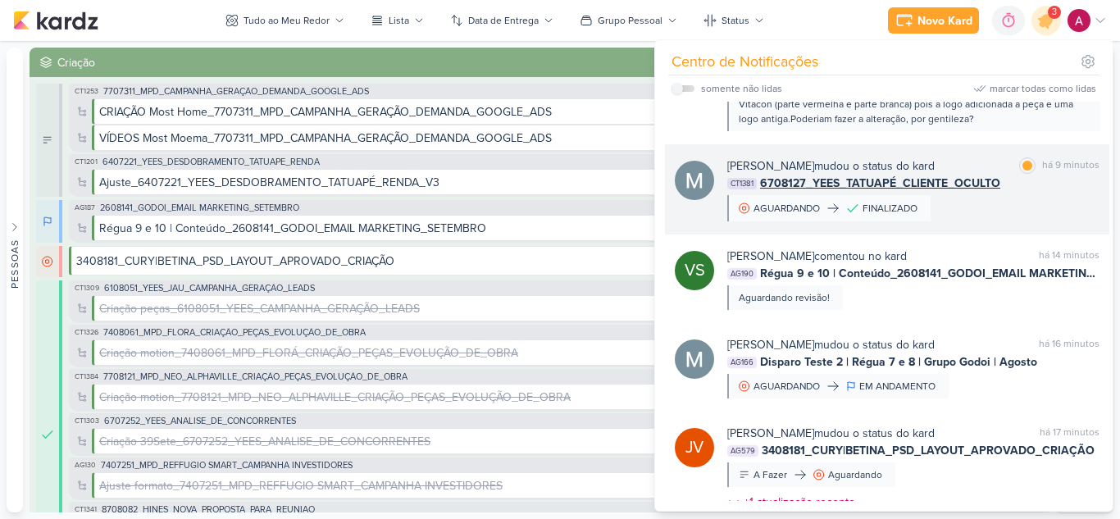
click at [989, 217] on div "Mariana Amorim mudou o status do kard marcar como lida há 9 minutos CT1381 6708…" at bounding box center [913, 189] width 372 height 64
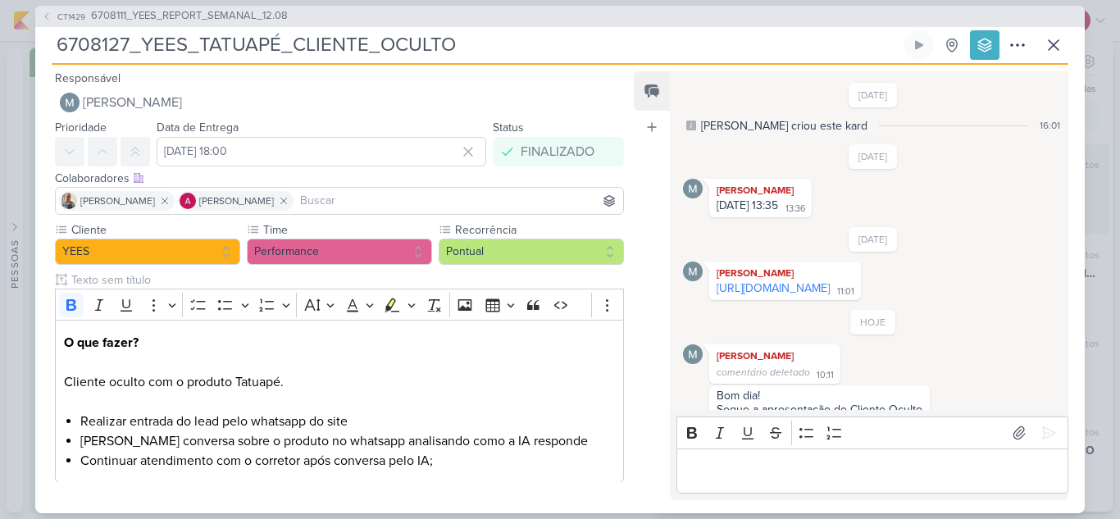
scroll to position [111, 0]
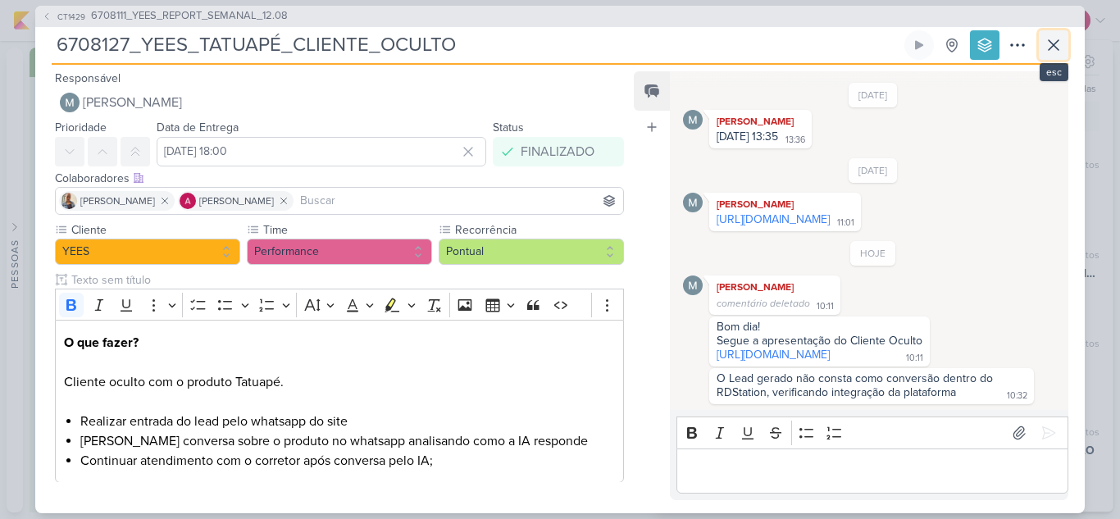
click at [1051, 44] on icon at bounding box center [1053, 45] width 20 height 20
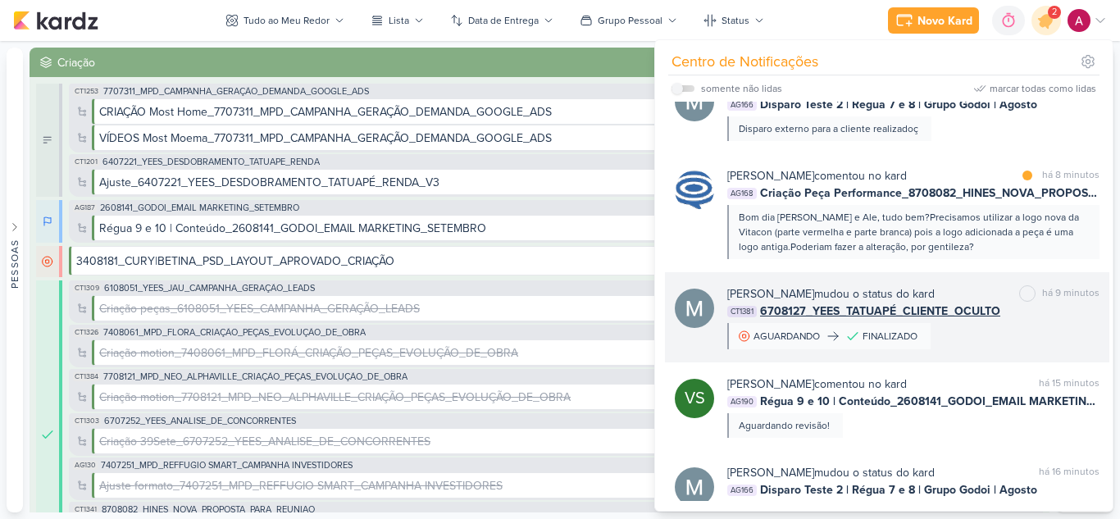
scroll to position [0, 0]
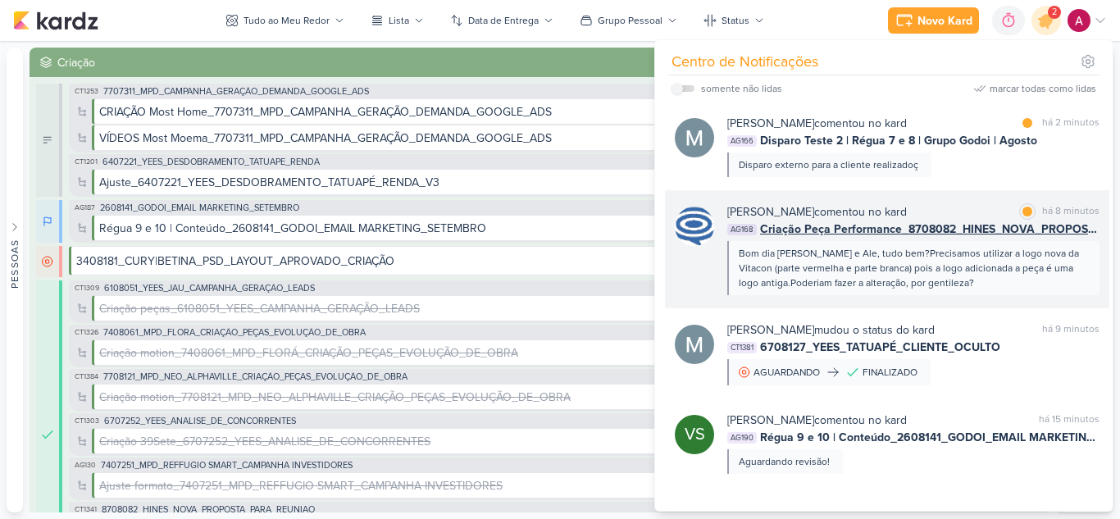
click at [1039, 275] on div "Bom dia [PERSON_NAME] e Ale, tudo bem?Precisamos utilizar a logo nova da Vitaco…" at bounding box center [913, 268] width 348 height 44
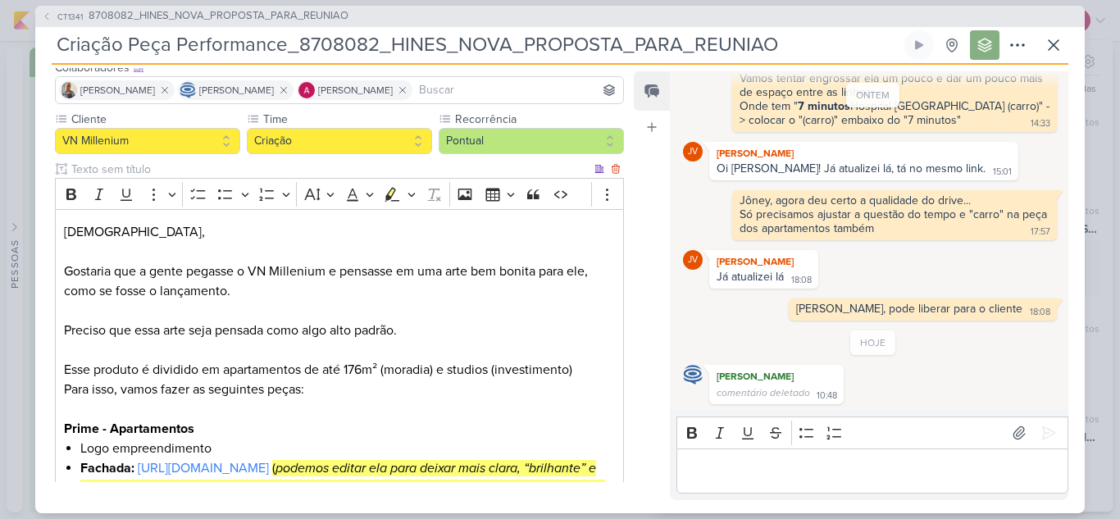
scroll to position [410, 0]
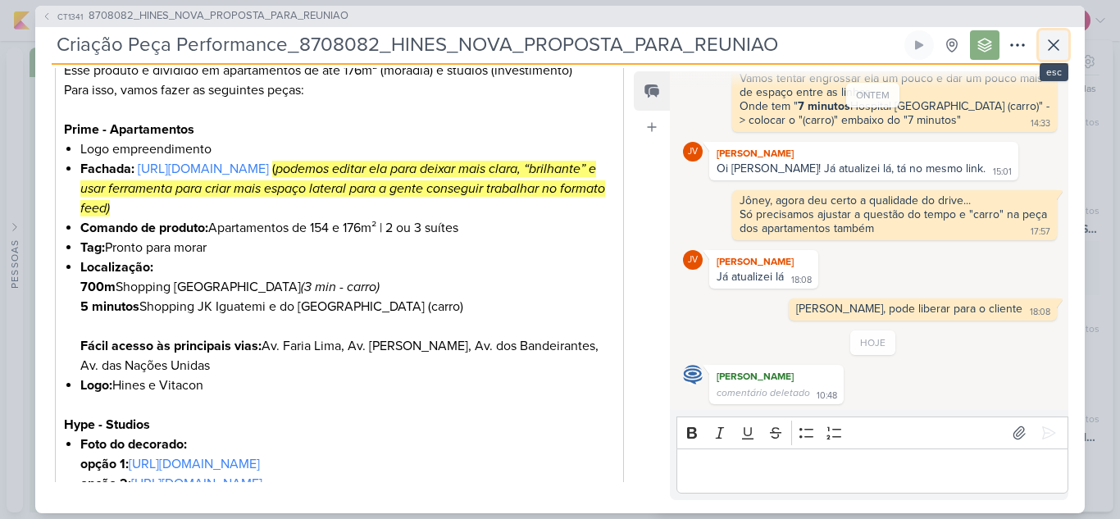
click at [1049, 49] on icon at bounding box center [1053, 45] width 10 height 10
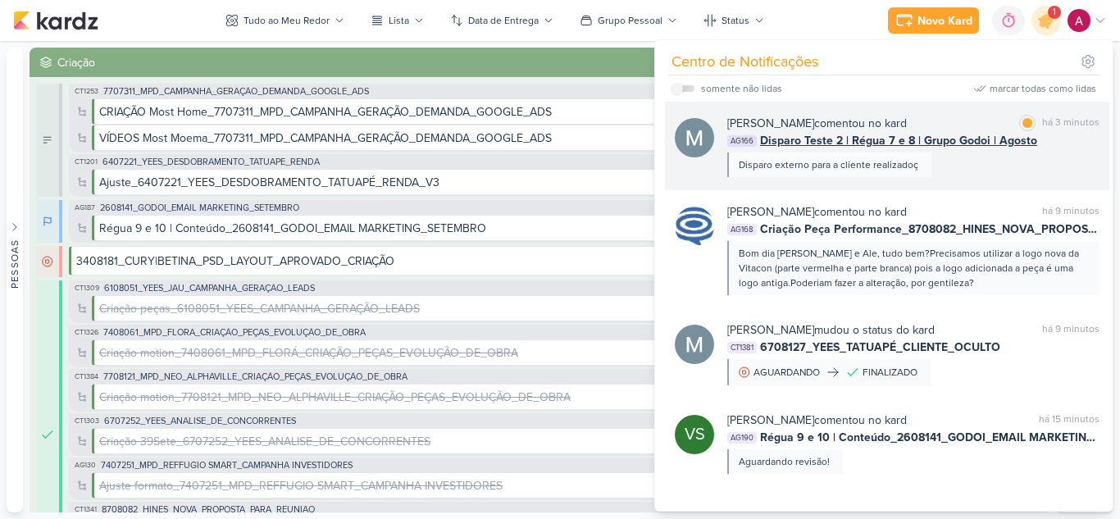
click at [985, 165] on div "Mariana Amorim comentou no kard marcar como lida há 3 minutos AG166 Disparo Tes…" at bounding box center [913, 146] width 372 height 62
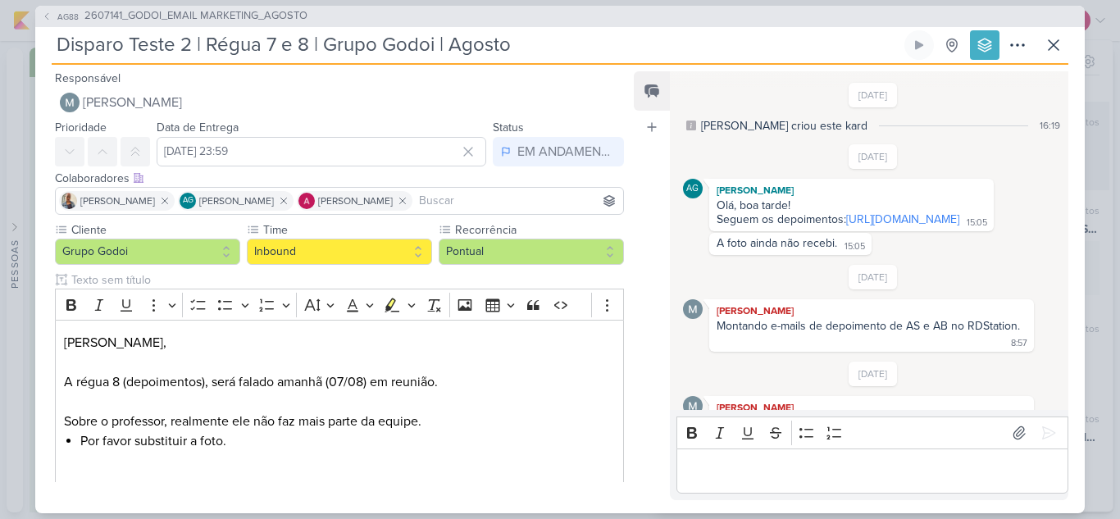
scroll to position [1455, 0]
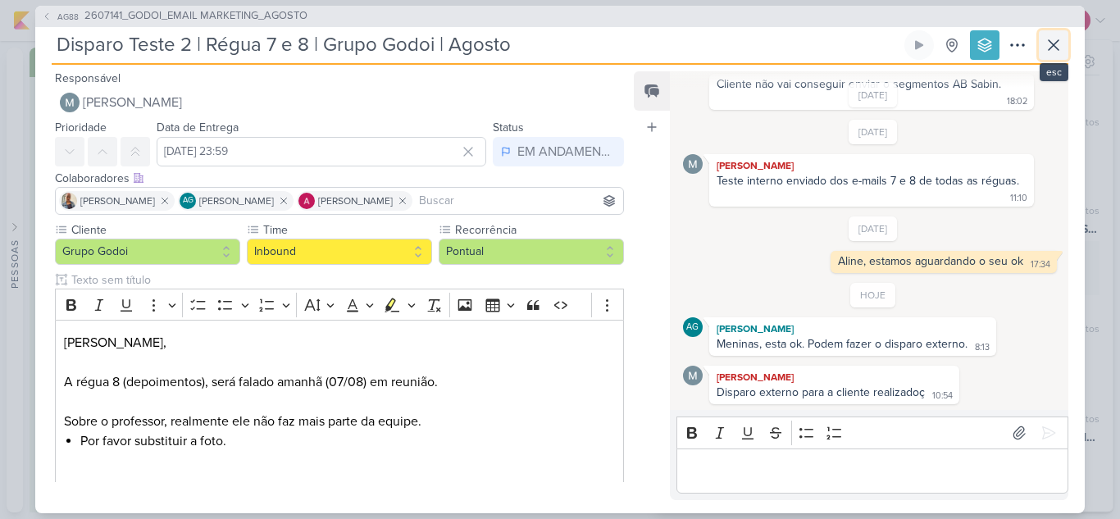
click at [1062, 47] on icon at bounding box center [1053, 45] width 20 height 20
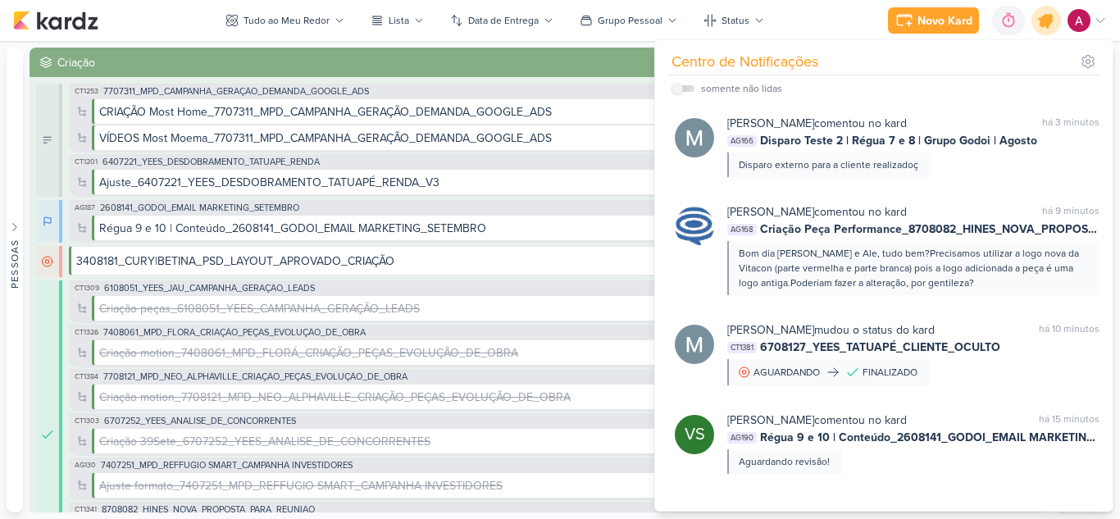
click at [1043, 20] on icon at bounding box center [1046, 21] width 20 height 20
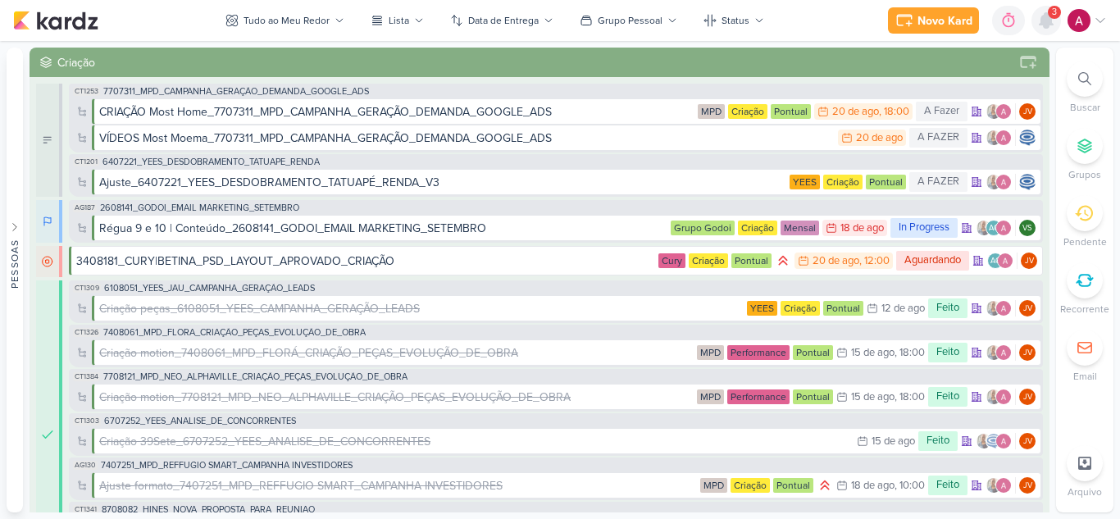
click at [1048, 21] on icon at bounding box center [1045, 20] width 13 height 15
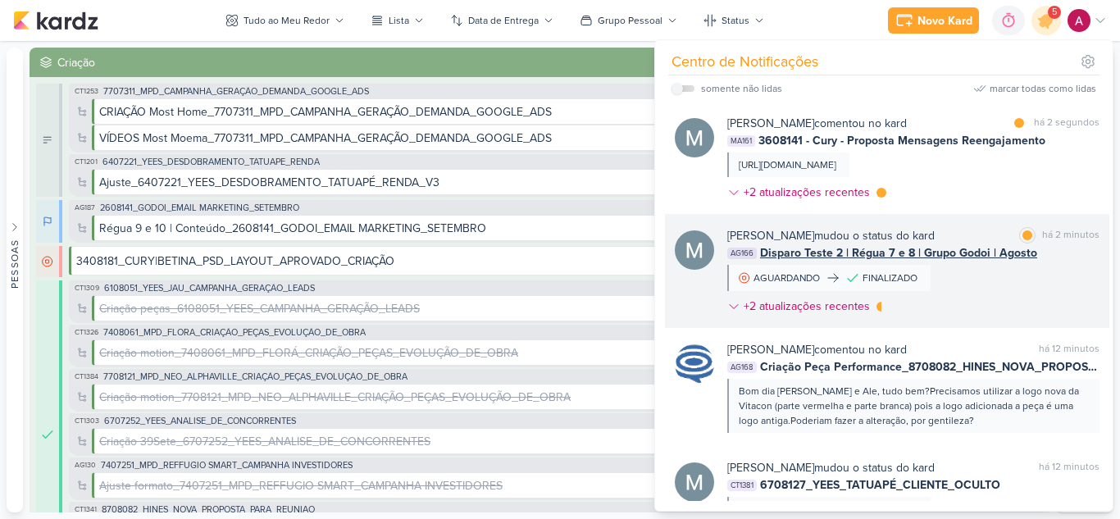
click at [1018, 283] on div "Mariana Amorim mudou o status do kard marcar como lida há 2 minutos AG166 Dispa…" at bounding box center [913, 274] width 372 height 94
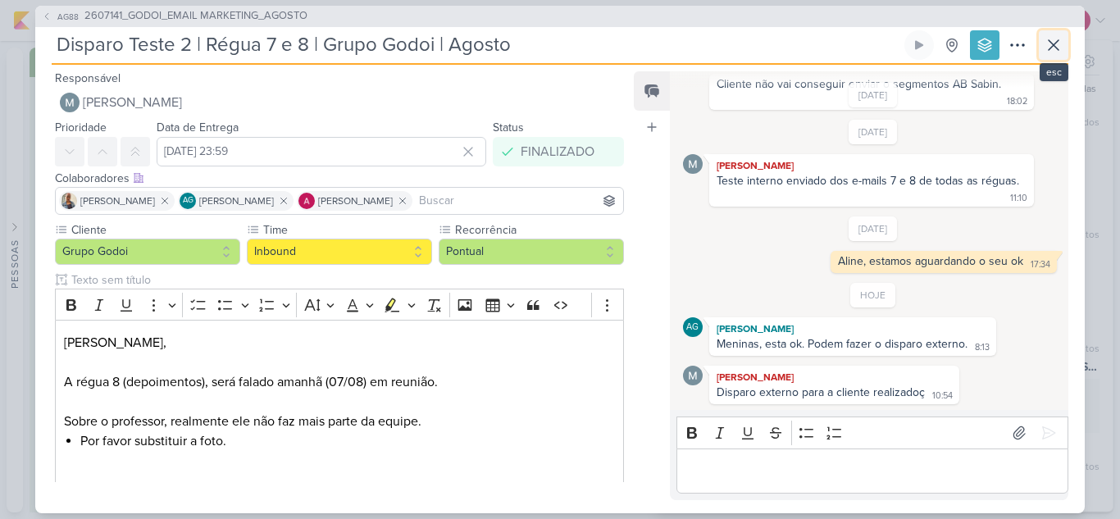
click at [1051, 49] on icon at bounding box center [1053, 45] width 20 height 20
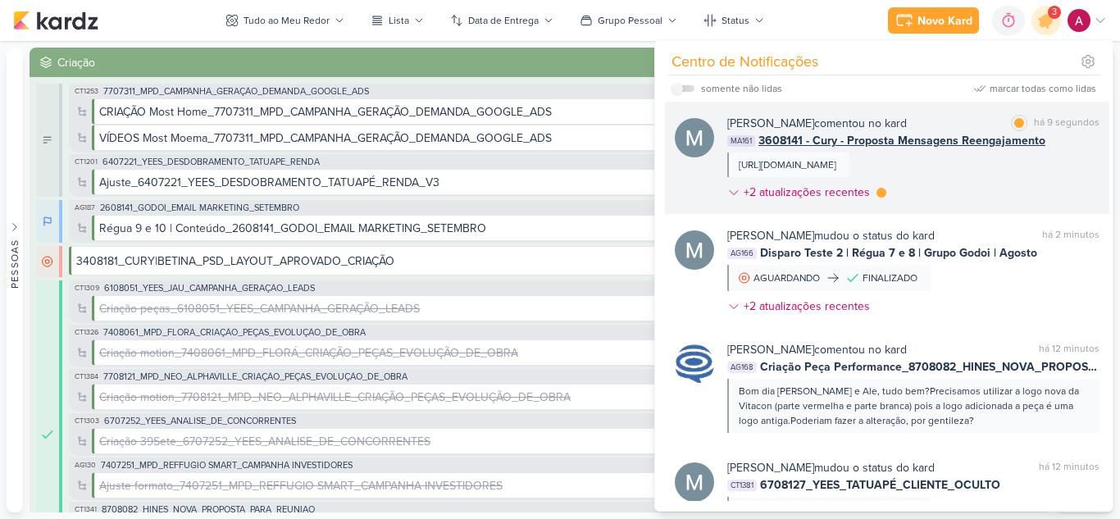
click at [949, 194] on div "Mariana Amorim comentou no kard marcar como lida há 9 segundos MA161 3608141 - …" at bounding box center [913, 161] width 372 height 93
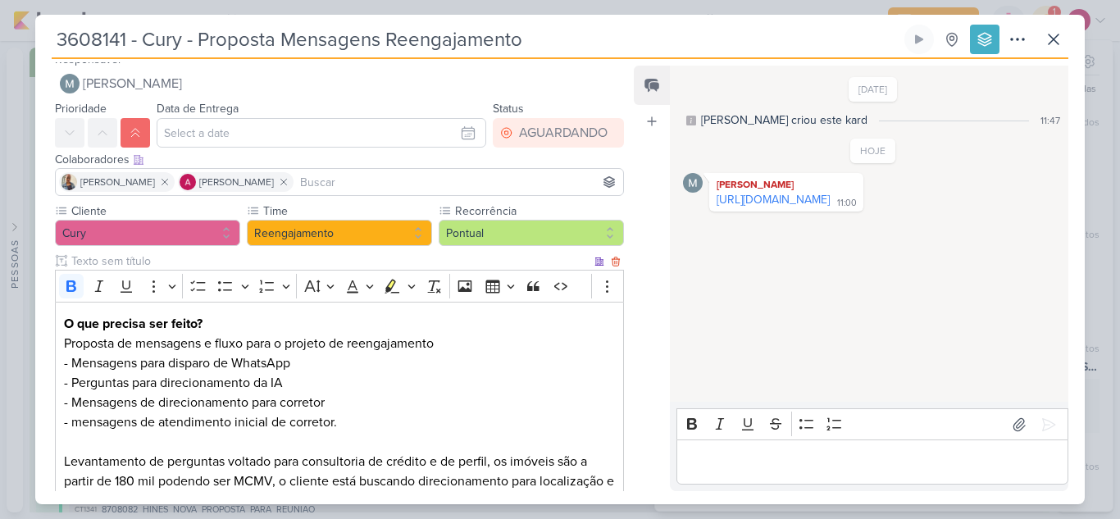
scroll to position [0, 0]
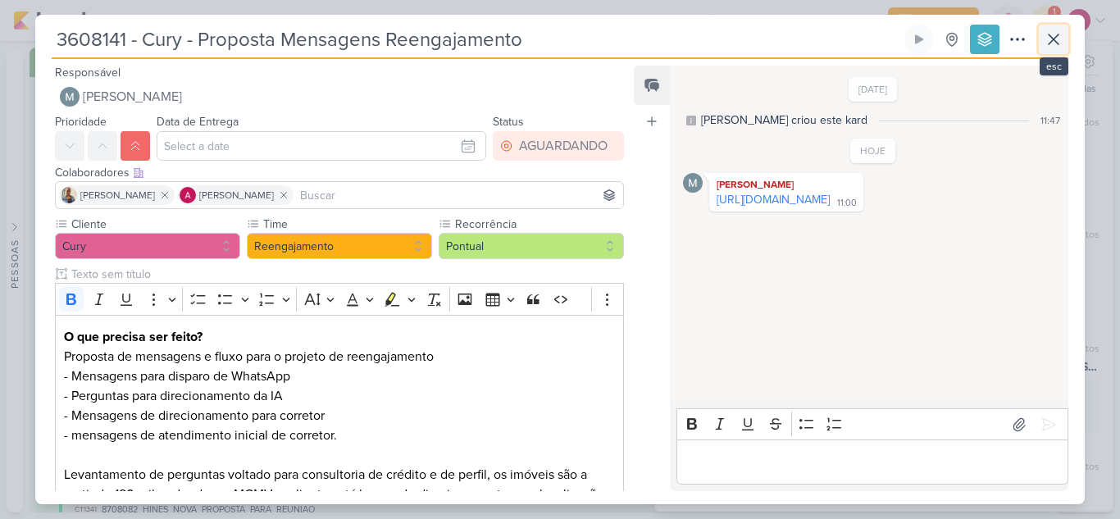
click at [1055, 48] on icon at bounding box center [1053, 40] width 20 height 20
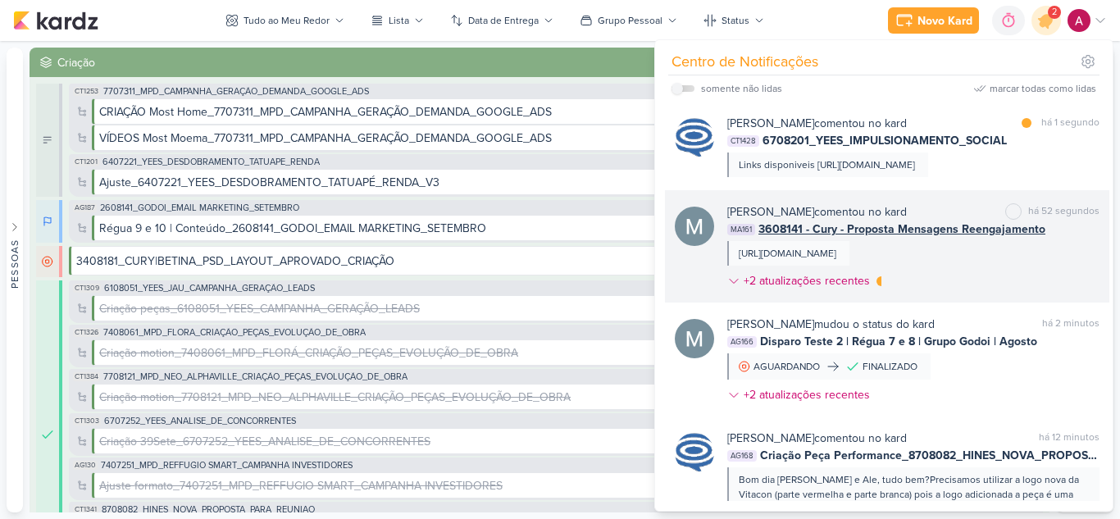
click at [881, 296] on div "Mariana Amorim comentou no kard marcar como não lida há 52 segundos MA161 36081…" at bounding box center [913, 249] width 372 height 93
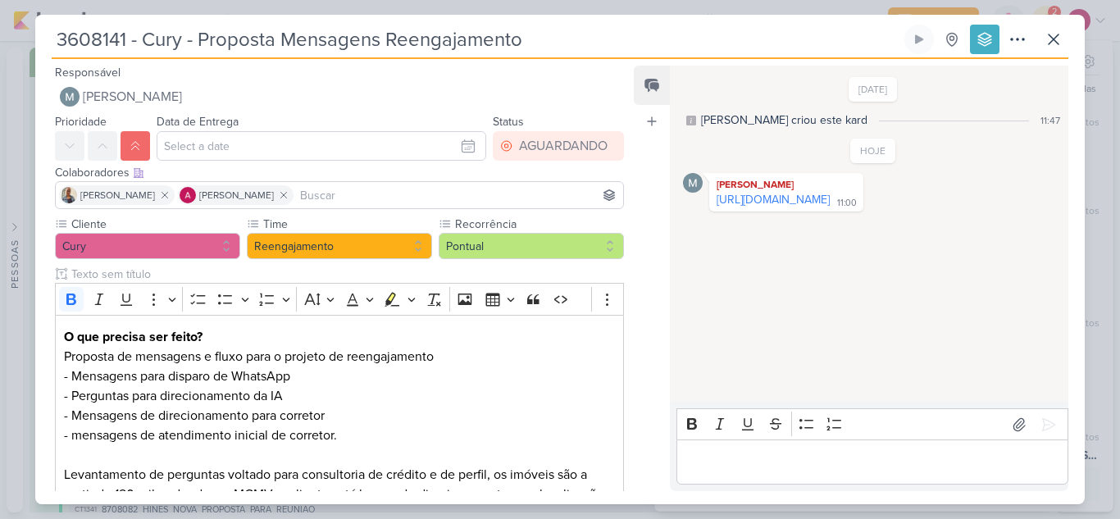
drag, startPoint x: 794, startPoint y: 211, endPoint x: 621, endPoint y: 106, distance: 203.0
click at [794, 207] on link "https://www.canva.com/design/DAGwnnm3HmA/oE25XBE4T71fhW9RevZowA/edit" at bounding box center [772, 200] width 113 height 14
click at [767, 463] on p "Editor editing area: main" at bounding box center [871, 462] width 375 height 20
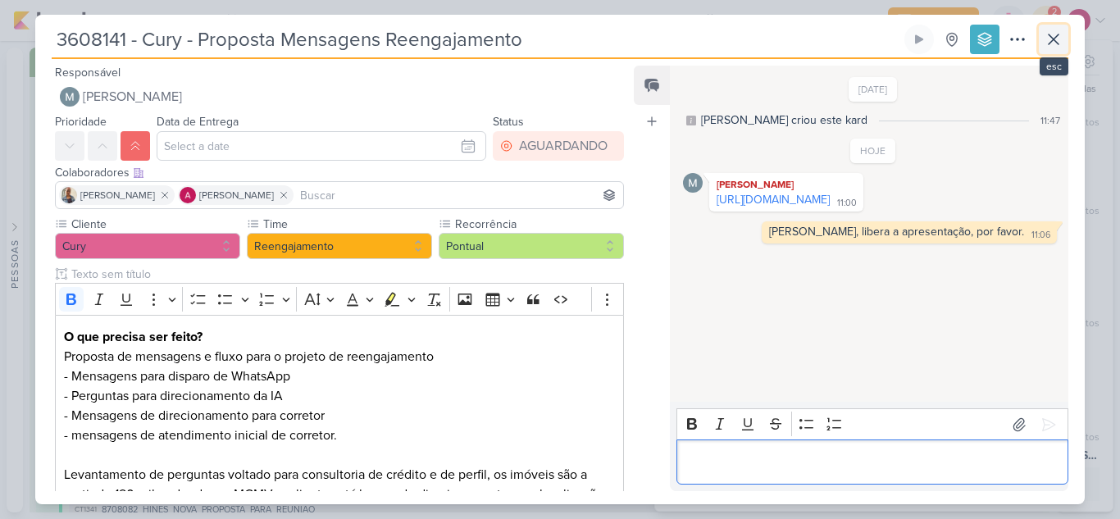
click at [1048, 39] on icon at bounding box center [1053, 40] width 20 height 20
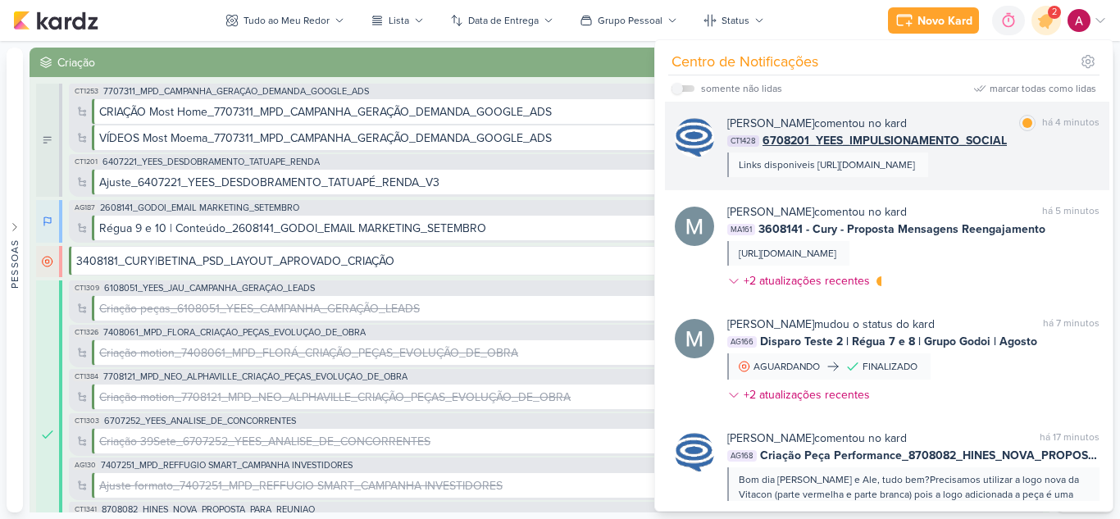
click at [1049, 143] on div "CT1428 6708201_YEES_IMPULSIONAMENTO_SOCIAL" at bounding box center [913, 140] width 372 height 17
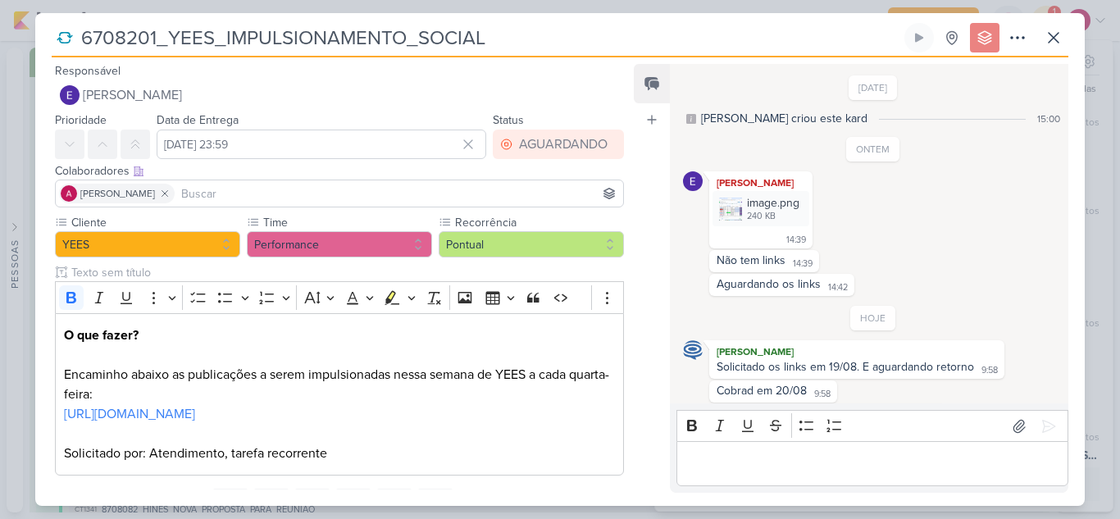
scroll to position [57, 0]
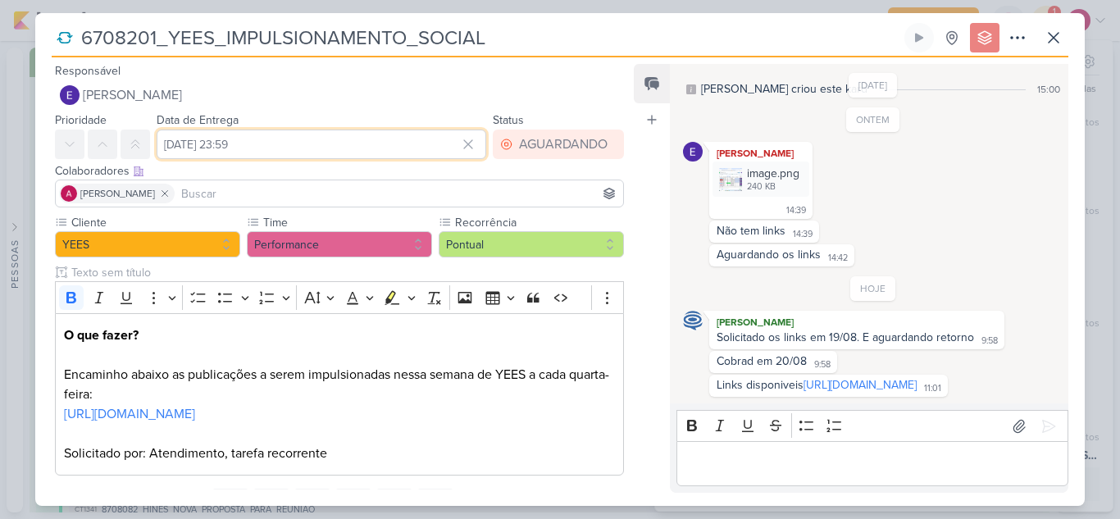
click at [371, 143] on input "[DATE] 23:59" at bounding box center [322, 145] width 330 height 30
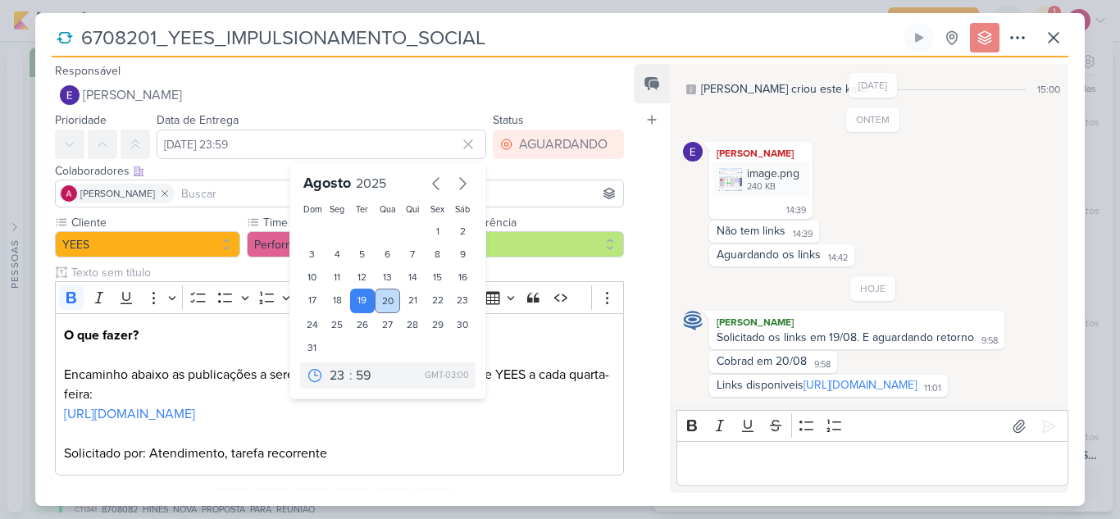
click at [383, 304] on div "20" at bounding box center [387, 301] width 25 height 25
type input "[DATE] 23:59"
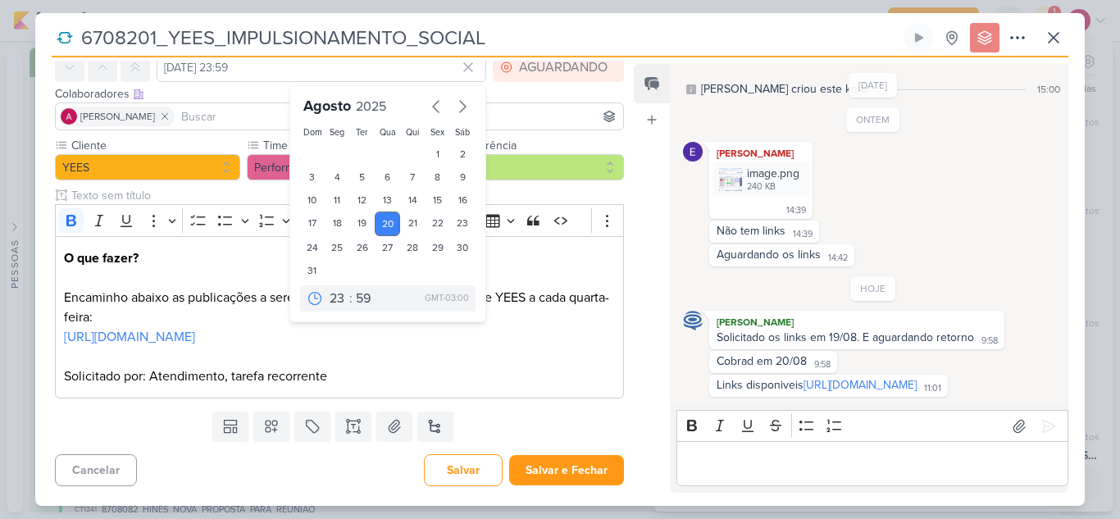
scroll to position [97, 0]
click at [552, 472] on button "Salvar e Fechar" at bounding box center [566, 470] width 115 height 30
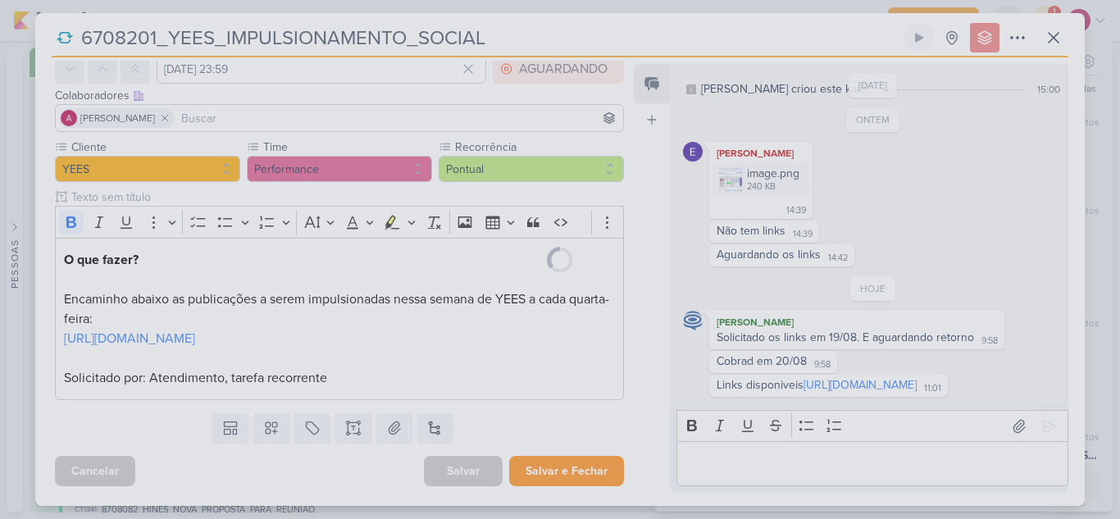
scroll to position [95, 0]
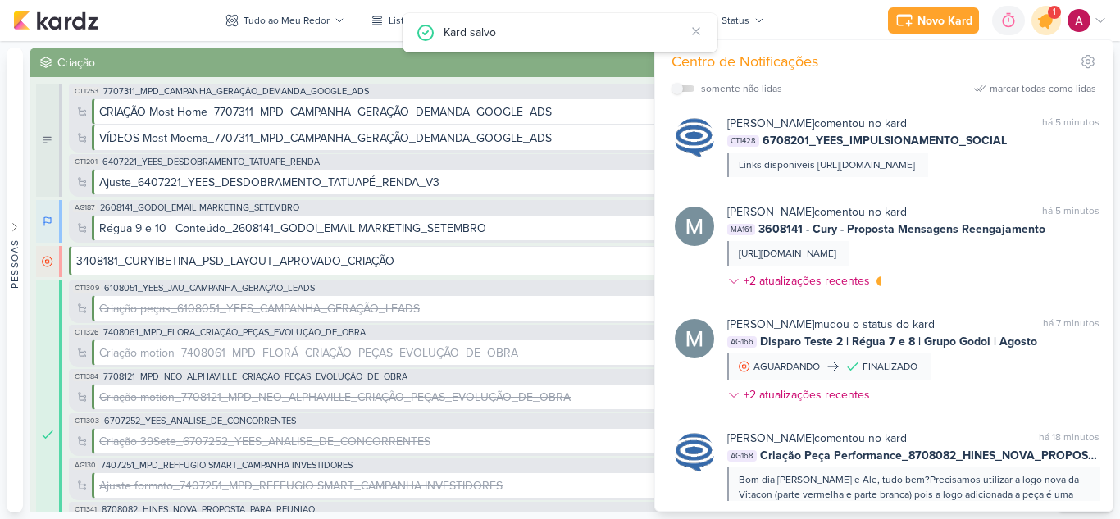
click at [1046, 30] on icon at bounding box center [1046, 21] width 28 height 28
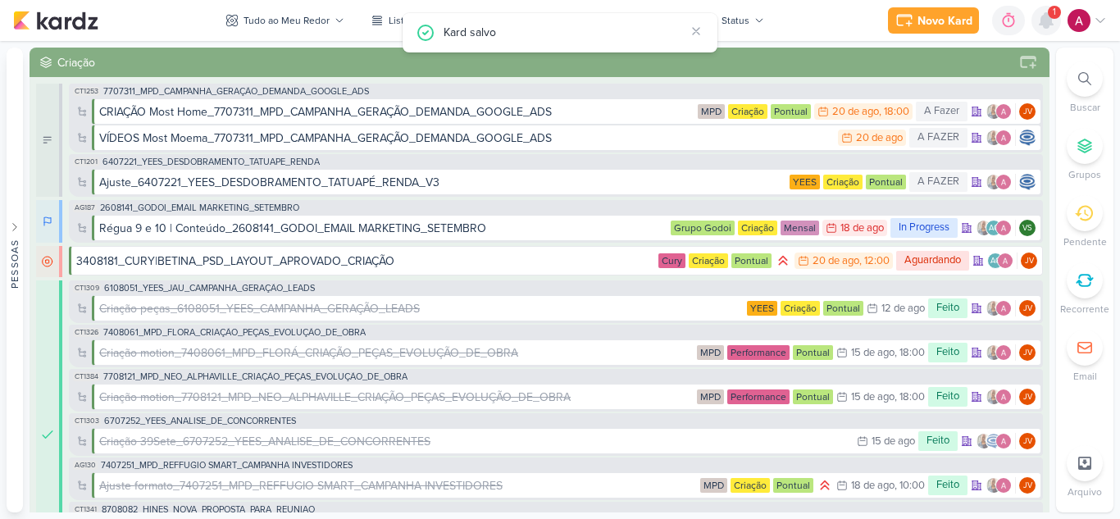
click at [1046, 30] on div at bounding box center [1046, 21] width 30 height 30
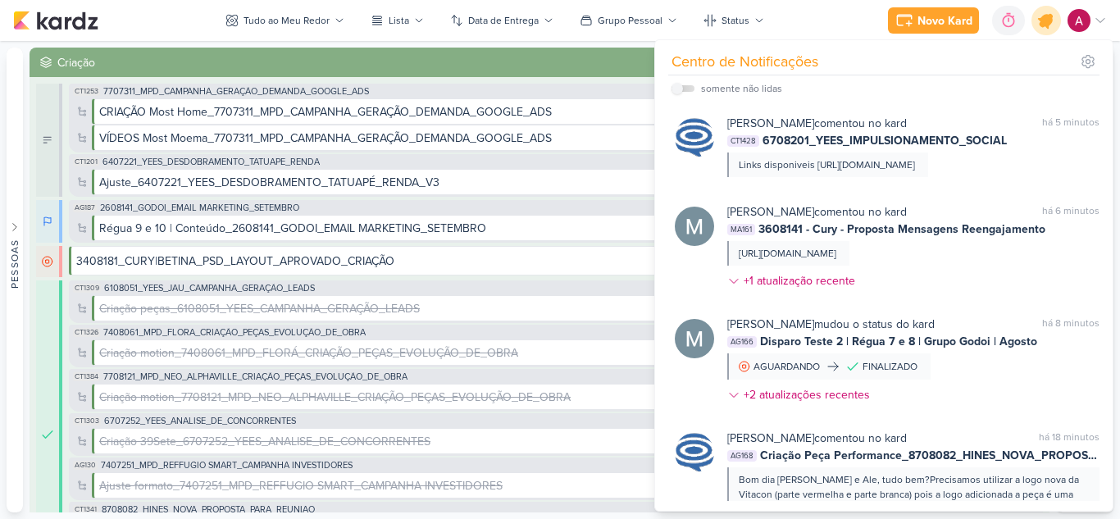
click at [1046, 30] on icon at bounding box center [1046, 21] width 28 height 28
